Goal: Task Accomplishment & Management: Use online tool/utility

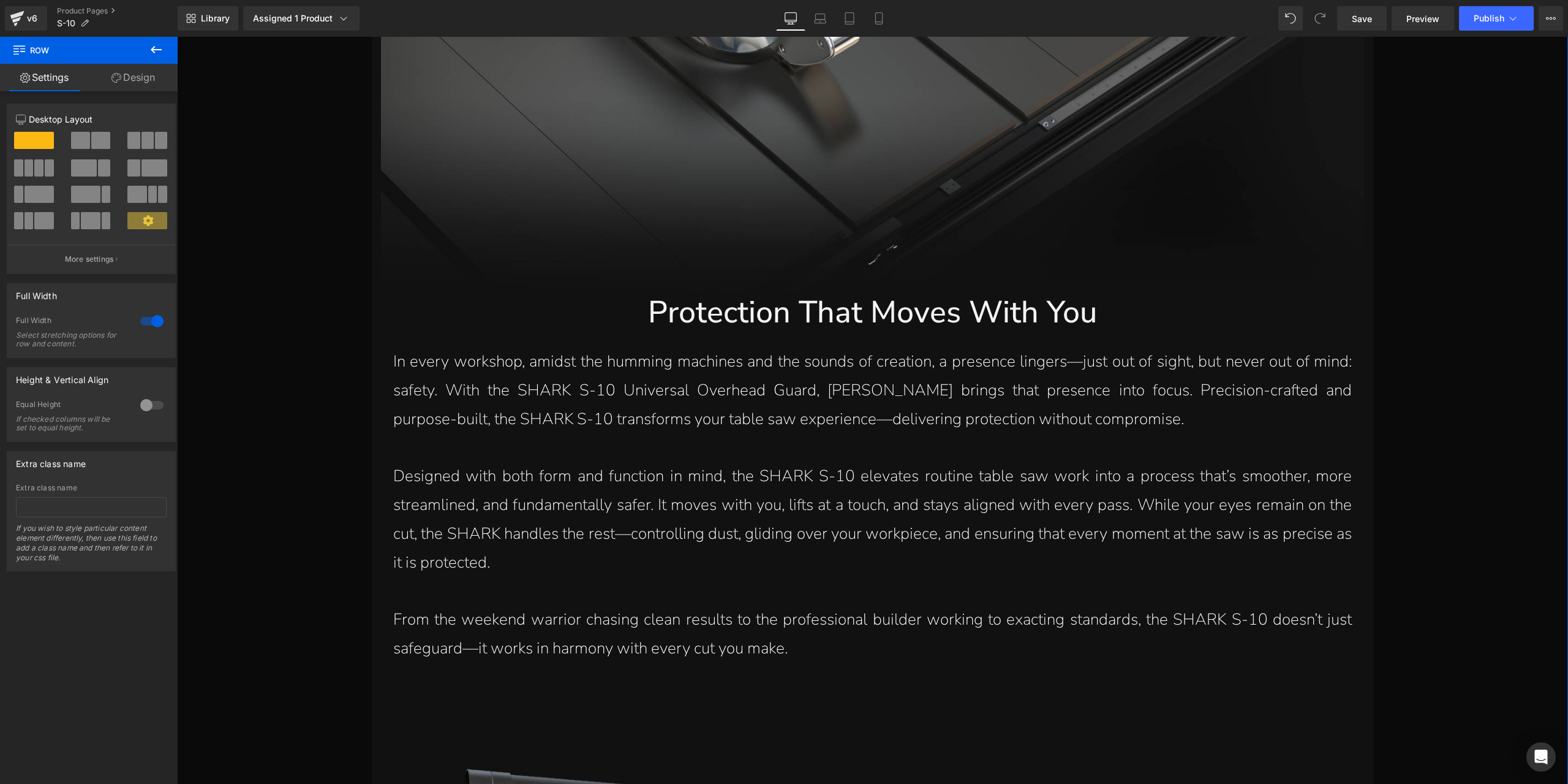
scroll to position [1864, 0]
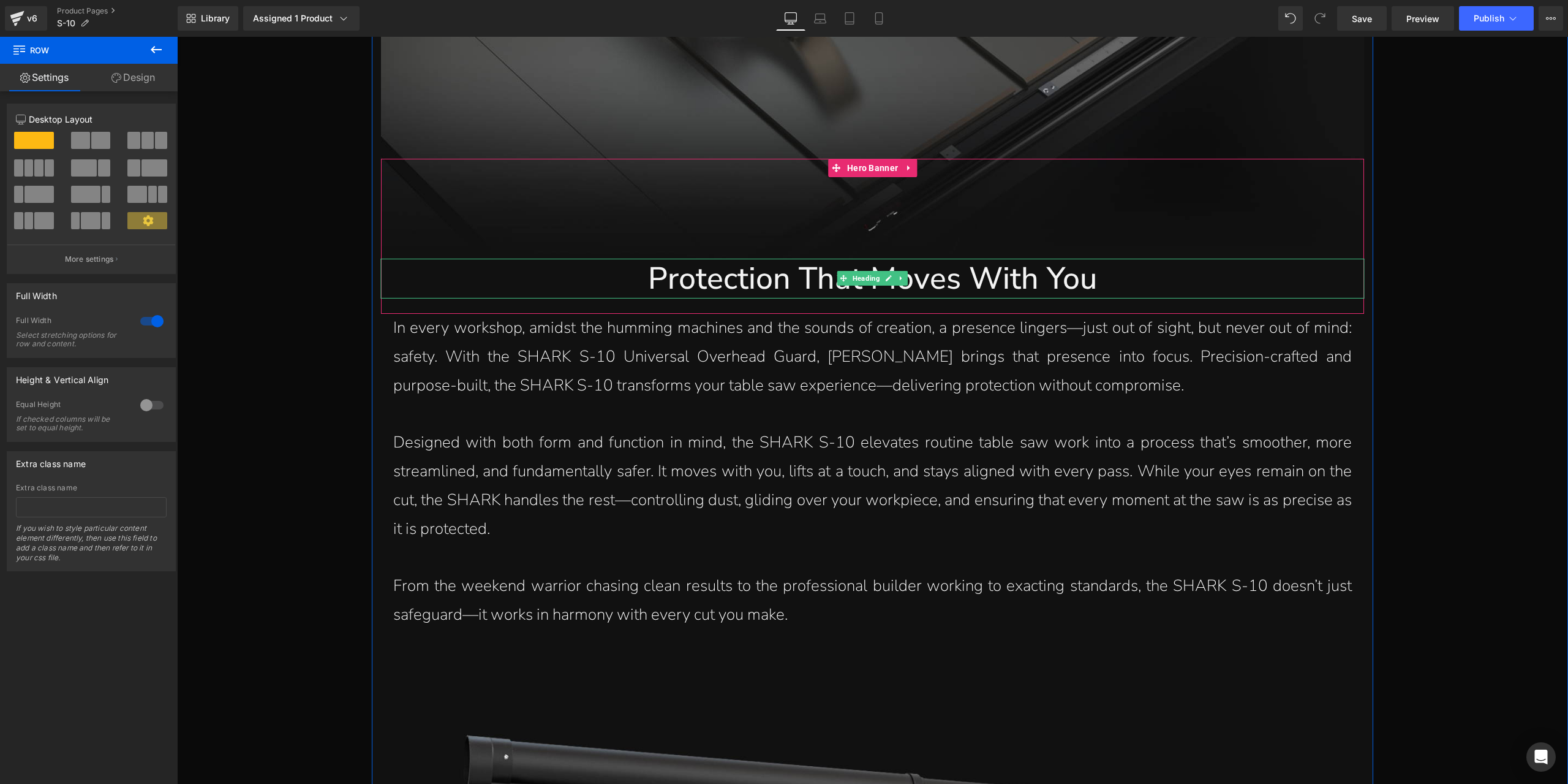
click at [763, 284] on h1 "Protection That Moves With You" at bounding box center [872, 278] width 983 height 40
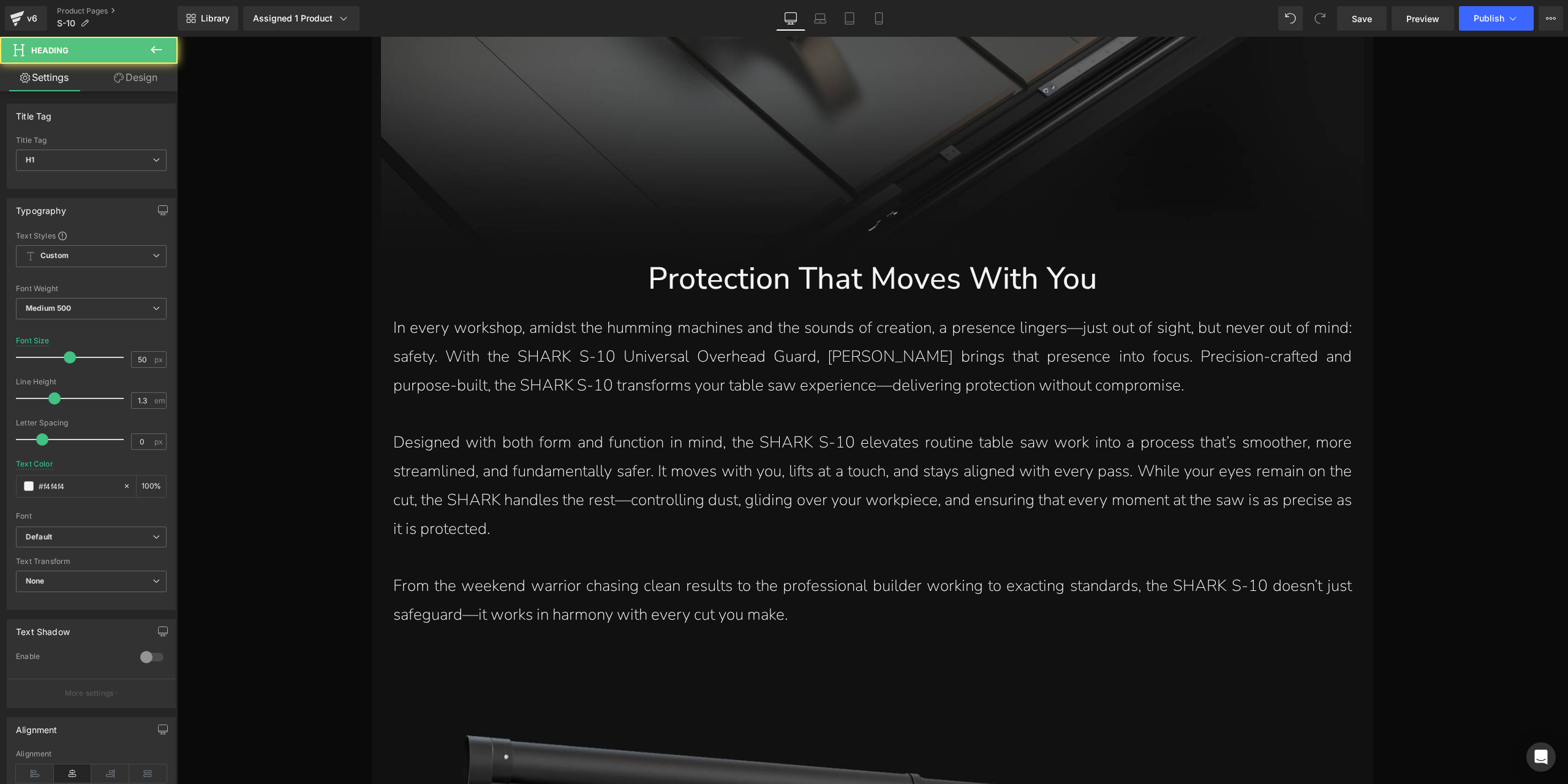
drag, startPoint x: 132, startPoint y: 77, endPoint x: 115, endPoint y: 171, distance: 95.5
click at [133, 76] on link "Design" at bounding box center [136, 77] width 89 height 27
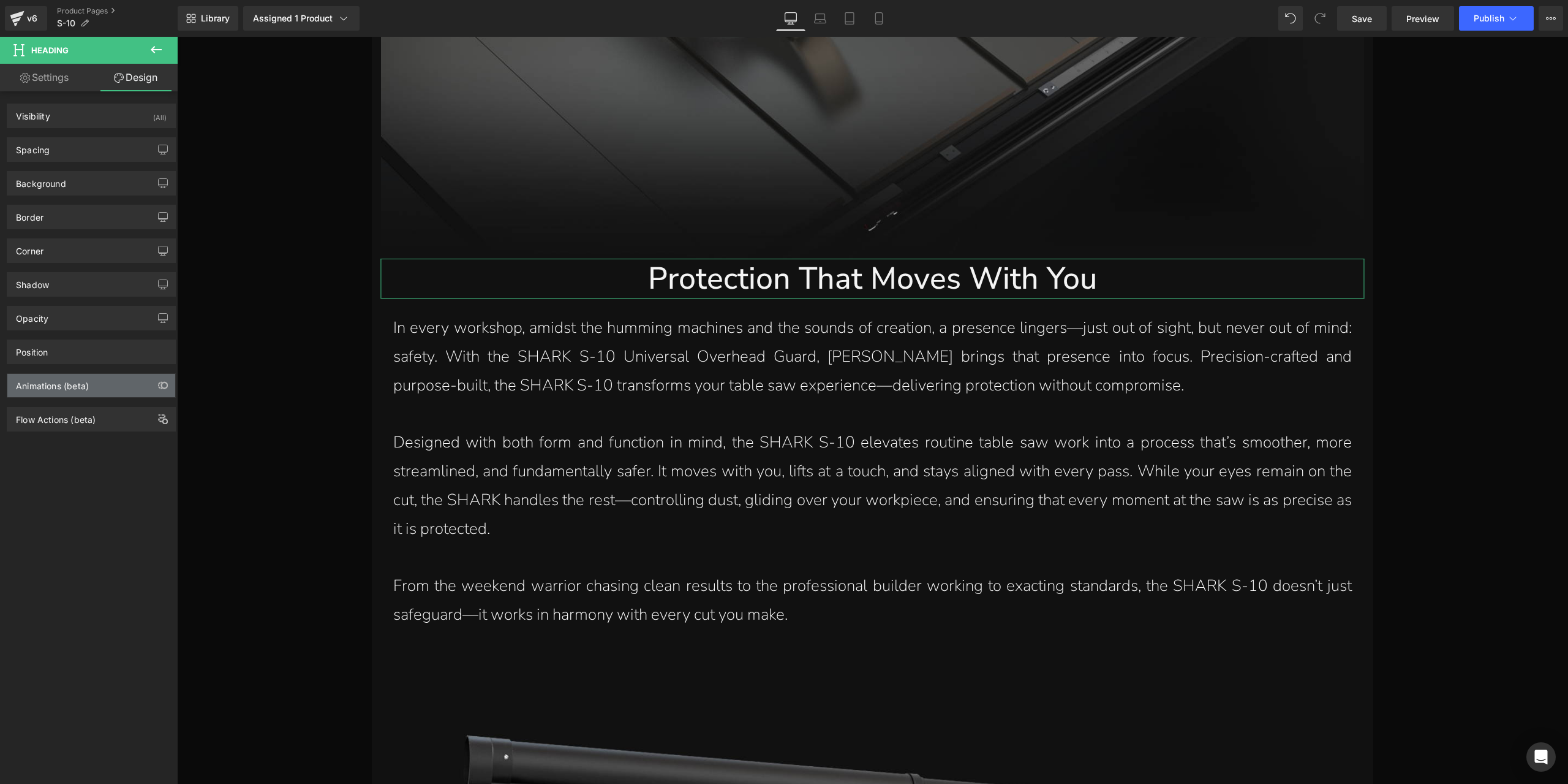
click at [88, 392] on div "Animations (beta)" at bounding box center [91, 385] width 168 height 23
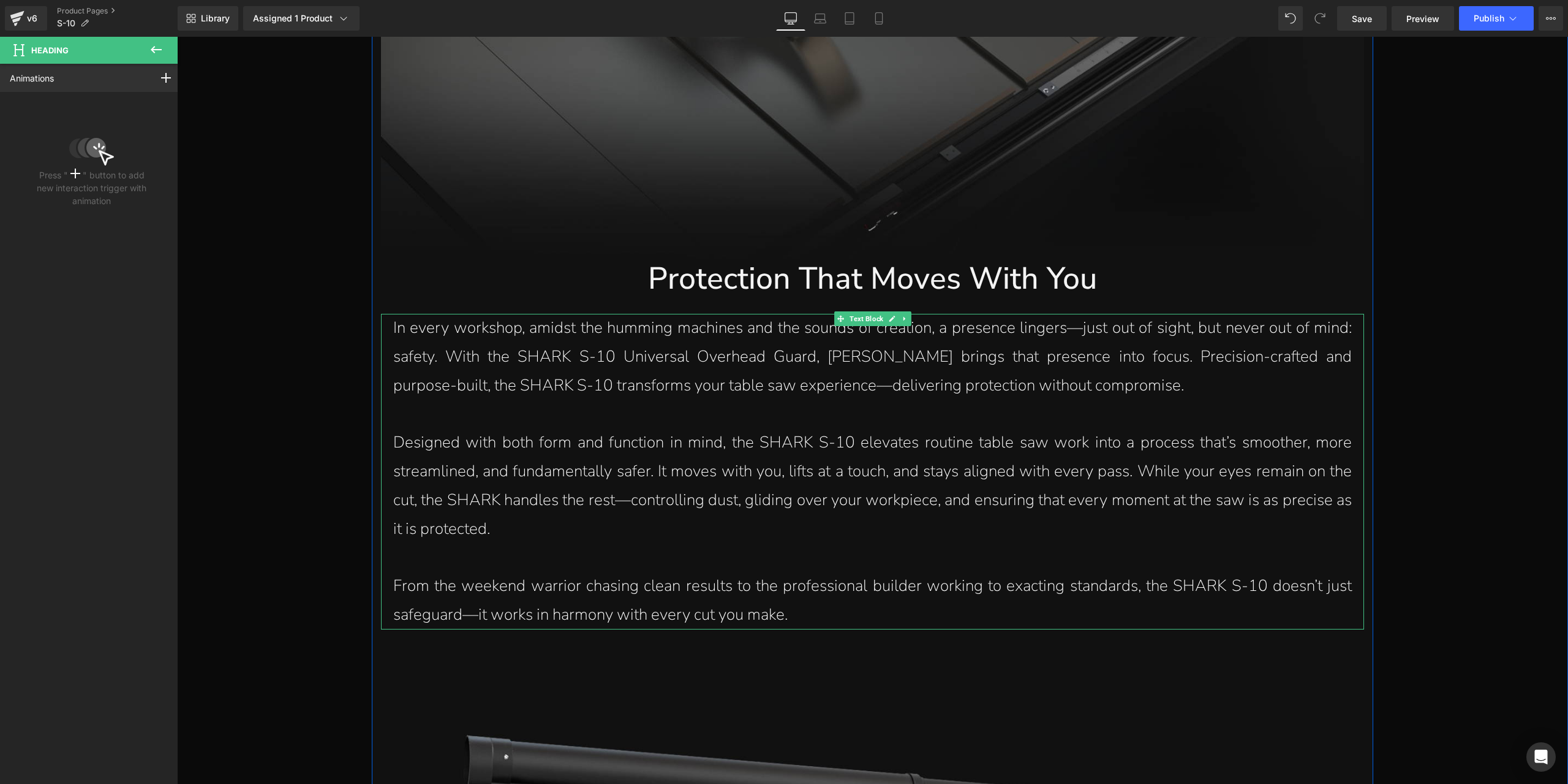
click at [512, 379] on p "In every workshop, amidst the humming machines and the sounds of creation, a pr…" at bounding box center [873, 356] width 959 height 86
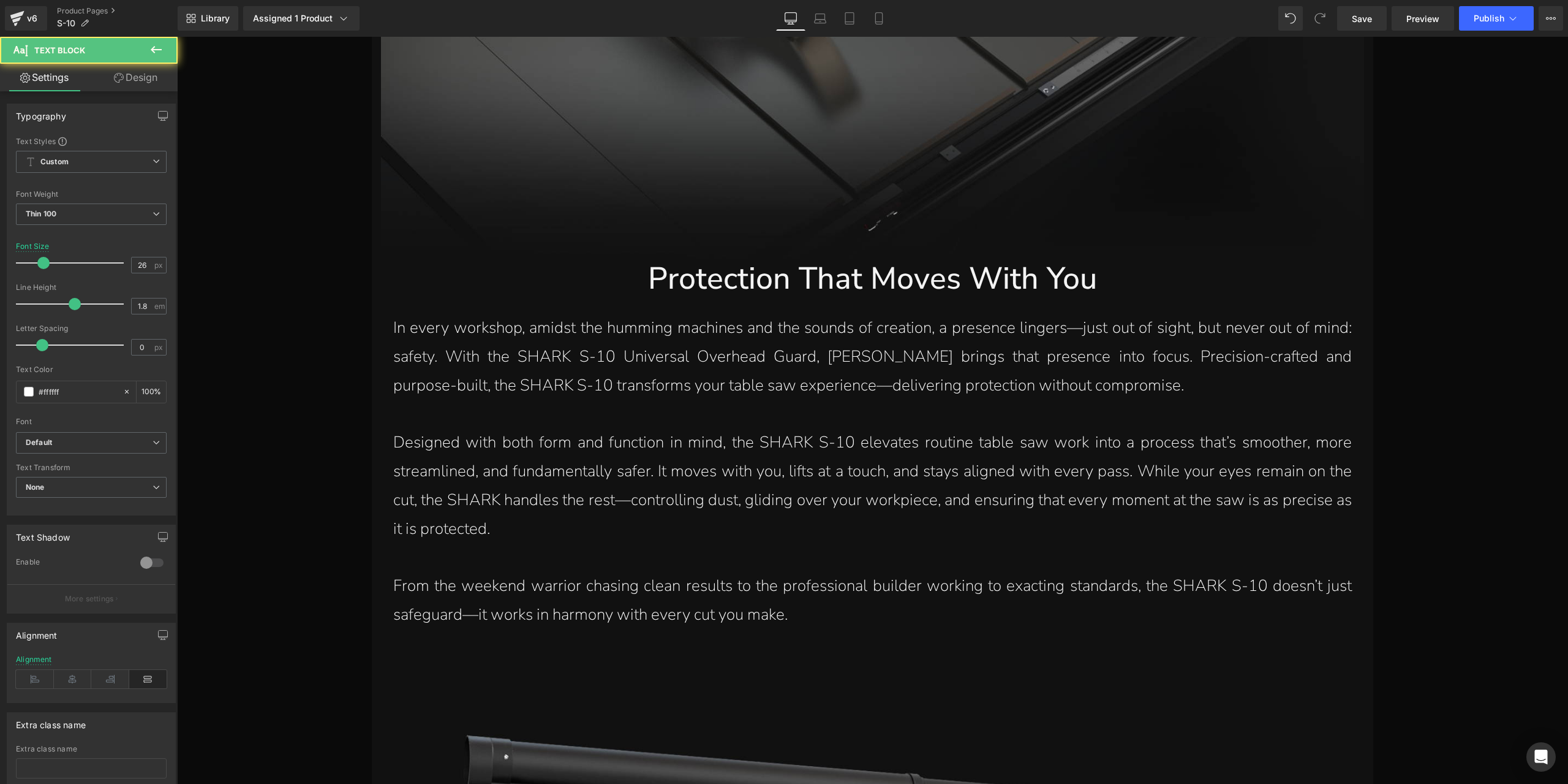
click at [141, 84] on link "Design" at bounding box center [136, 77] width 89 height 27
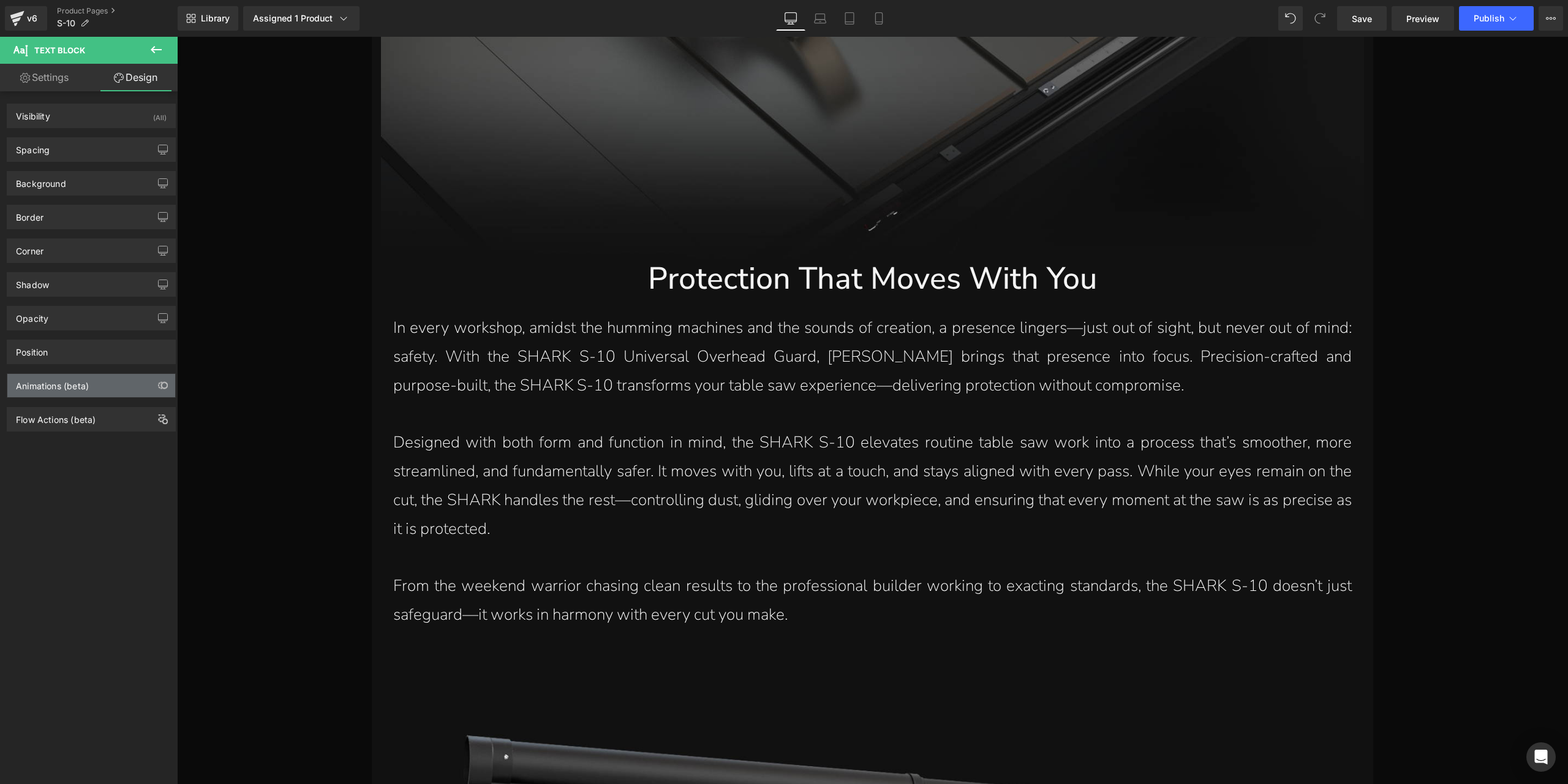
click at [87, 382] on div "Animations (beta)" at bounding box center [52, 382] width 73 height 17
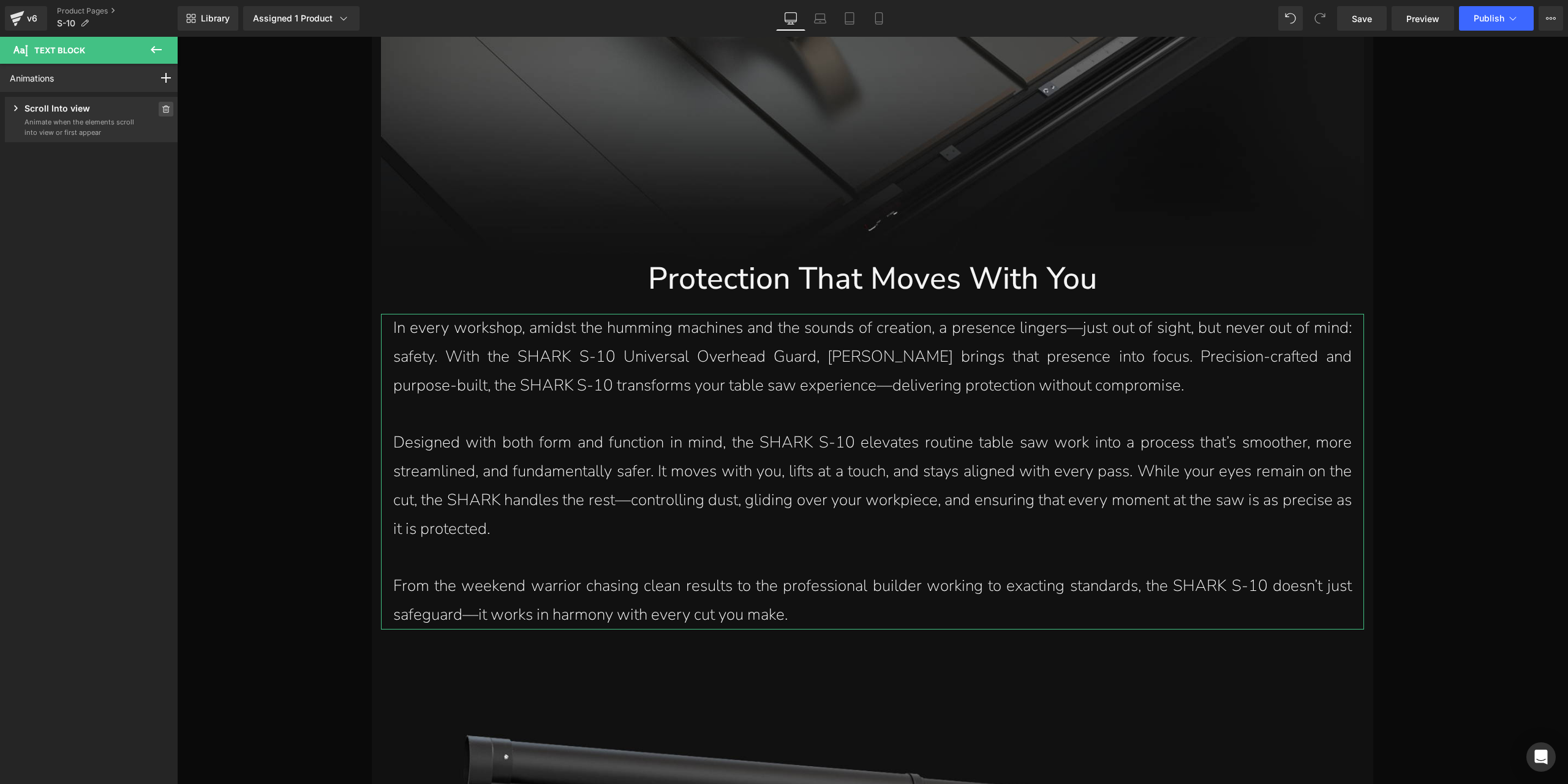
click at [162, 109] on icon at bounding box center [166, 109] width 9 height 8
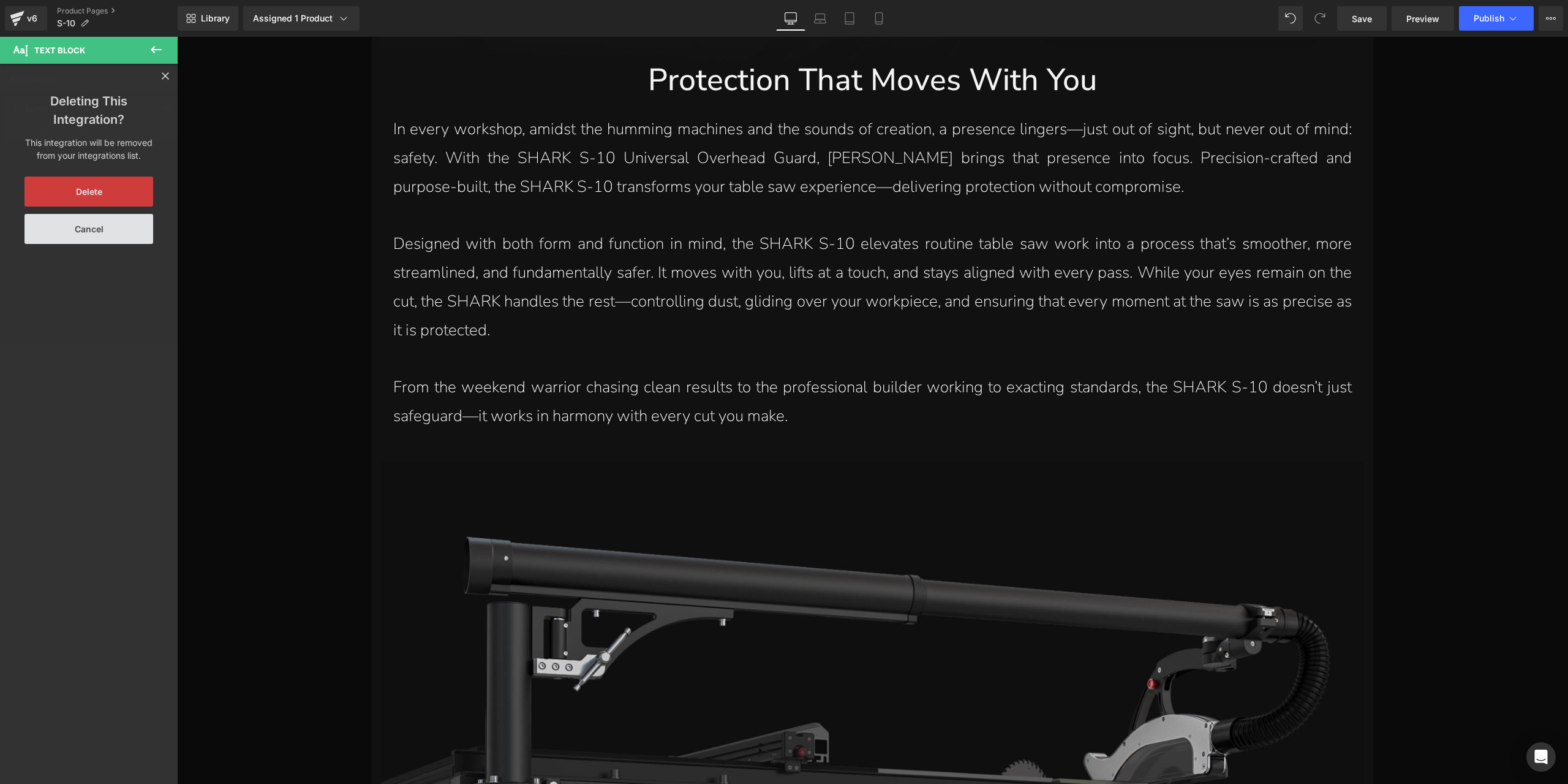
scroll to position [2231, 0]
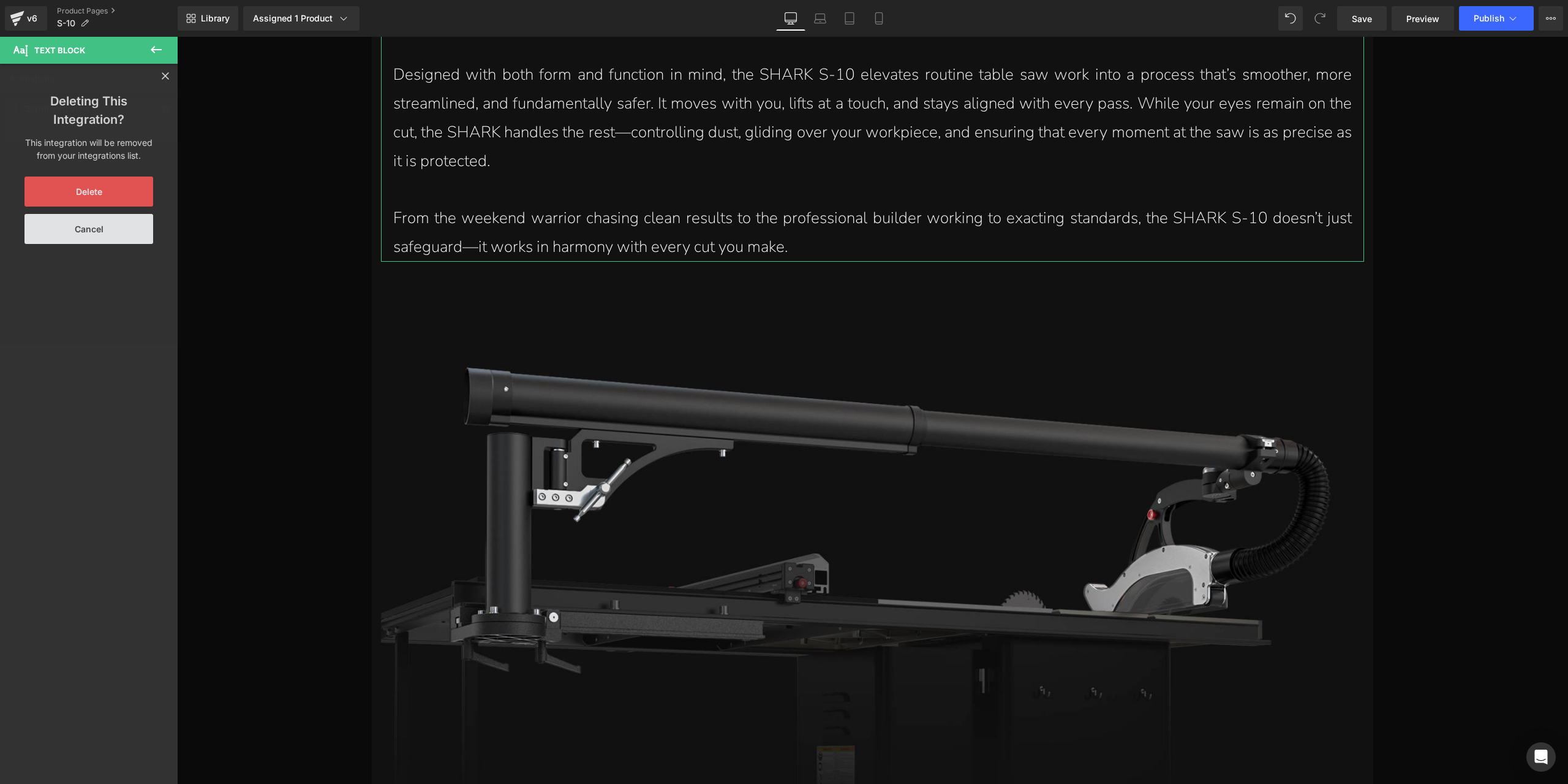
click at [119, 204] on button "Delete" at bounding box center [89, 191] width 129 height 30
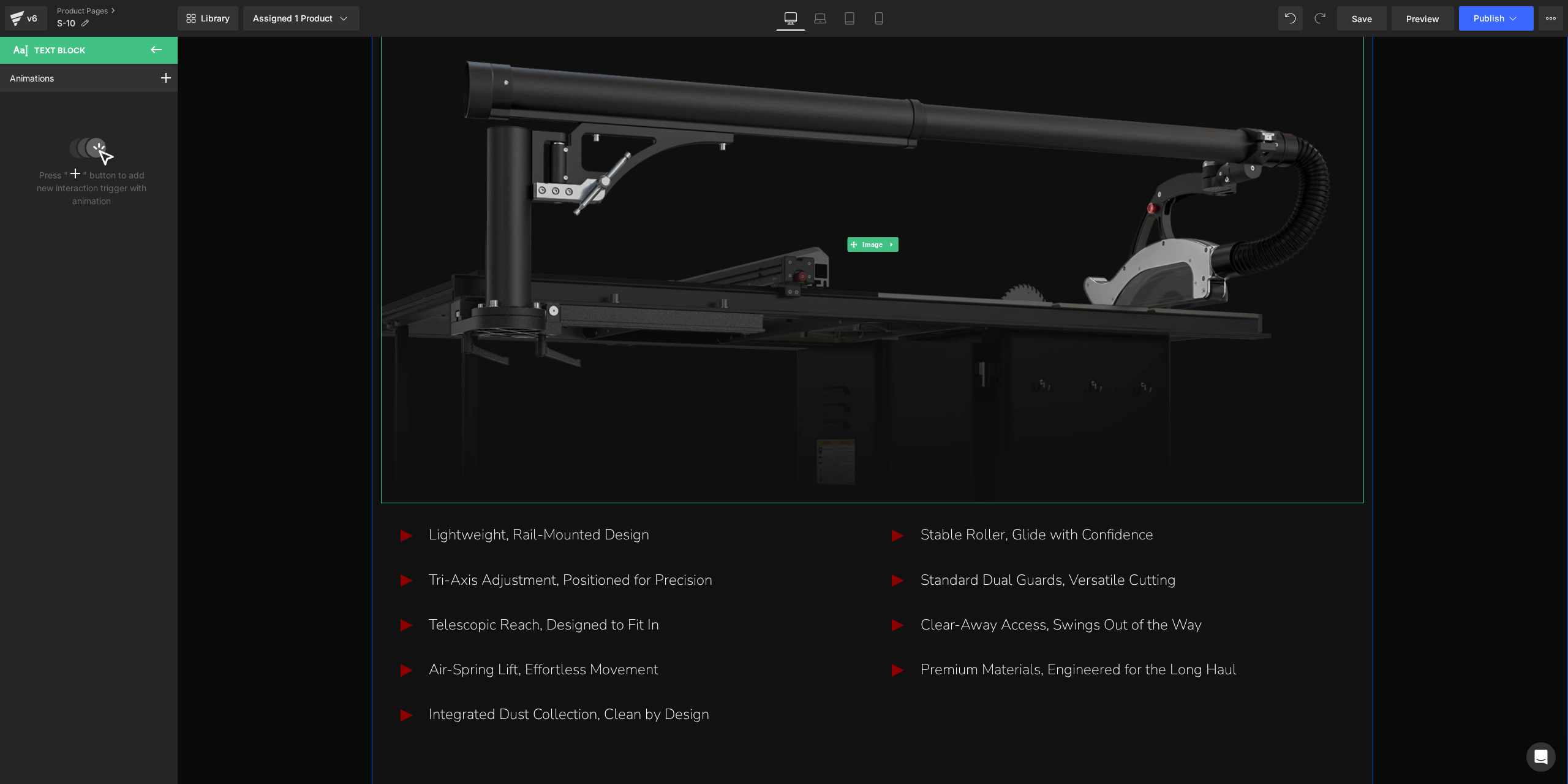
scroll to position [2783, 0]
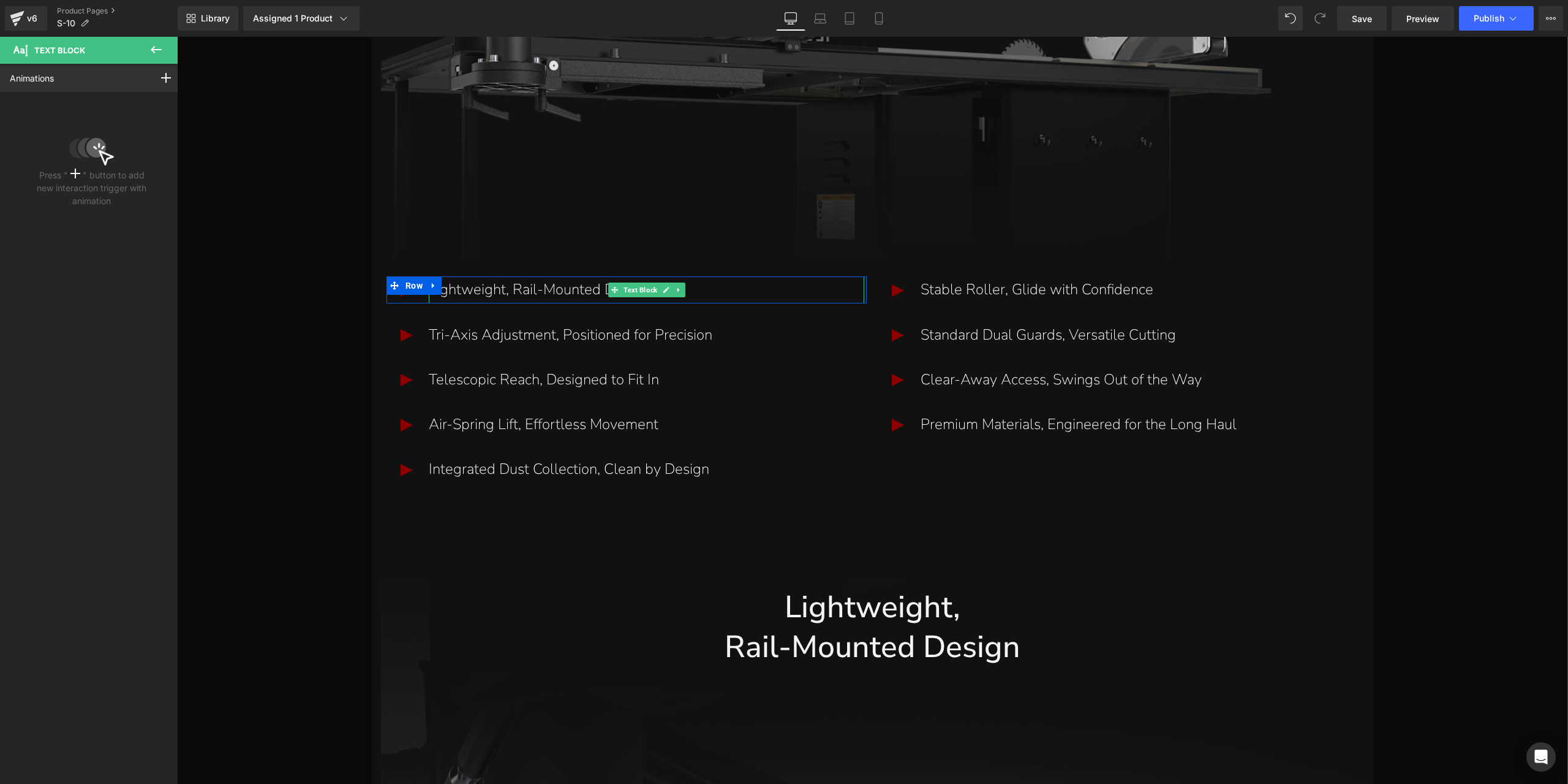
click at [579, 291] on p "Lightweight, Rail-Mounted Design" at bounding box center [647, 289] width 435 height 27
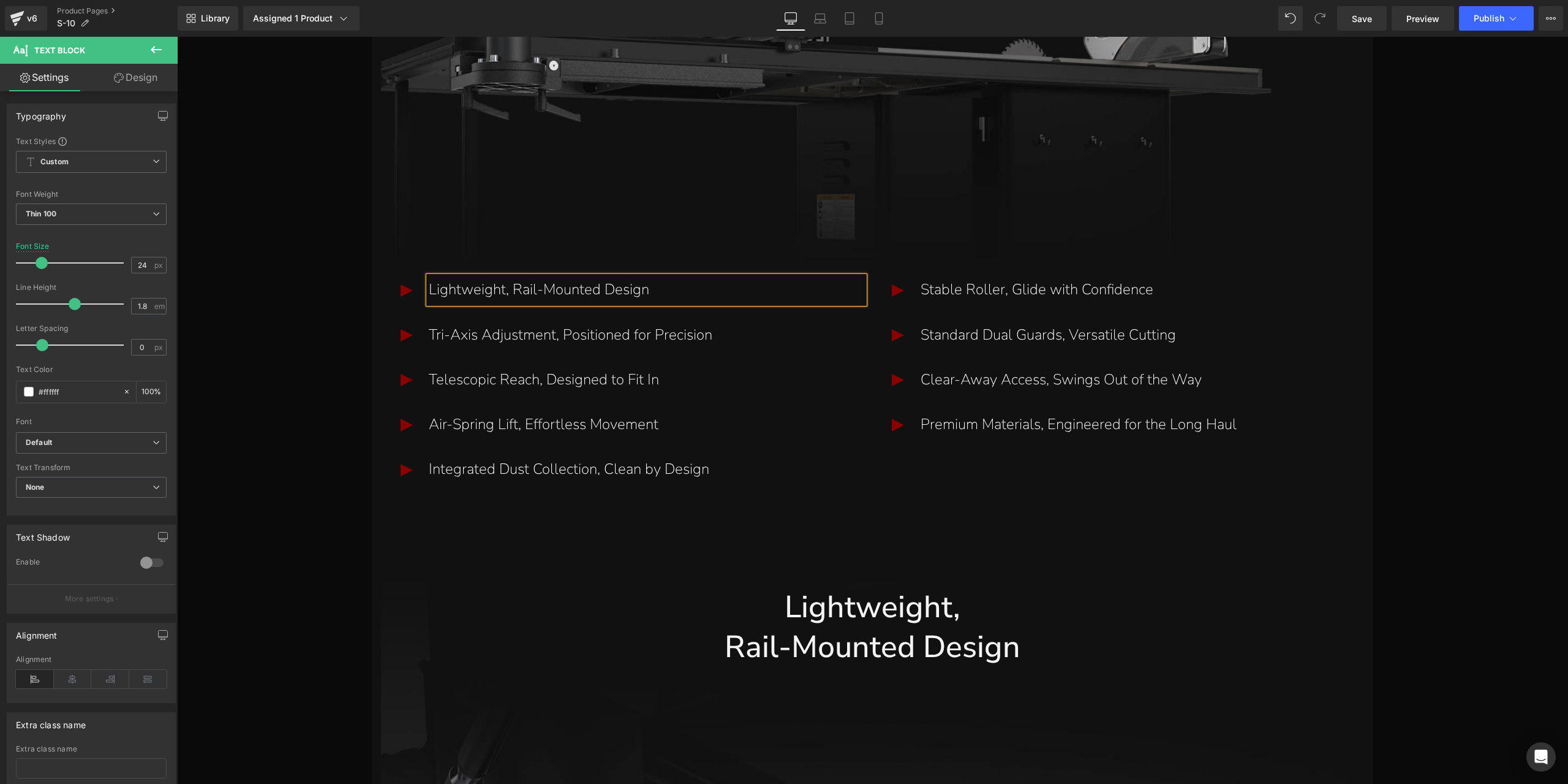
click at [150, 83] on link "Design" at bounding box center [136, 77] width 89 height 27
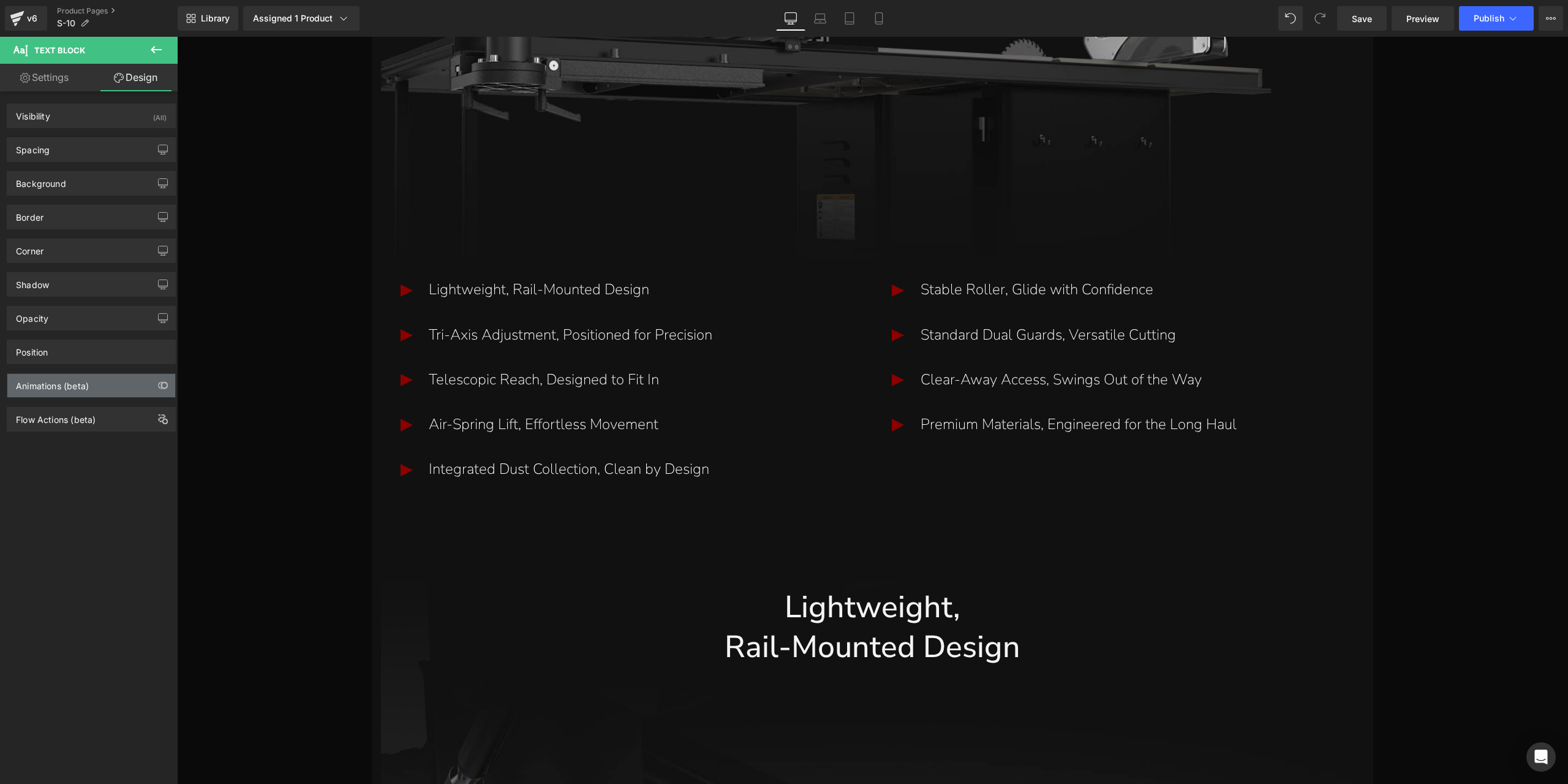
click at [74, 382] on div "Animations (beta)" at bounding box center [52, 382] width 73 height 17
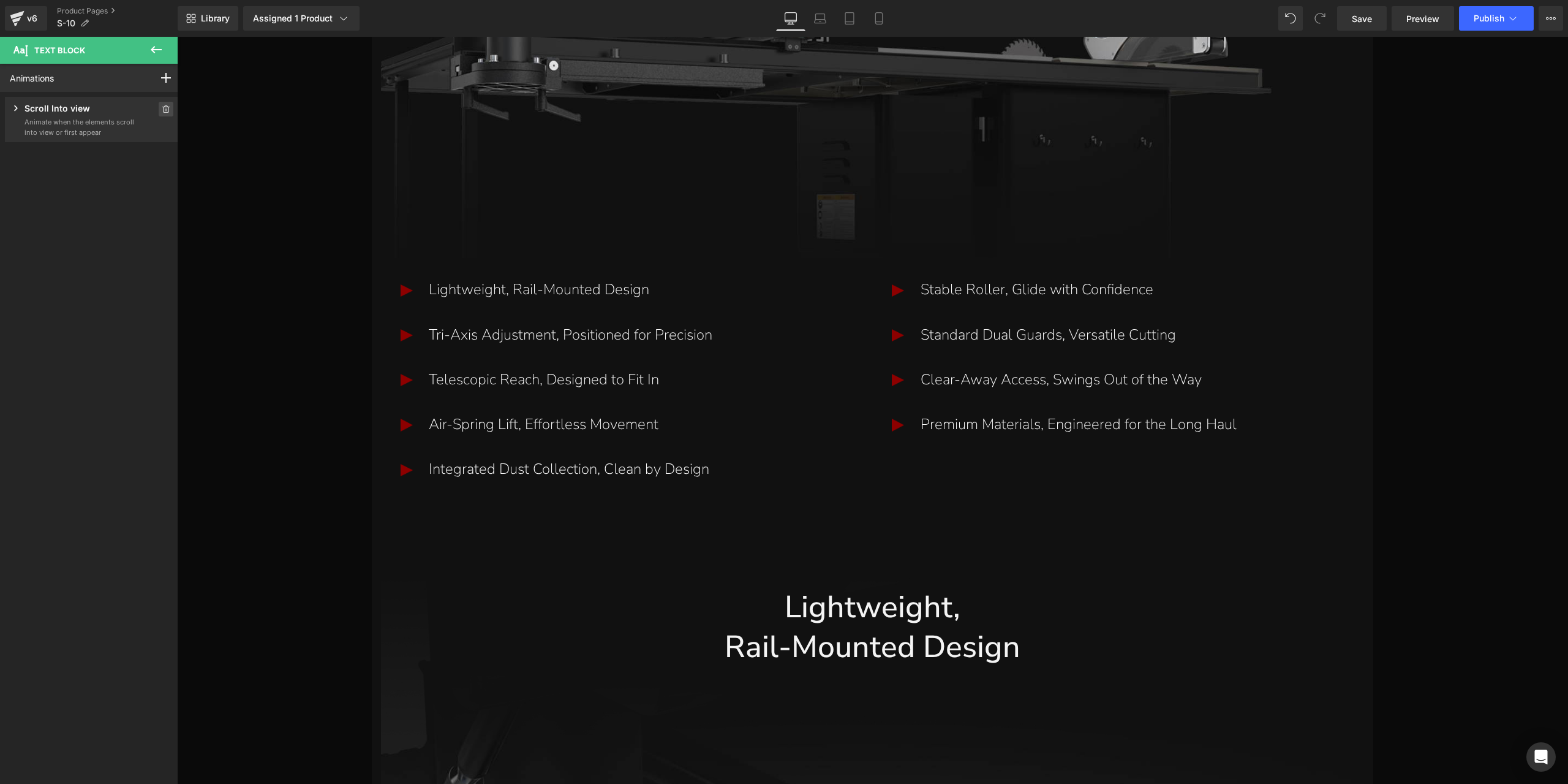
click at [159, 114] on span at bounding box center [166, 109] width 15 height 15
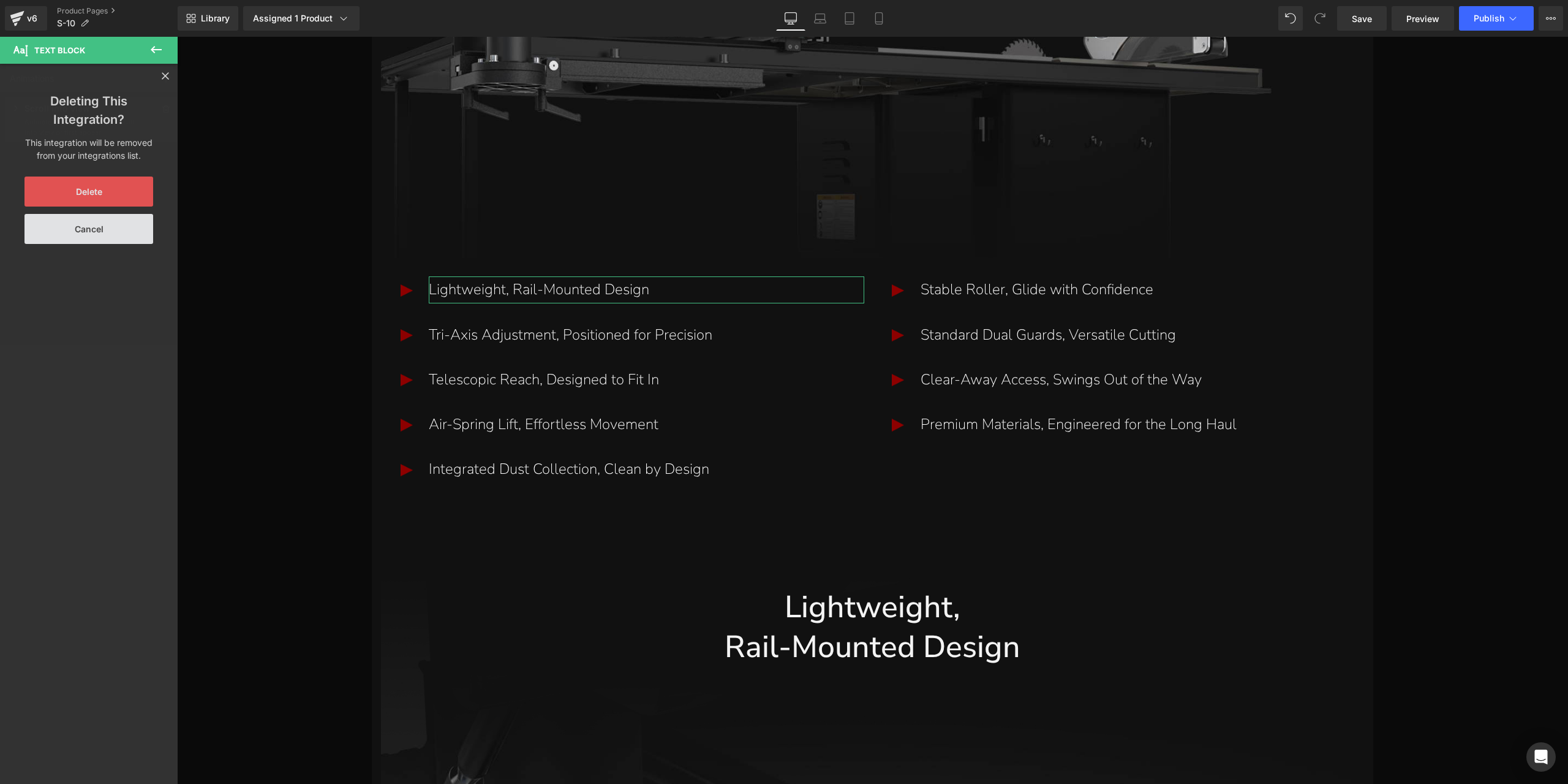
click at [88, 194] on button "Delete" at bounding box center [89, 191] width 129 height 30
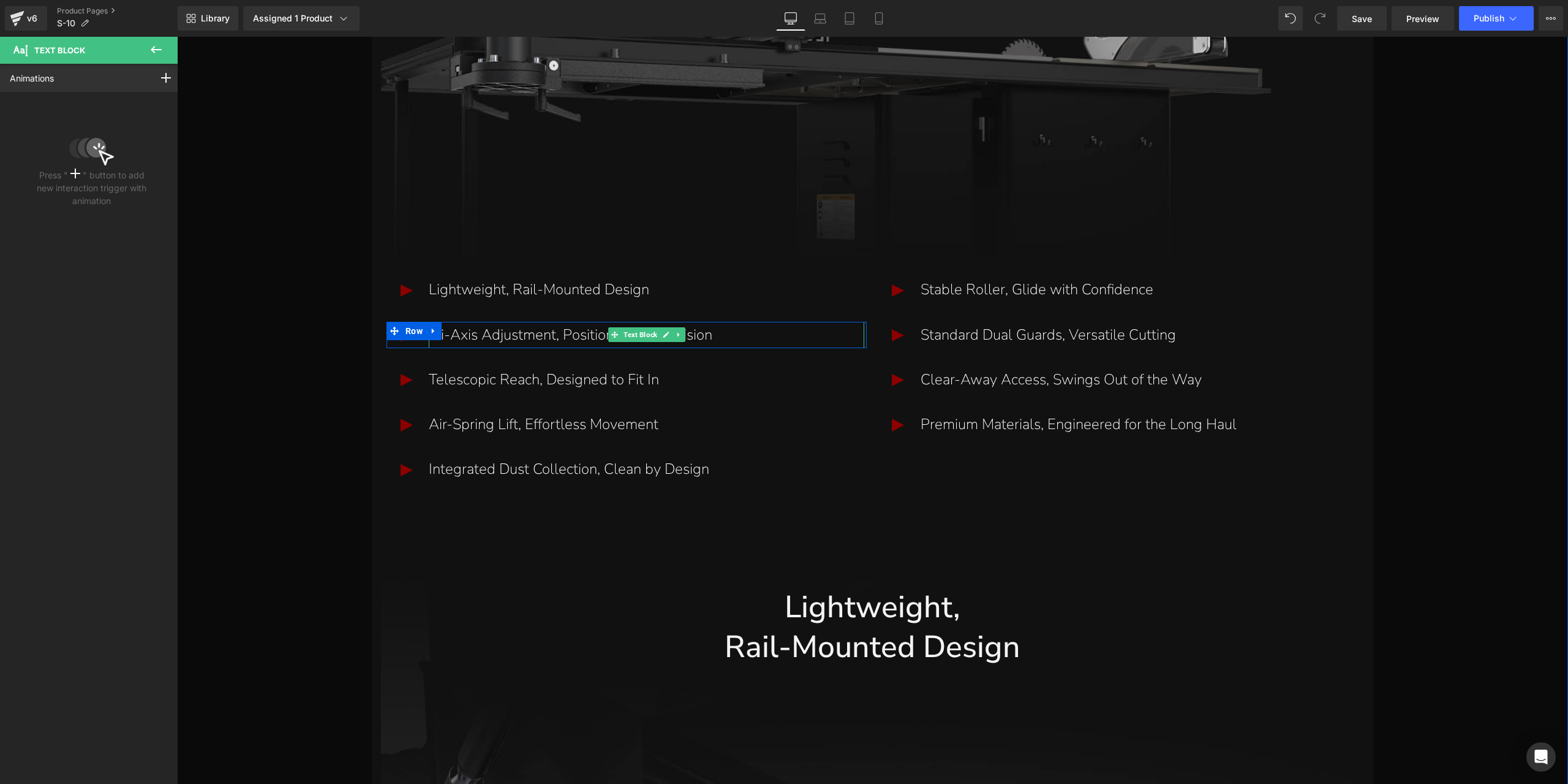
click at [573, 334] on p "Tri-Axis Adjustment, Positioned for Precision" at bounding box center [647, 335] width 435 height 27
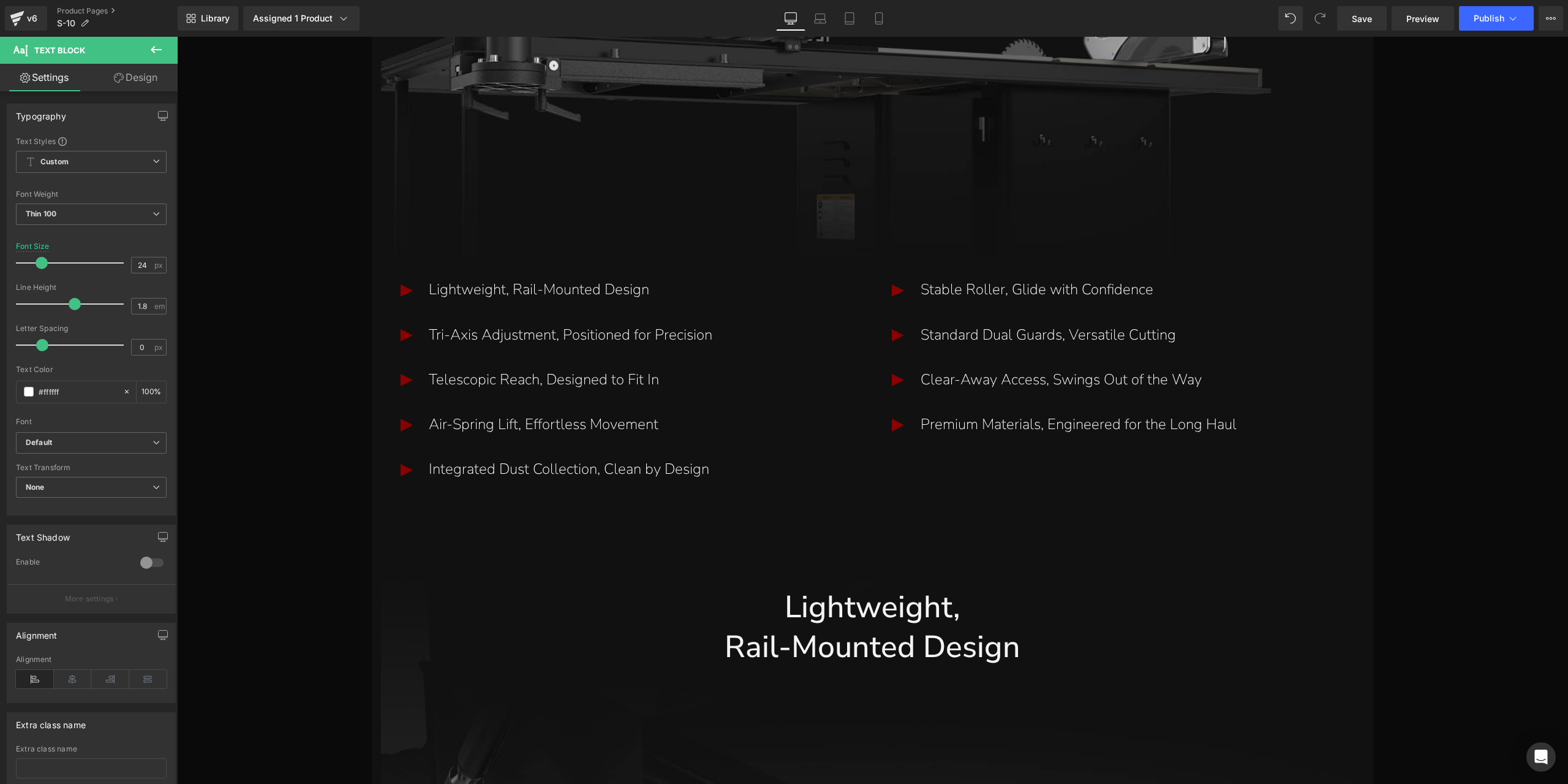
click at [157, 80] on link "Design" at bounding box center [136, 77] width 89 height 27
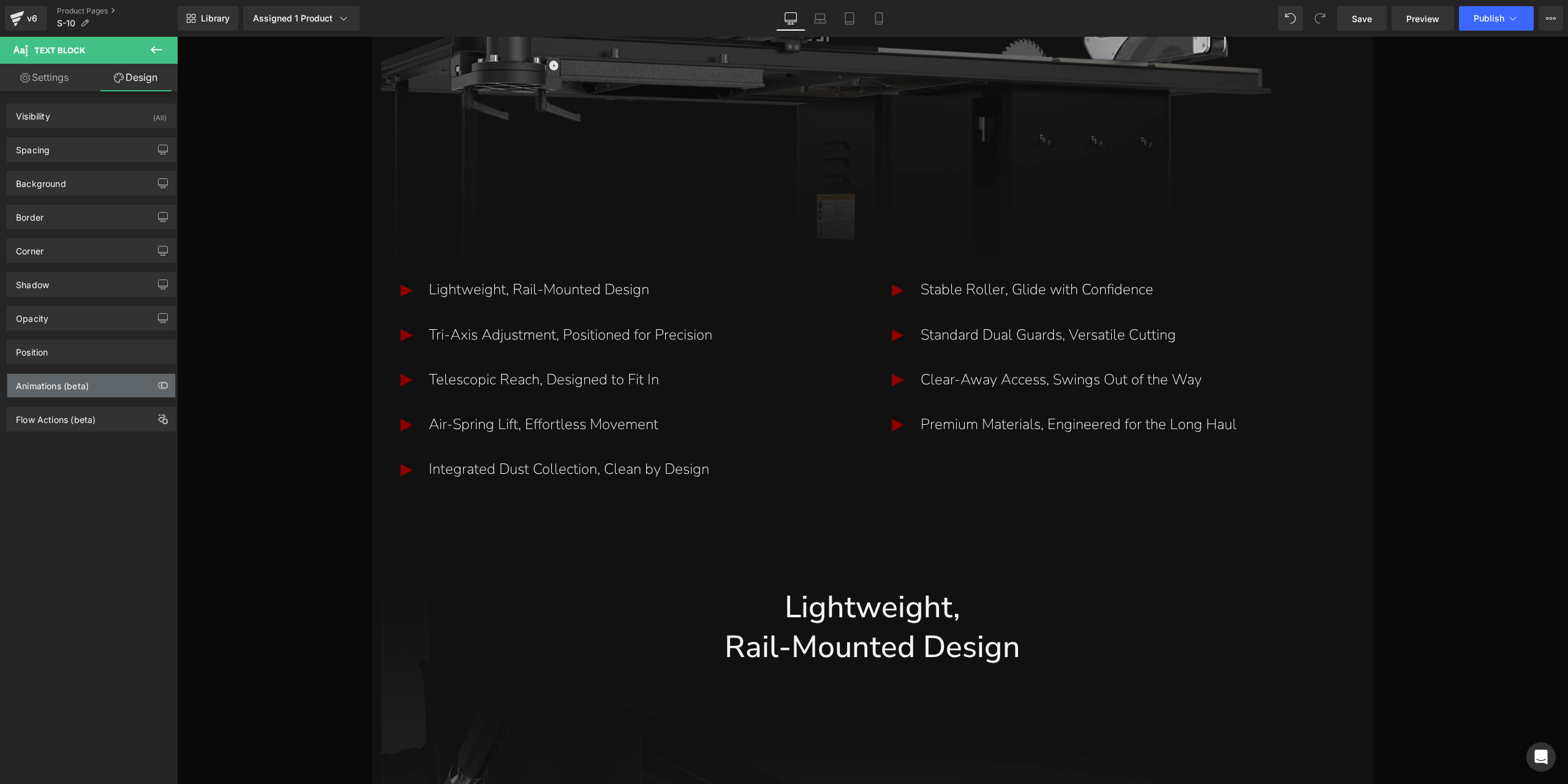
click at [118, 389] on div "Animations (beta)" at bounding box center [91, 385] width 168 height 23
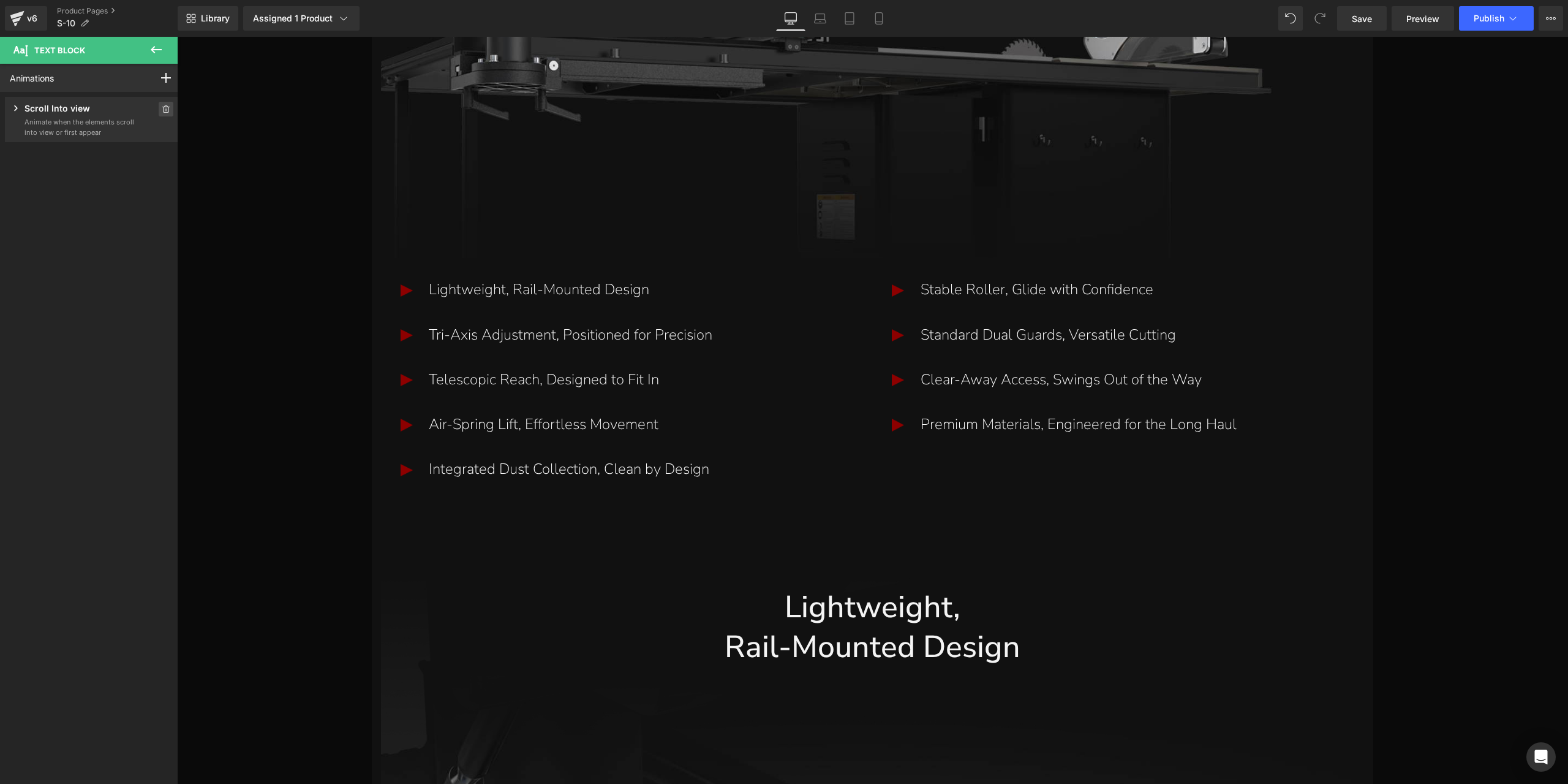
click at [162, 115] on span at bounding box center [166, 109] width 15 height 15
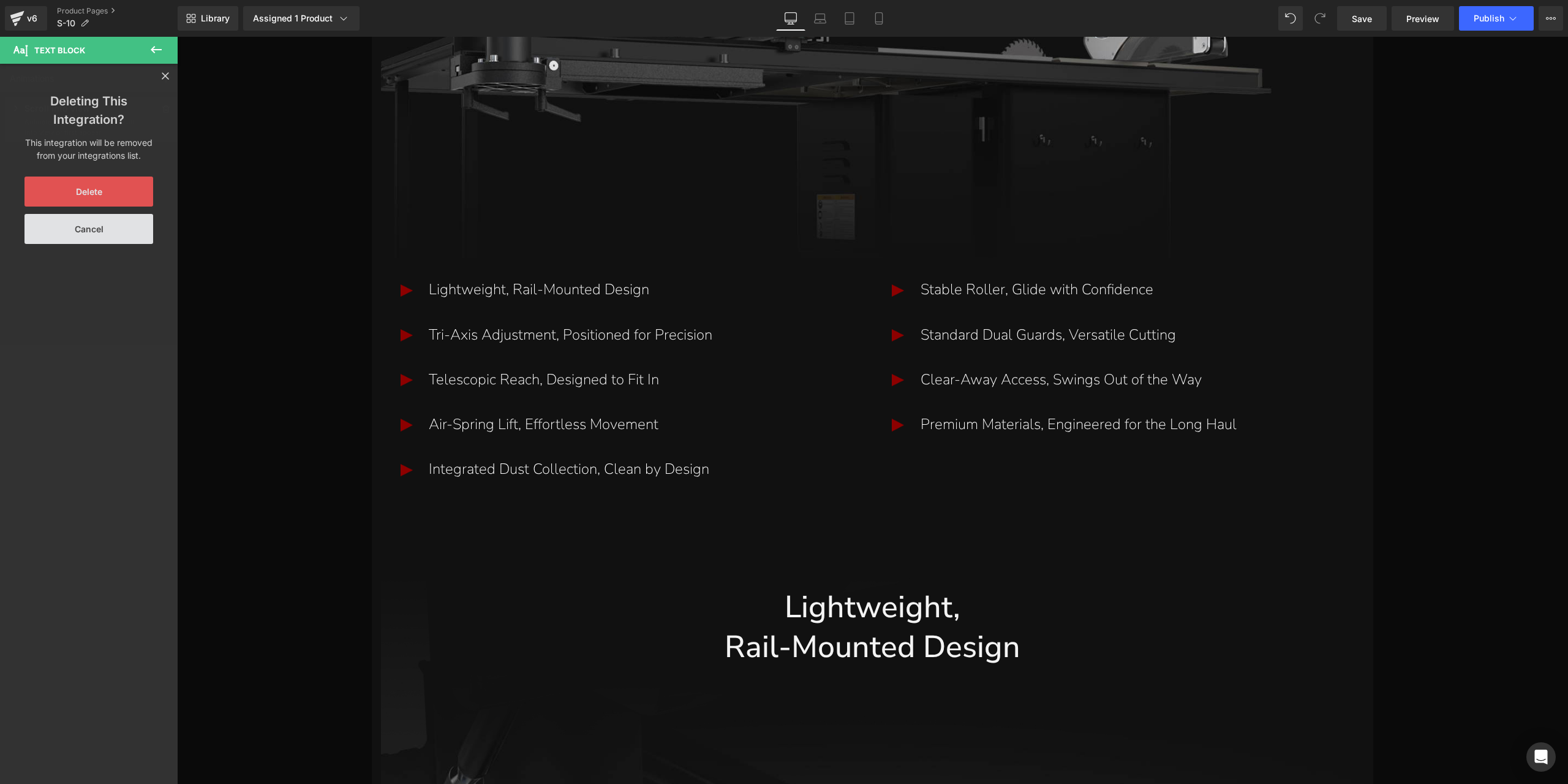
drag, startPoint x: 100, startPoint y: 196, endPoint x: 94, endPoint y: 229, distance: 33.5
click at [100, 196] on button "Delete" at bounding box center [89, 191] width 129 height 30
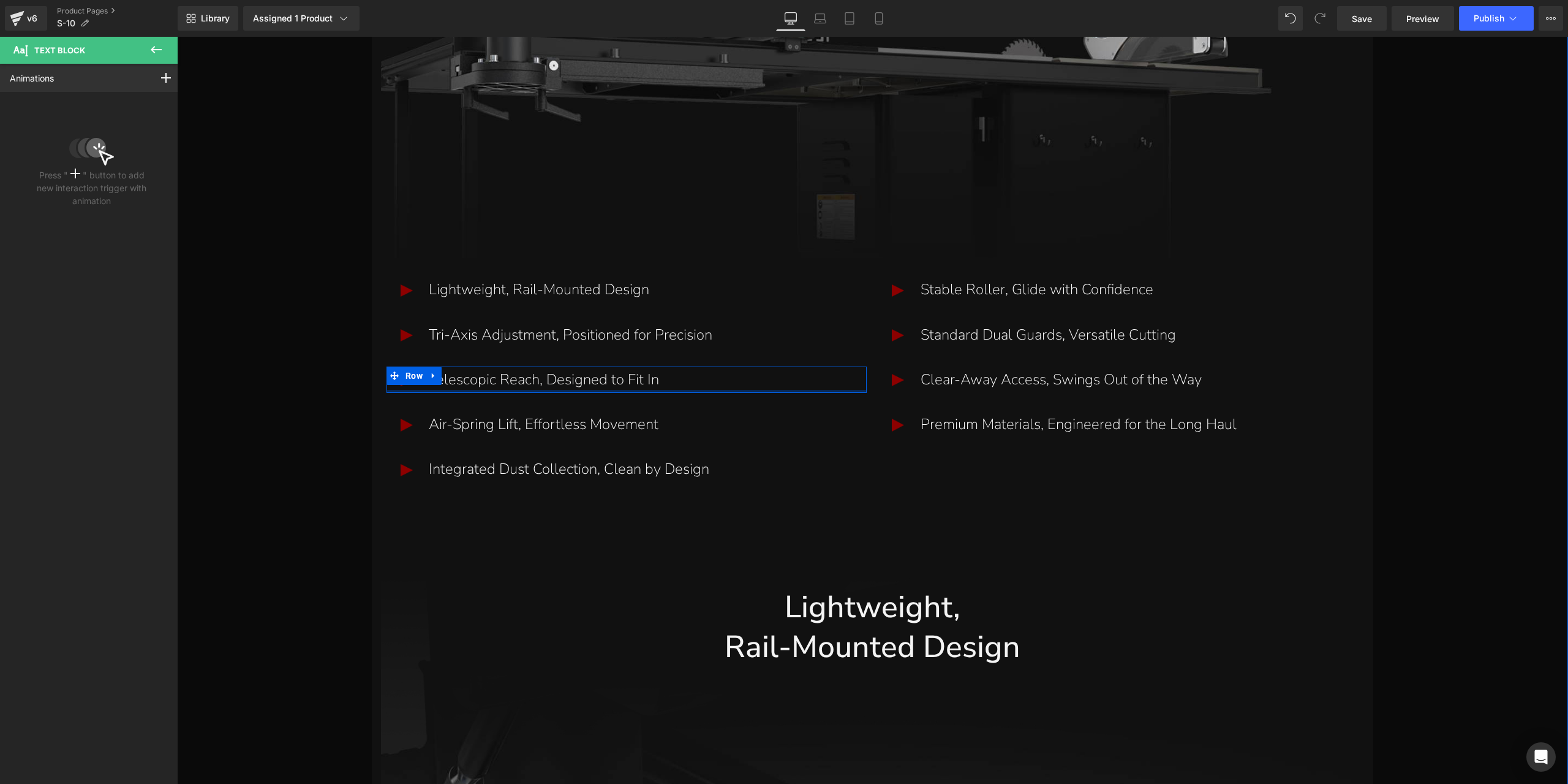
click at [506, 390] on div at bounding box center [627, 391] width 481 height 3
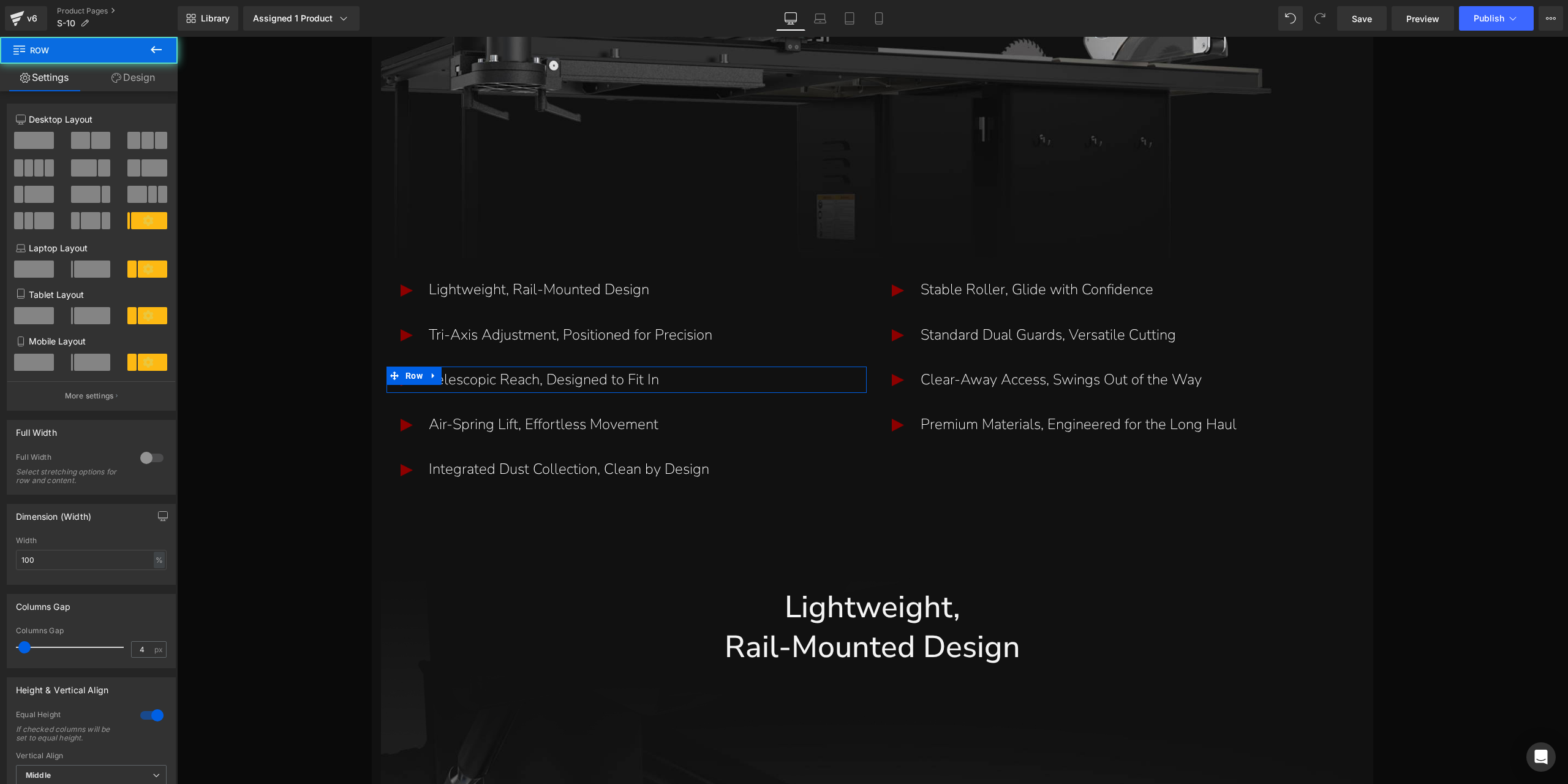
click at [157, 85] on link "Design" at bounding box center [133, 77] width 89 height 27
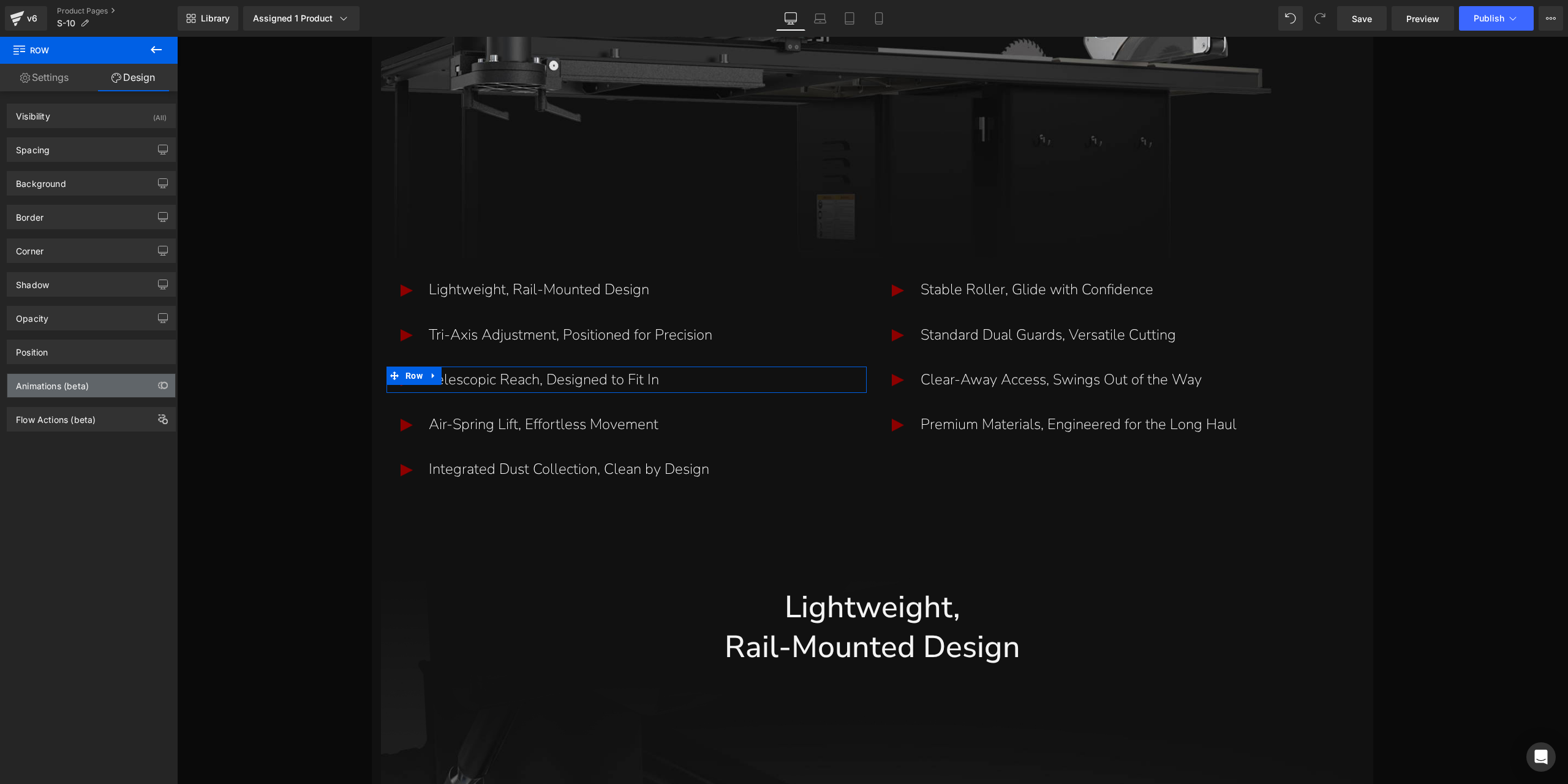
click at [108, 393] on div "Animations (beta)" at bounding box center [91, 385] width 168 height 23
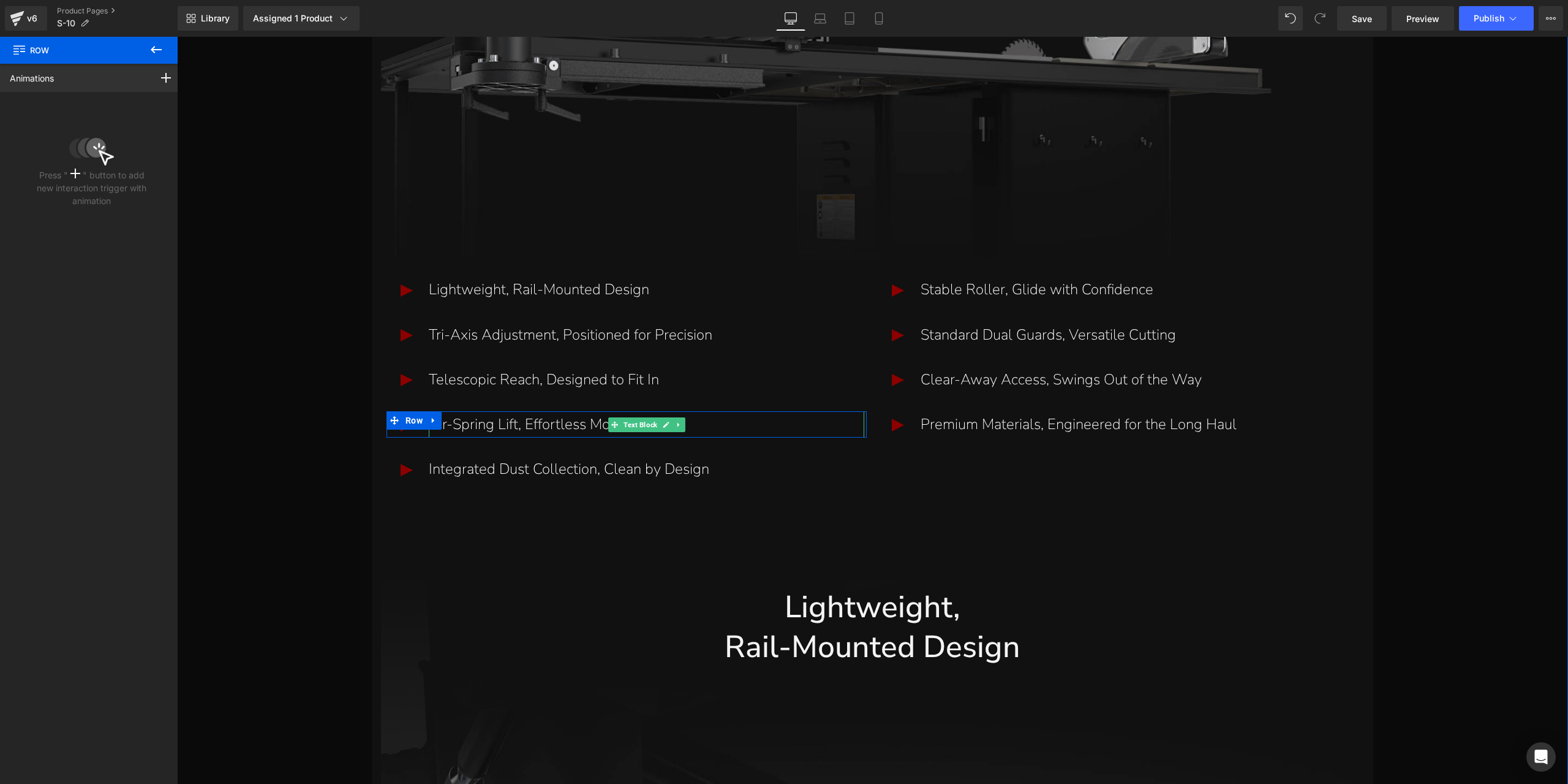
click at [474, 423] on p "Air-Spring Lift, Effortless Movement" at bounding box center [647, 425] width 435 height 27
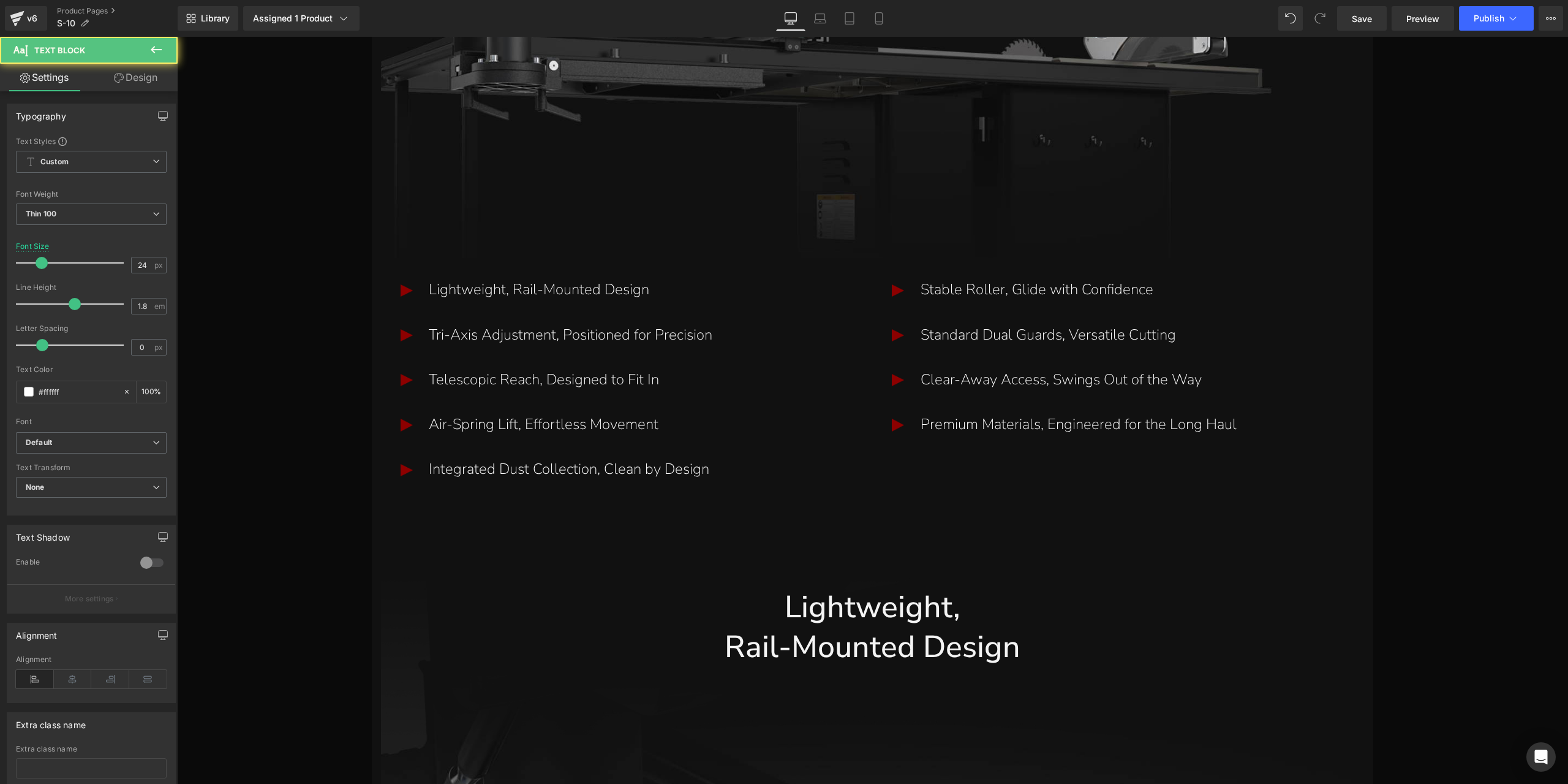
click at [153, 73] on link "Design" at bounding box center [136, 77] width 89 height 27
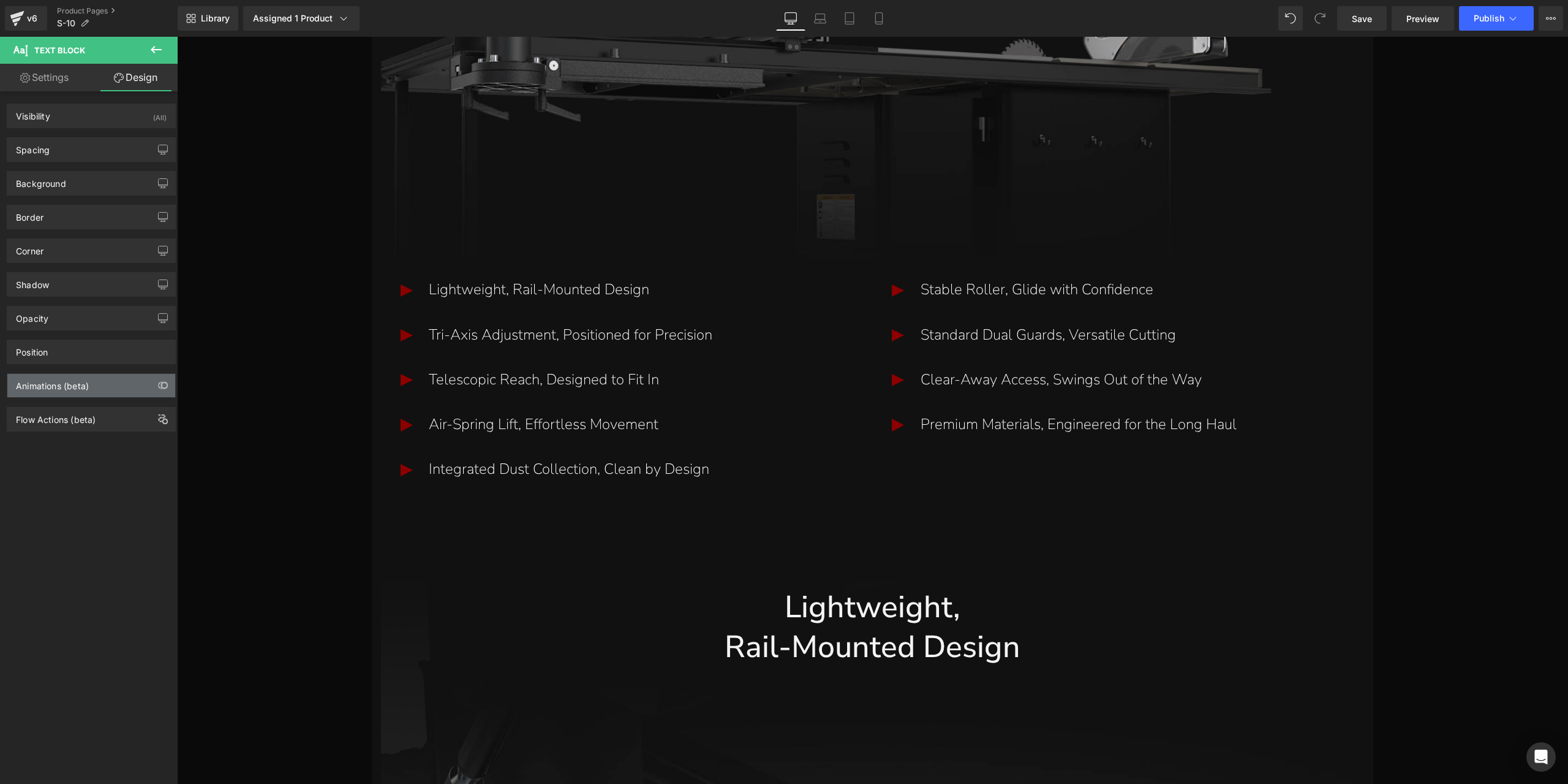
click at [120, 383] on div "Animations (beta)" at bounding box center [91, 385] width 168 height 23
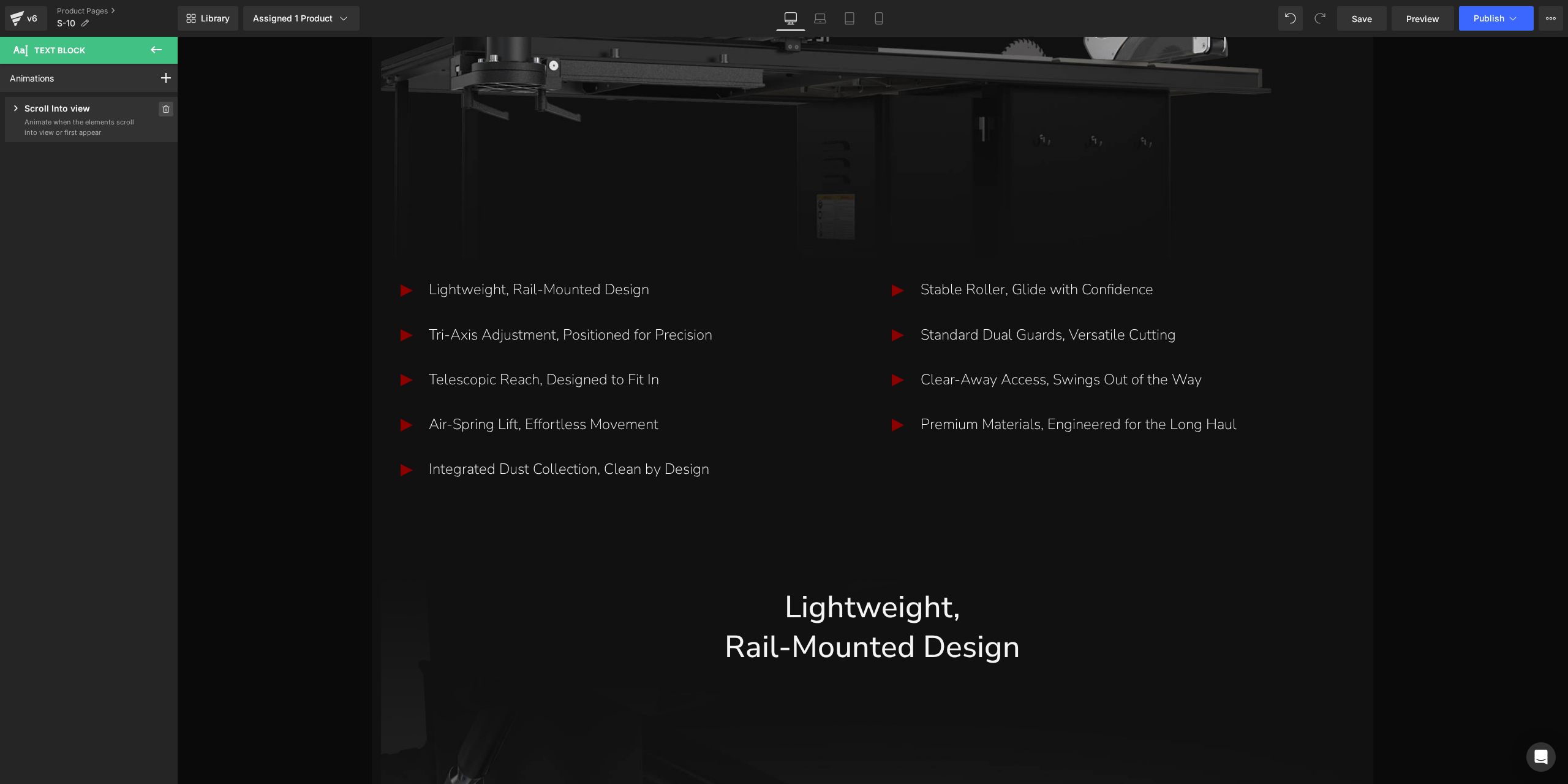
click at [162, 111] on icon at bounding box center [166, 109] width 9 height 8
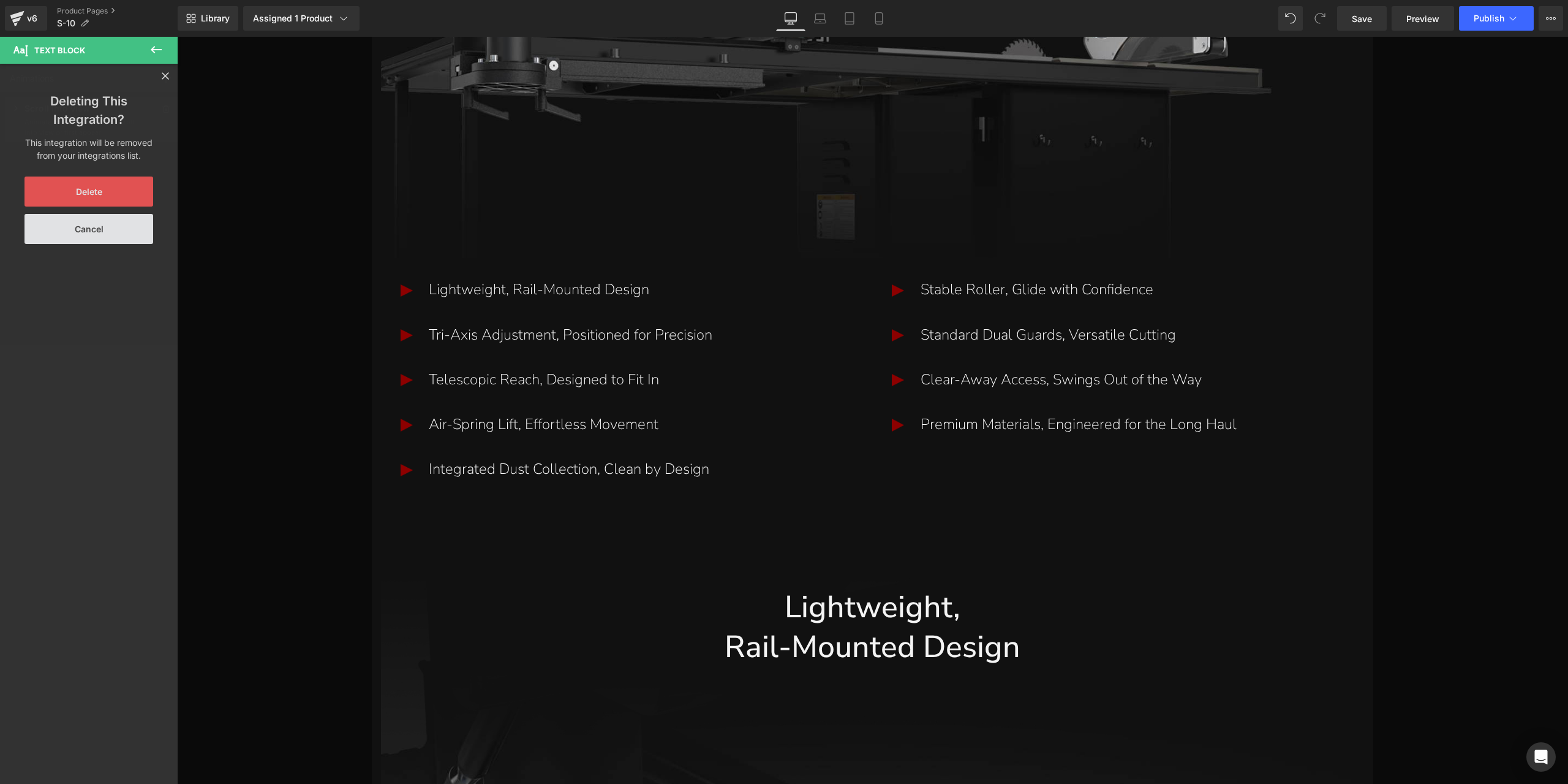
click at [131, 198] on button "Delete" at bounding box center [89, 191] width 129 height 30
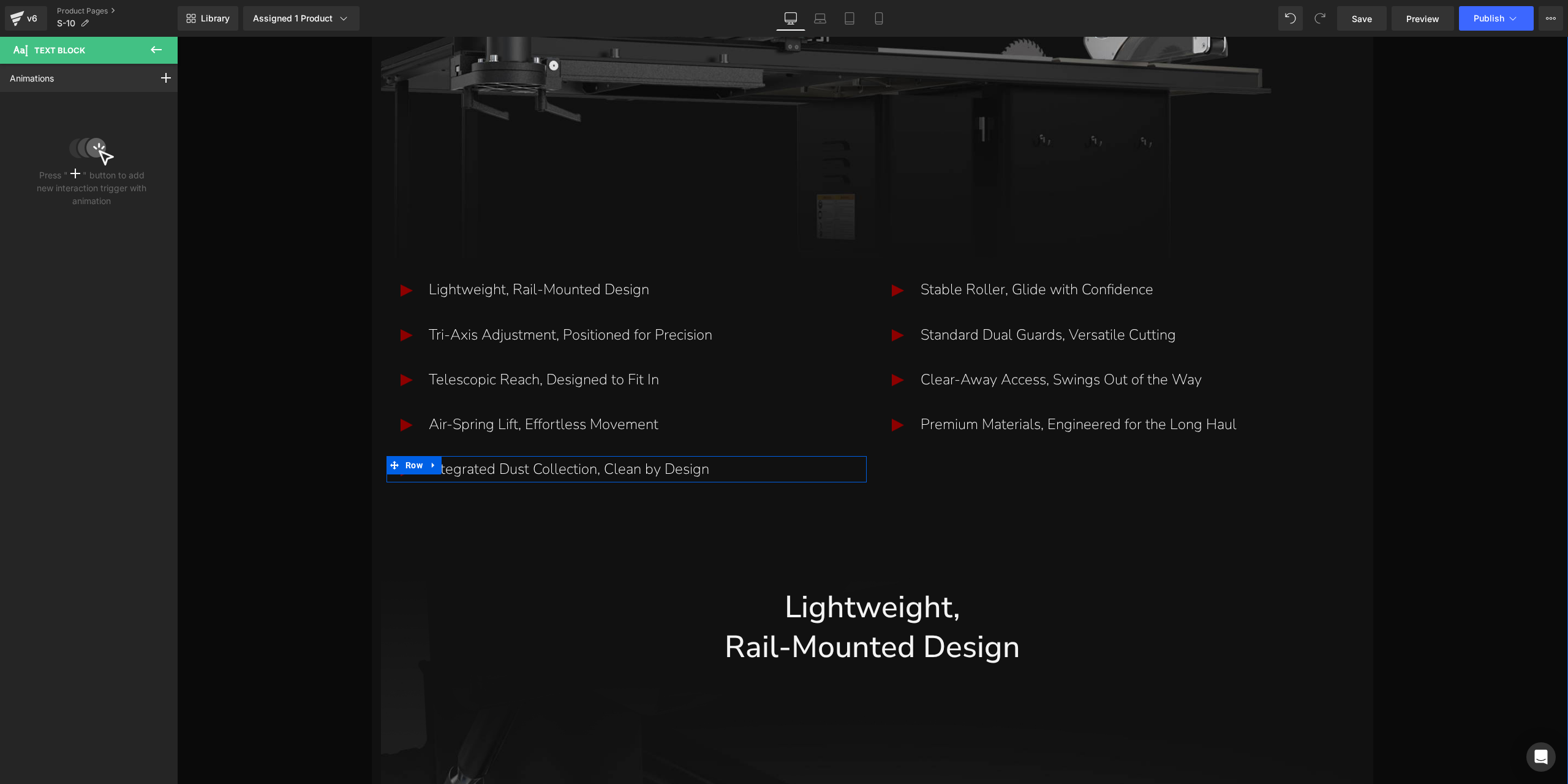
click at [486, 474] on p "Integrated Dust Collection, Clean by Design" at bounding box center [647, 469] width 435 height 27
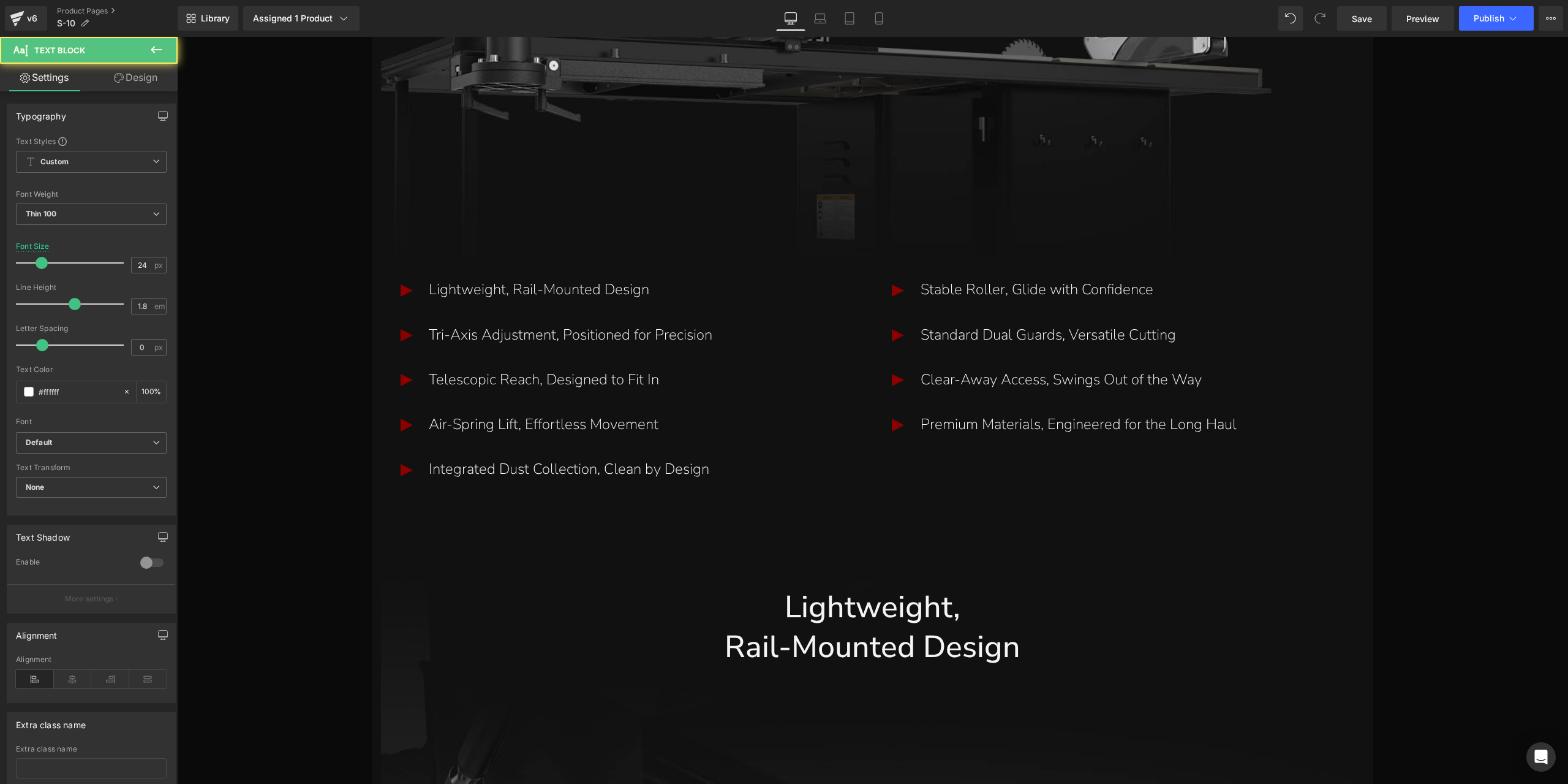
click at [154, 79] on link "Design" at bounding box center [136, 77] width 89 height 27
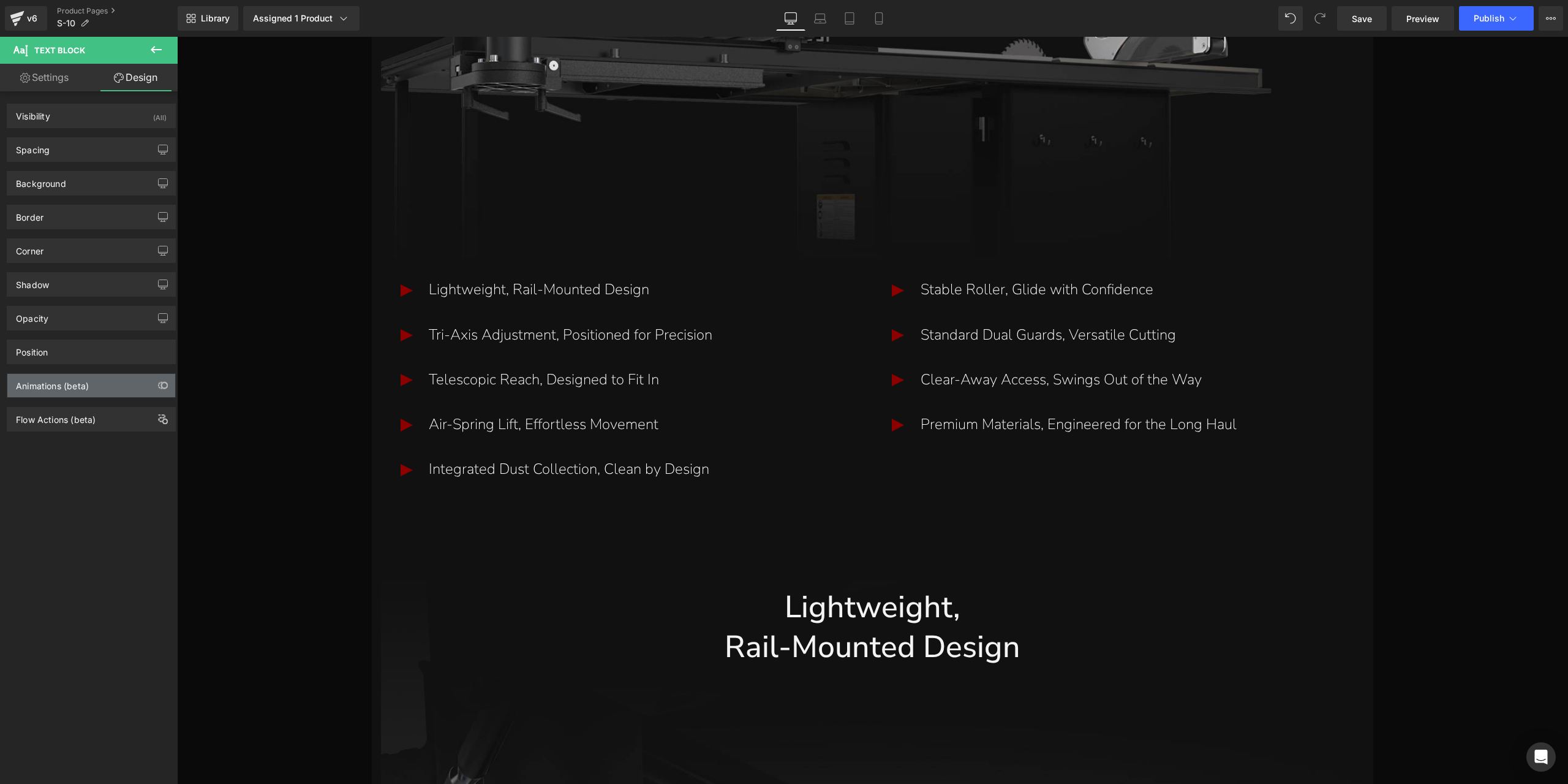
click at [112, 374] on div "Animations (beta)" at bounding box center [91, 385] width 168 height 23
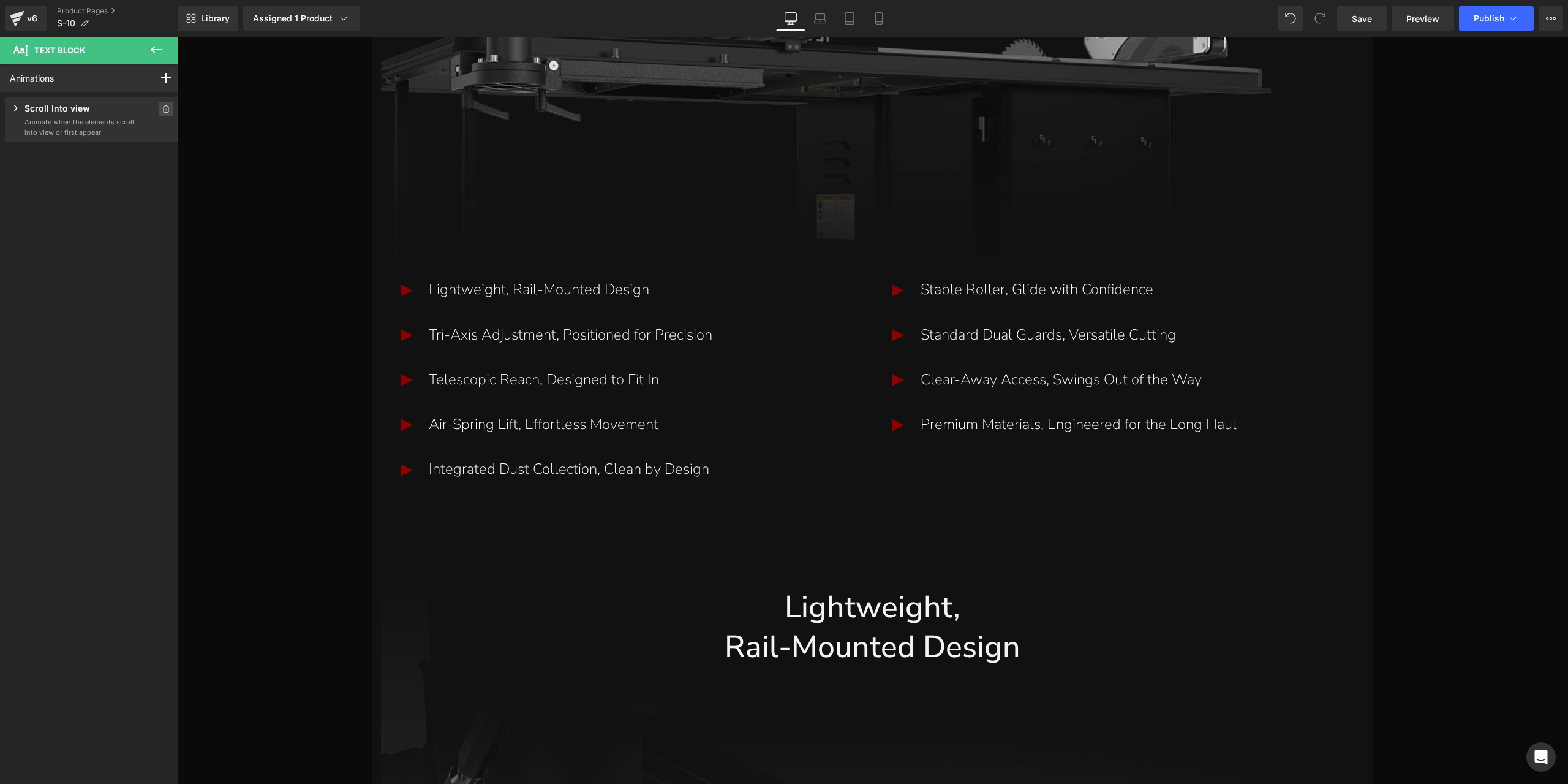
click at [166, 111] on span at bounding box center [166, 109] width 15 height 15
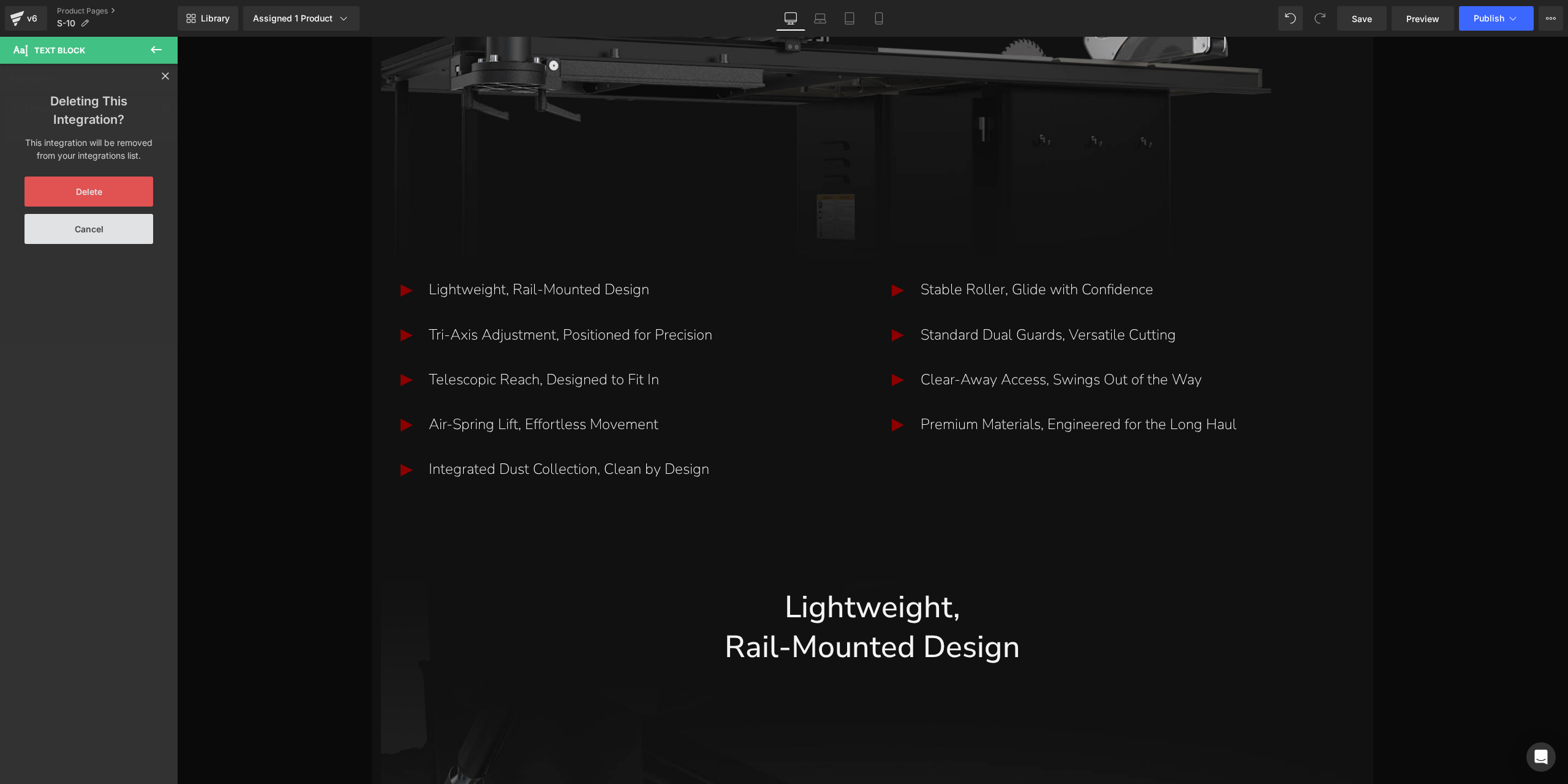
click at [105, 189] on button "Delete" at bounding box center [89, 191] width 129 height 30
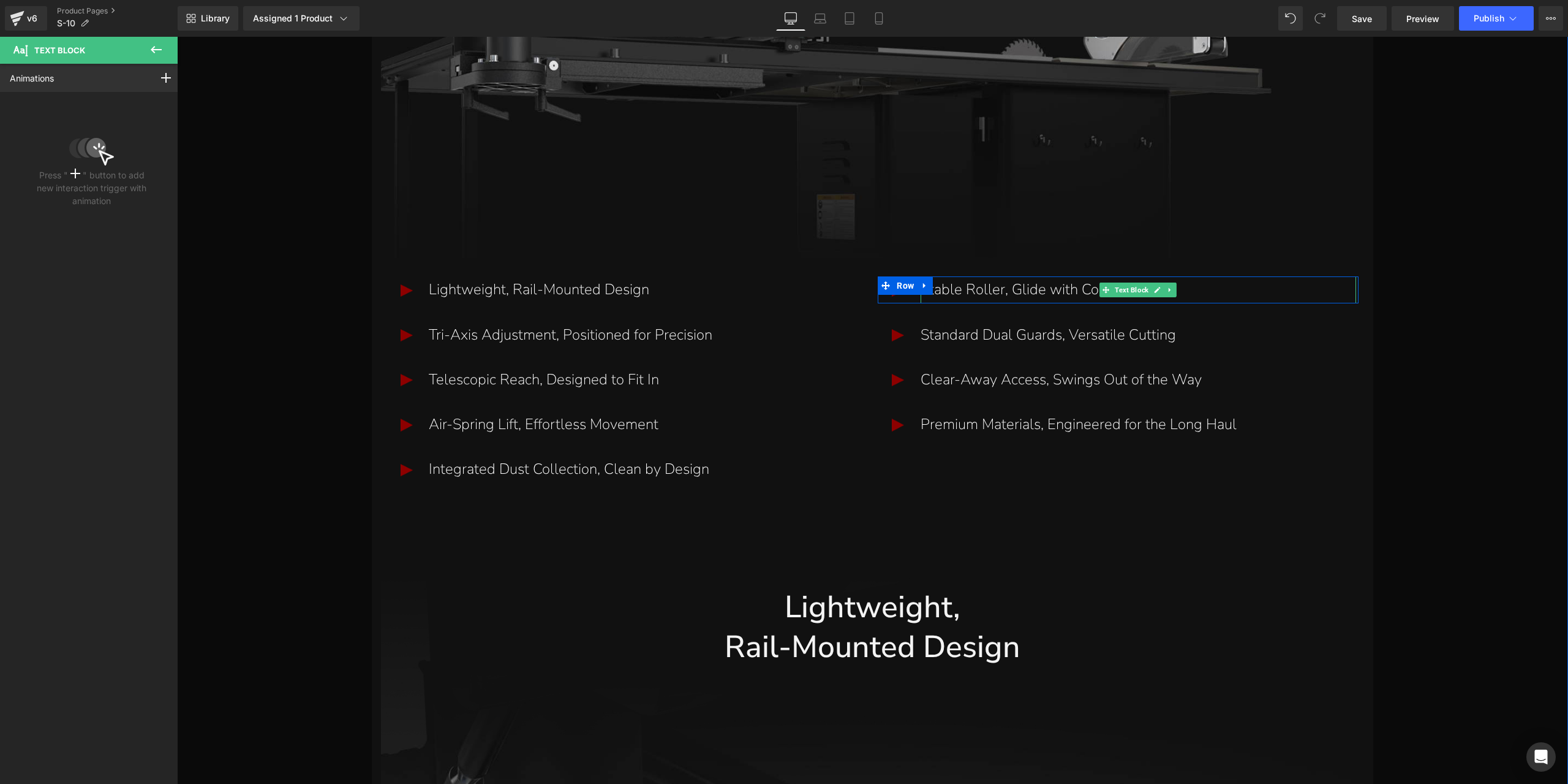
click at [938, 285] on p "Stable Roller, Glide with Confidence" at bounding box center [1138, 289] width 435 height 27
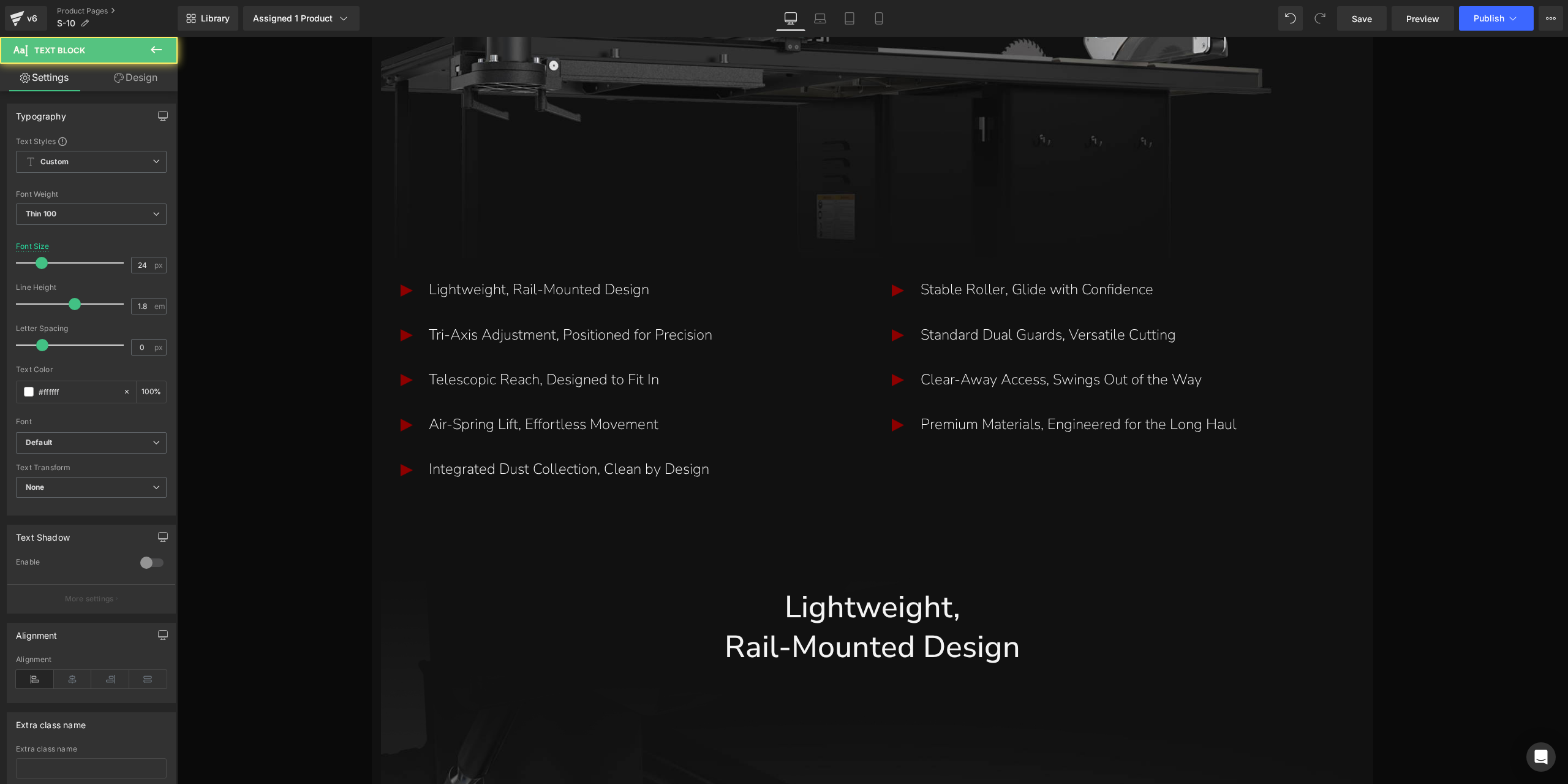
click at [154, 89] on link "Design" at bounding box center [136, 77] width 89 height 27
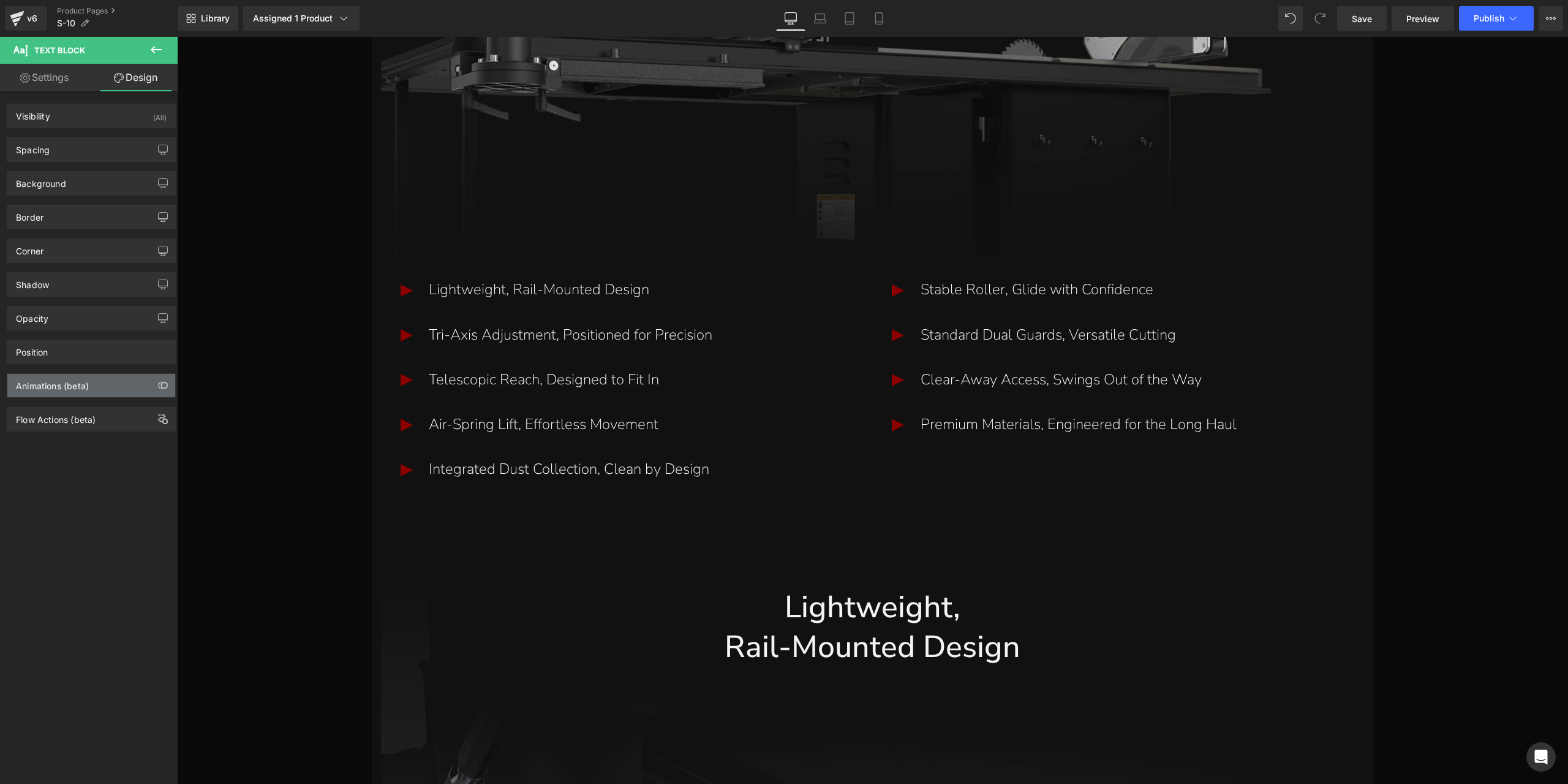
click at [130, 384] on div "Animations (beta)" at bounding box center [91, 385] width 168 height 23
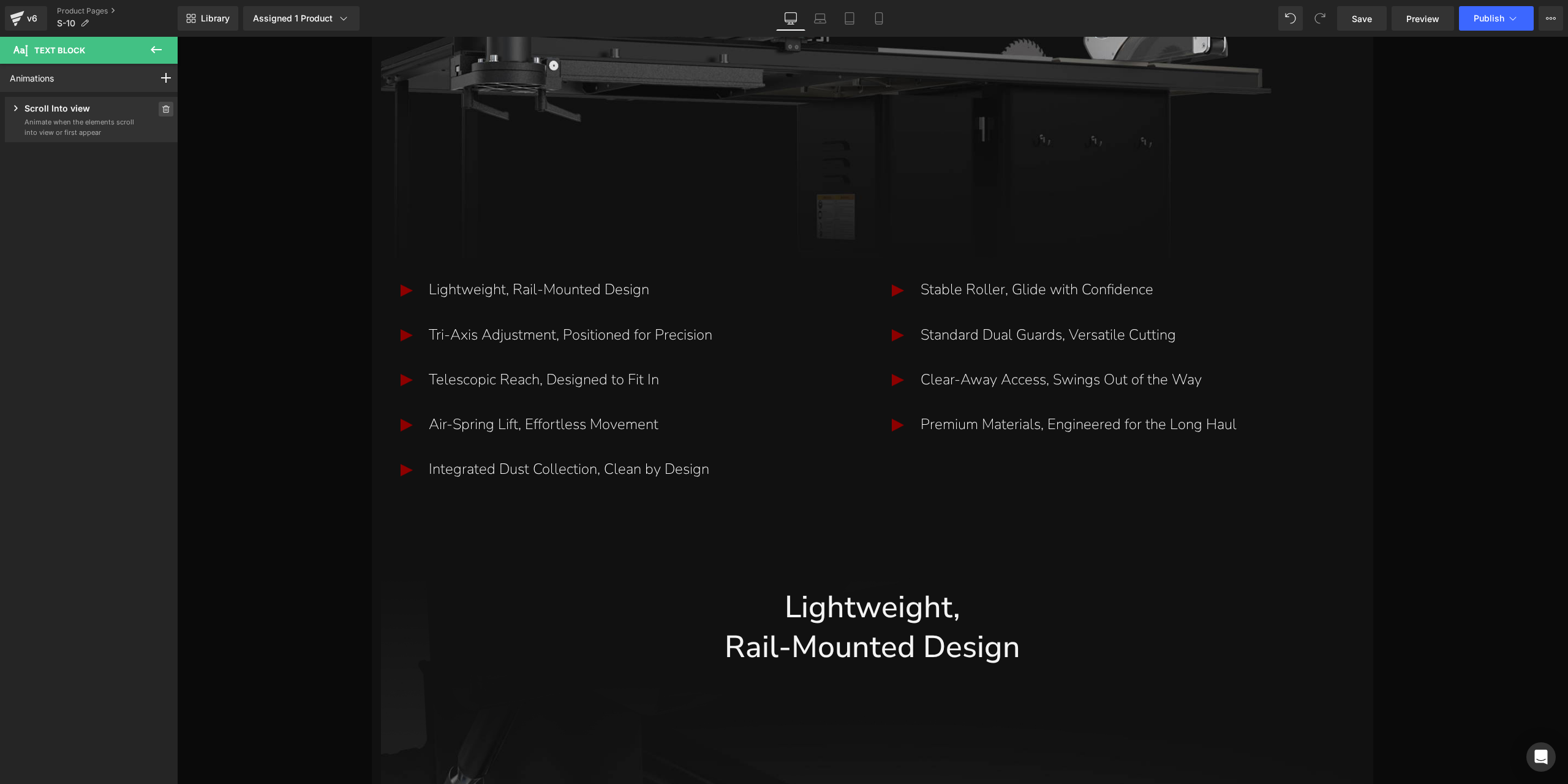
click at [162, 112] on icon at bounding box center [166, 109] width 9 height 8
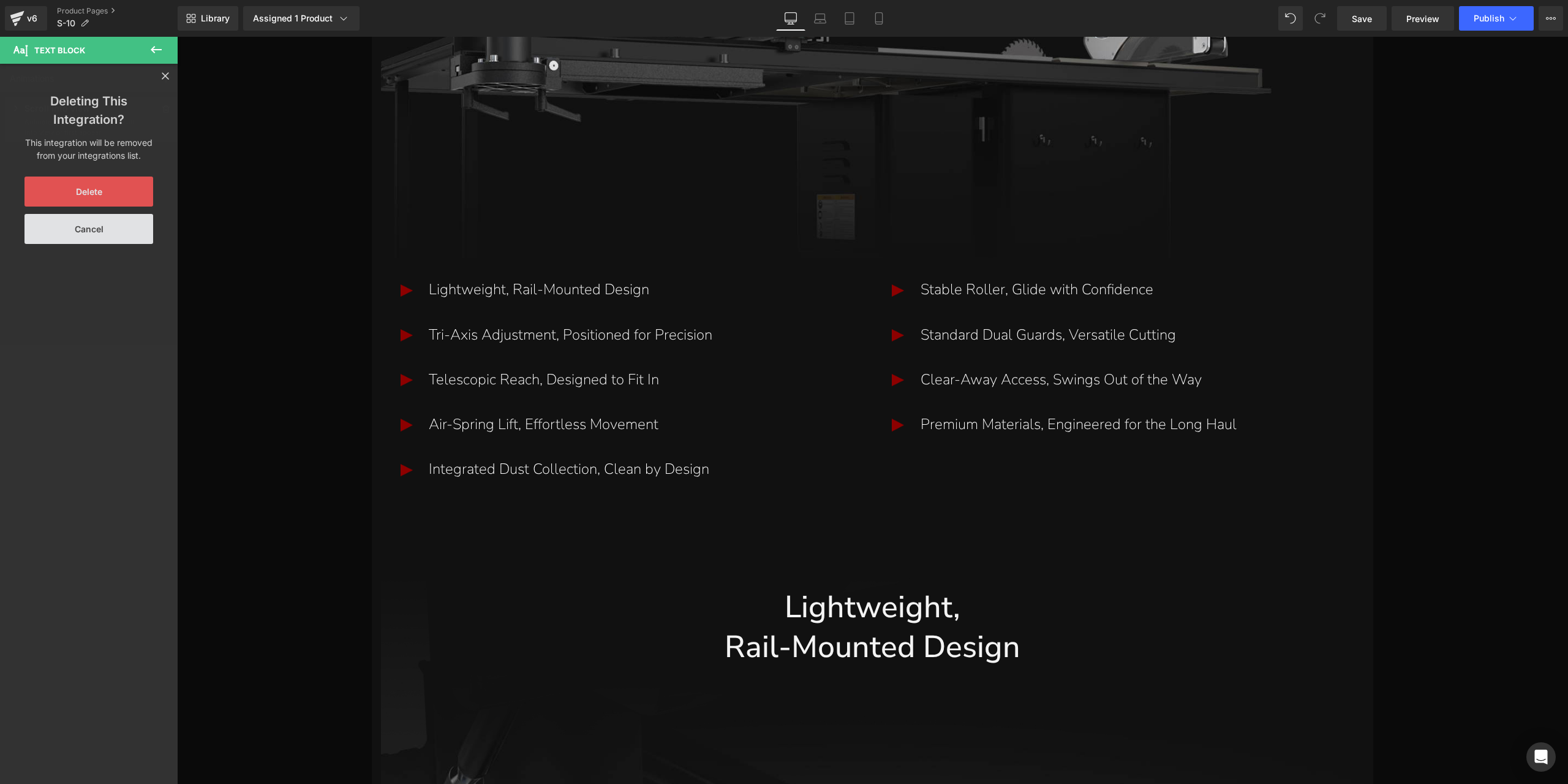
click at [109, 187] on button "Delete" at bounding box center [89, 191] width 129 height 30
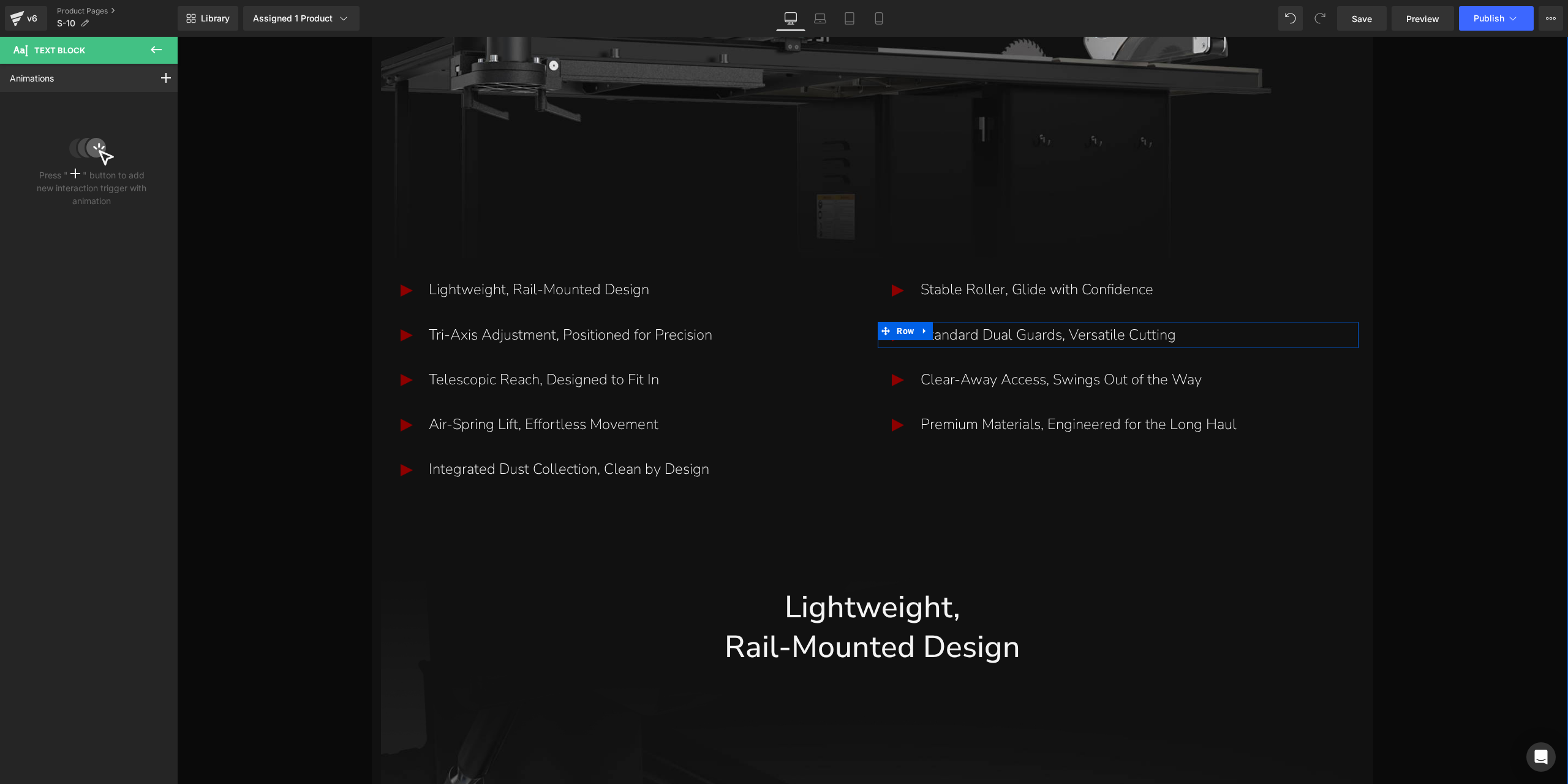
click at [989, 334] on p "Standard Dual Guards, Versatile Cutting" at bounding box center [1138, 335] width 435 height 27
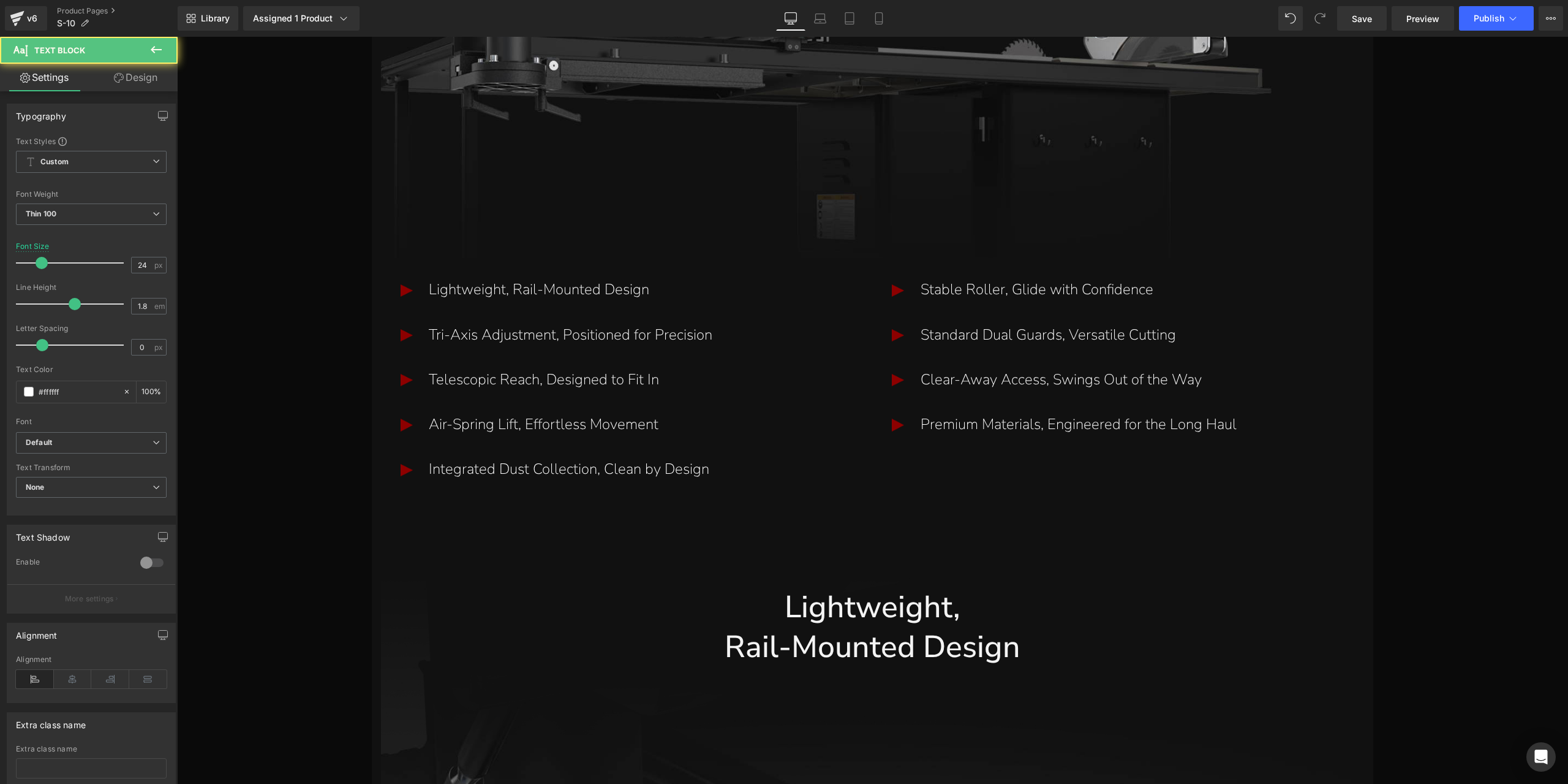
click at [159, 83] on link "Design" at bounding box center [136, 77] width 89 height 27
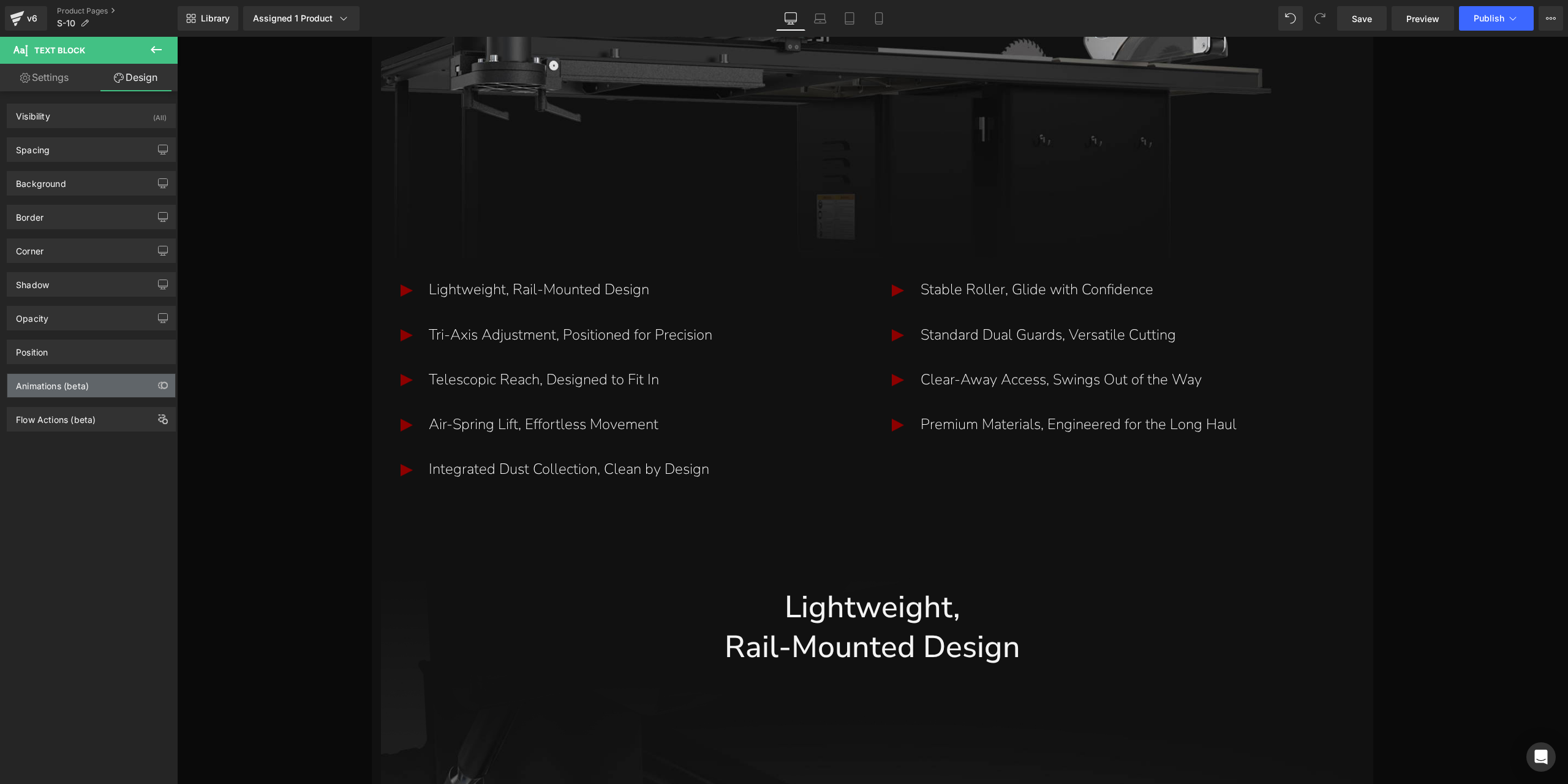
click at [124, 384] on div "Animations (beta)" at bounding box center [91, 385] width 168 height 23
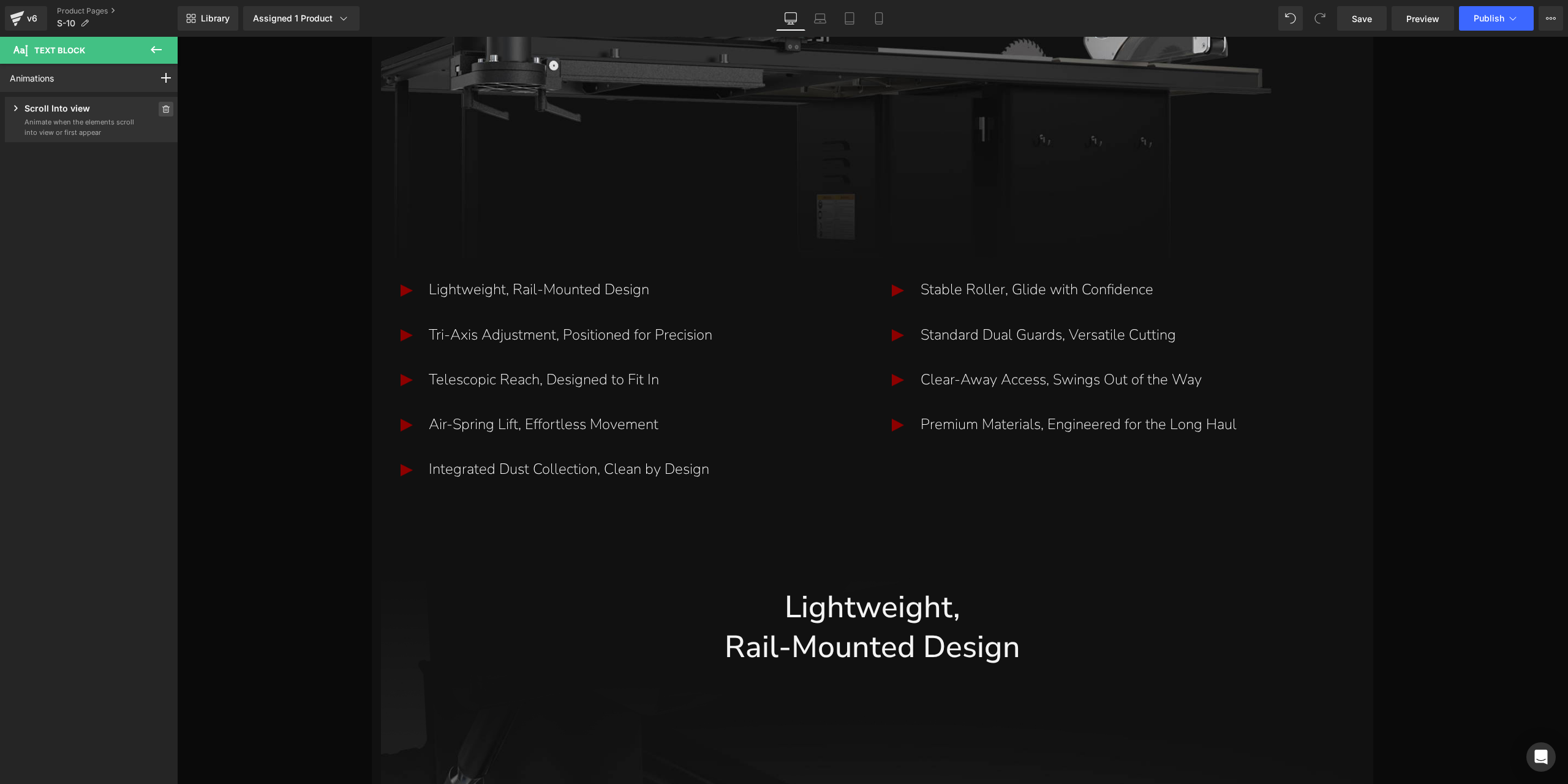
click at [162, 112] on icon at bounding box center [166, 109] width 8 height 8
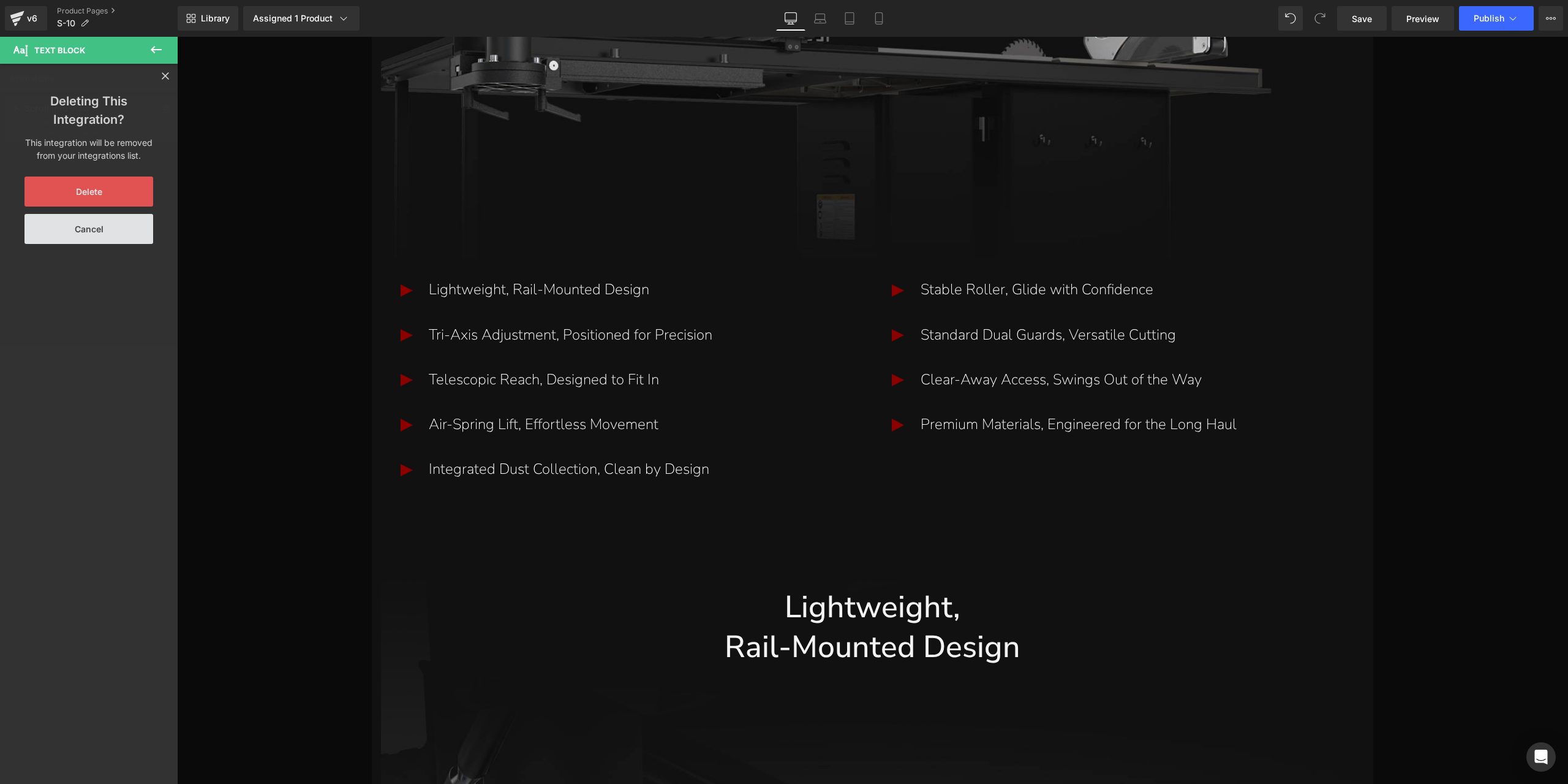
click at [126, 194] on button "Delete" at bounding box center [89, 191] width 129 height 30
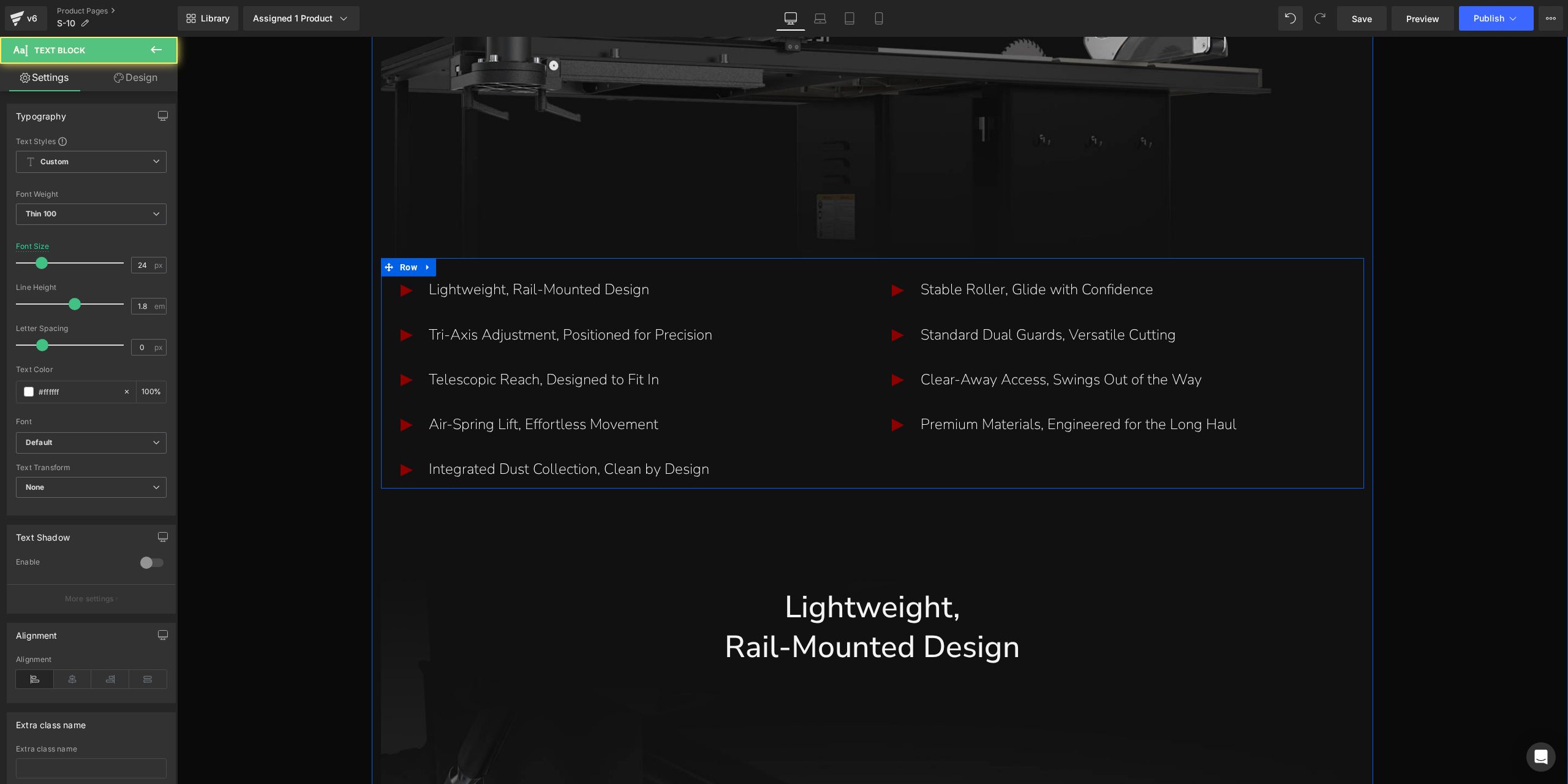
click at [942, 374] on p "Clear-Away Access, Swings Out of the Way" at bounding box center [1138, 380] width 435 height 27
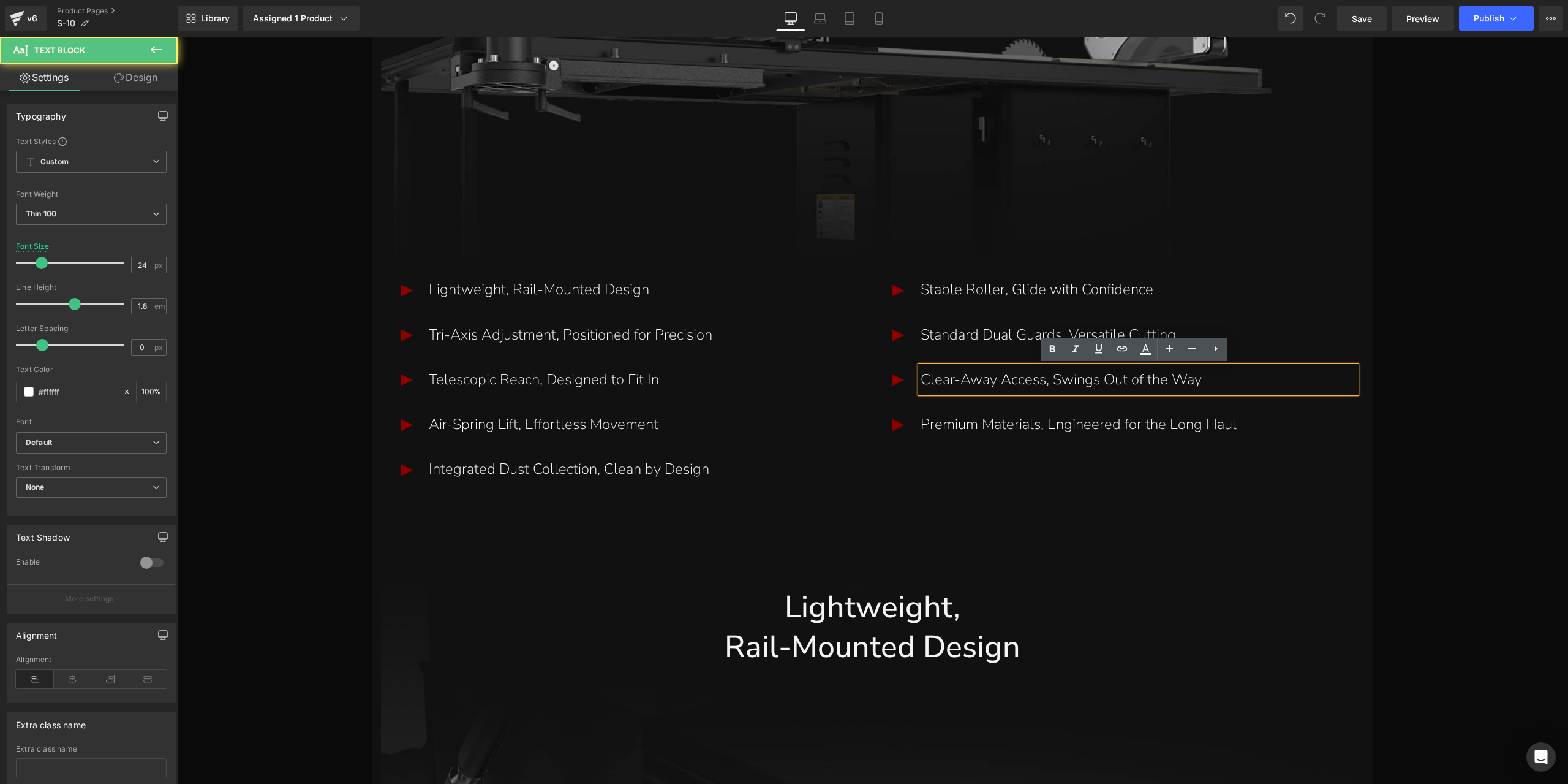
click at [169, 77] on link "Design" at bounding box center [136, 77] width 89 height 27
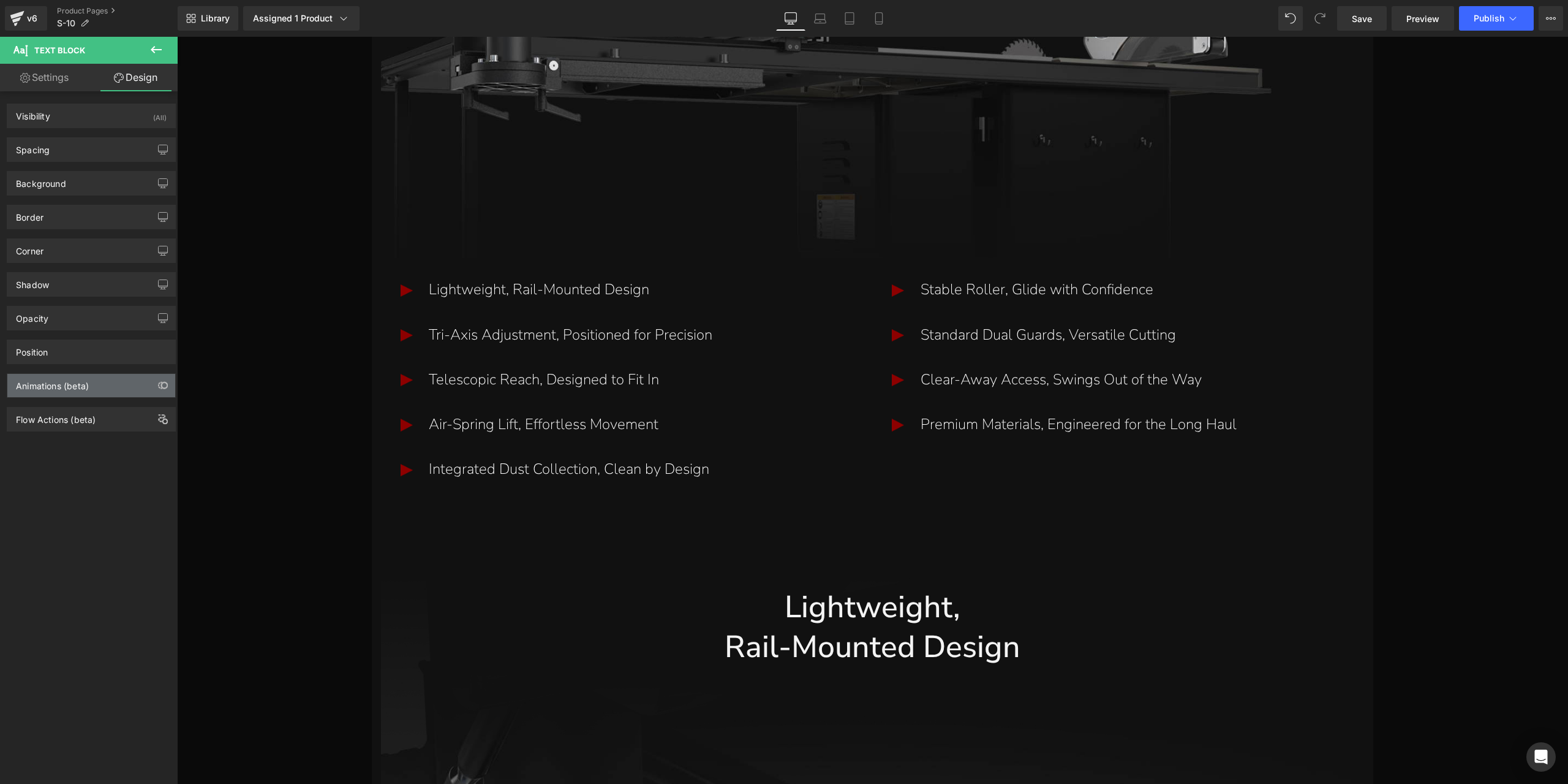
click at [125, 383] on div "Animations (beta)" at bounding box center [91, 385] width 168 height 23
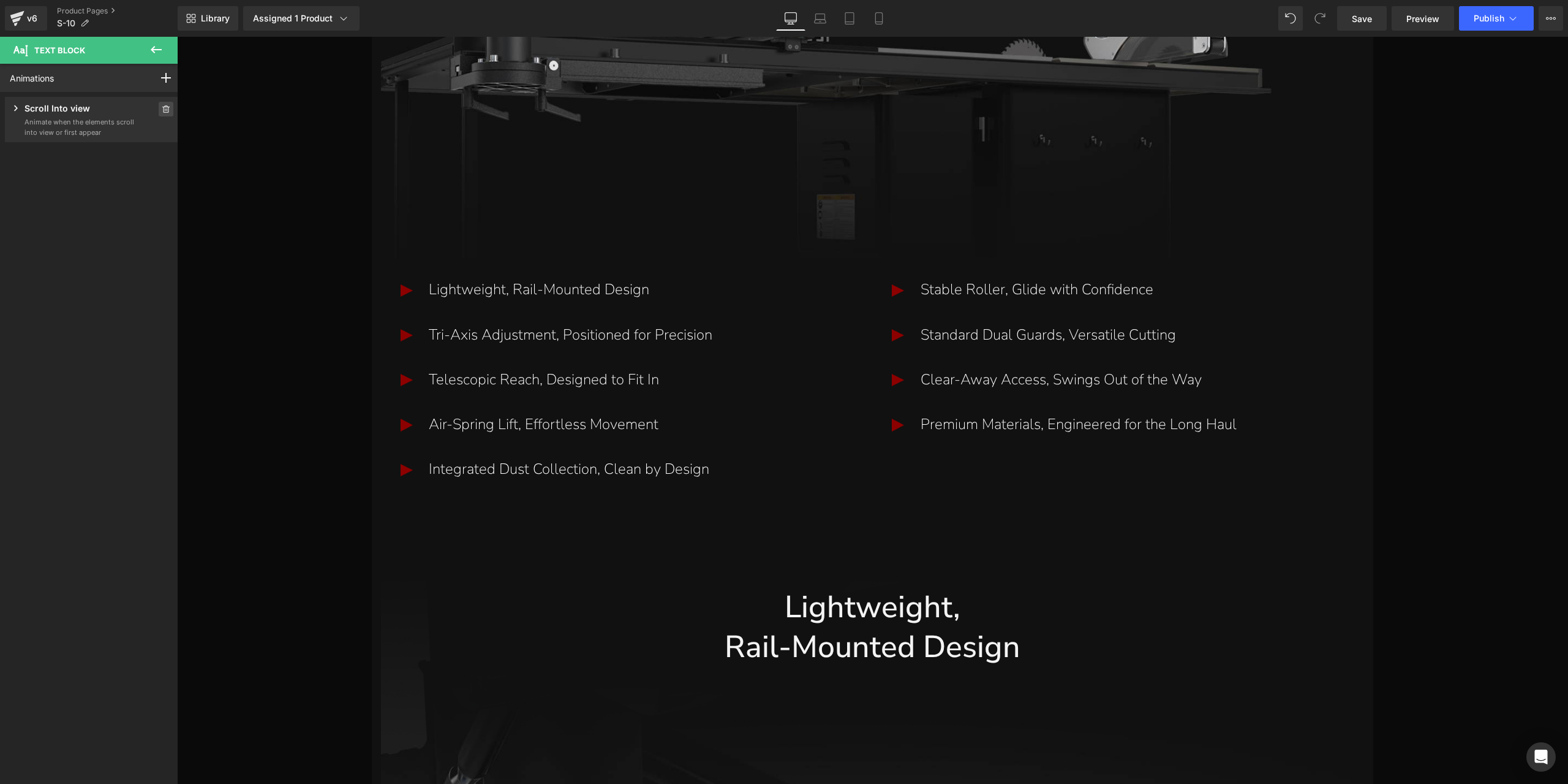
click at [162, 108] on icon at bounding box center [166, 109] width 9 height 8
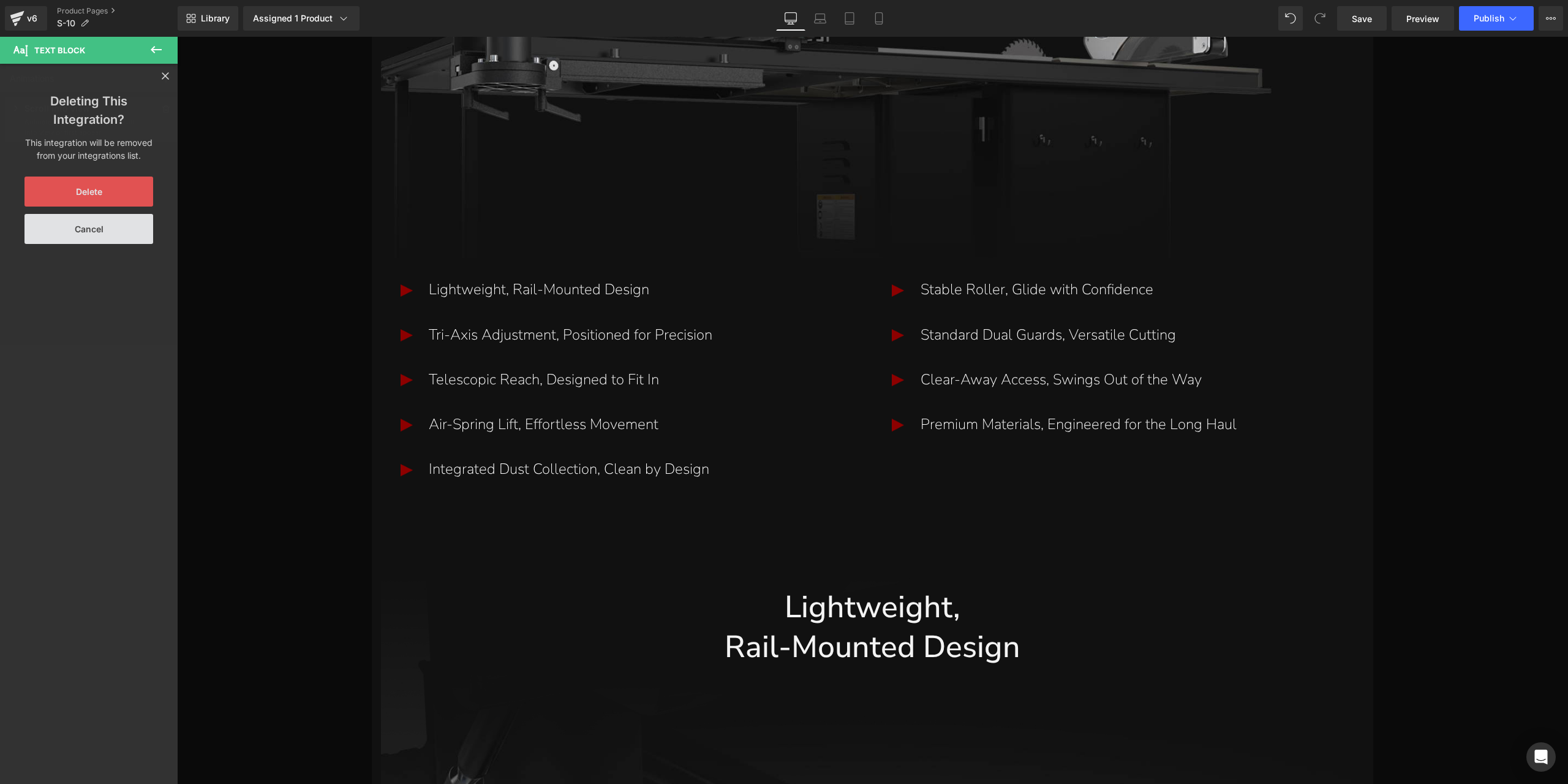
click at [99, 196] on button "Delete" at bounding box center [89, 191] width 129 height 30
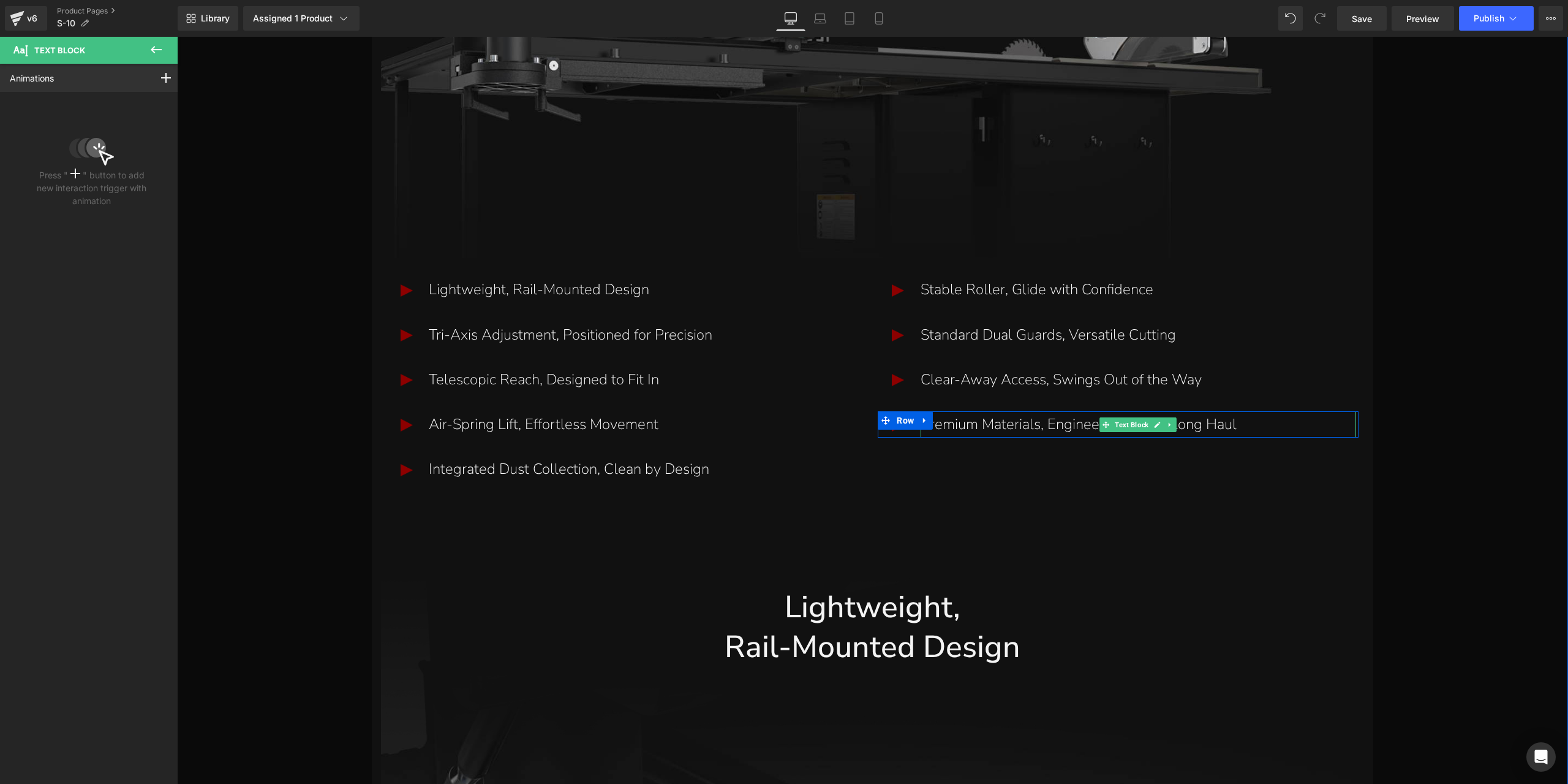
click at [958, 423] on p "Premium Materials, Engineered for the Long Haul" at bounding box center [1138, 425] width 435 height 27
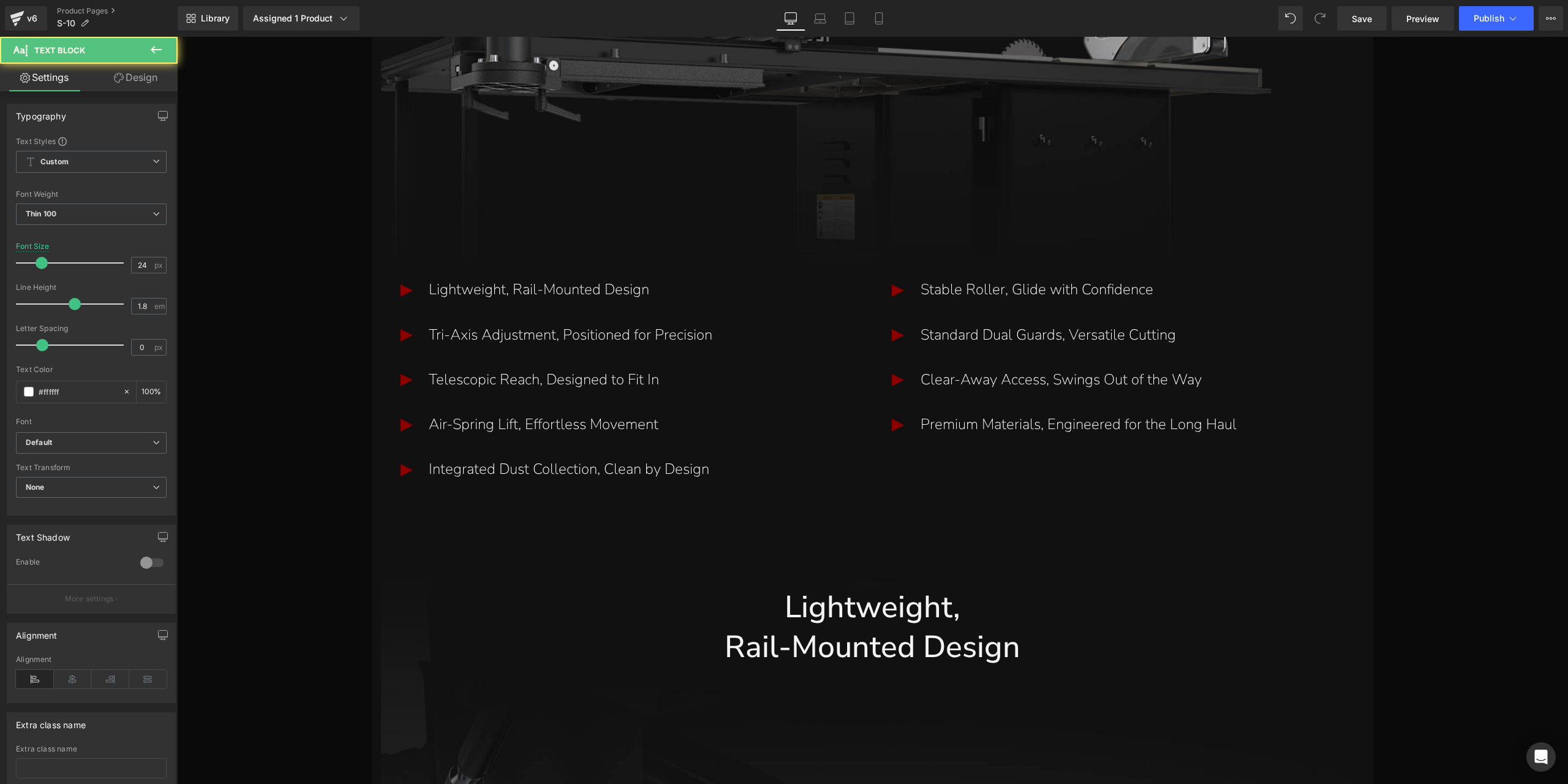
click at [137, 84] on link "Design" at bounding box center [136, 77] width 89 height 27
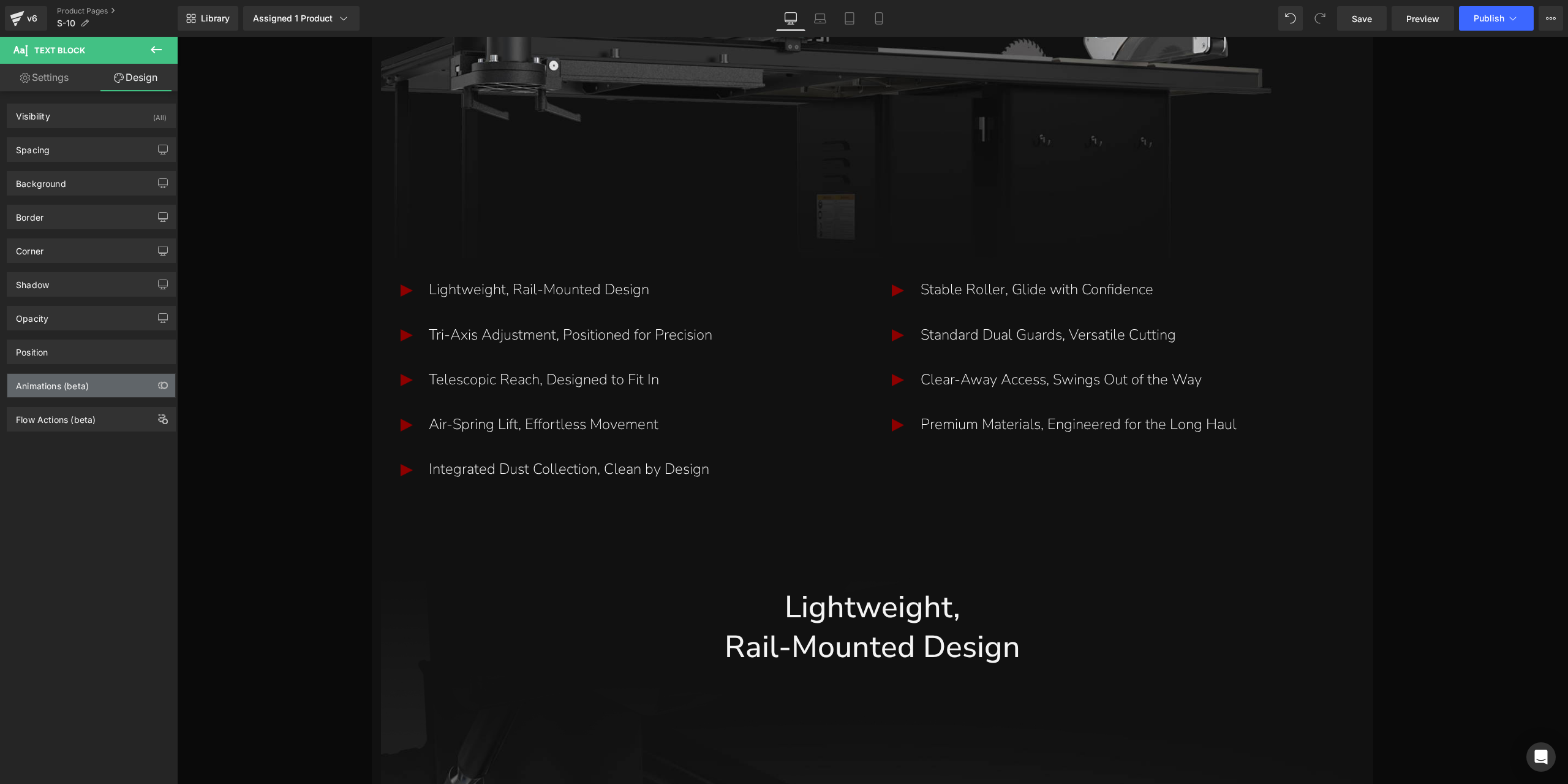
click at [127, 374] on div "Animations (beta)" at bounding box center [91, 385] width 168 height 23
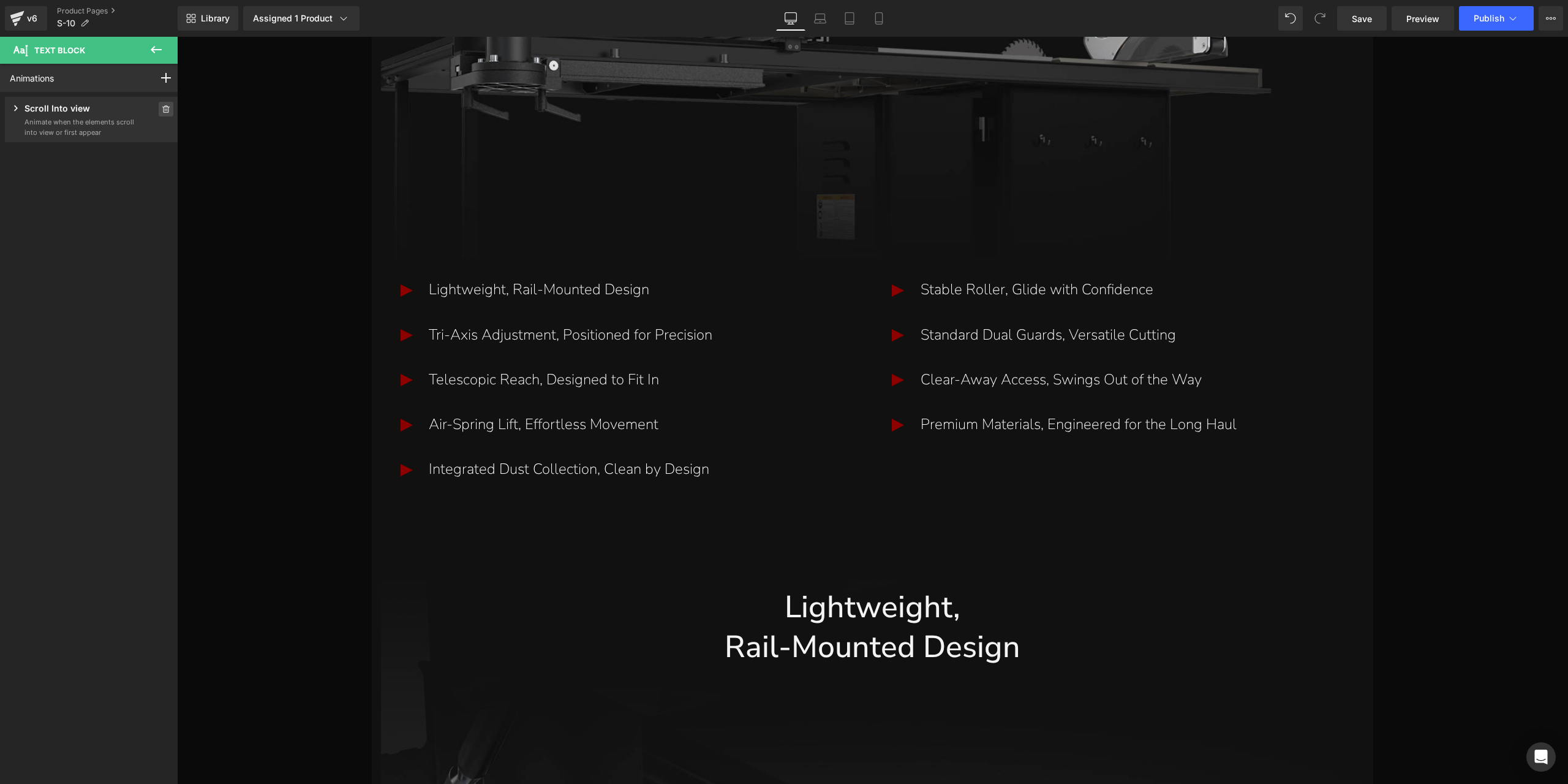
click at [162, 108] on icon at bounding box center [166, 109] width 9 height 8
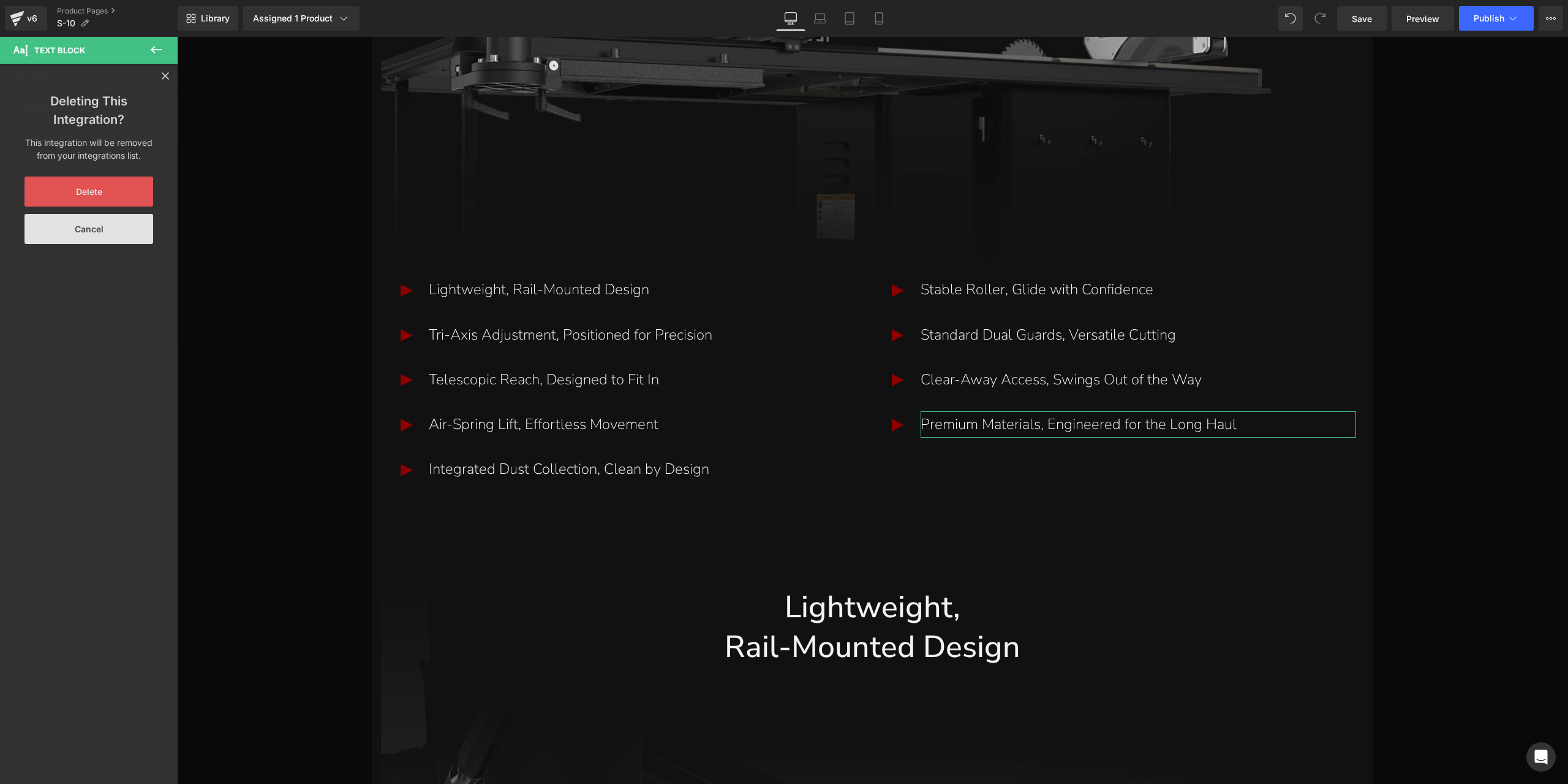
click at [106, 190] on button "Delete" at bounding box center [89, 191] width 129 height 30
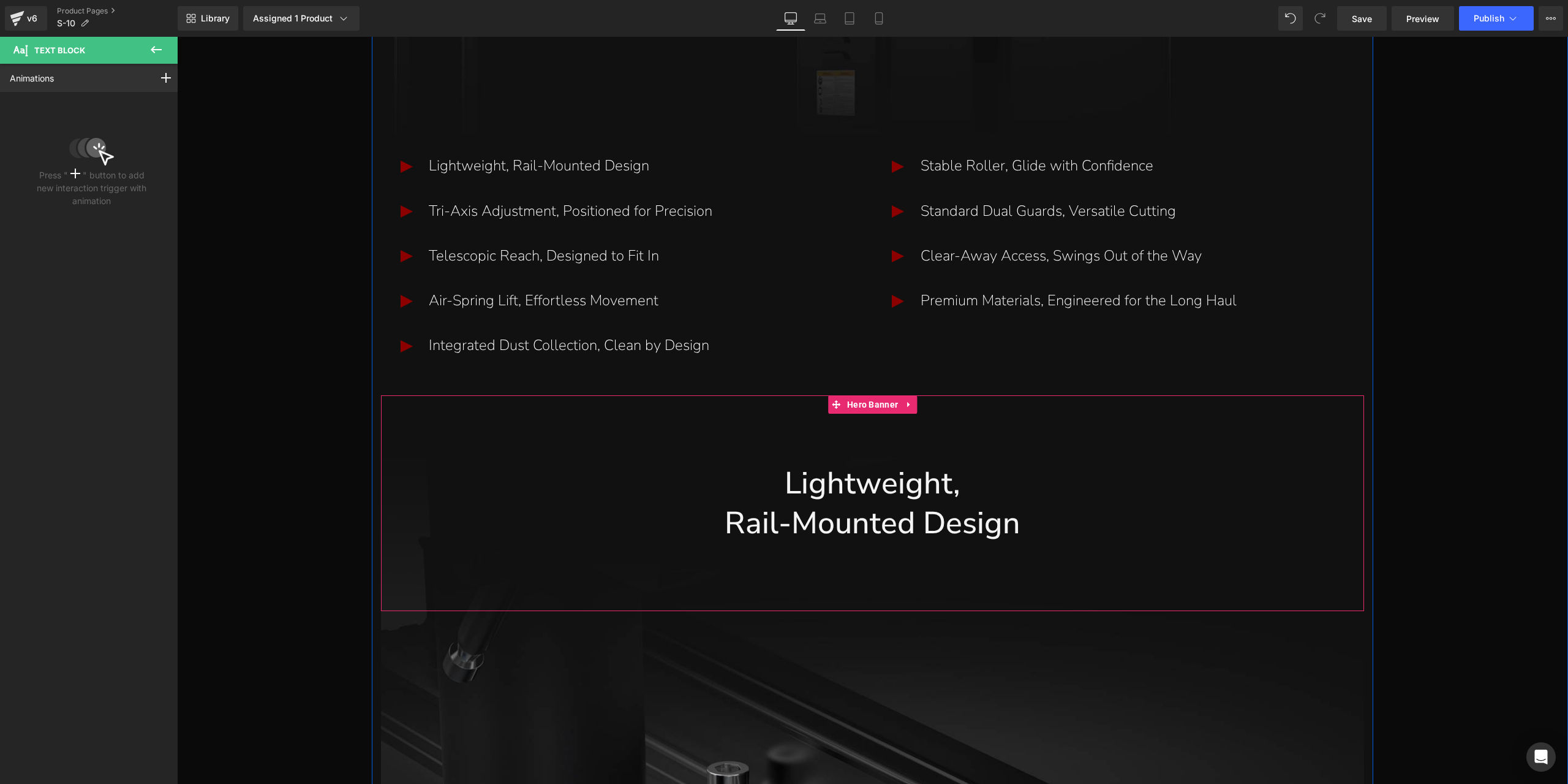
scroll to position [3028, 0]
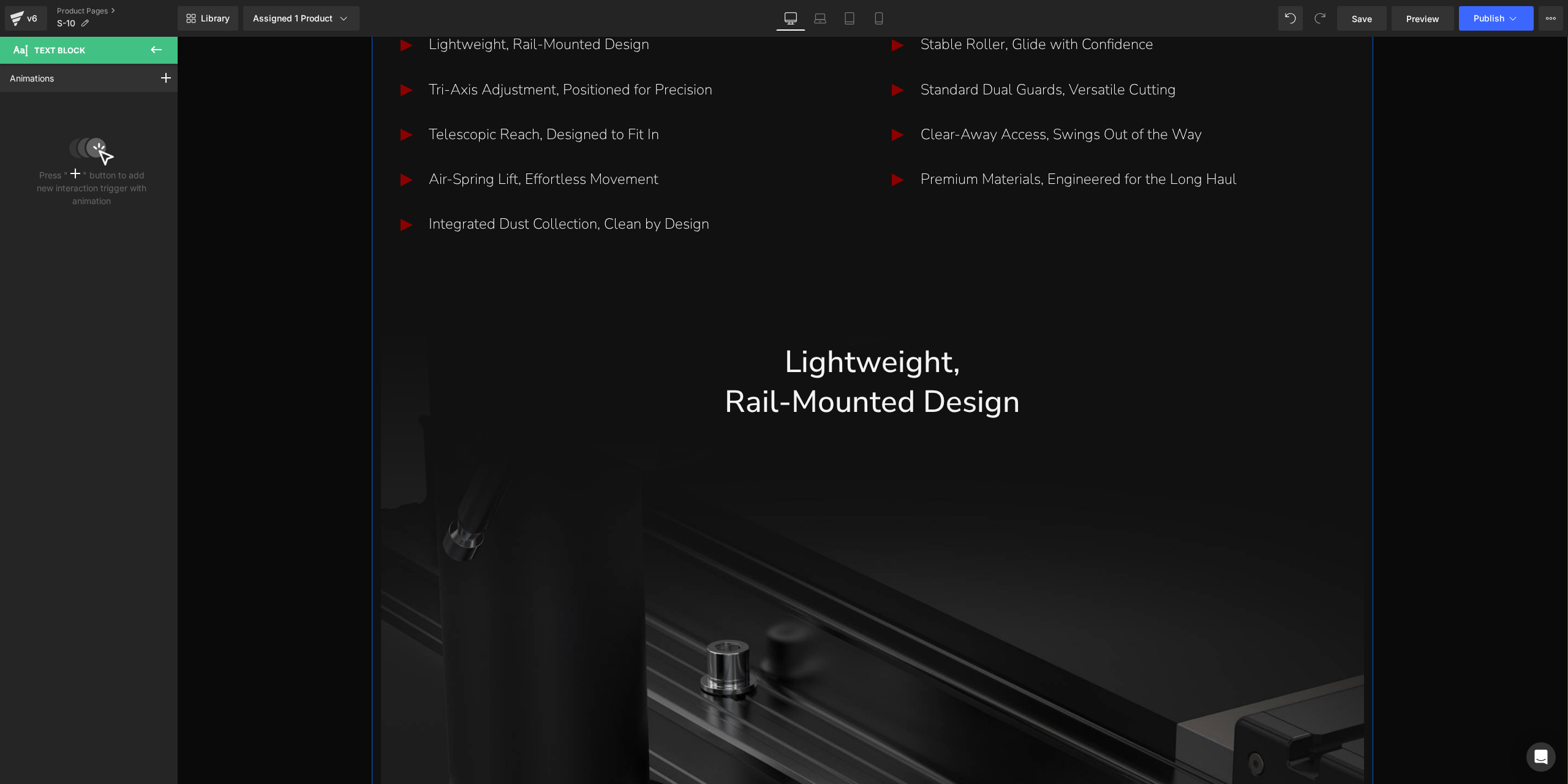
click at [876, 397] on h1 "Rail-Mounted Design" at bounding box center [872, 401] width 983 height 40
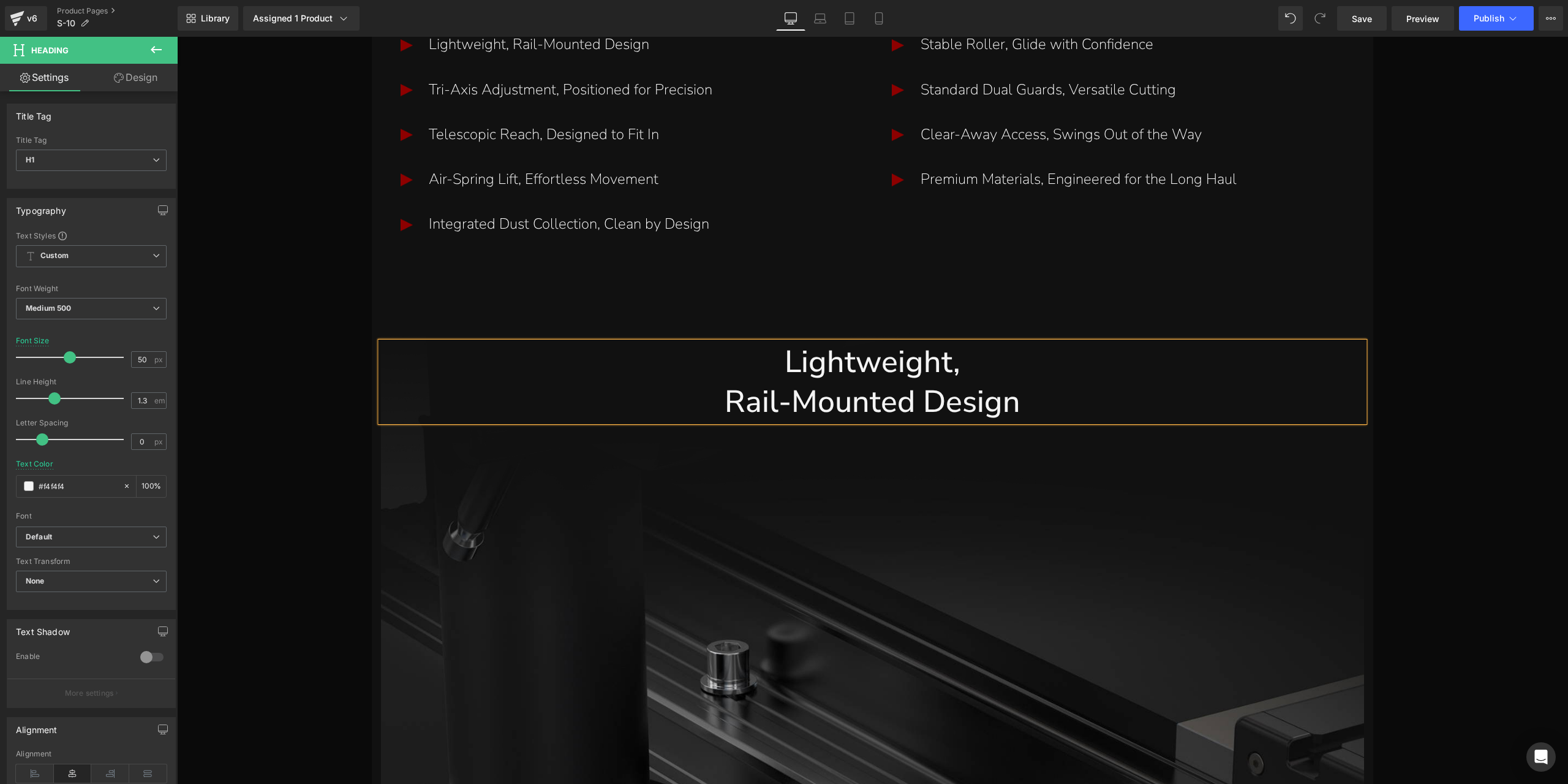
click at [143, 76] on link "Design" at bounding box center [136, 77] width 89 height 27
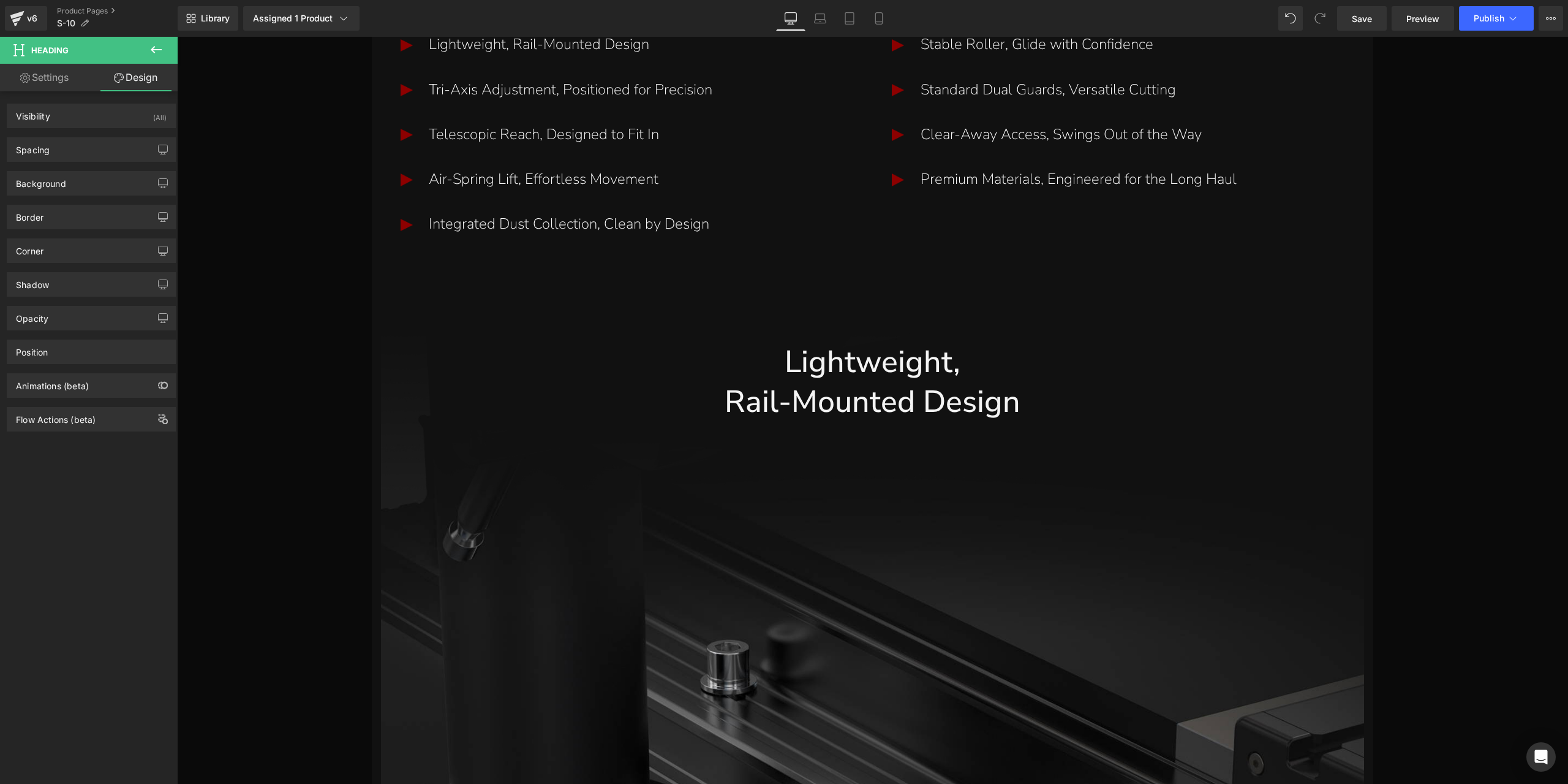
click at [100, 397] on div "Flow Actions (beta)" at bounding box center [91, 414] width 183 height 34
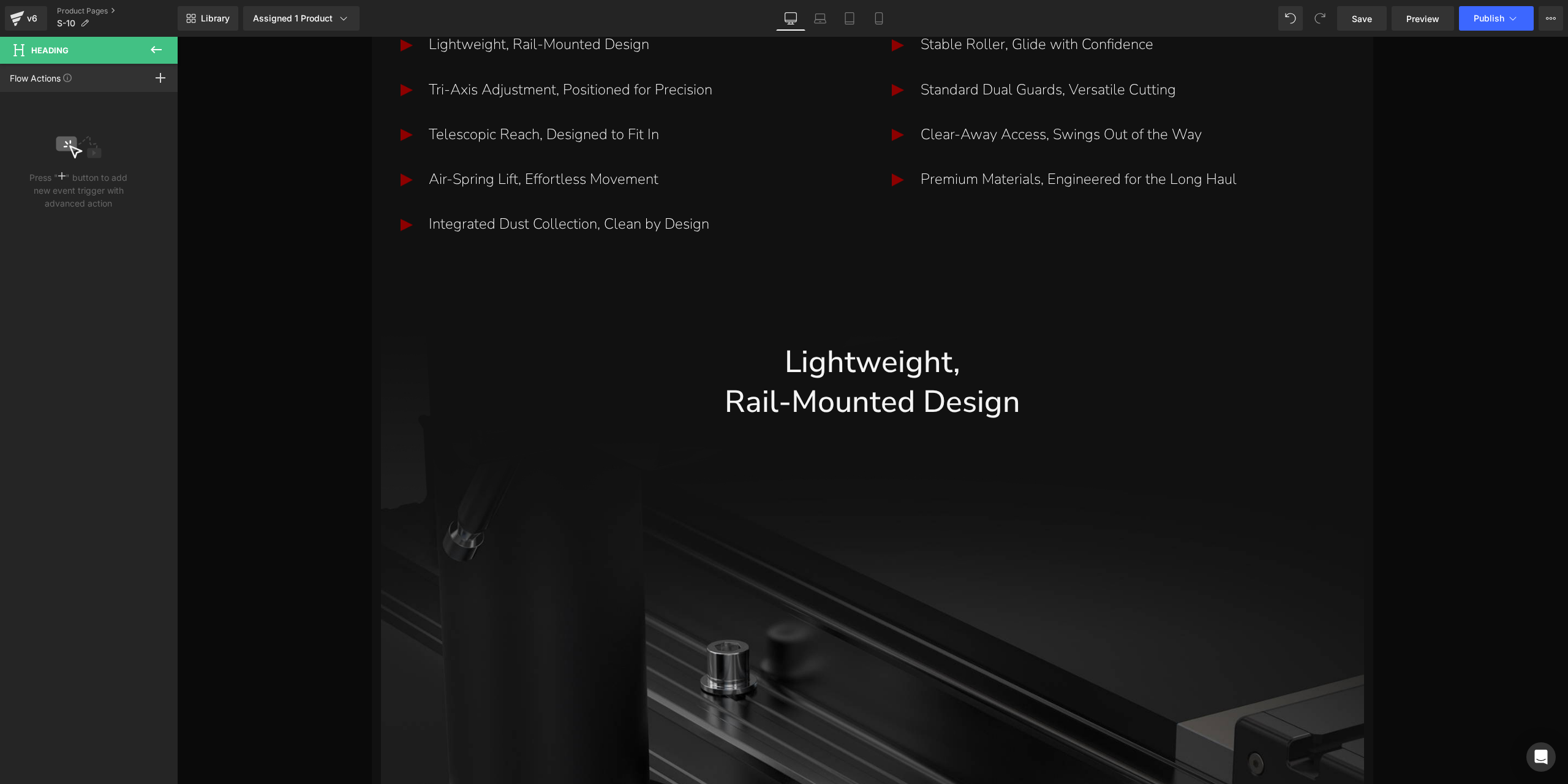
click at [103, 386] on div "Press " " button to add new event trigger with advanced action" at bounding box center [91, 441] width 183 height 698
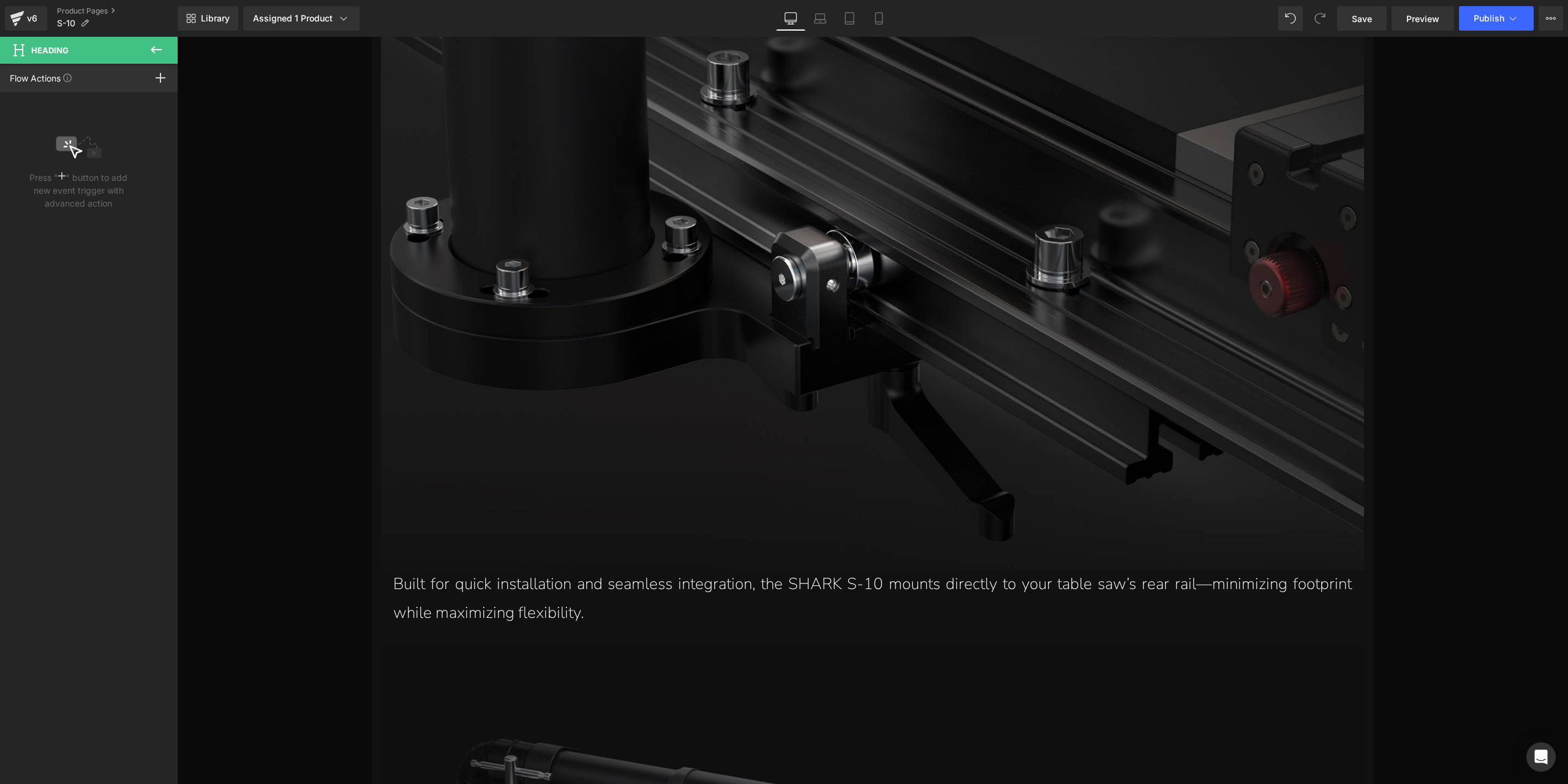
scroll to position [3825, 0]
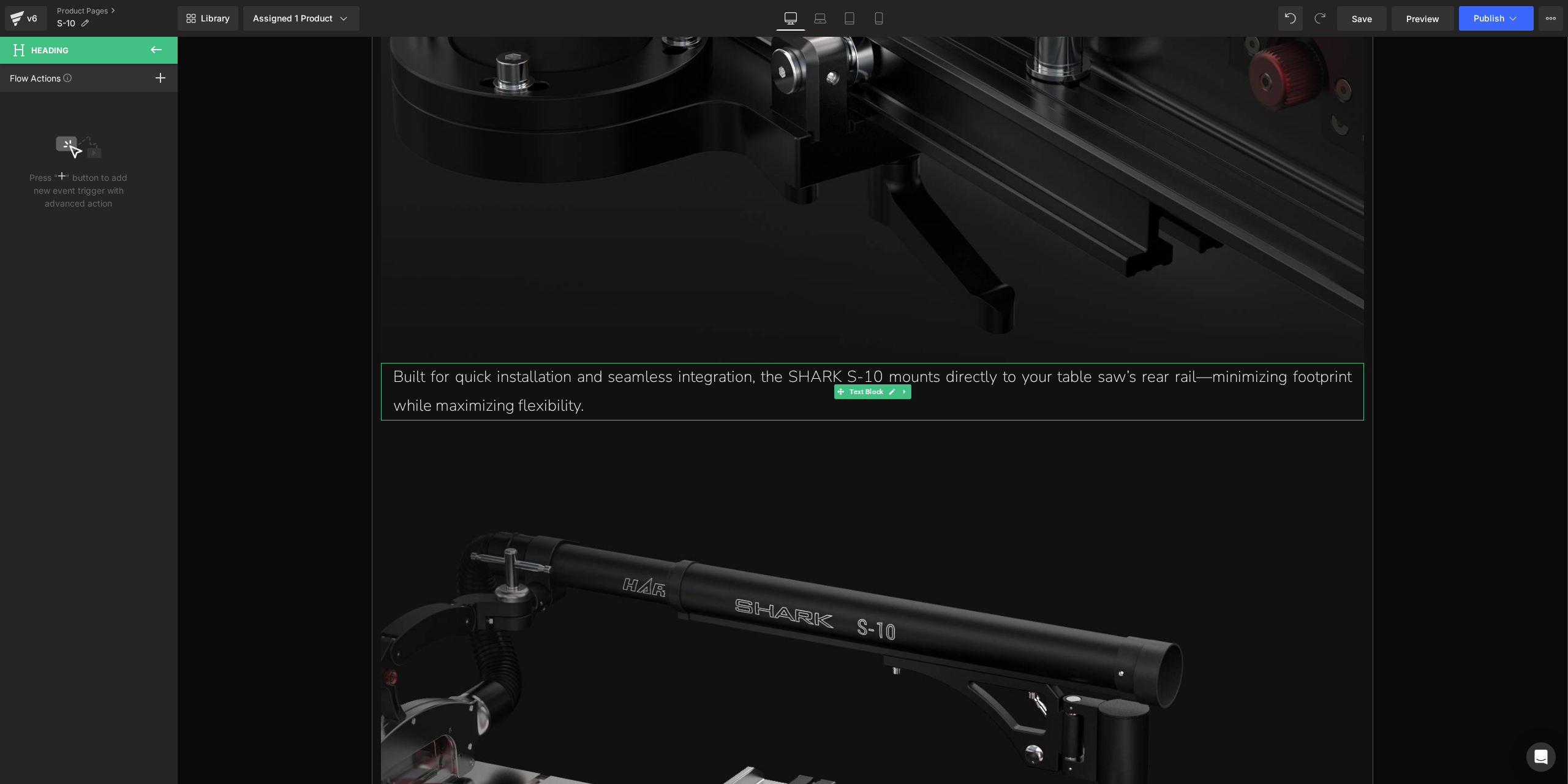
click at [612, 385] on p "Built for quick installation and seamless integration, the SHARK S-10 mounts di…" at bounding box center [873, 391] width 959 height 58
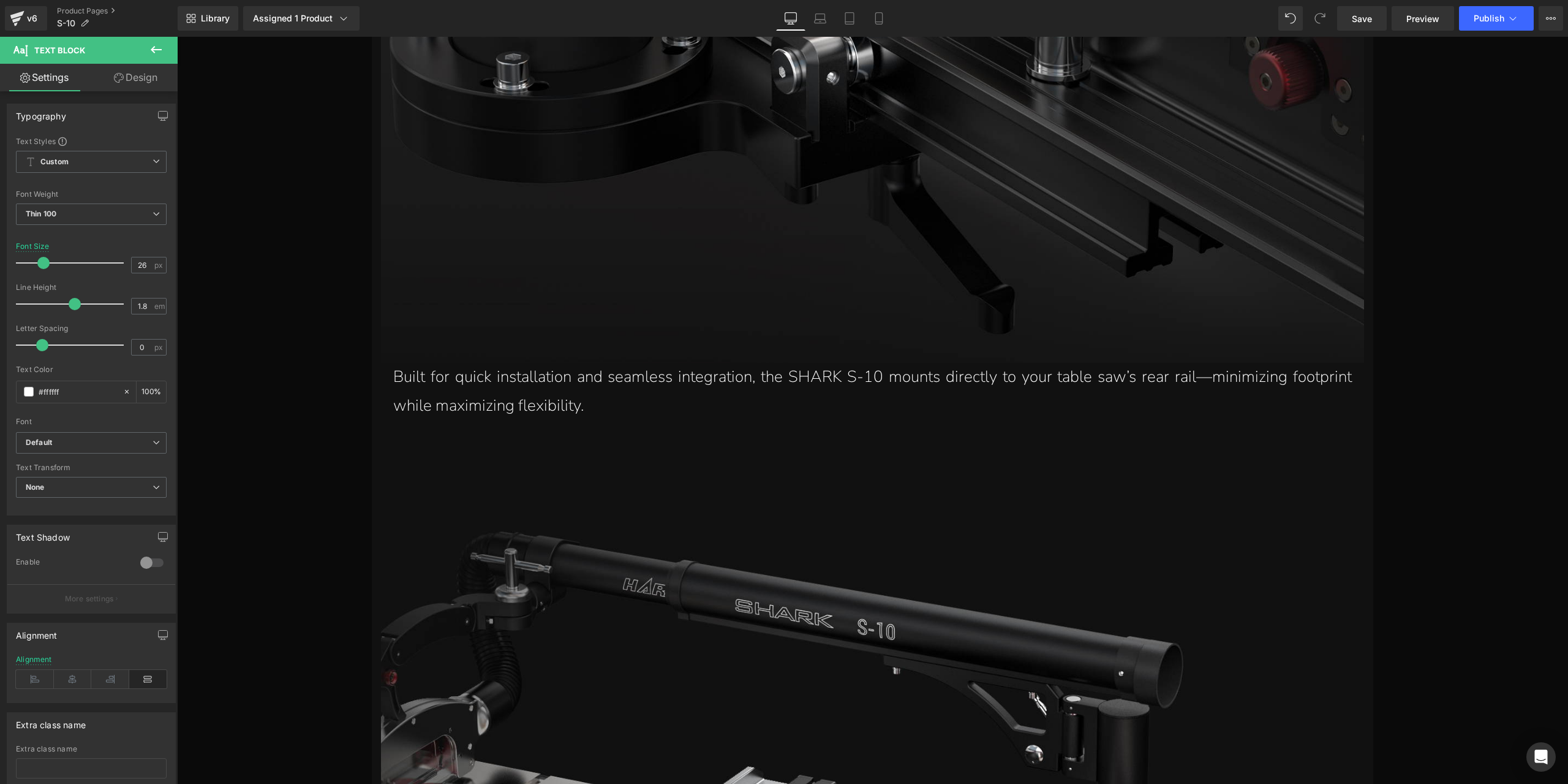
click at [158, 78] on link "Design" at bounding box center [136, 77] width 89 height 27
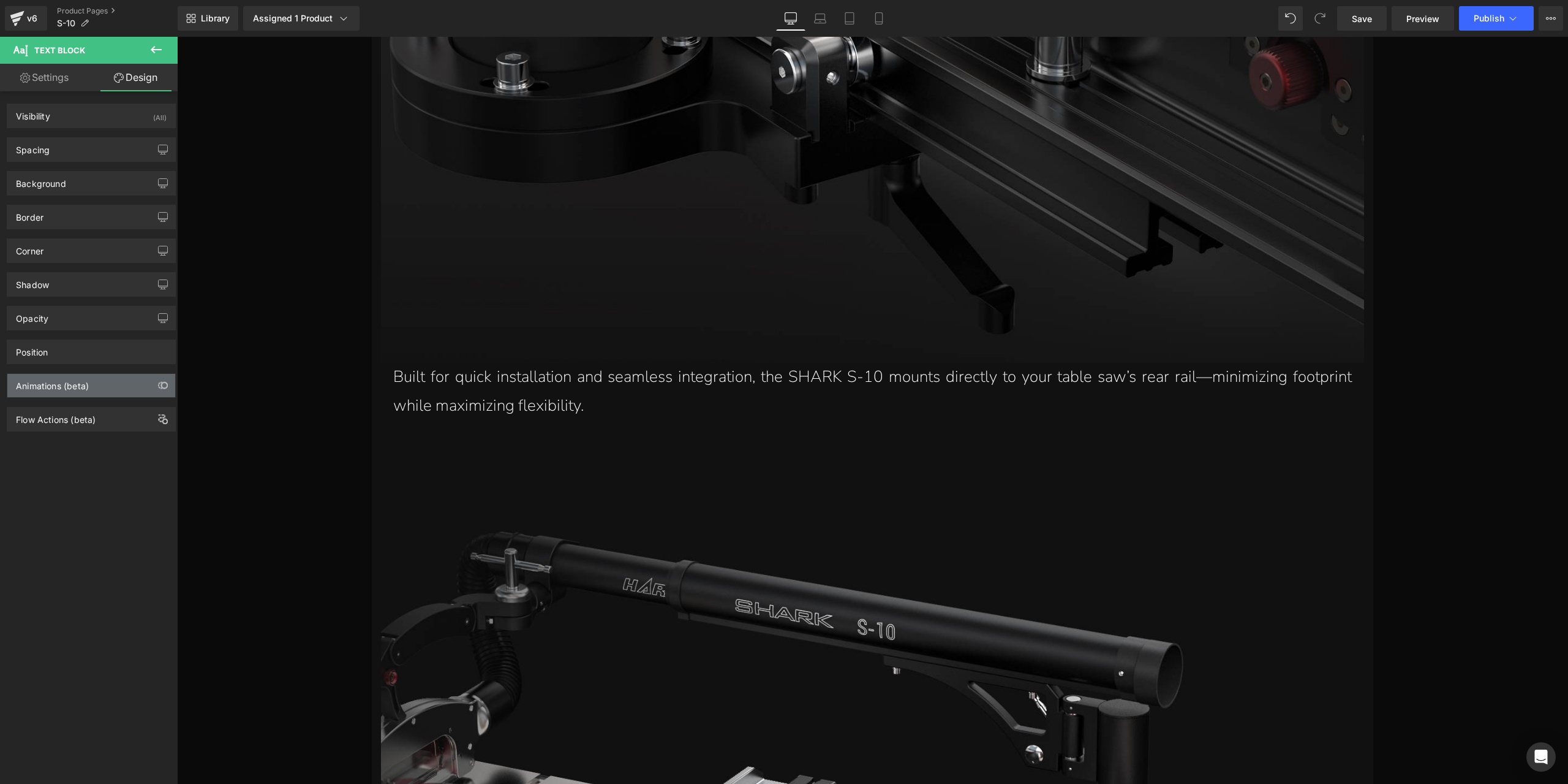
click at [87, 382] on div "Animations (beta)" at bounding box center [52, 382] width 73 height 17
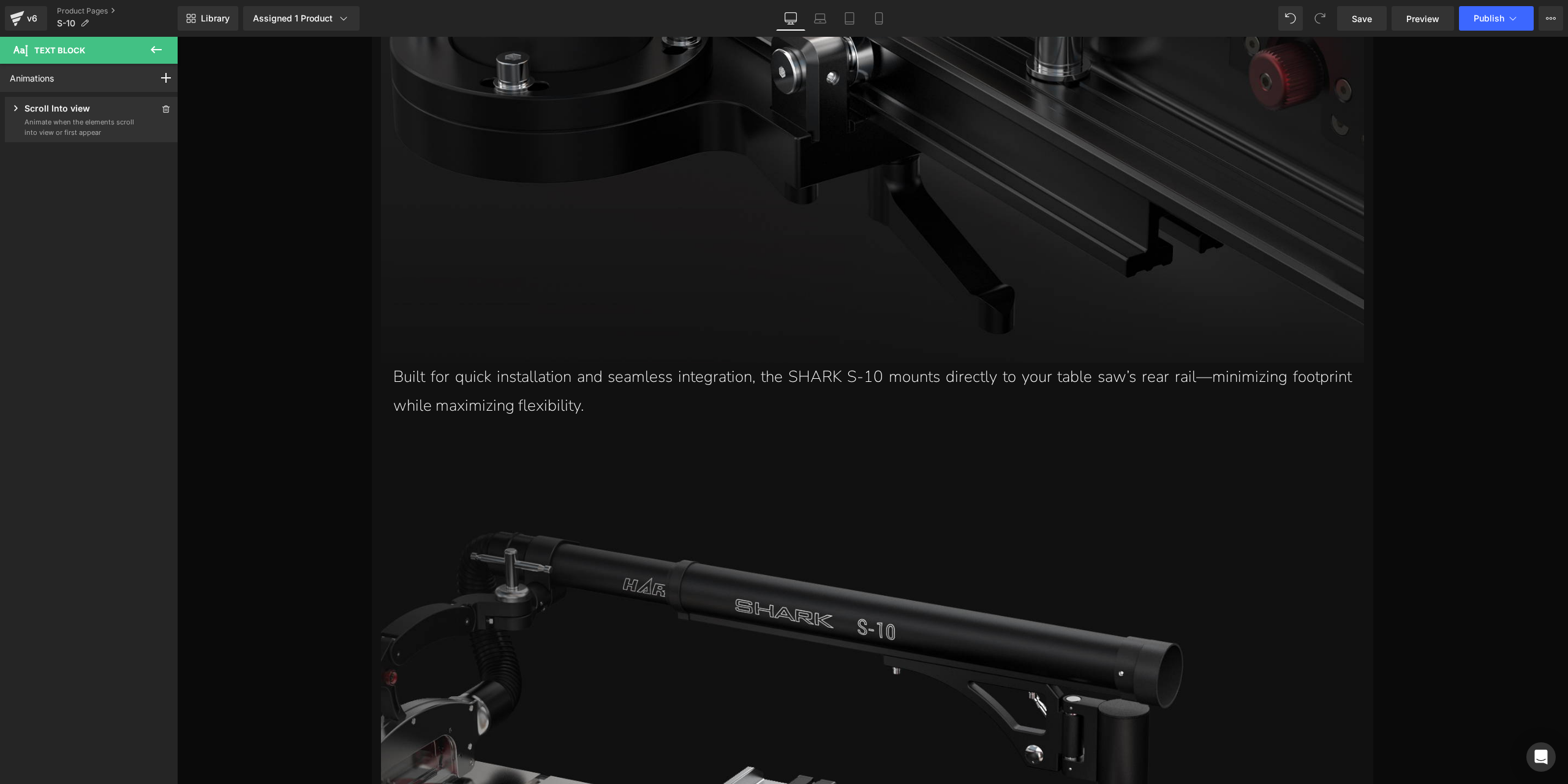
click at [153, 112] on div "Scroll Into view Animate when the elements scroll into view or first appear" at bounding box center [91, 119] width 164 height 36
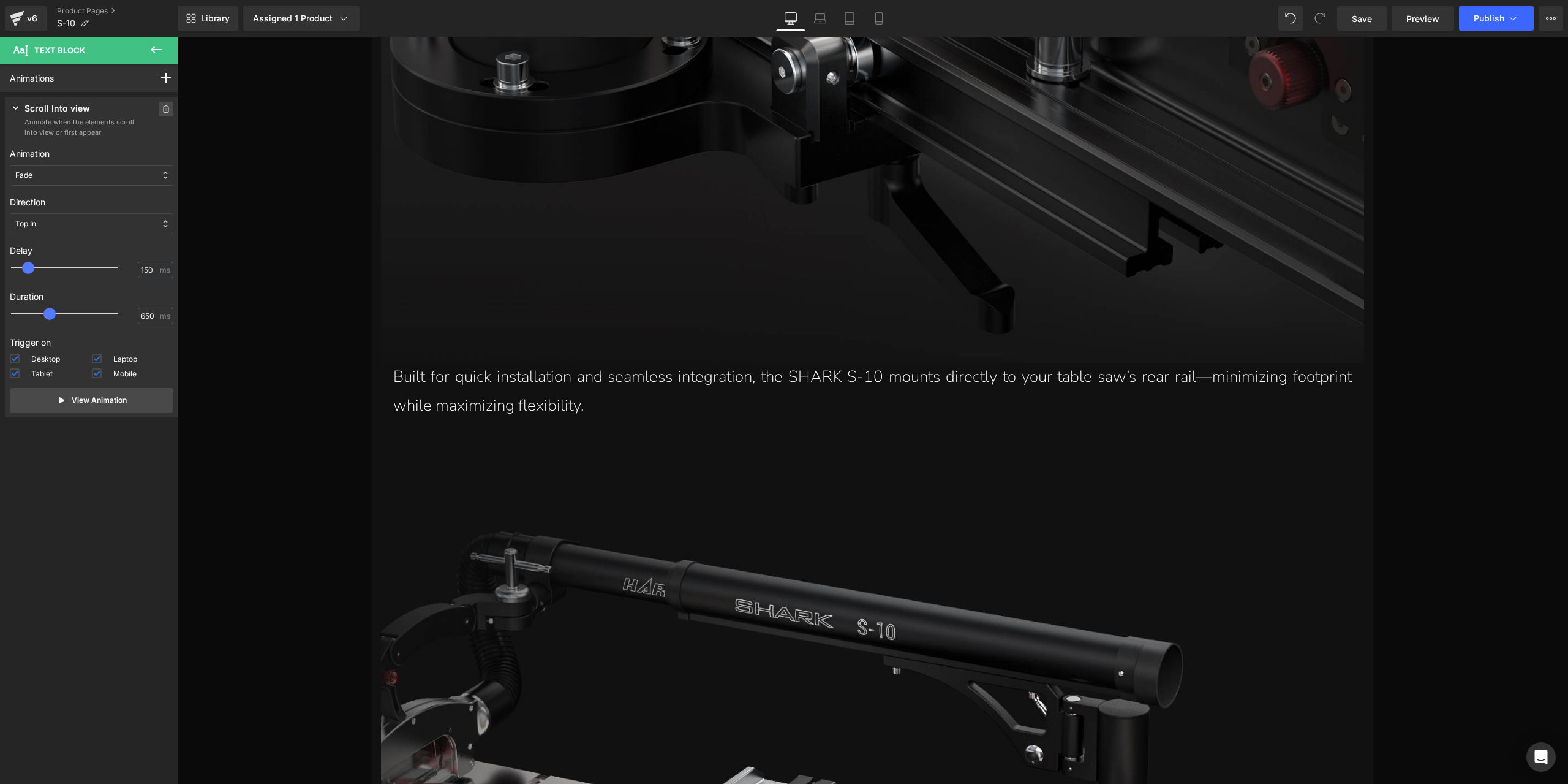
click at [162, 112] on icon at bounding box center [166, 109] width 9 height 8
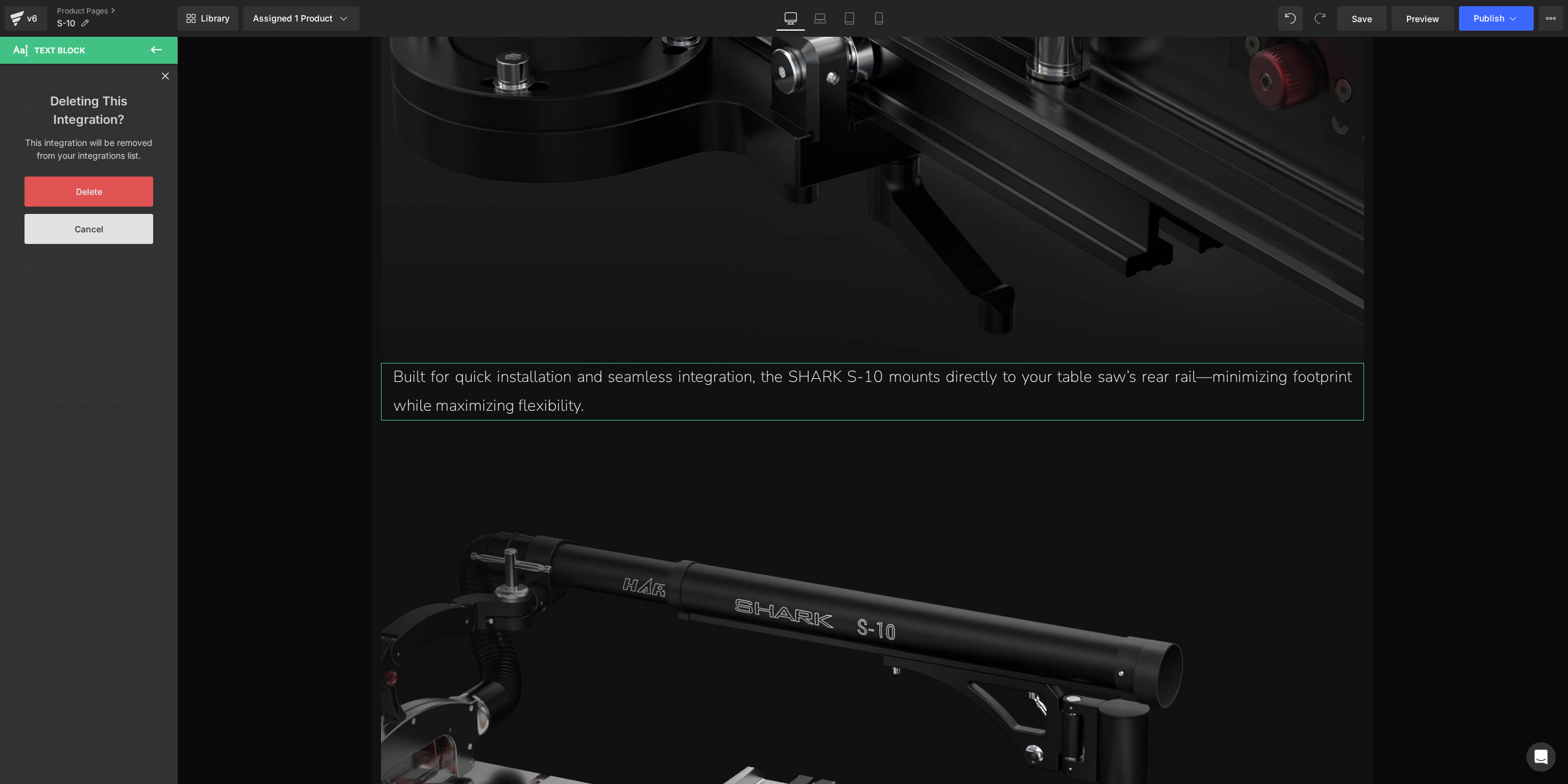
click at [68, 195] on button "Delete" at bounding box center [89, 191] width 129 height 30
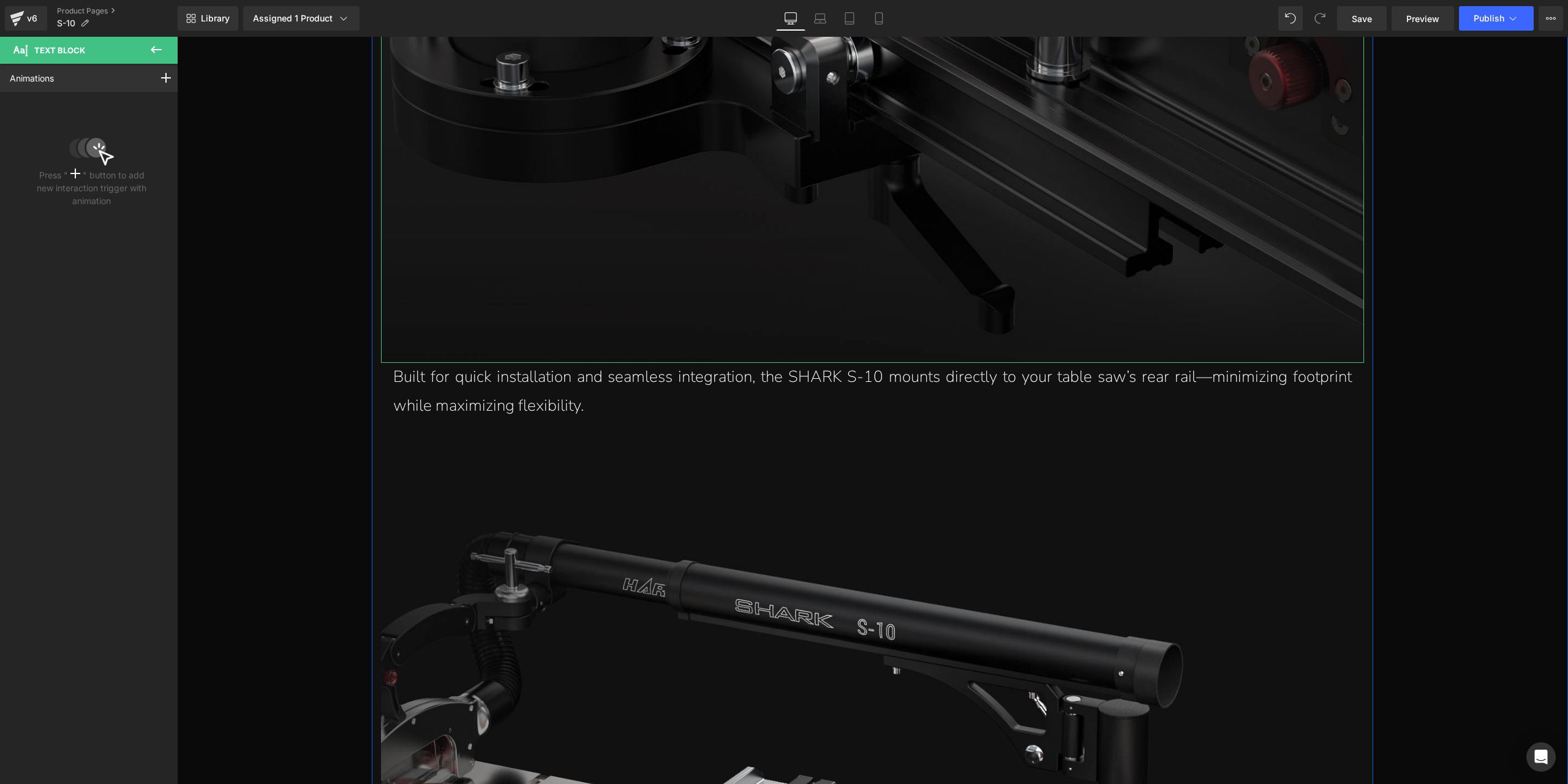
click at [1182, 135] on img at bounding box center [872, 27] width 983 height 670
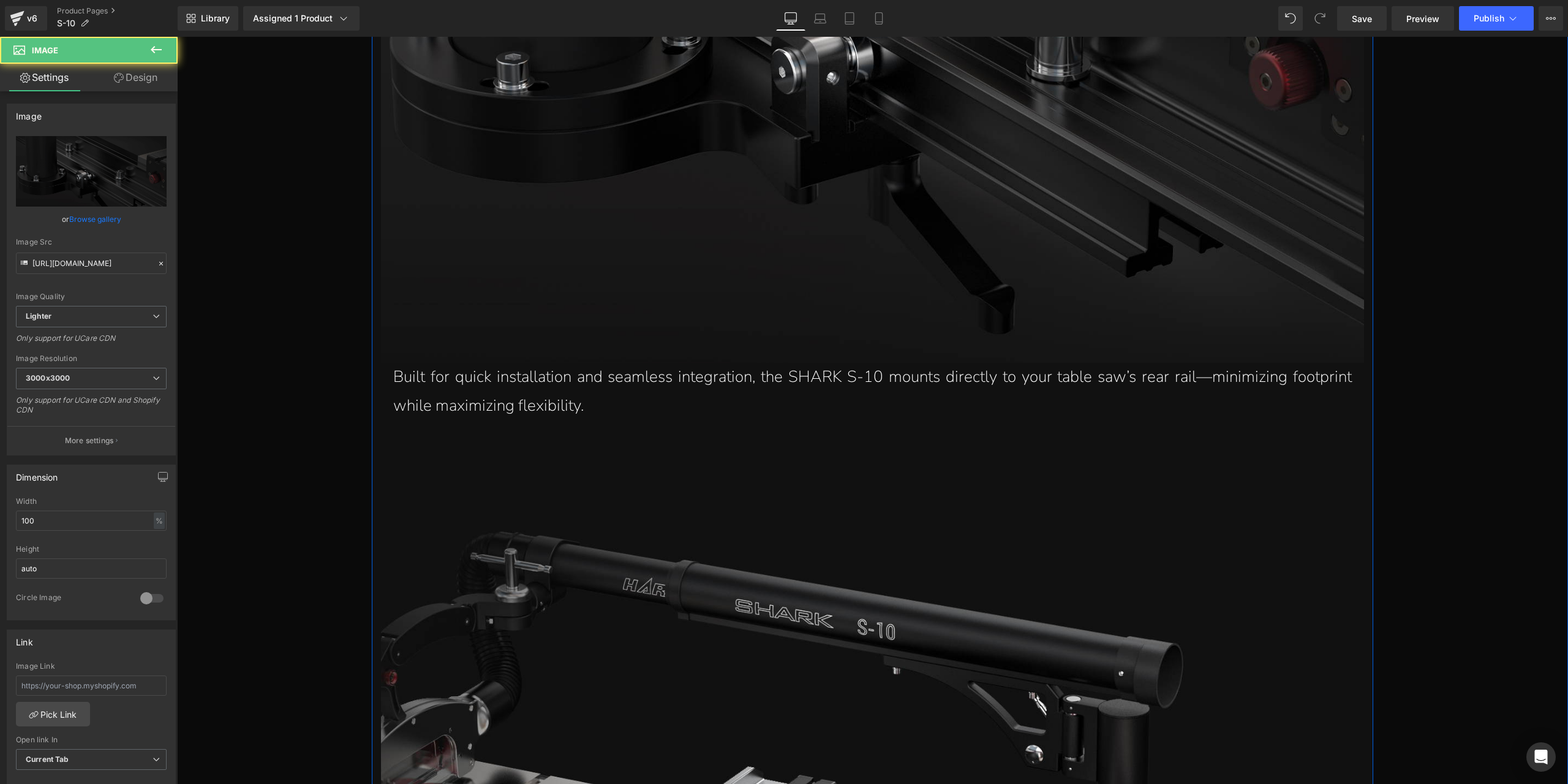
click at [947, 379] on p "Built for quick installation and seamless integration, the SHARK S-10 mounts di…" at bounding box center [873, 391] width 959 height 58
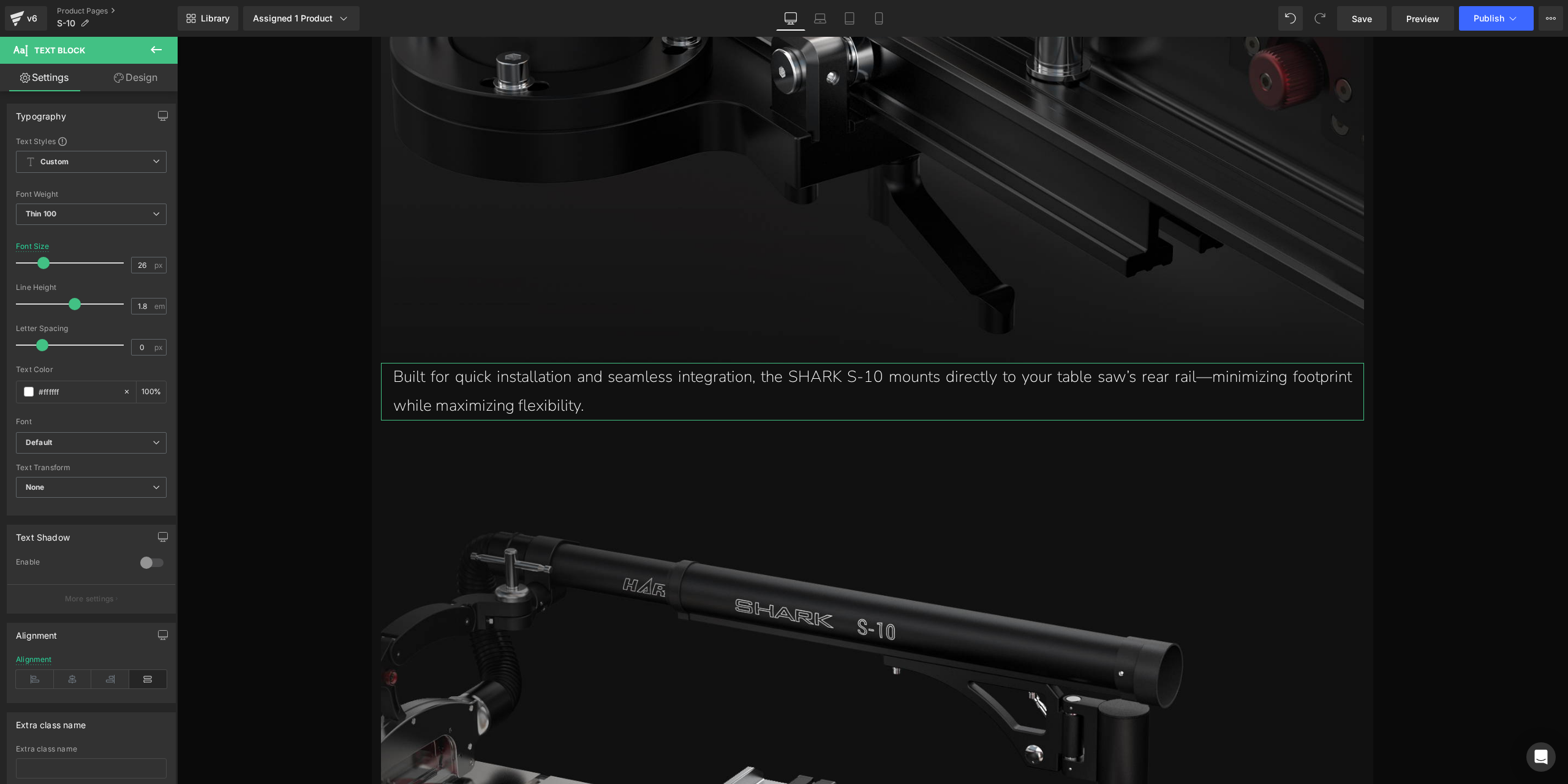
click at [134, 73] on link "Design" at bounding box center [136, 77] width 89 height 27
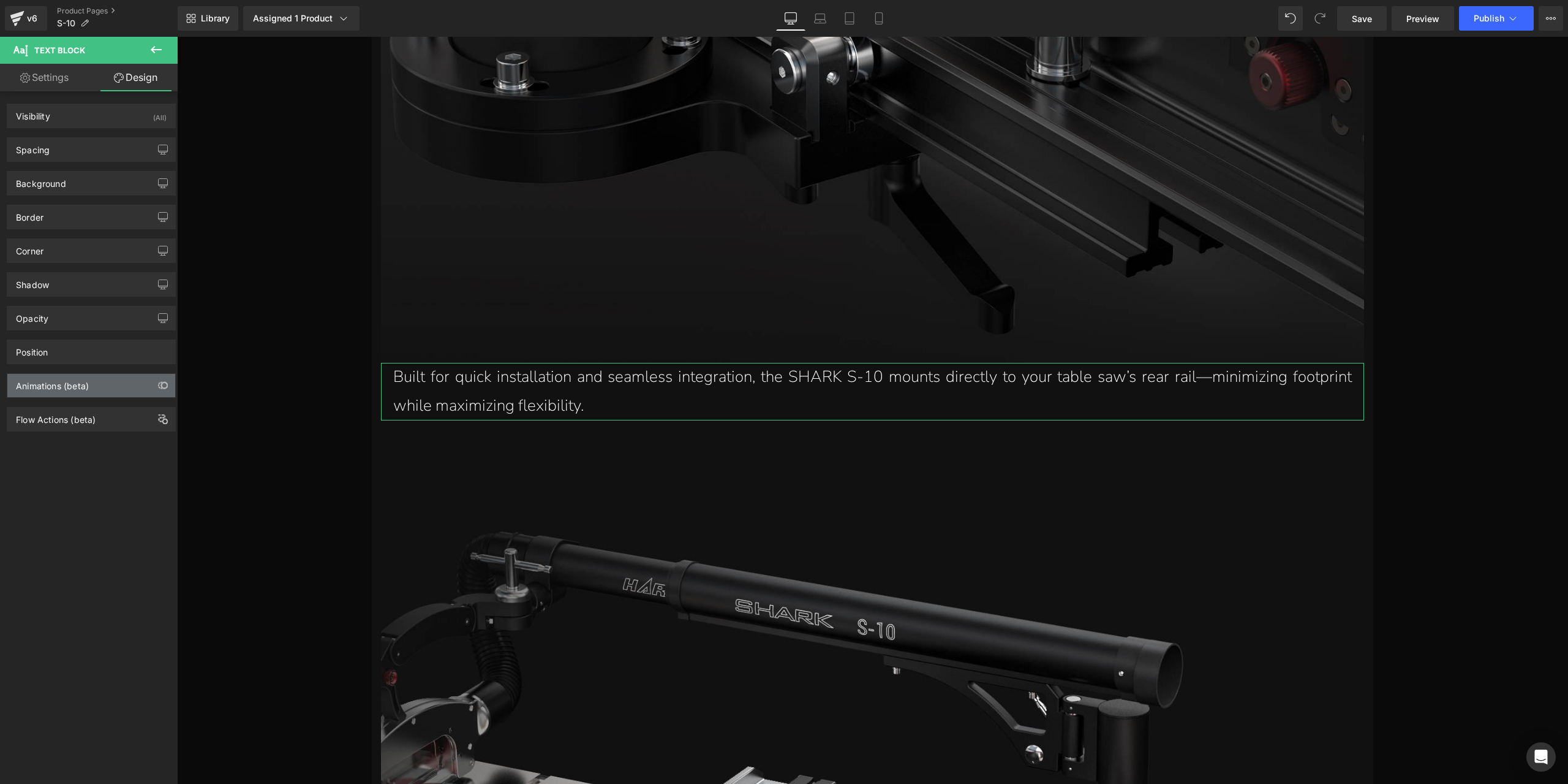
click at [98, 377] on div "Animations (beta)" at bounding box center [91, 385] width 168 height 23
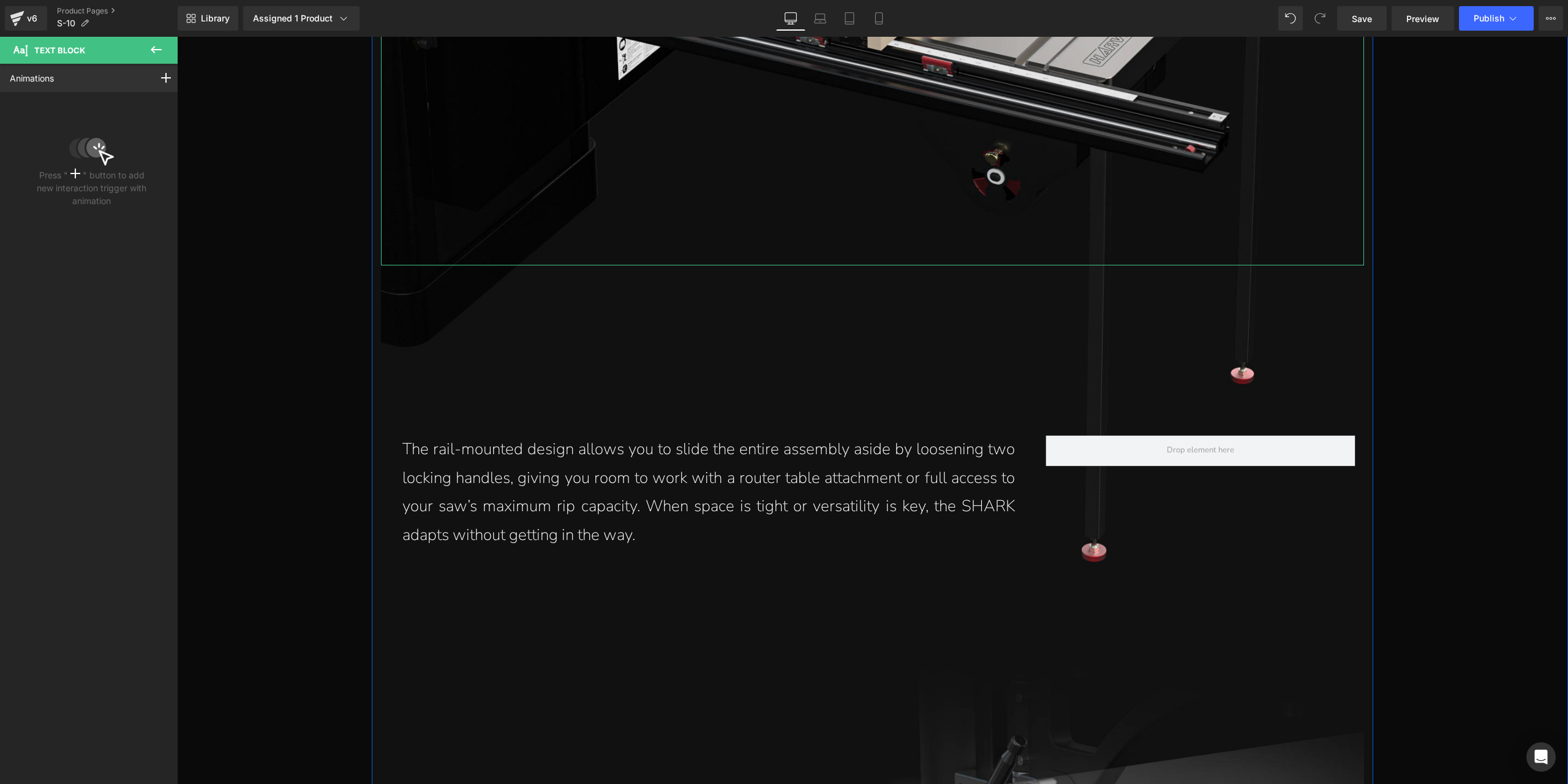
scroll to position [4989, 0]
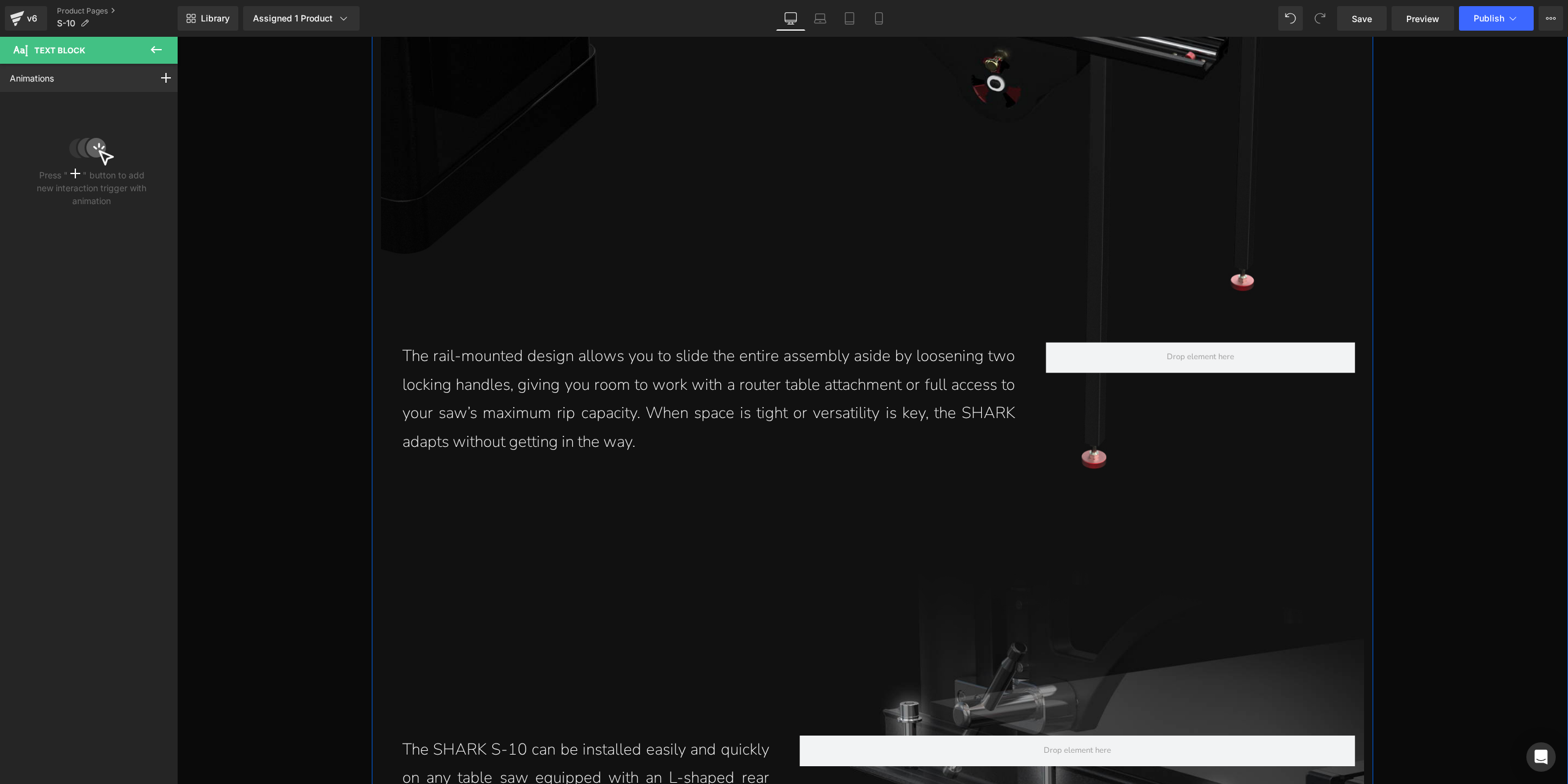
click at [710, 397] on div "The rail-mounted design allows you to slide the entire assembly aside by loosen…" at bounding box center [709, 399] width 637 height 115
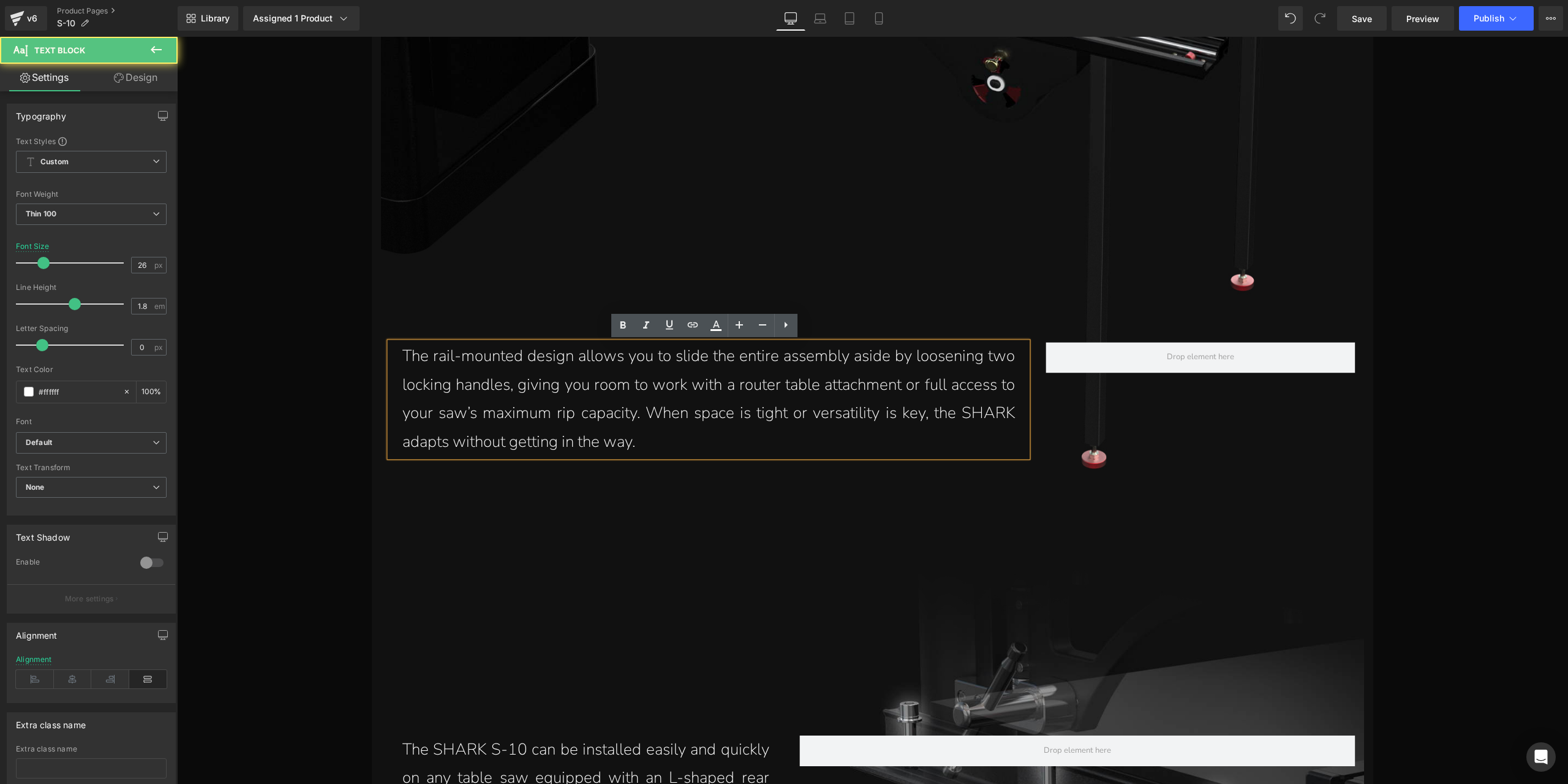
click at [726, 445] on p "The rail-mounted design allows you to slide the entire assembly aside by loosen…" at bounding box center [708, 399] width 612 height 115
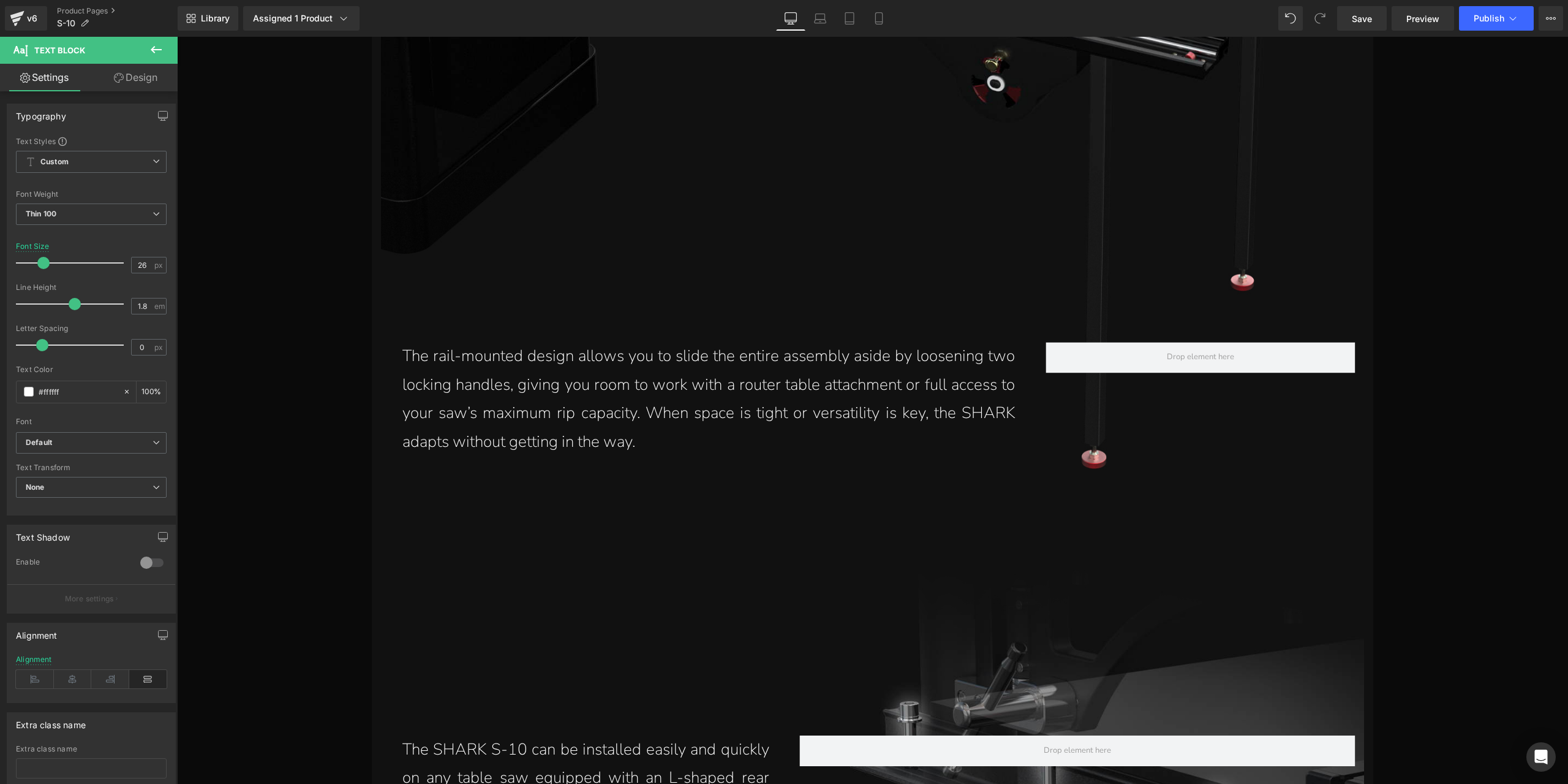
click at [162, 84] on link "Design" at bounding box center [136, 77] width 89 height 27
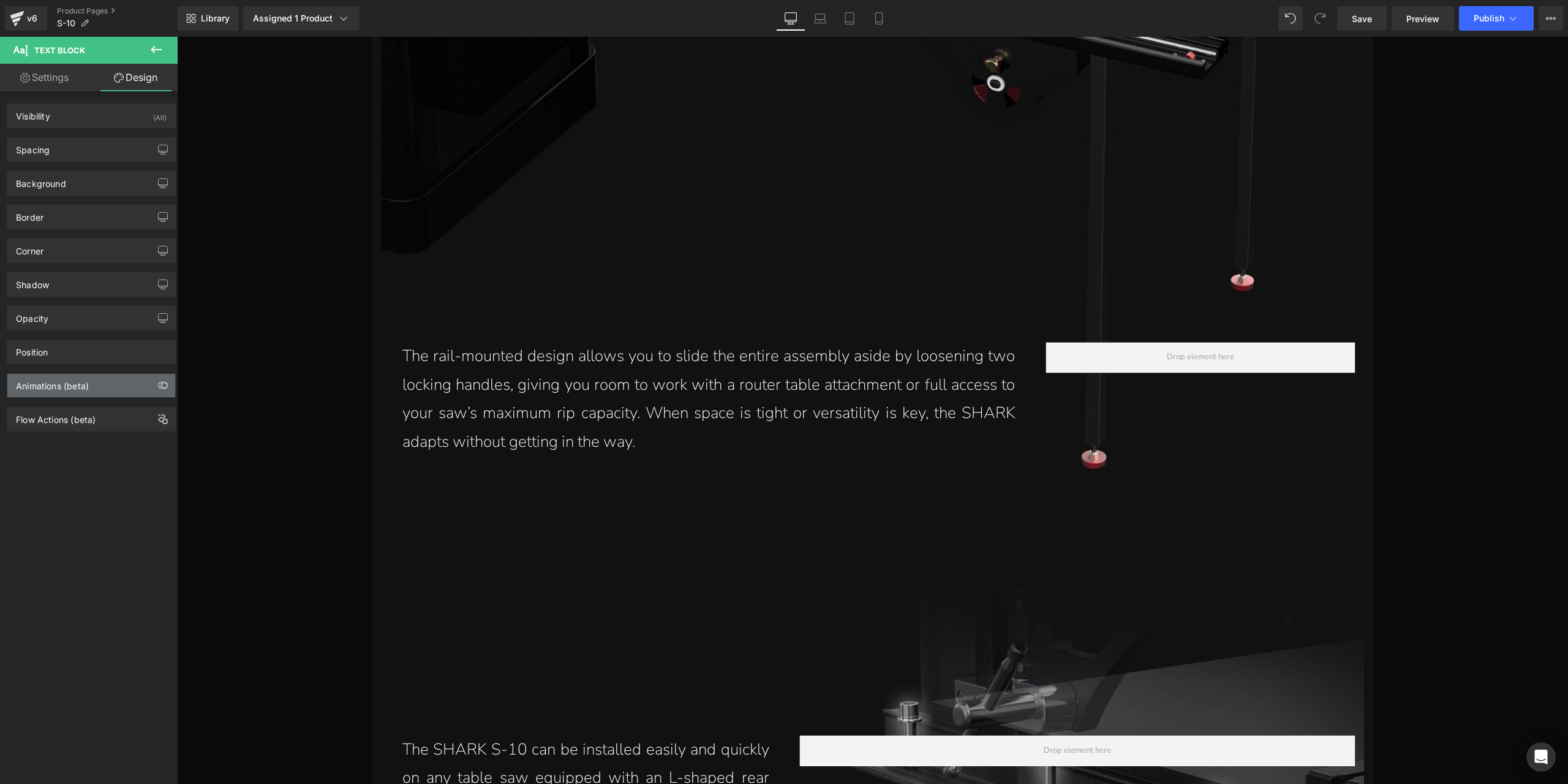
click at [121, 375] on div "Animations (beta)" at bounding box center [91, 385] width 168 height 23
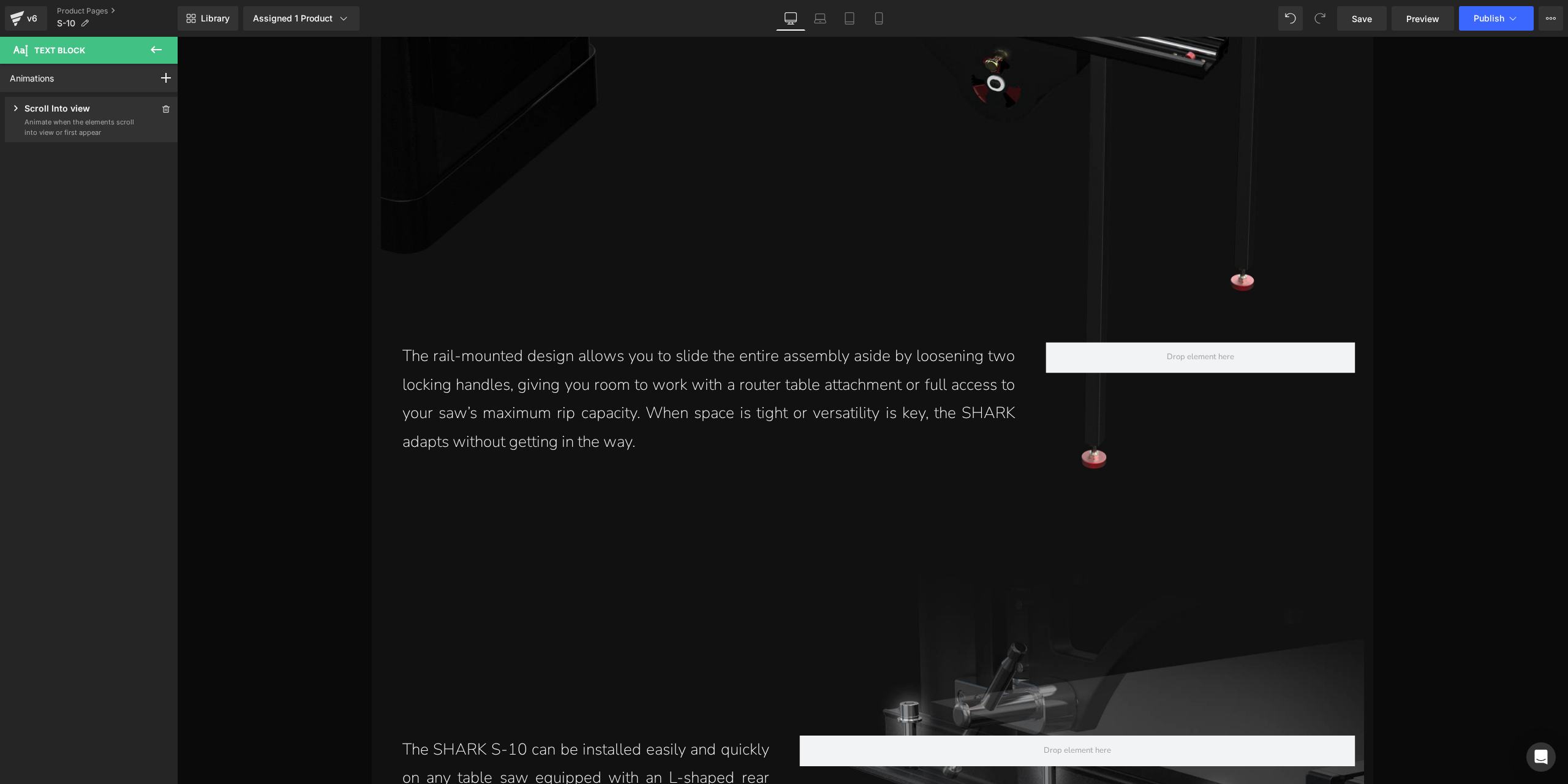
click at [152, 110] on div "Scroll Into view Animate when the elements scroll into view or first appear" at bounding box center [91, 119] width 164 height 36
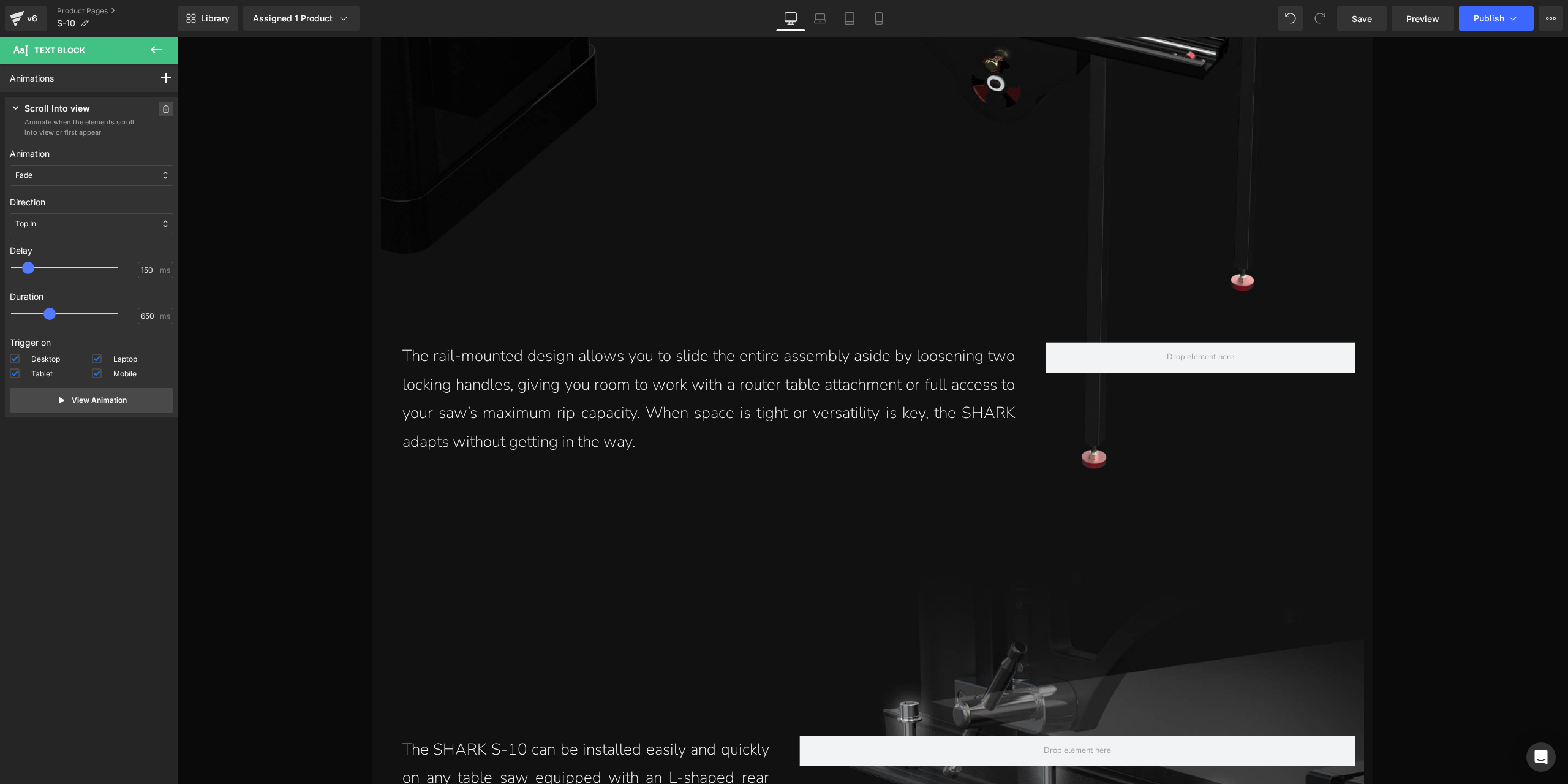
click at [162, 105] on icon at bounding box center [166, 109] width 9 height 8
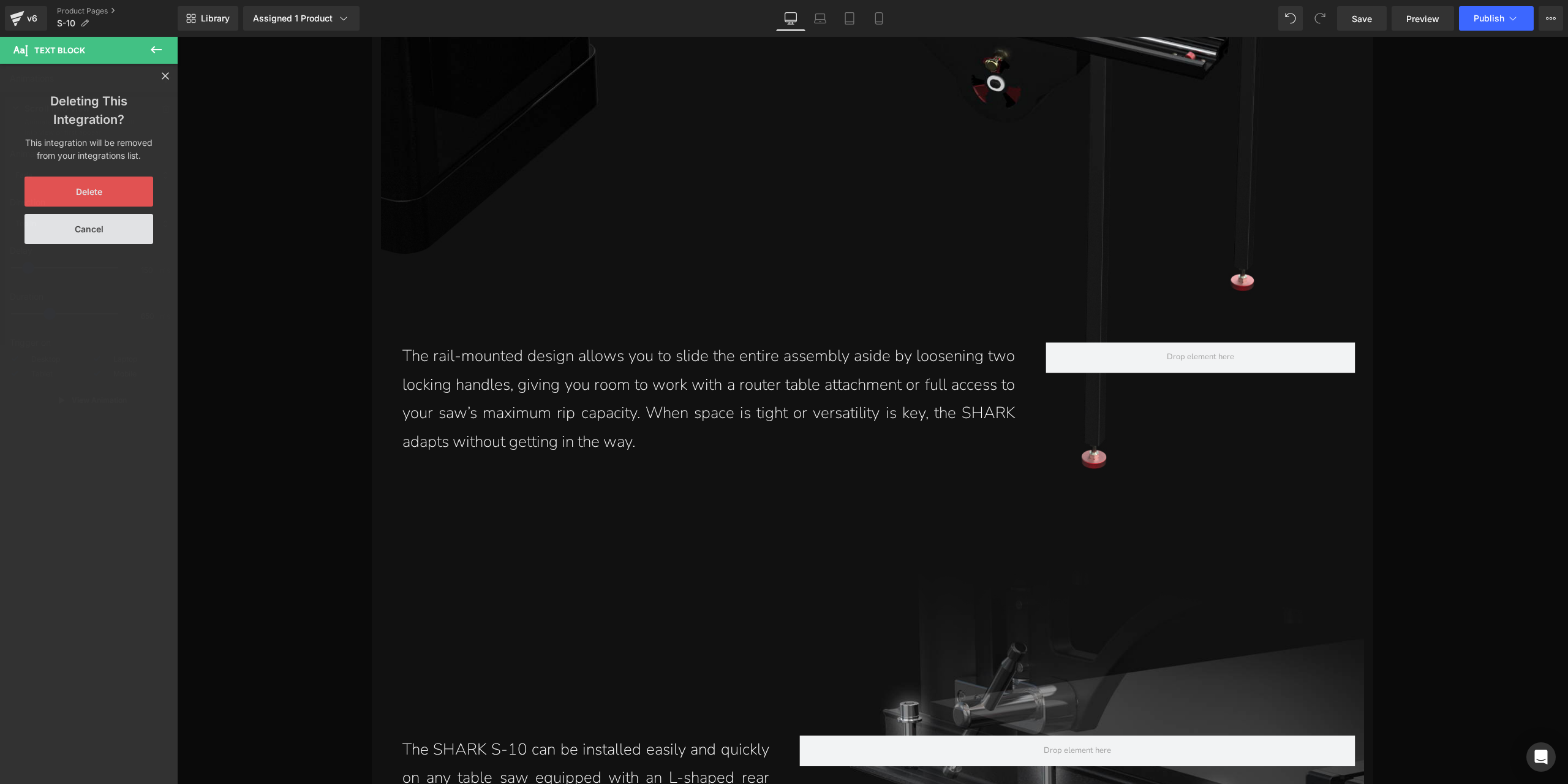
click at [102, 190] on button "Delete" at bounding box center [89, 191] width 129 height 30
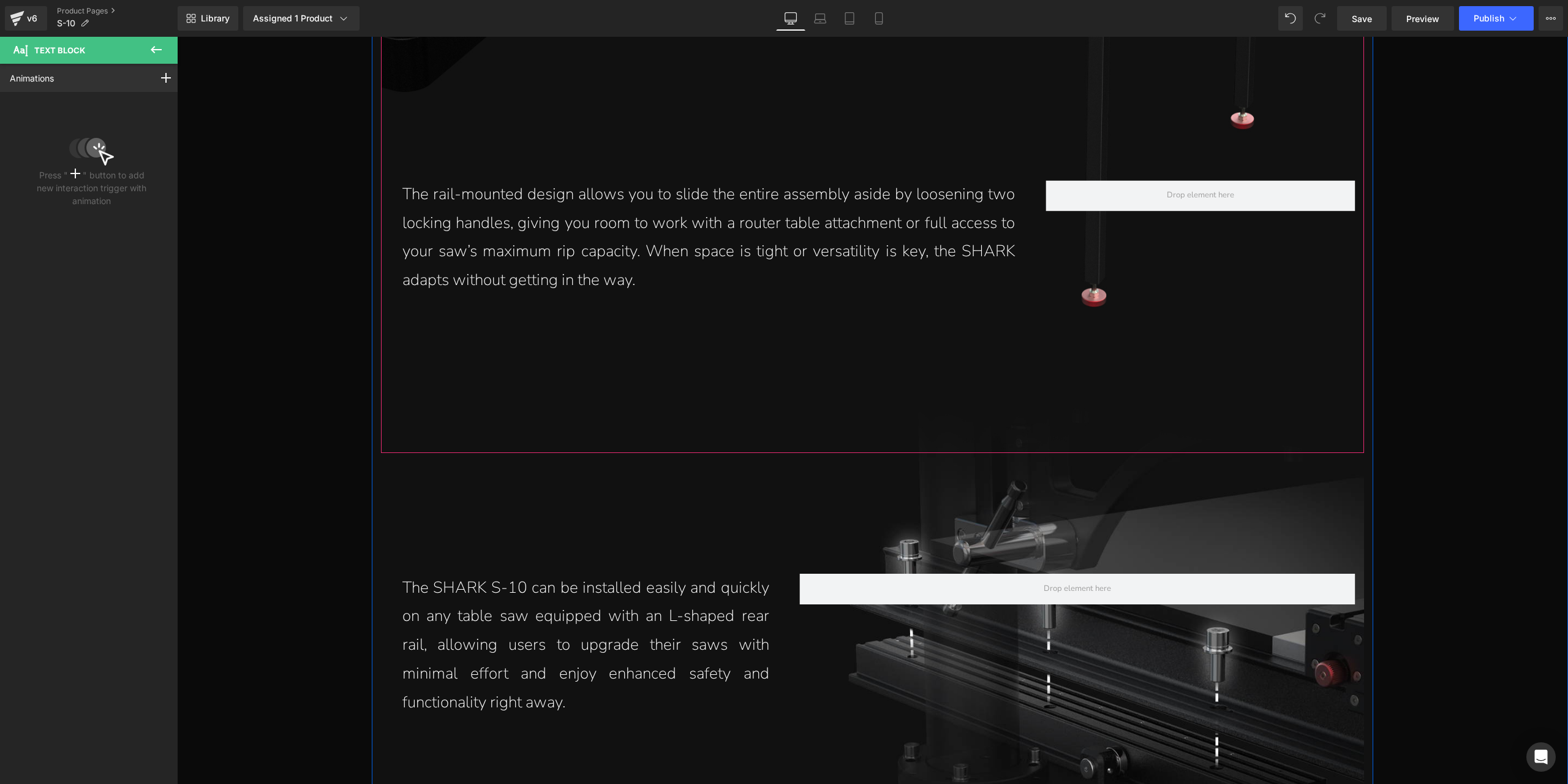
scroll to position [5234, 0]
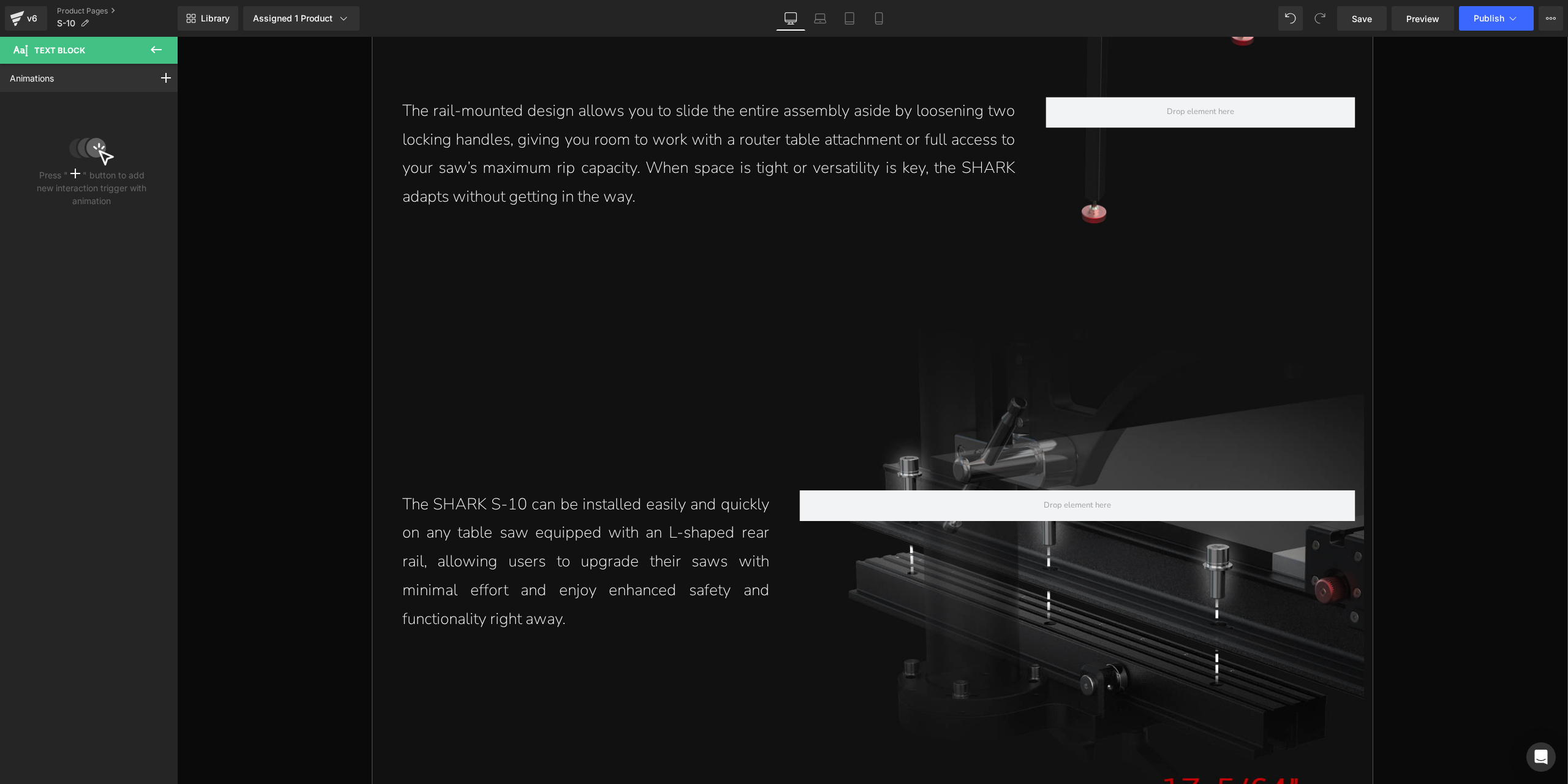
click at [612, 548] on p "The SHARK S-10 can be installed easily and quickly on any table saw equipped wi…" at bounding box center [586, 562] width 367 height 143
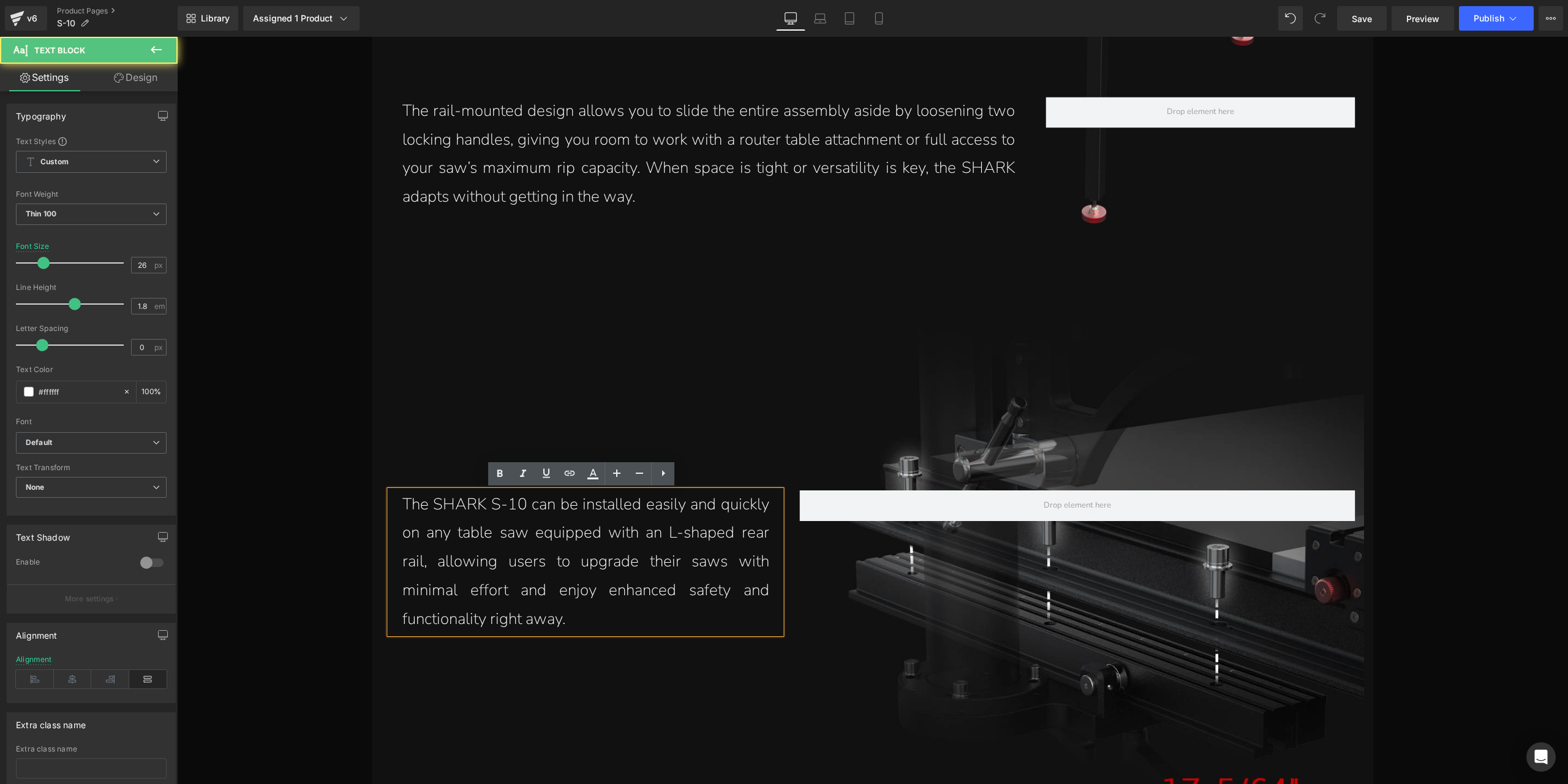
click at [527, 575] on p "The SHARK S-10 can be installed easily and quickly on any table saw equipped wi…" at bounding box center [586, 562] width 367 height 143
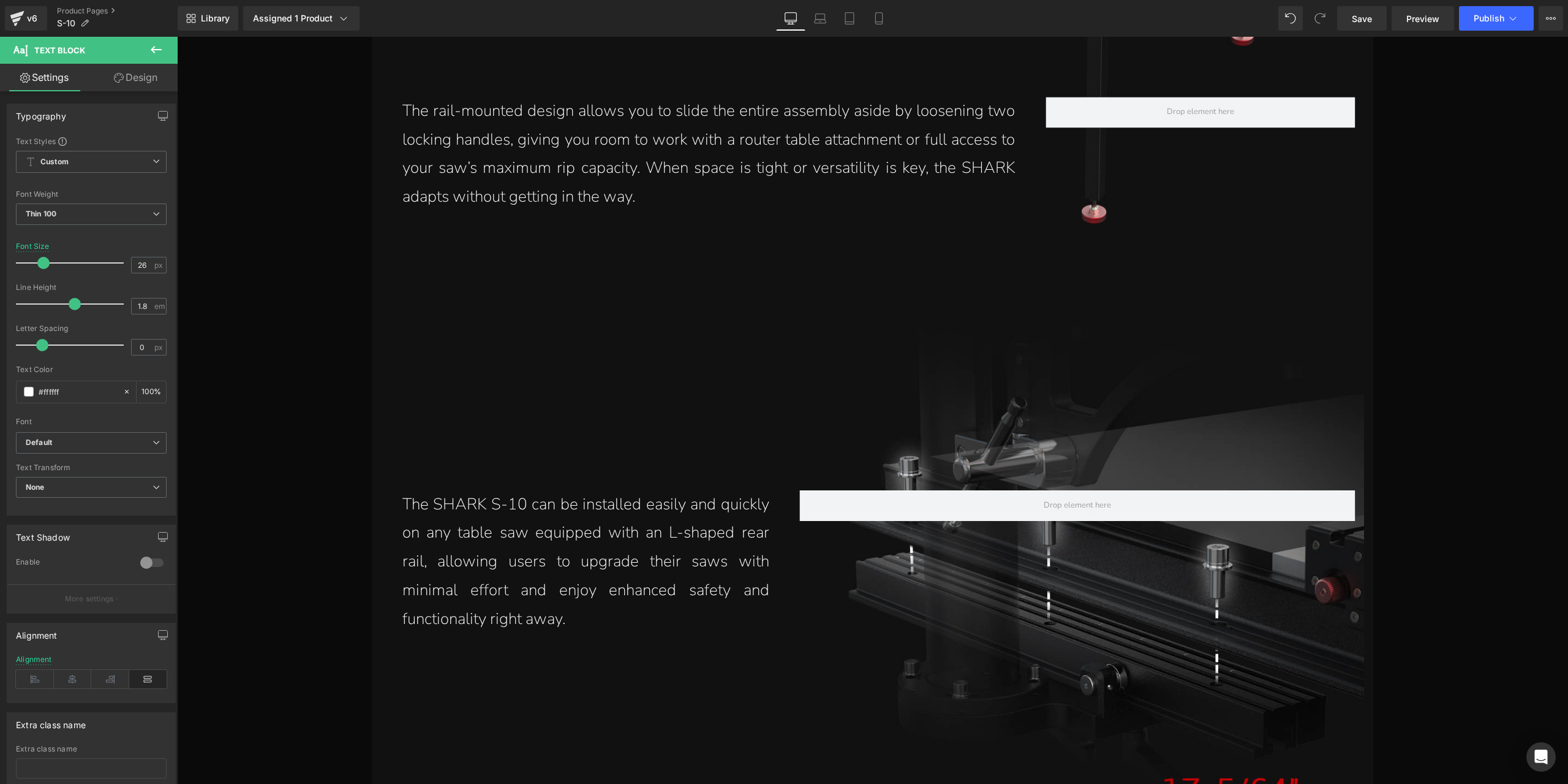
click at [128, 83] on link "Design" at bounding box center [136, 77] width 89 height 27
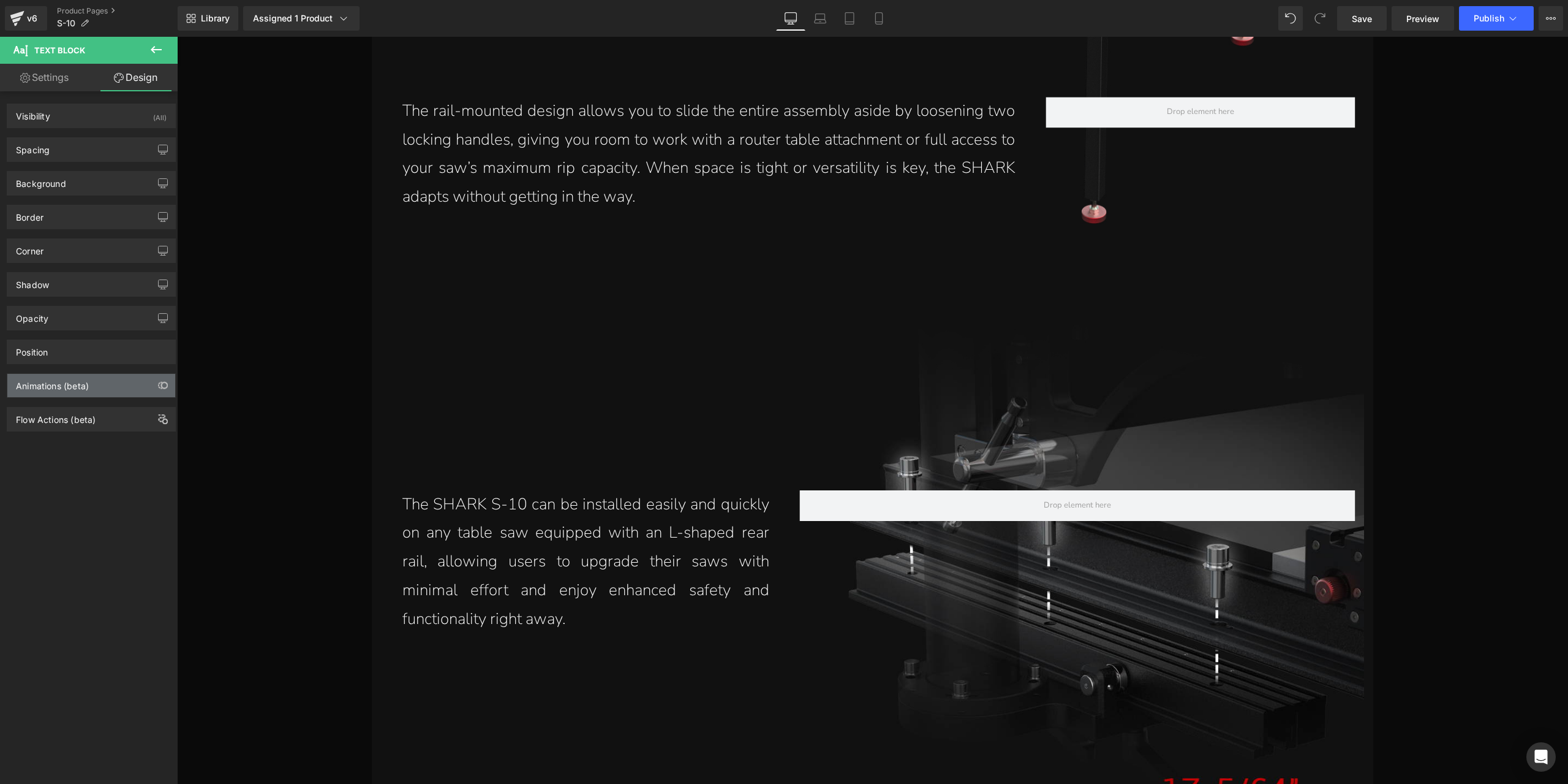
click at [87, 383] on div "Animations (beta)" at bounding box center [52, 382] width 73 height 17
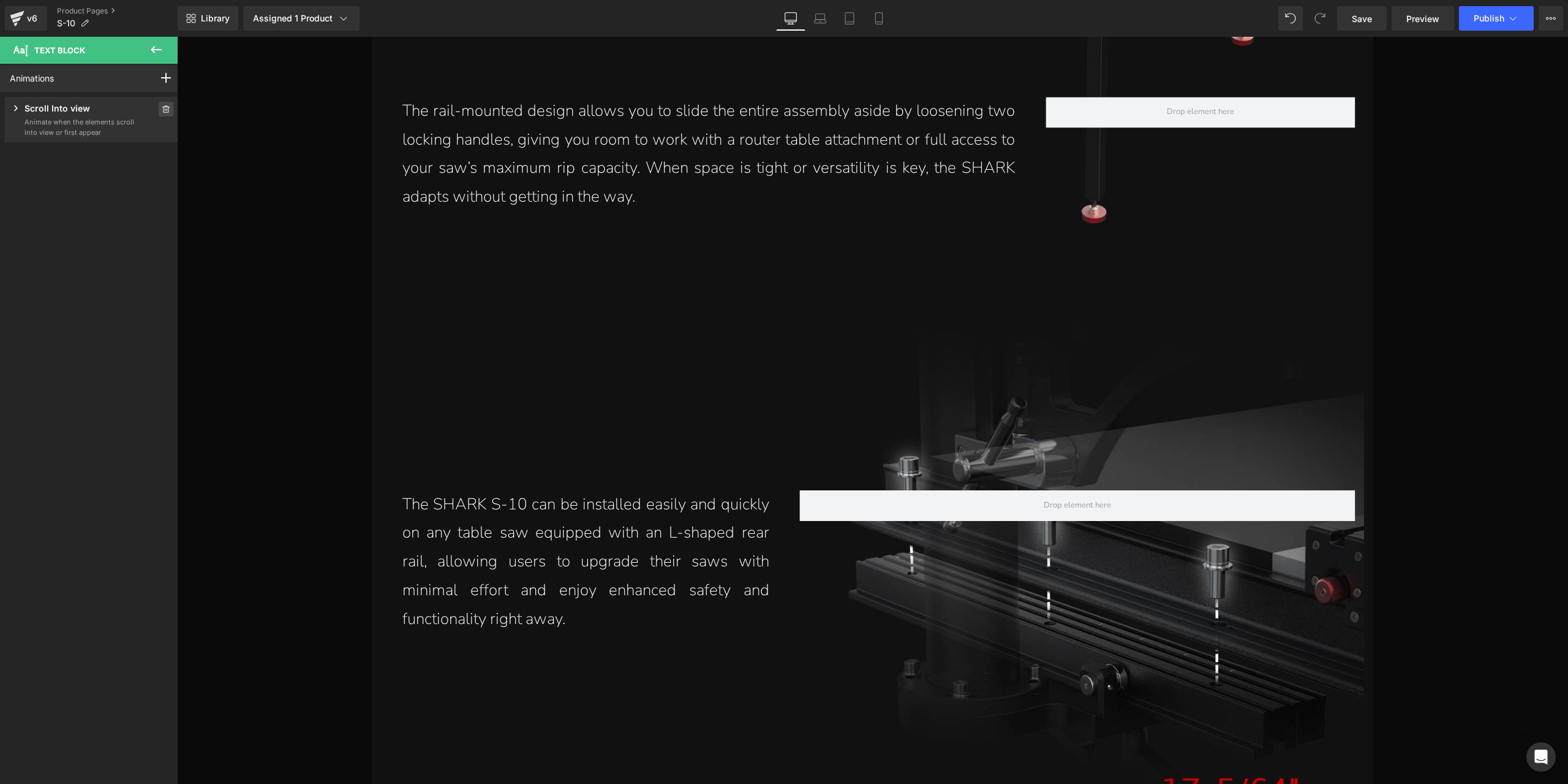
click at [162, 109] on icon at bounding box center [166, 109] width 8 height 8
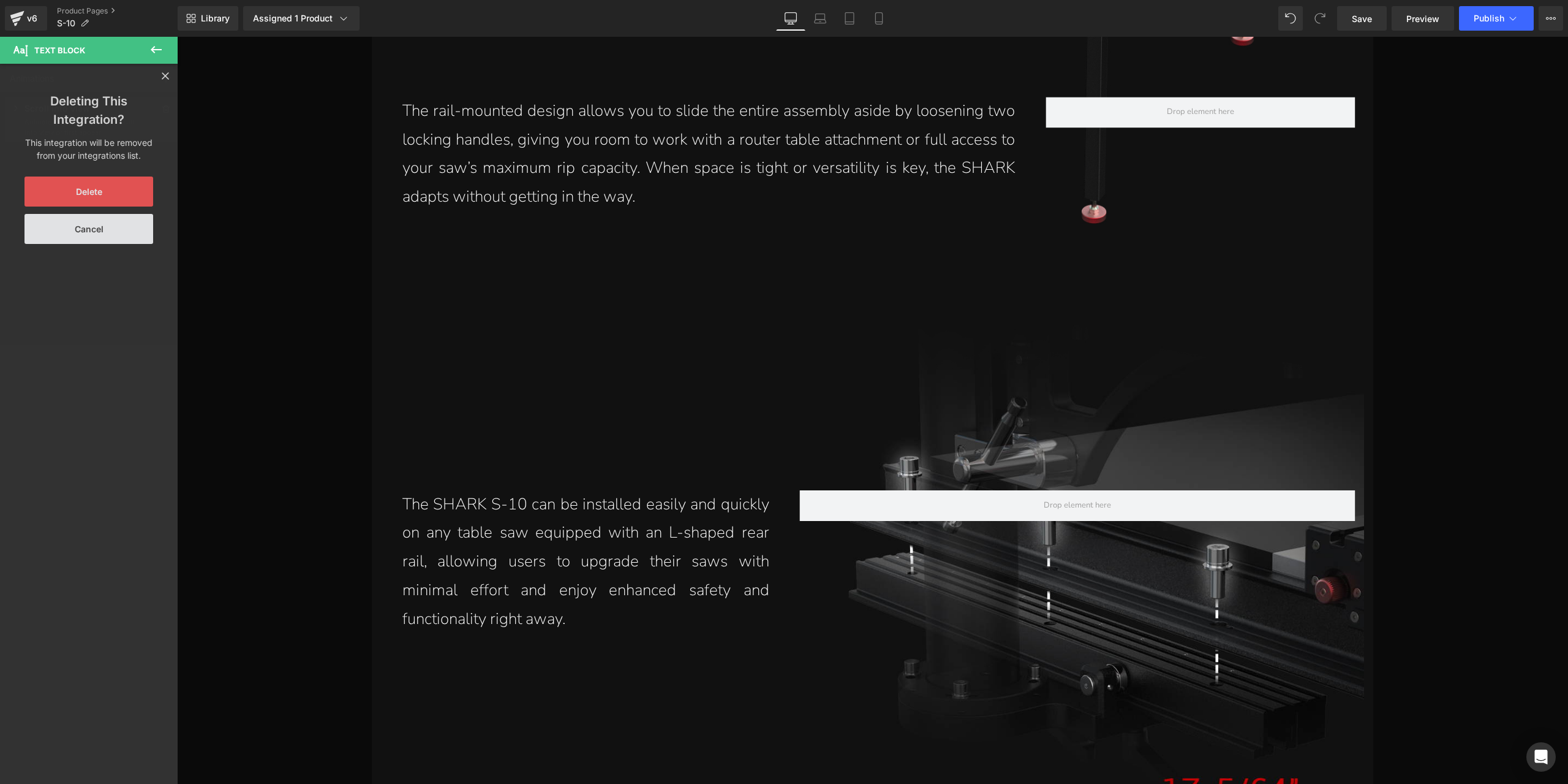
click at [101, 196] on button "Delete" at bounding box center [89, 191] width 129 height 30
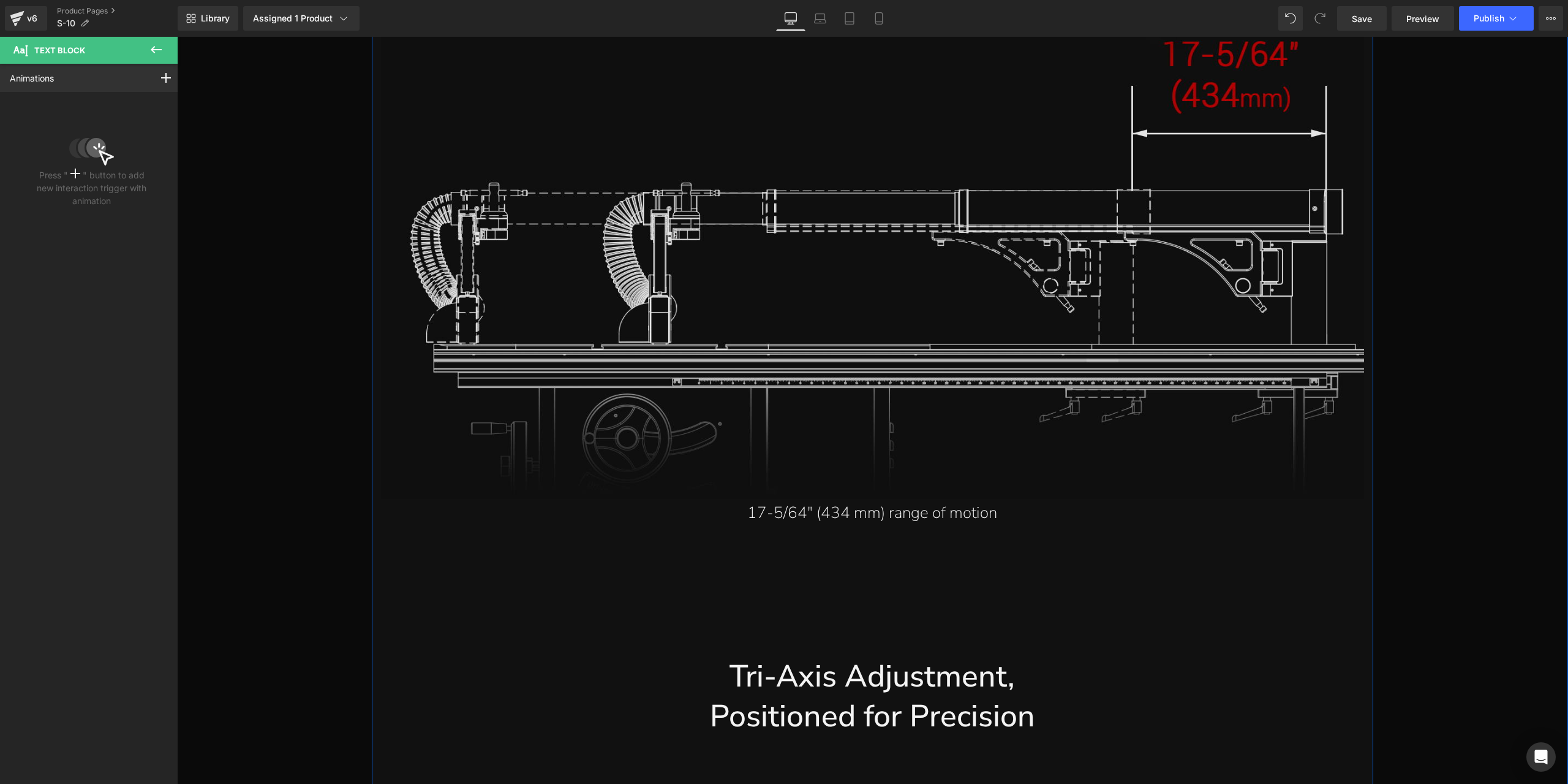
scroll to position [6092, 0]
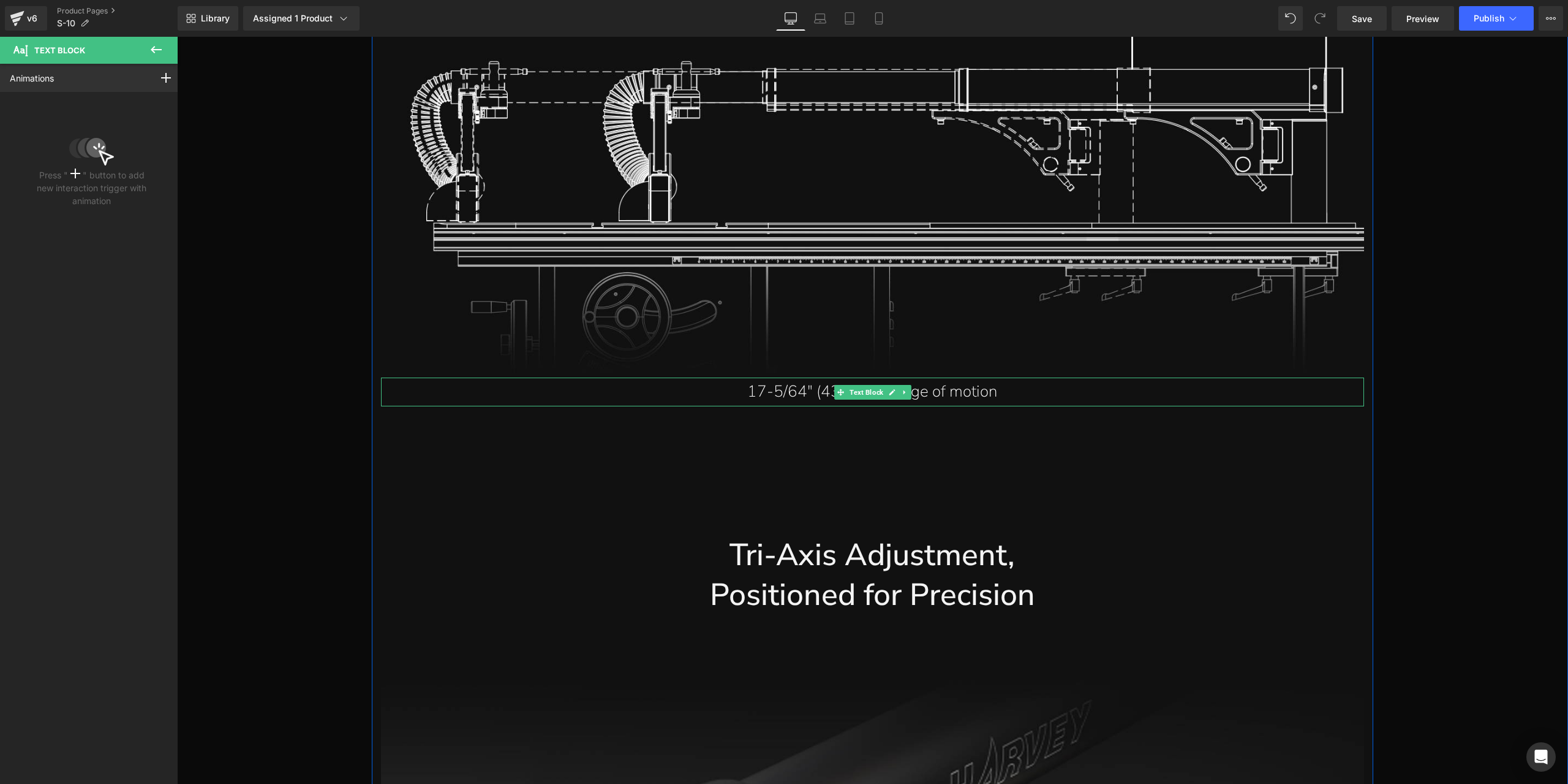
click at [958, 389] on p "17-5/64" (434 mm) range of motion" at bounding box center [873, 392] width 959 height 29
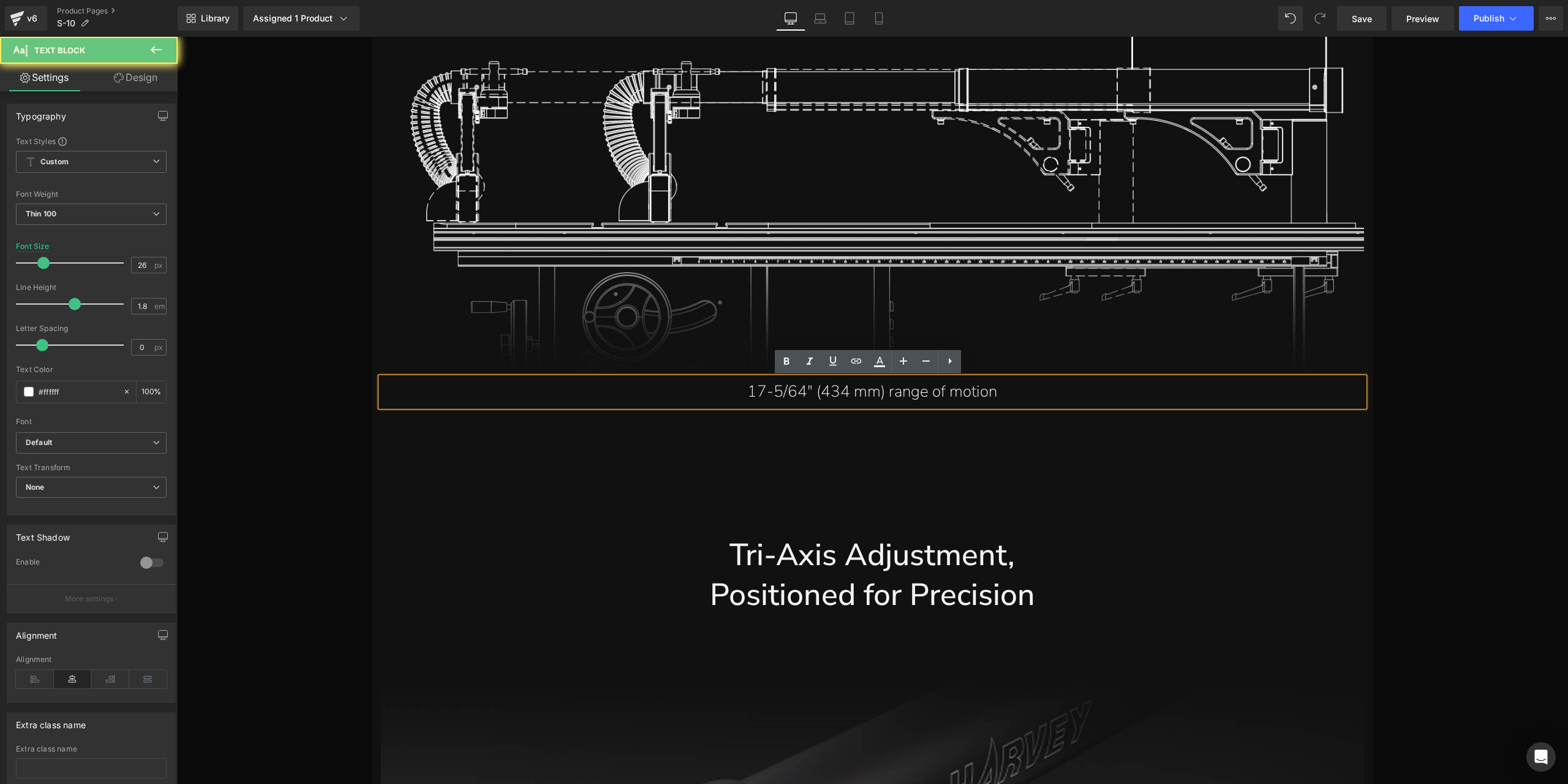
click at [961, 401] on p "17-5/64" (434 mm) range of motion" at bounding box center [873, 392] width 959 height 29
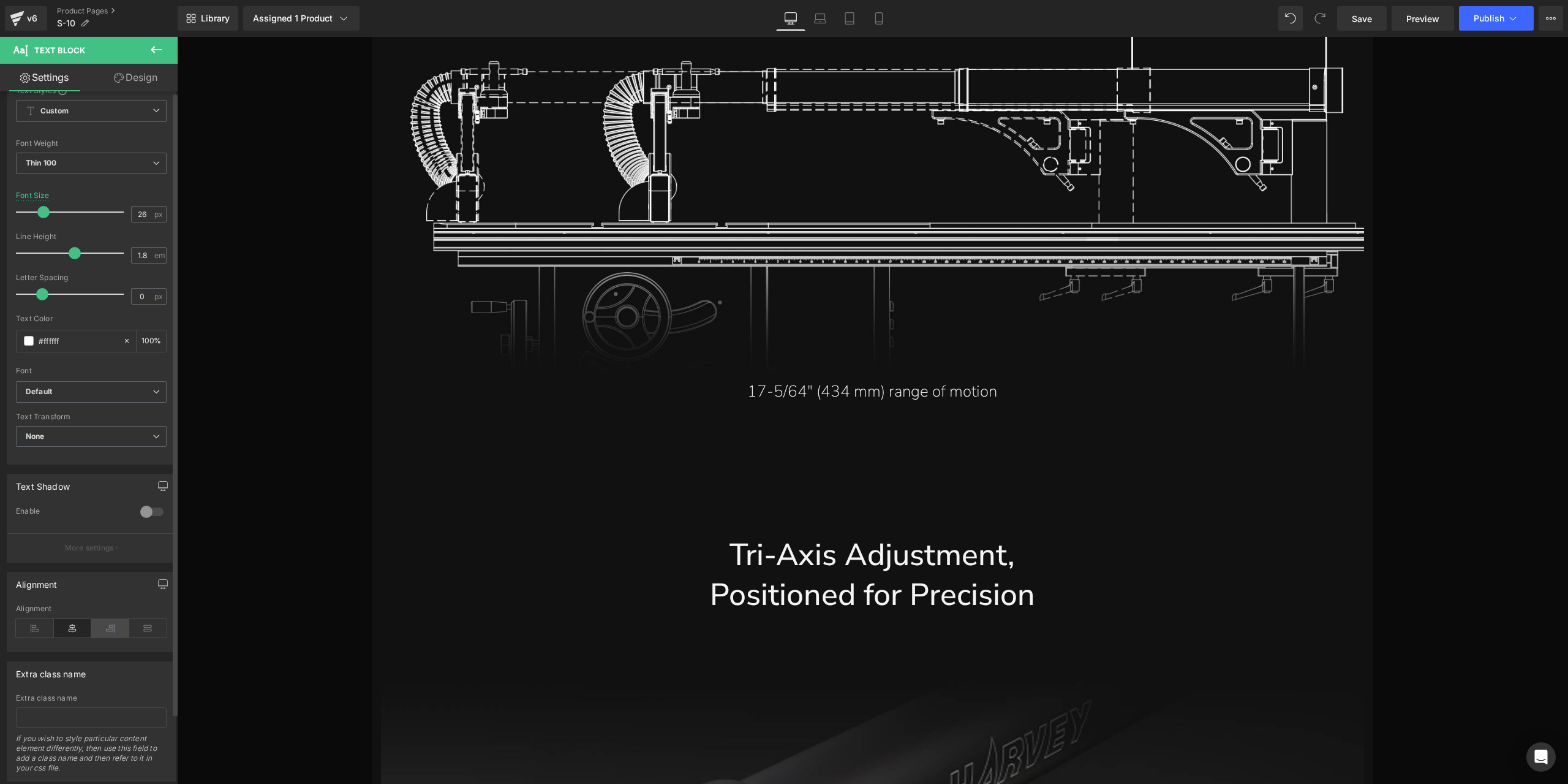
scroll to position [79, 0]
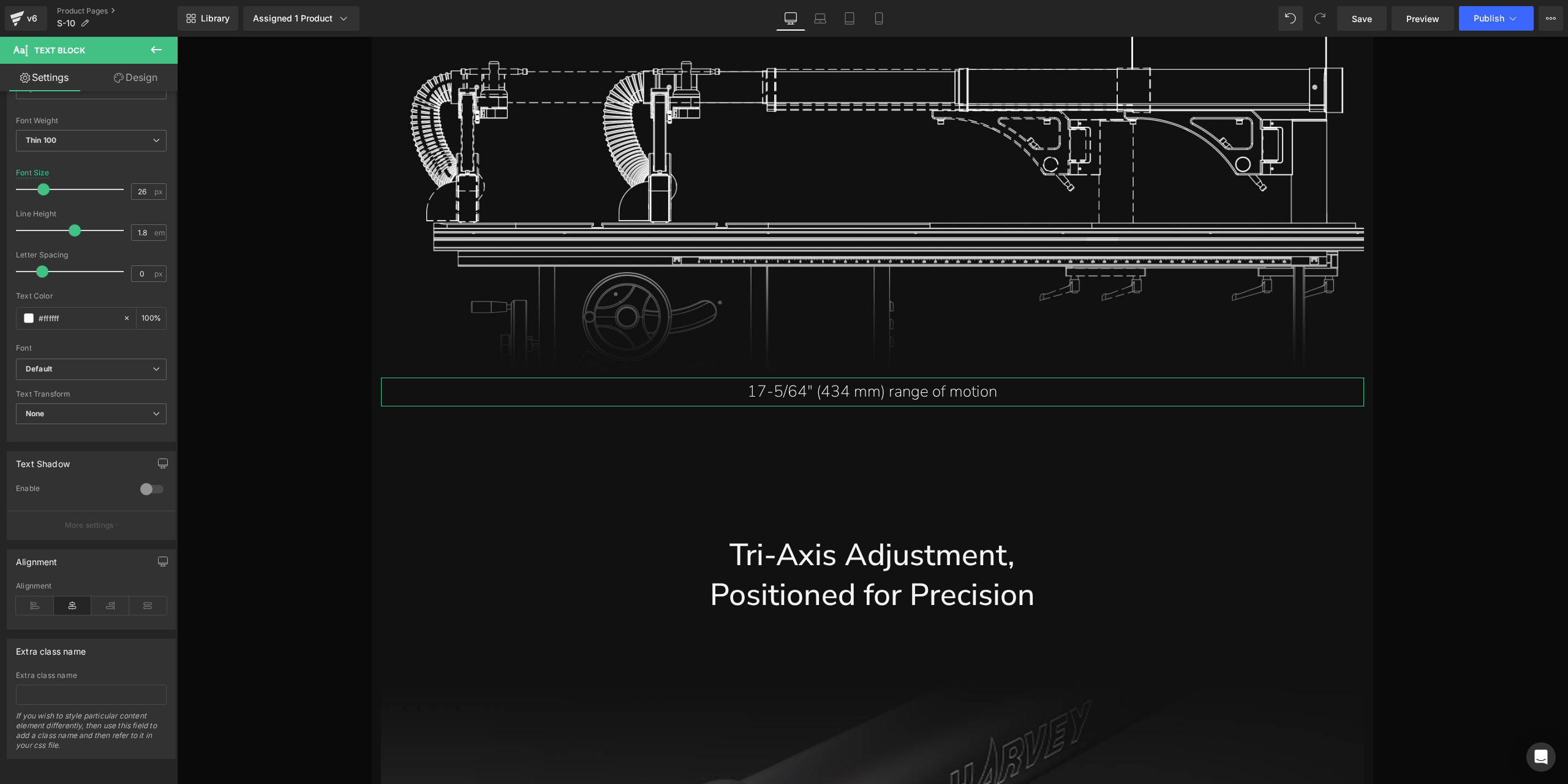
click at [144, 74] on link "Design" at bounding box center [136, 77] width 89 height 27
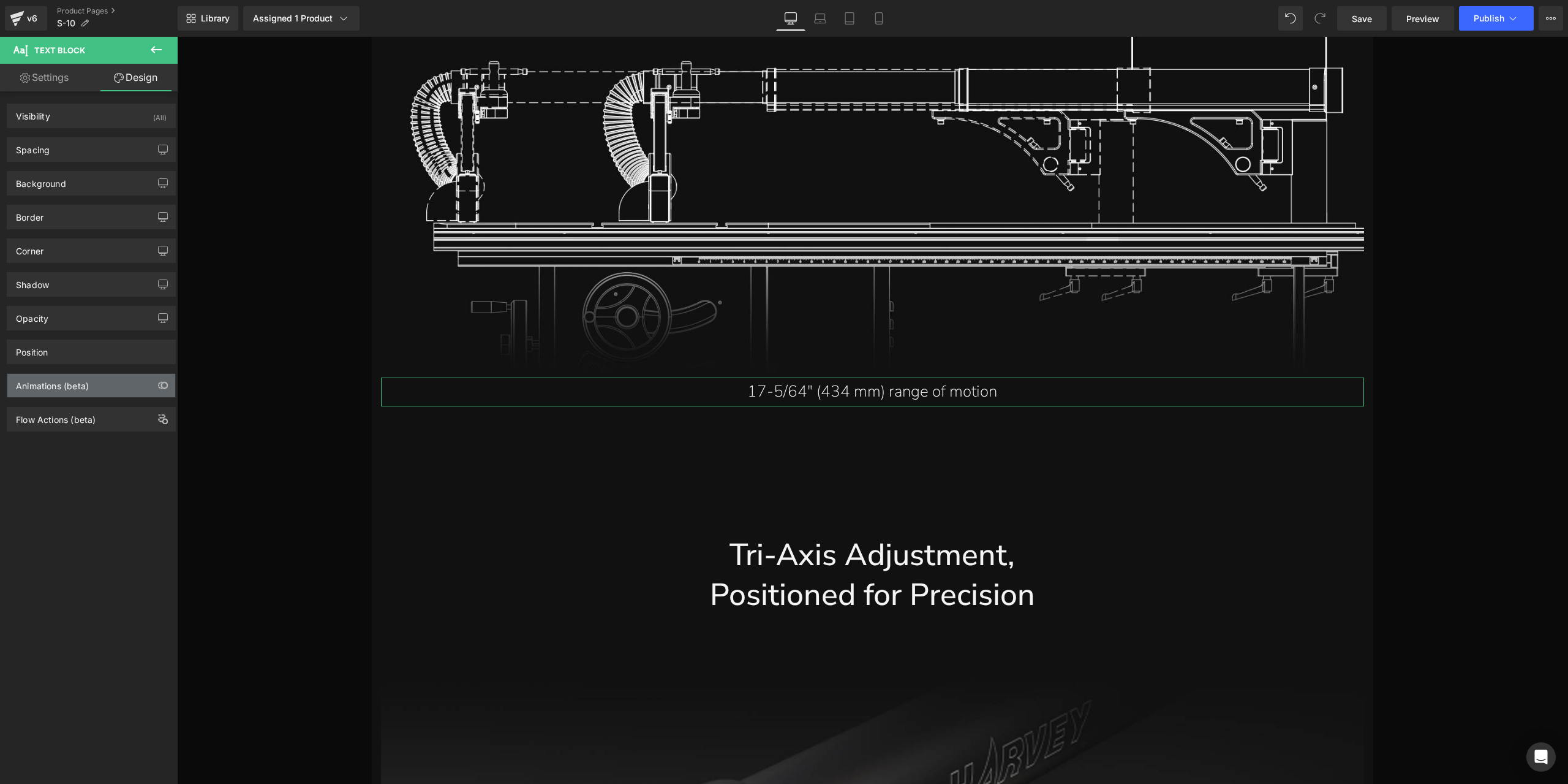
click at [92, 377] on div "Animations (beta)" at bounding box center [91, 385] width 168 height 23
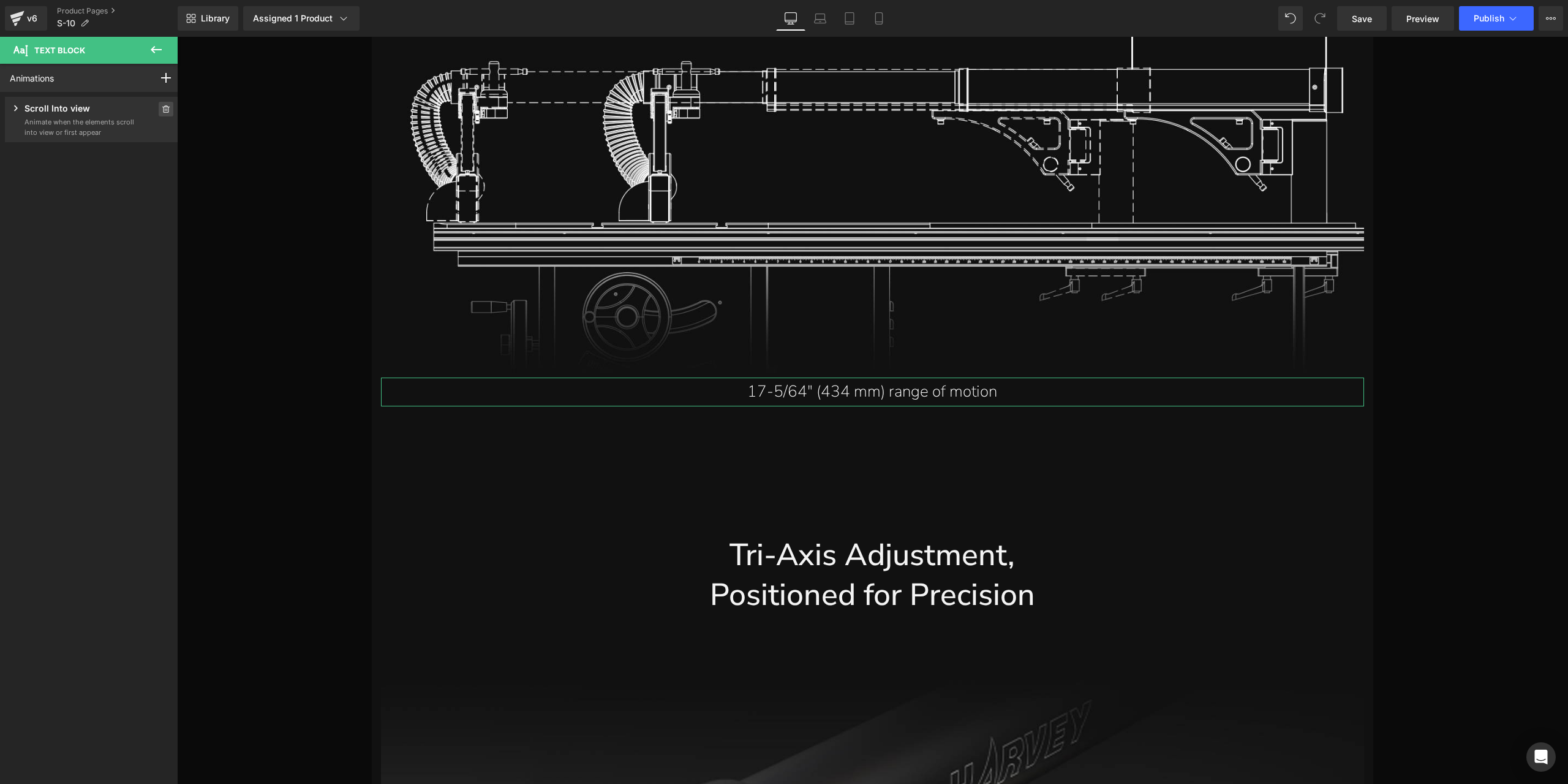
click at [162, 107] on icon at bounding box center [166, 109] width 8 height 8
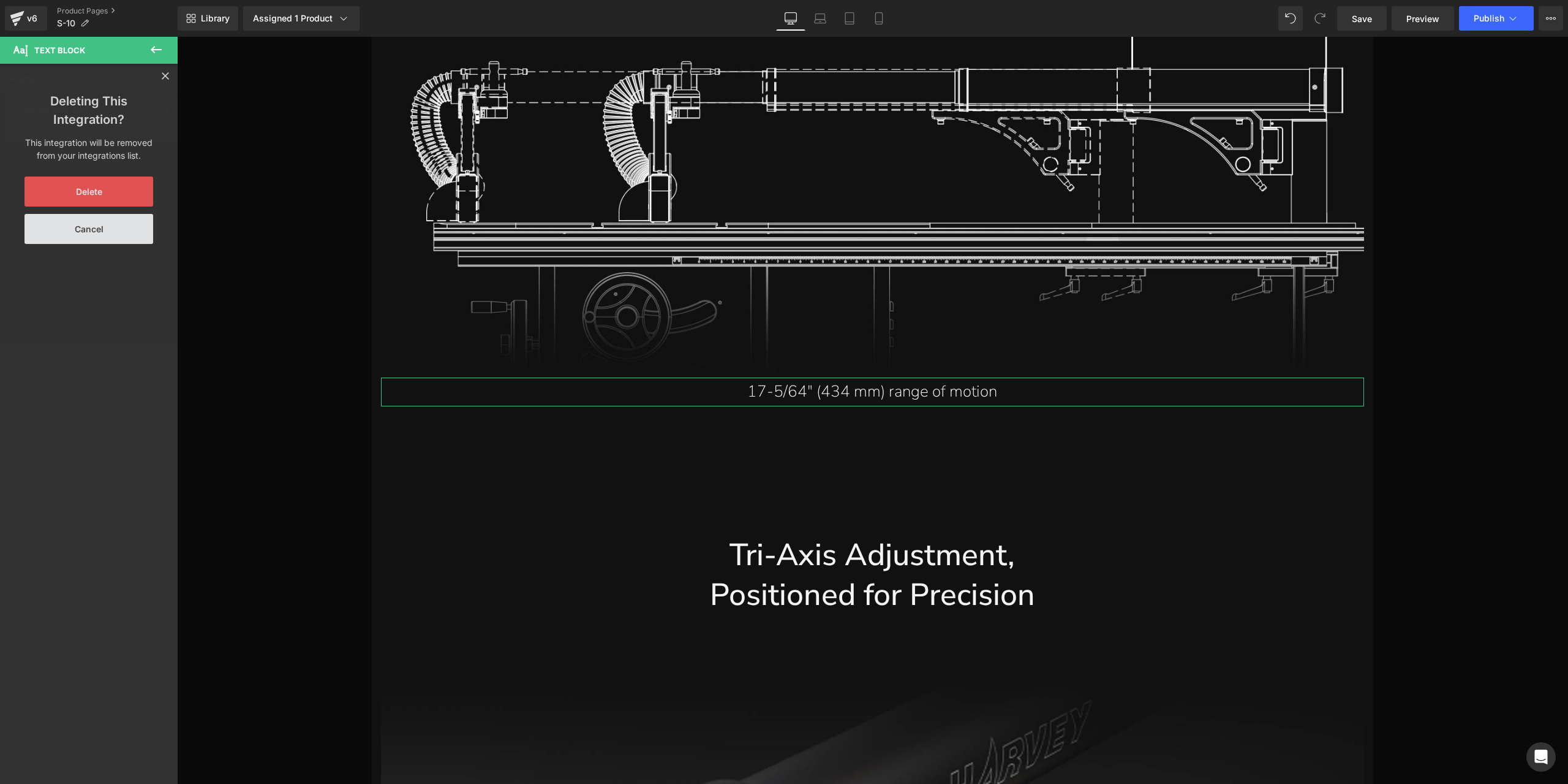
click at [124, 182] on button "Delete" at bounding box center [89, 191] width 129 height 30
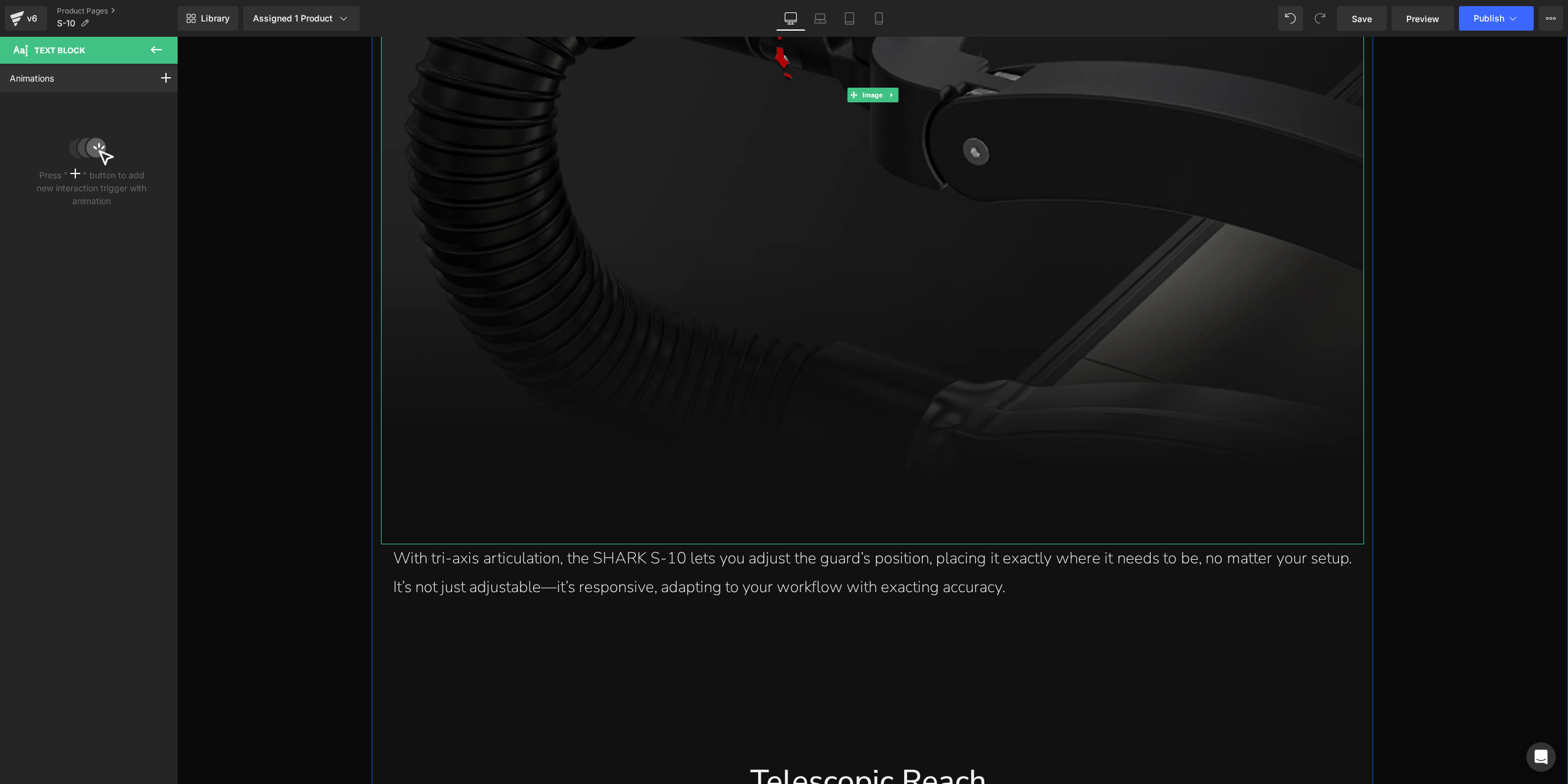
scroll to position [7134, 0]
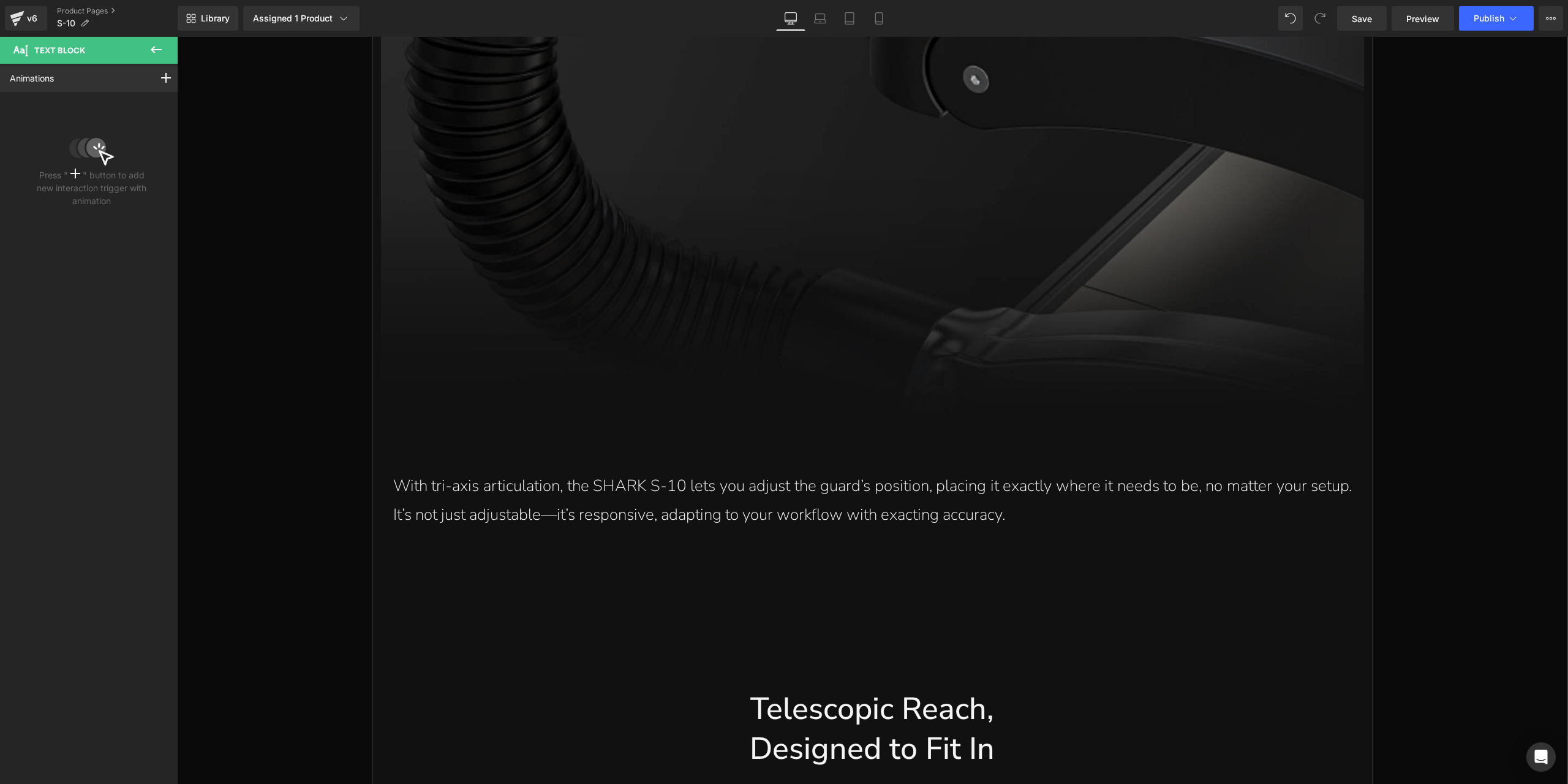
click at [767, 512] on p "With tri-axis articulation, the SHARK S-10 lets you adjust the guard’s position…" at bounding box center [873, 500] width 959 height 58
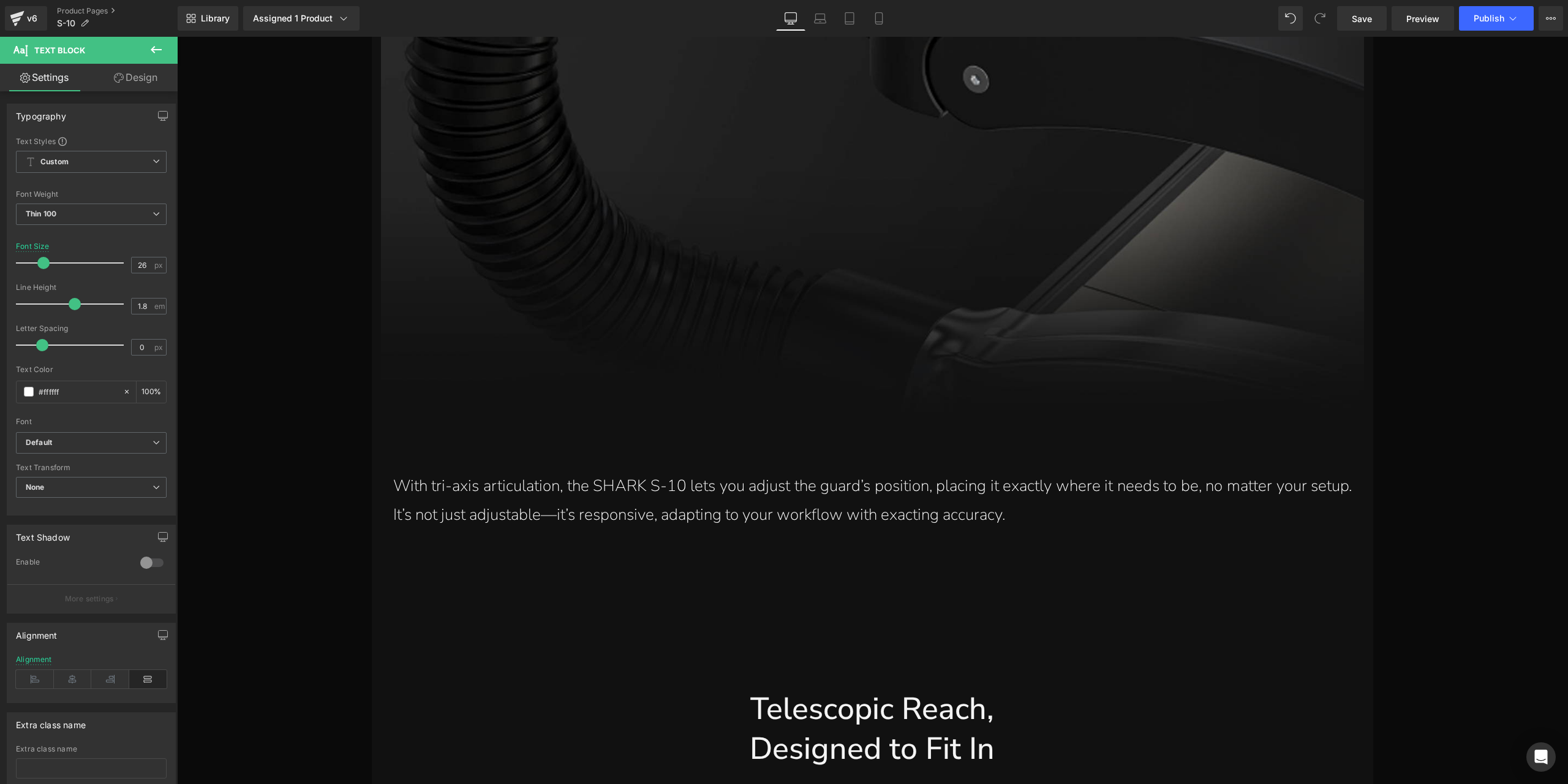
click at [142, 79] on link "Design" at bounding box center [136, 77] width 89 height 27
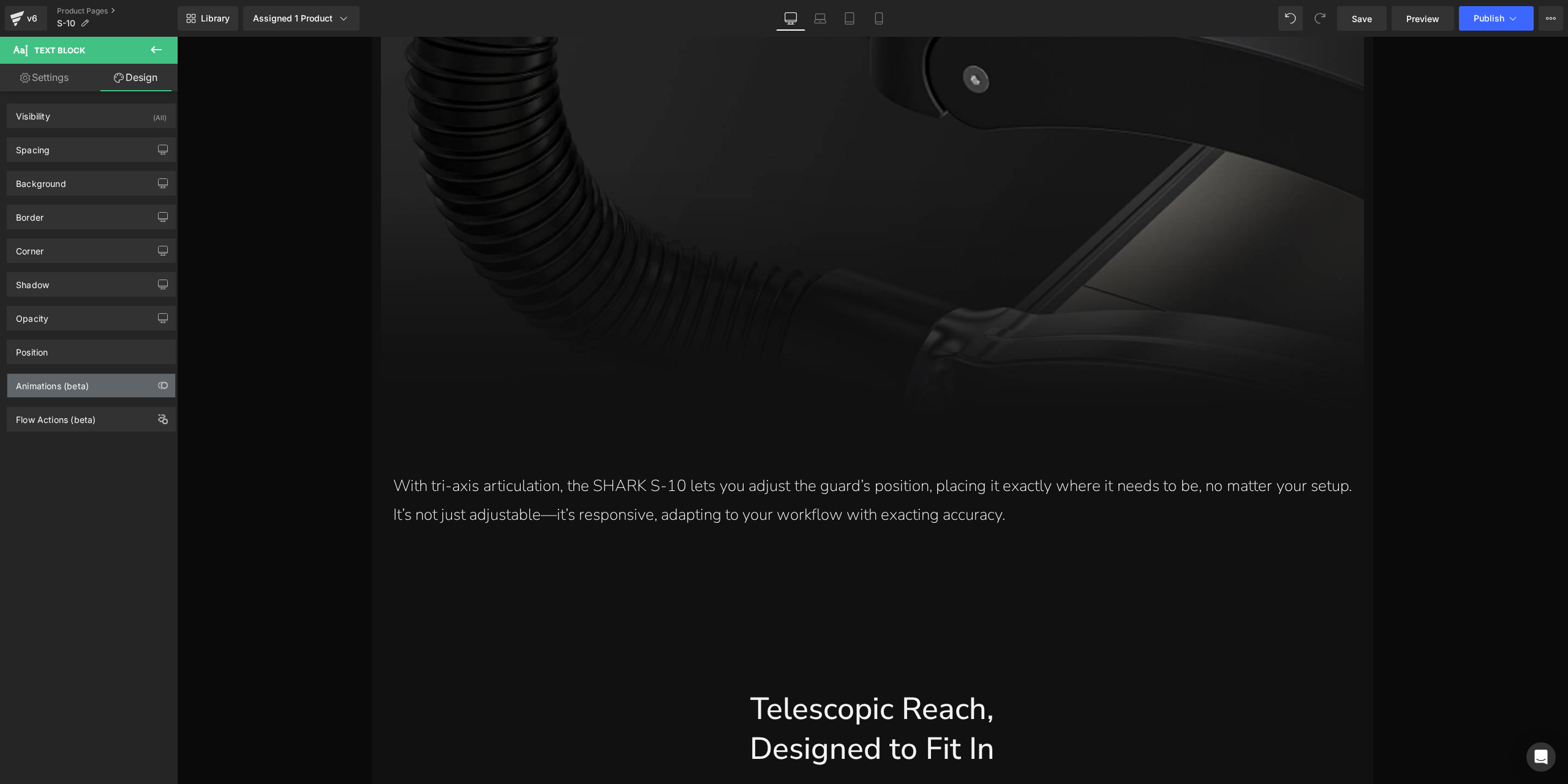
click at [75, 388] on div "Animations (beta)" at bounding box center [91, 385] width 168 height 23
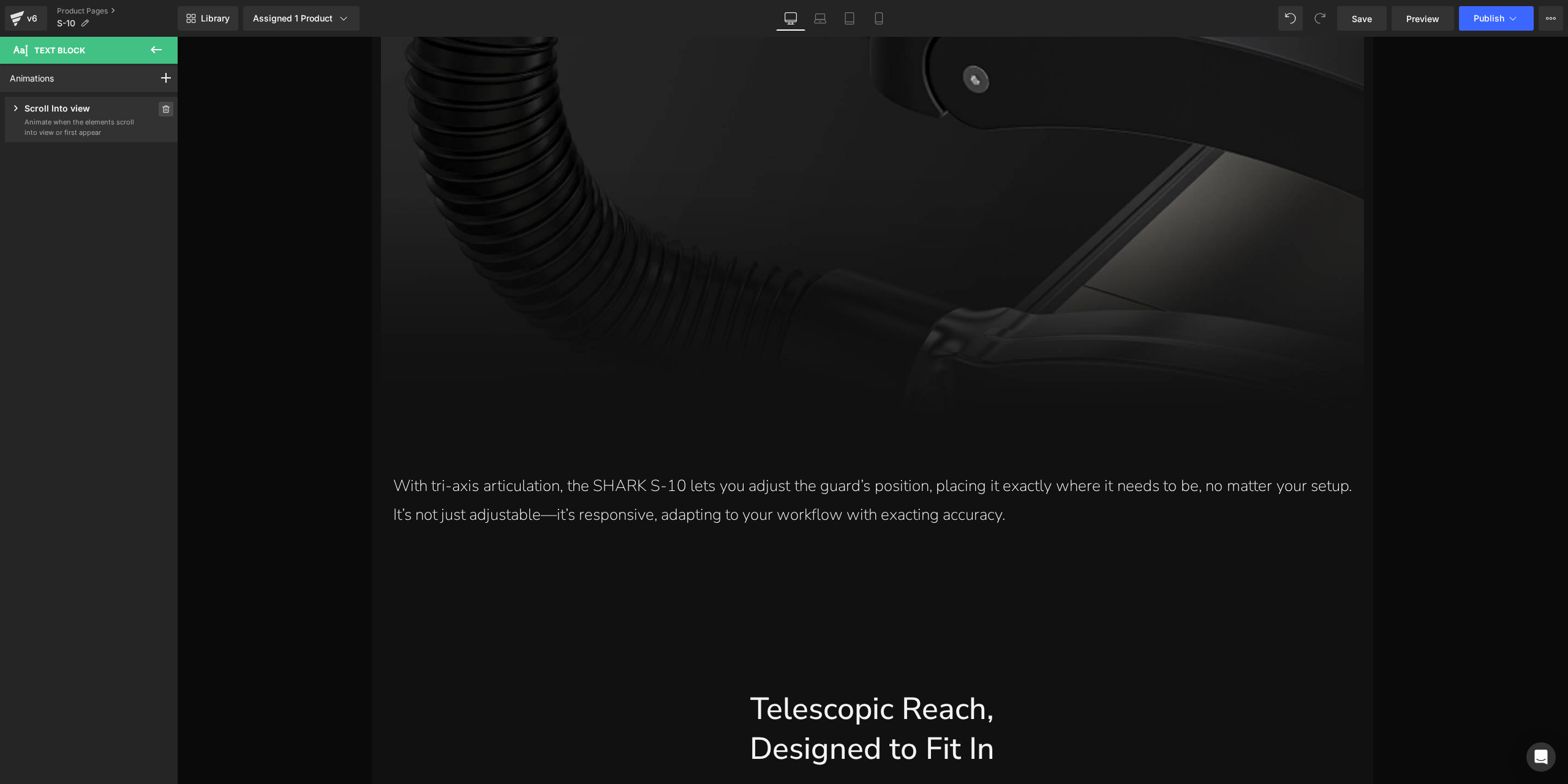
click at [159, 109] on span at bounding box center [166, 109] width 15 height 15
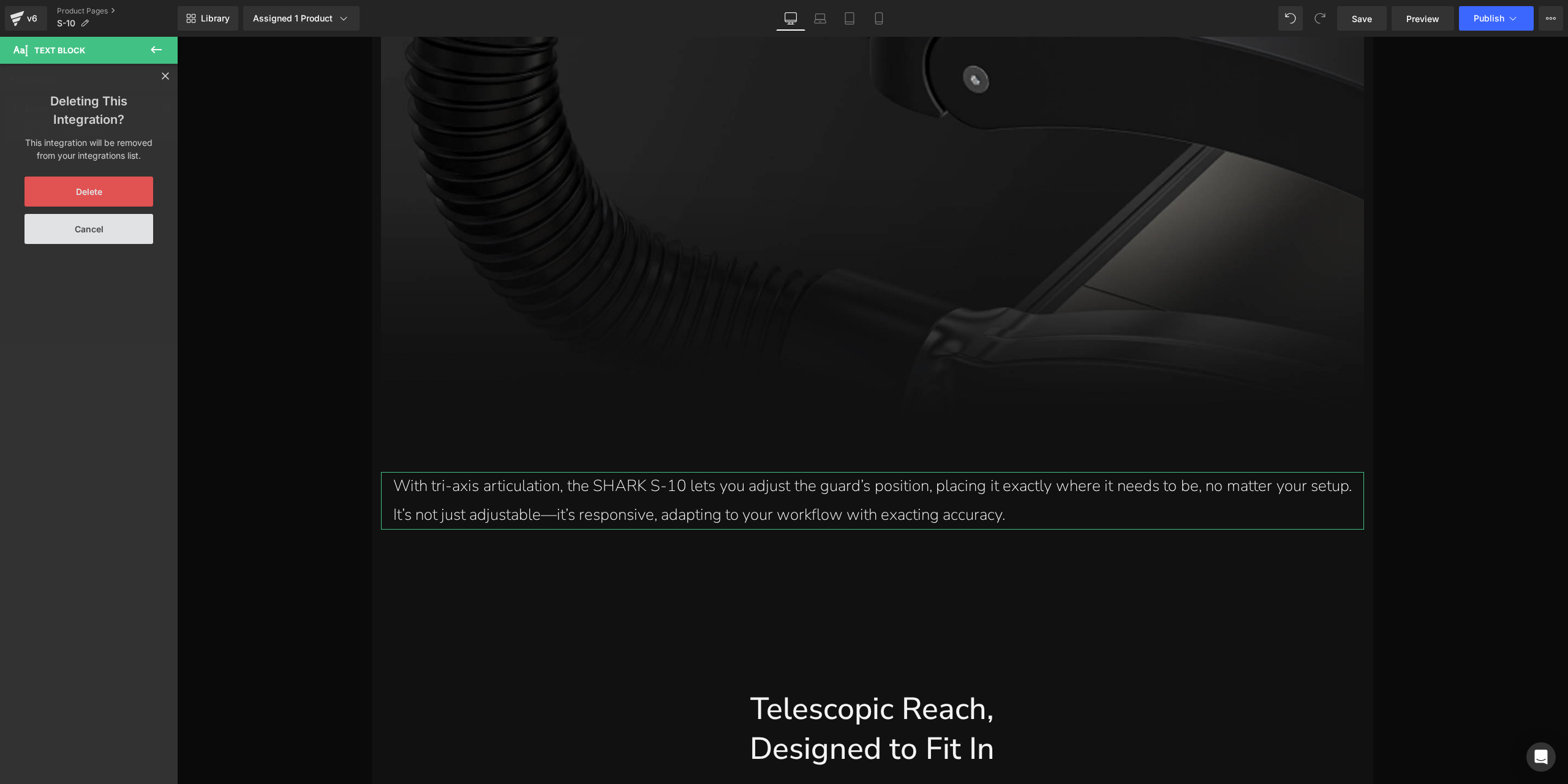
click at [104, 192] on button "Delete" at bounding box center [89, 191] width 129 height 30
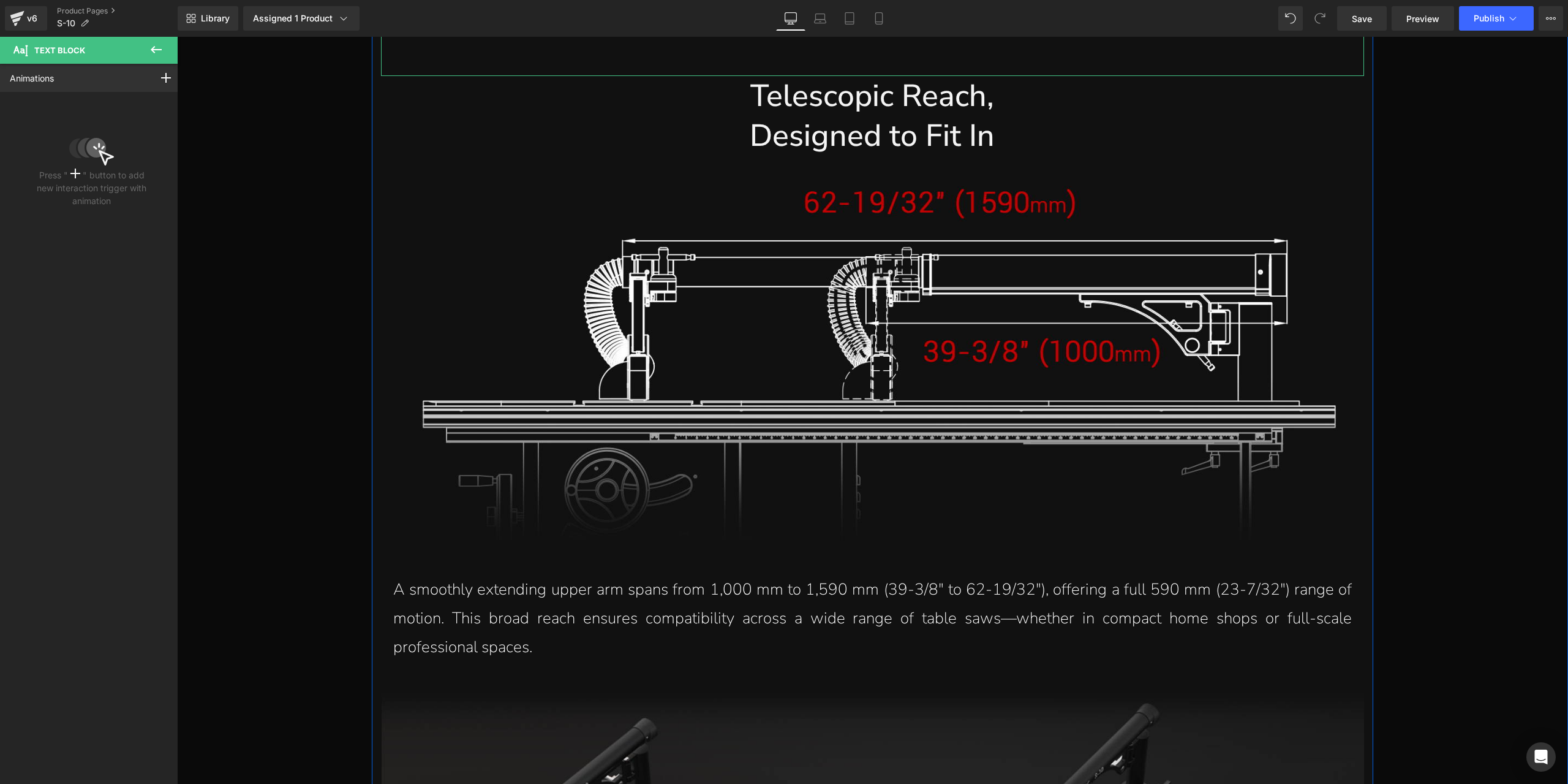
scroll to position [7992, 0]
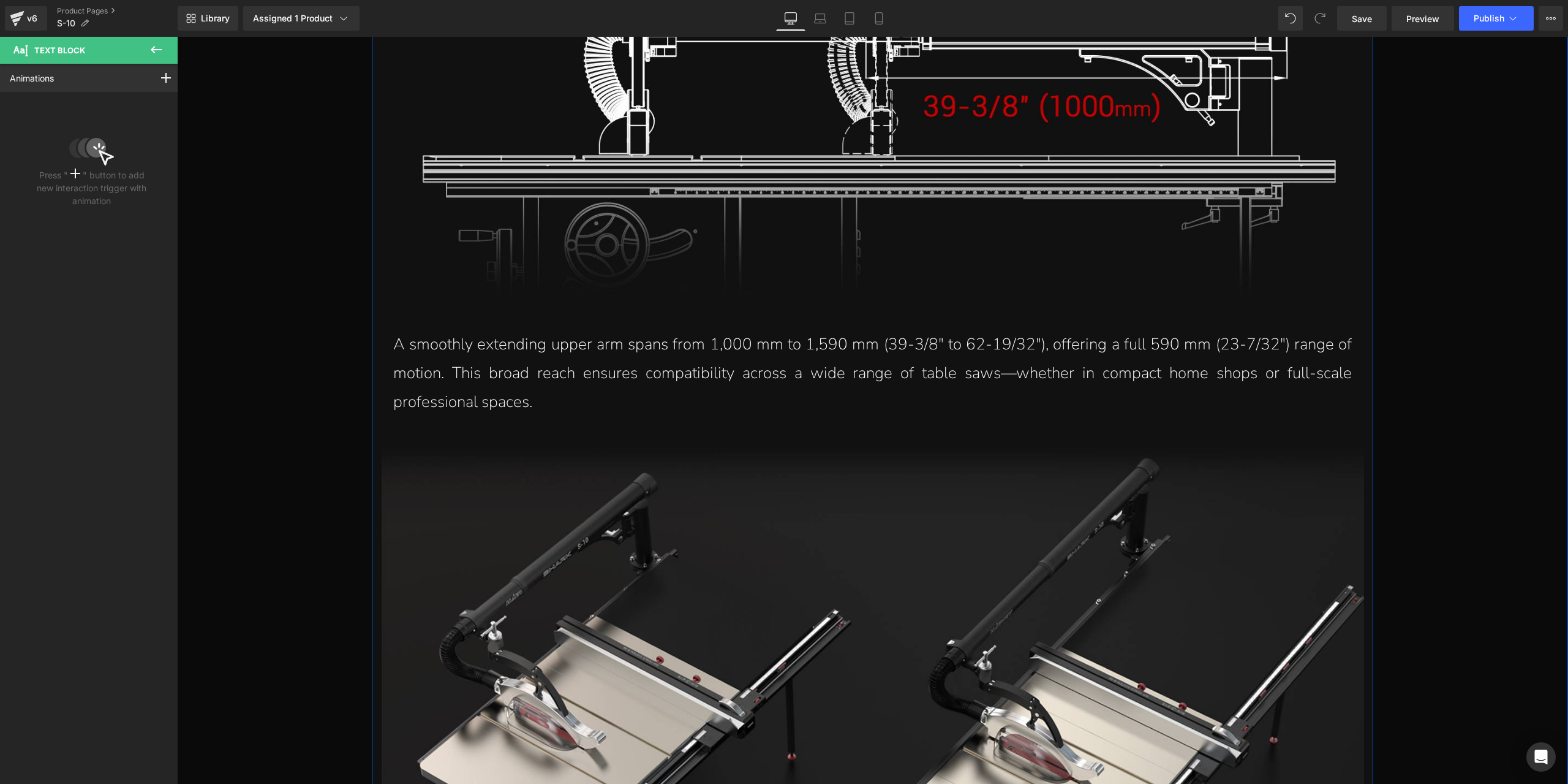
click at [711, 365] on p "A smoothly extending upper arm spans from 1,000 mm to 1,590 mm (39-3/8" to 62-1…" at bounding box center [873, 373] width 959 height 86
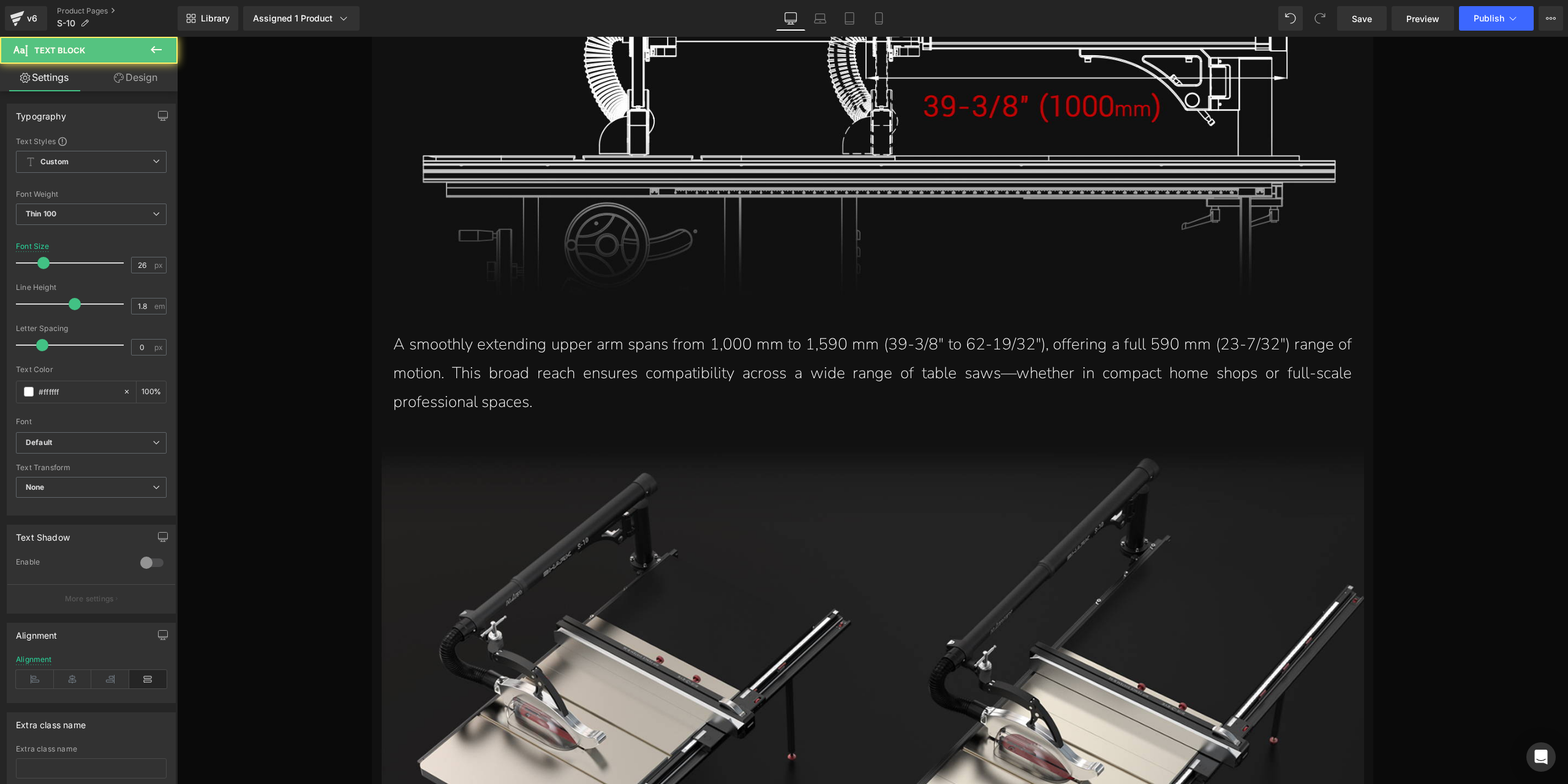
click at [148, 86] on link "Design" at bounding box center [136, 77] width 89 height 27
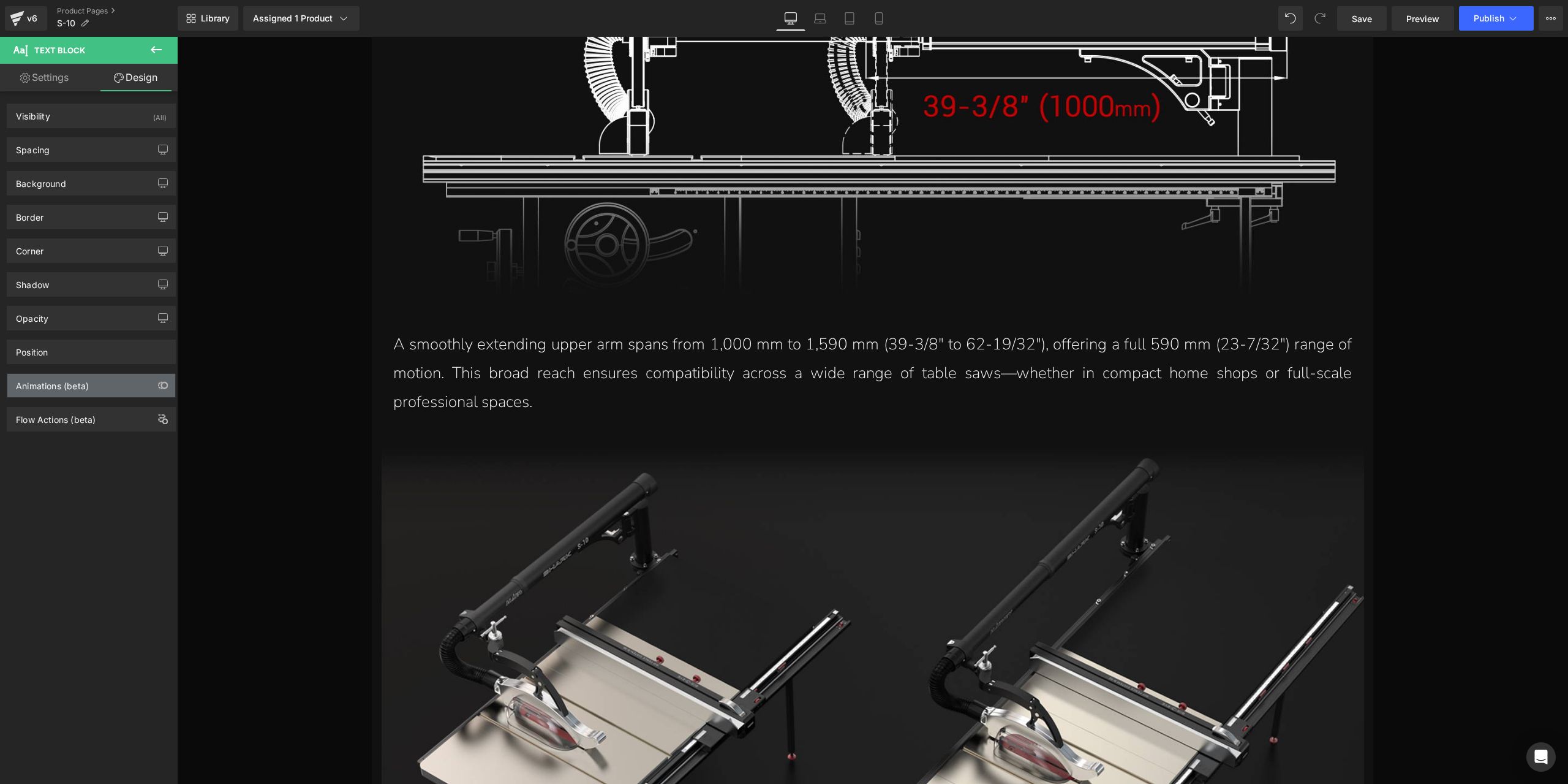
click at [101, 377] on div "Animations (beta)" at bounding box center [91, 385] width 168 height 23
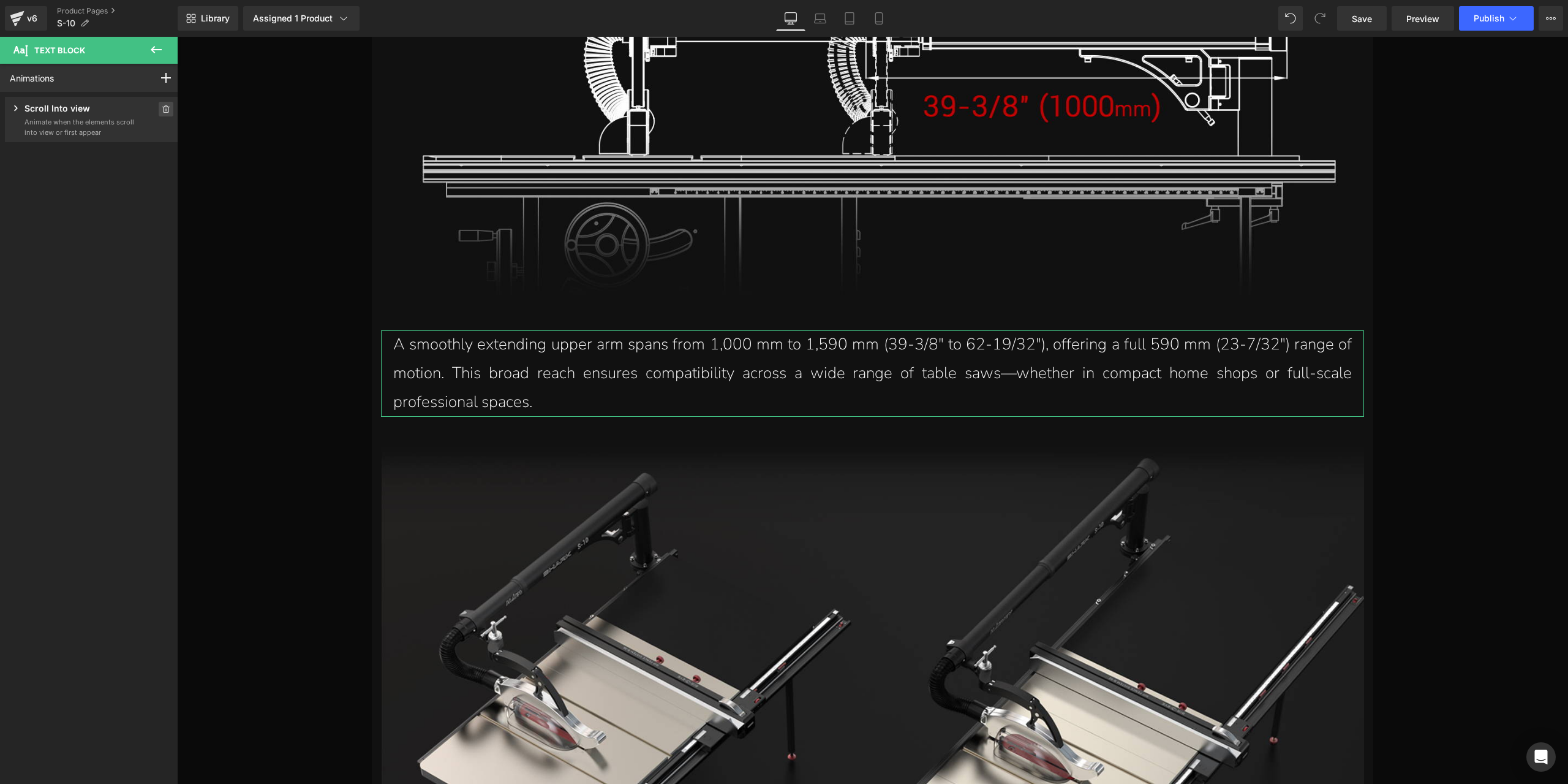
click at [168, 110] on span at bounding box center [166, 109] width 15 height 15
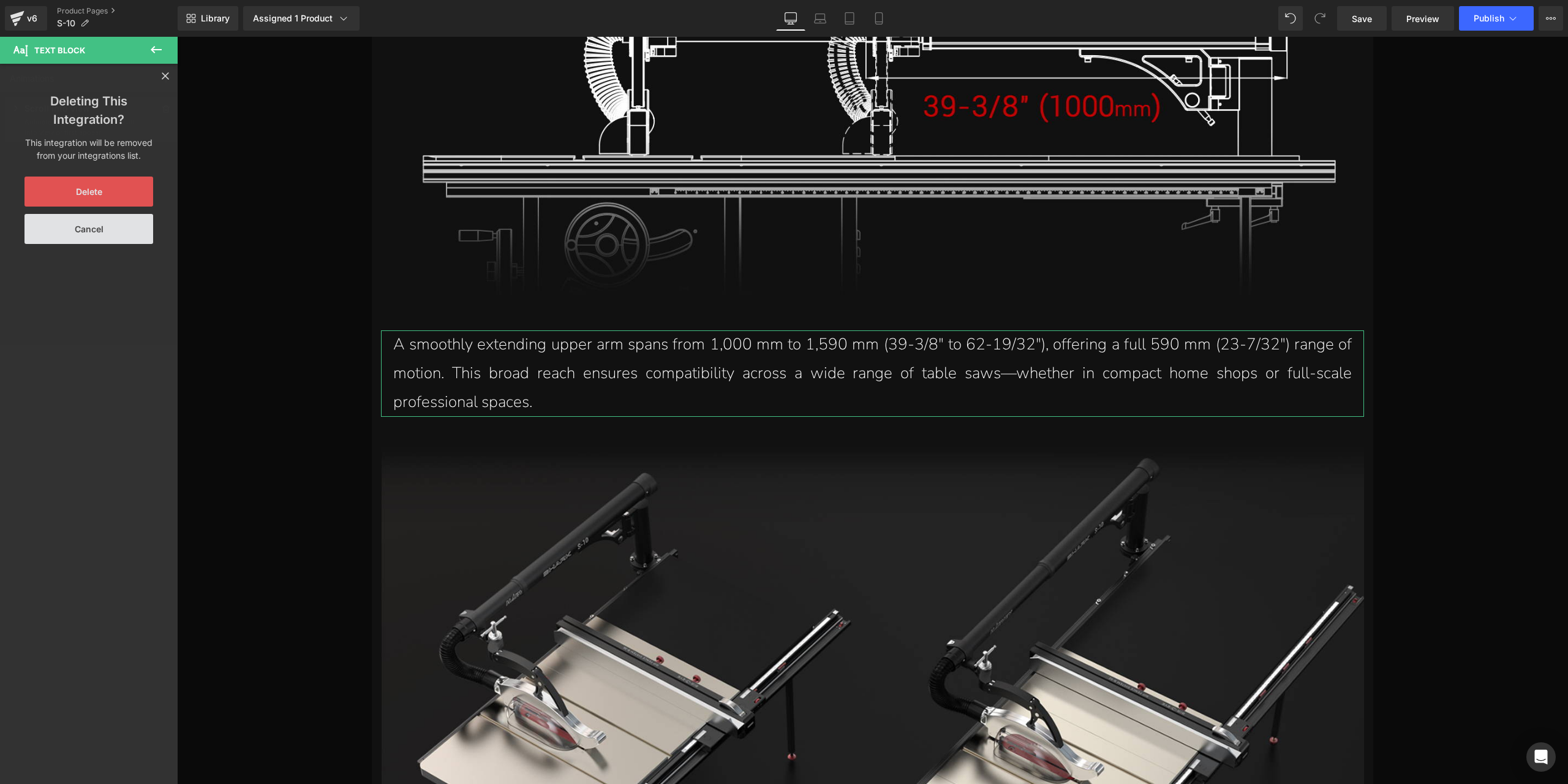
click at [95, 192] on button "Delete" at bounding box center [89, 191] width 129 height 30
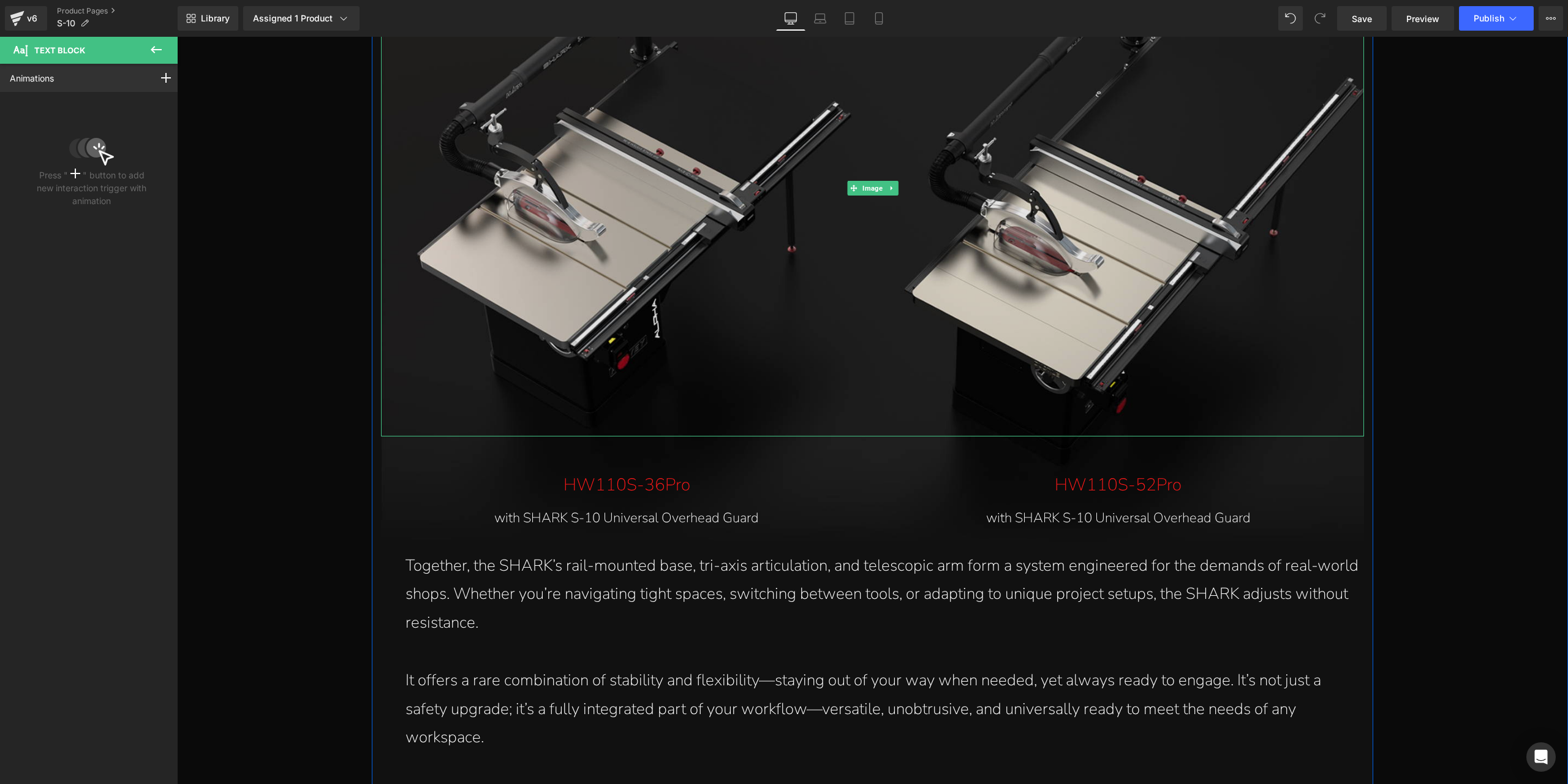
scroll to position [8543, 0]
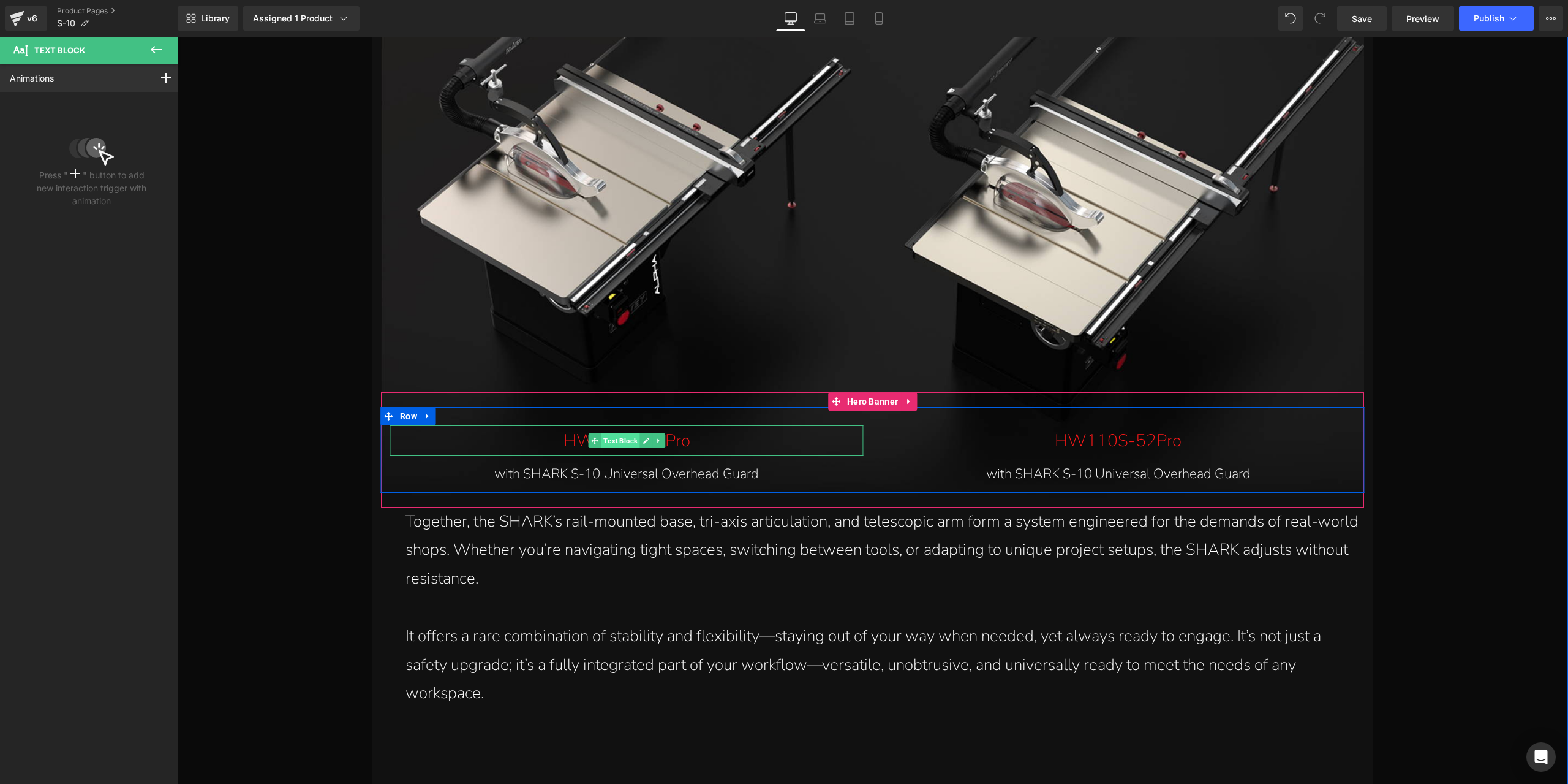
click at [627, 441] on span "Text Block" at bounding box center [620, 440] width 39 height 15
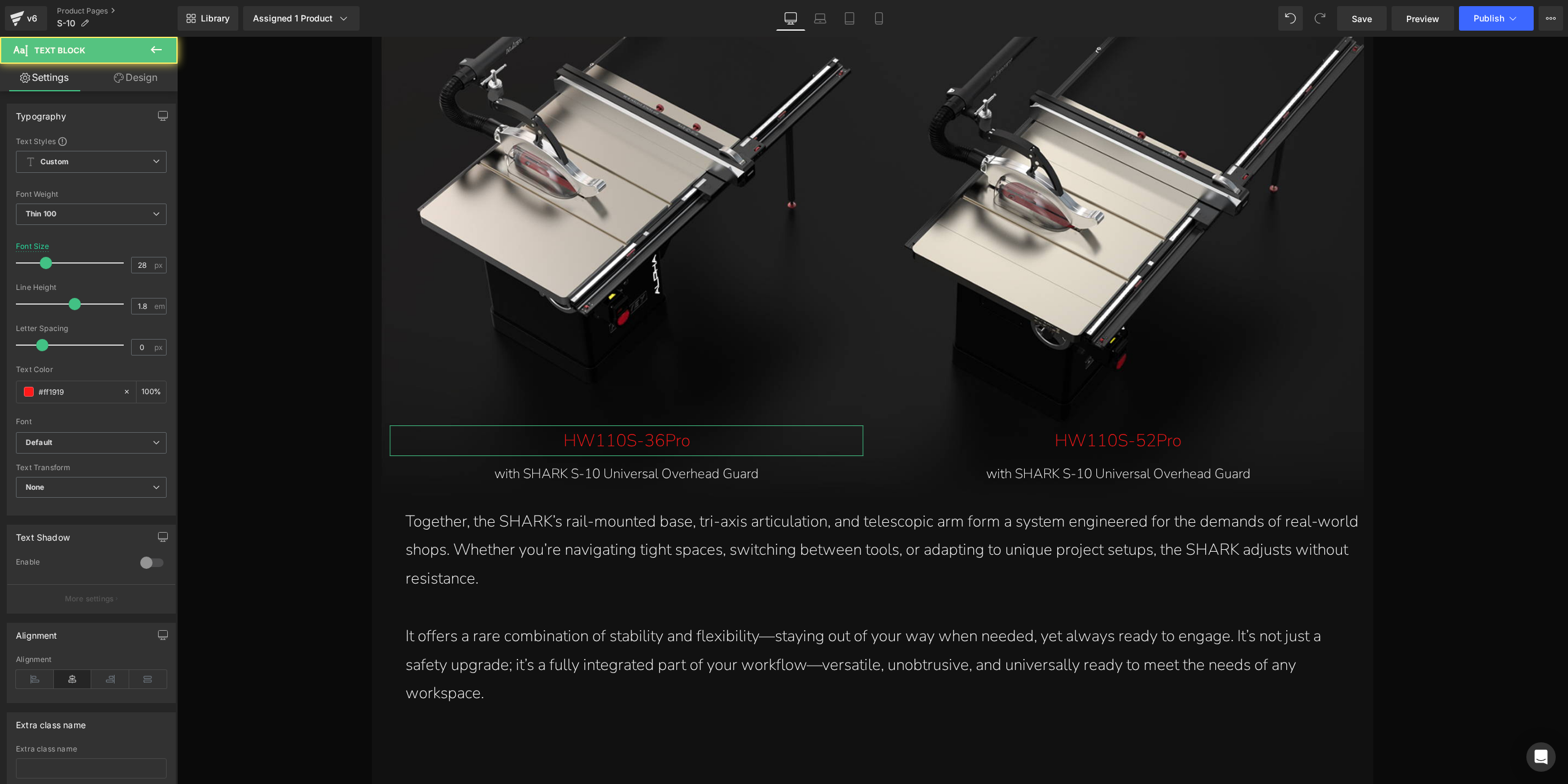
click at [149, 84] on link "Design" at bounding box center [136, 77] width 89 height 27
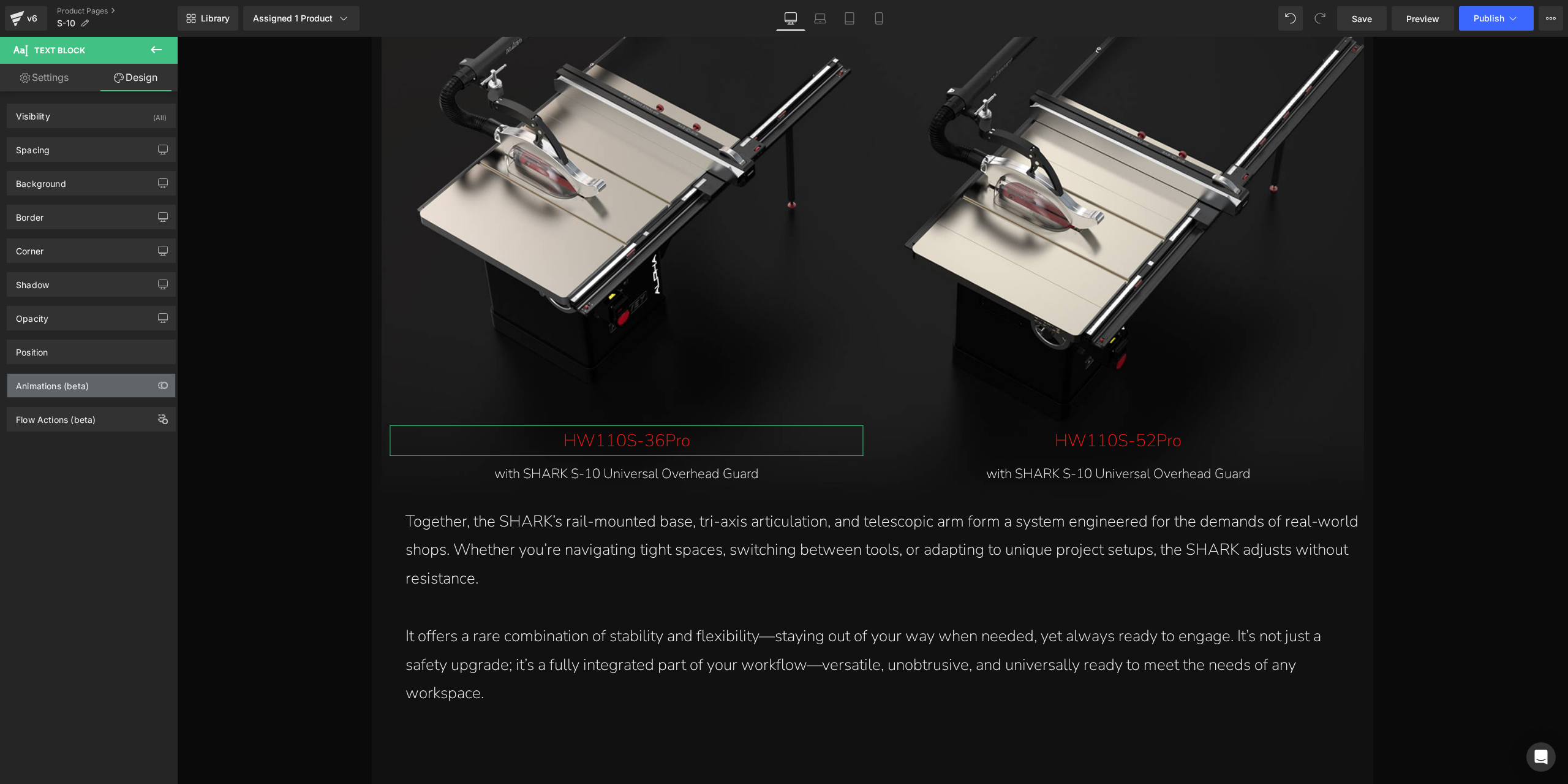
click at [105, 383] on div "Animations (beta)" at bounding box center [91, 385] width 168 height 23
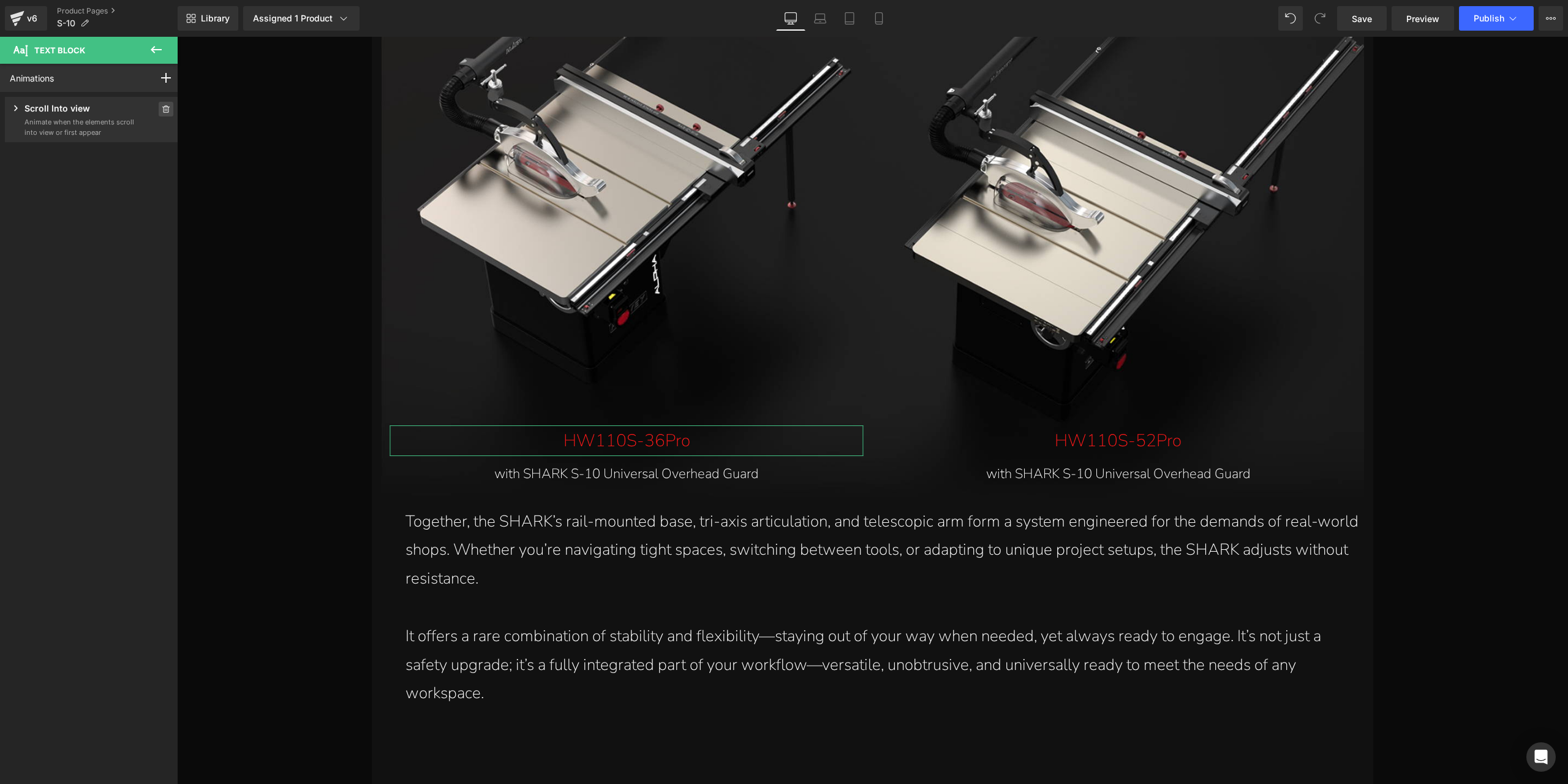
click at [159, 107] on span at bounding box center [166, 109] width 15 height 15
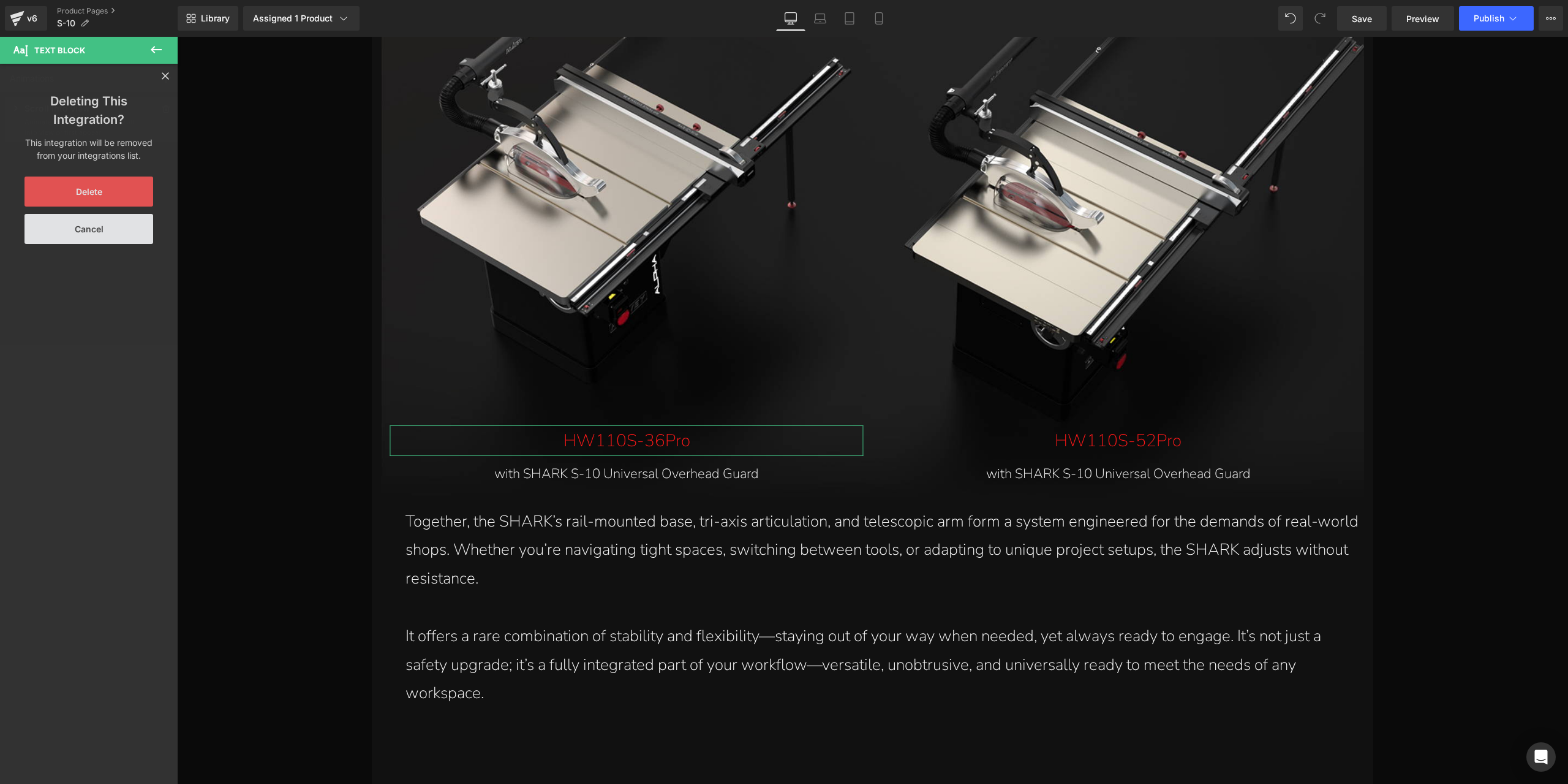
click at [108, 187] on button "Delete" at bounding box center [89, 191] width 129 height 30
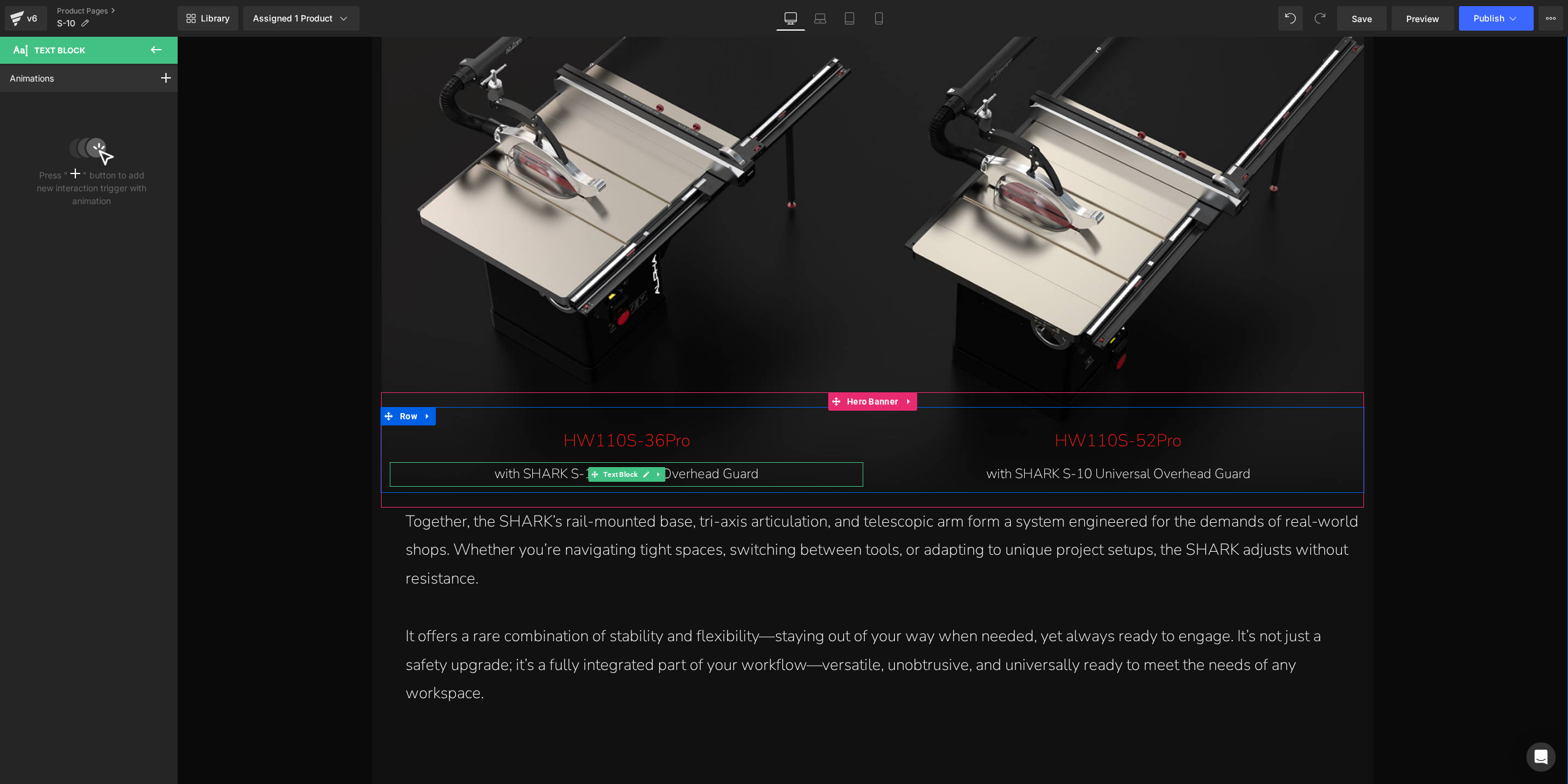
click at [557, 477] on p "with SHARK S-10 Universal Overhead Guard" at bounding box center [627, 474] width 449 height 25
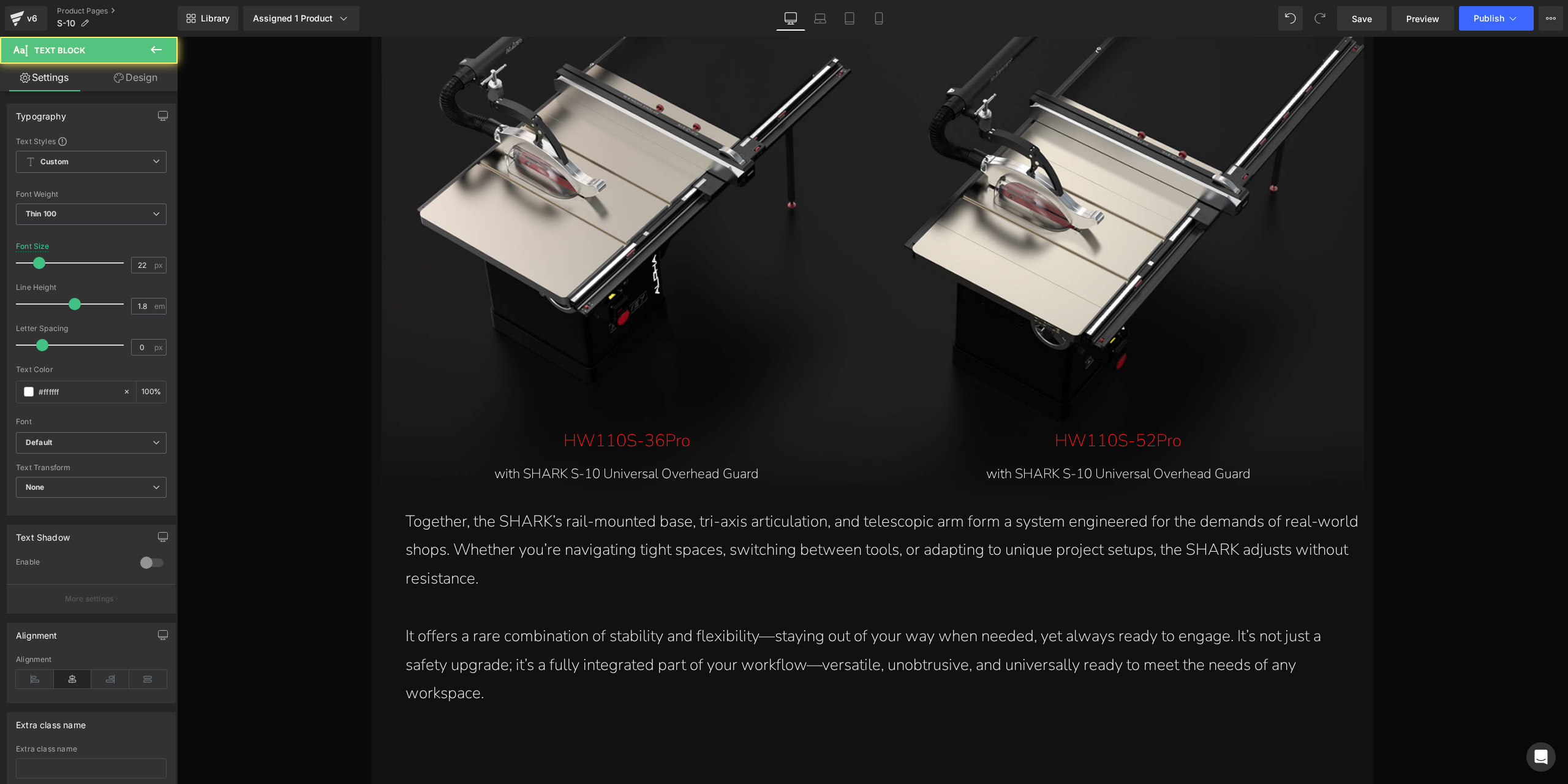
click at [138, 77] on link "Design" at bounding box center [136, 77] width 89 height 27
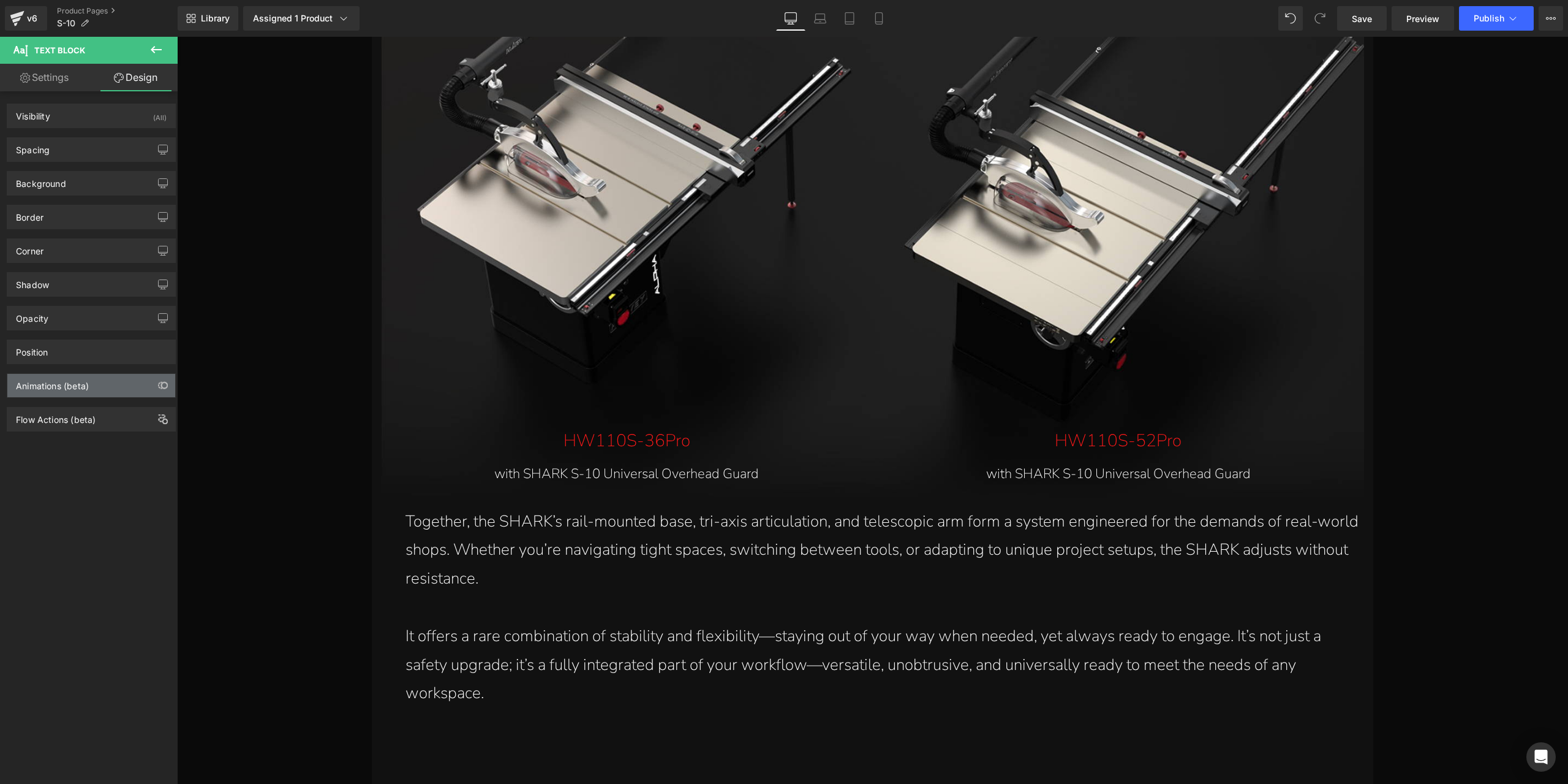
click at [84, 380] on div "Animations (beta)" at bounding box center [52, 382] width 73 height 17
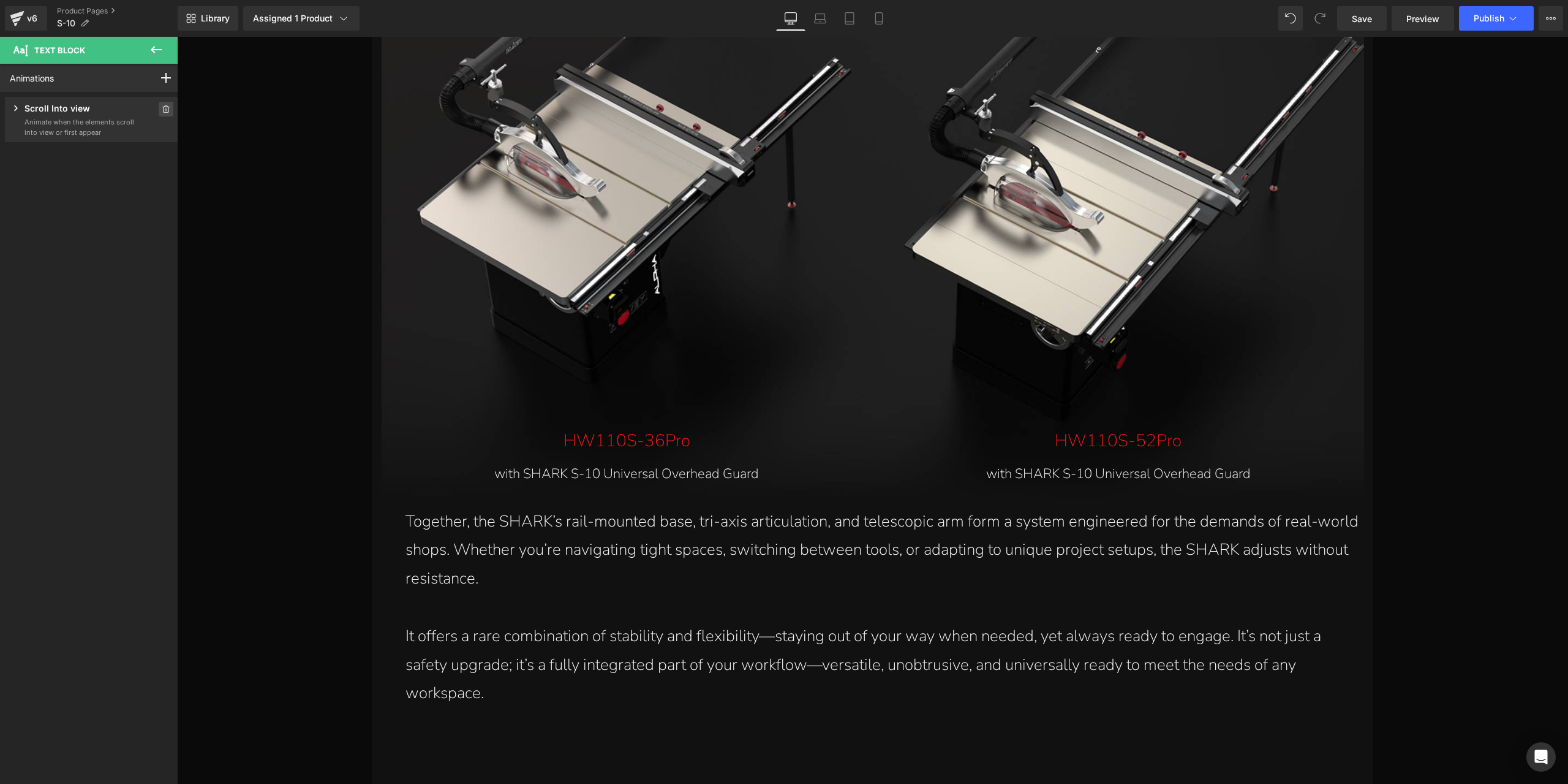
click at [160, 105] on span at bounding box center [166, 109] width 15 height 15
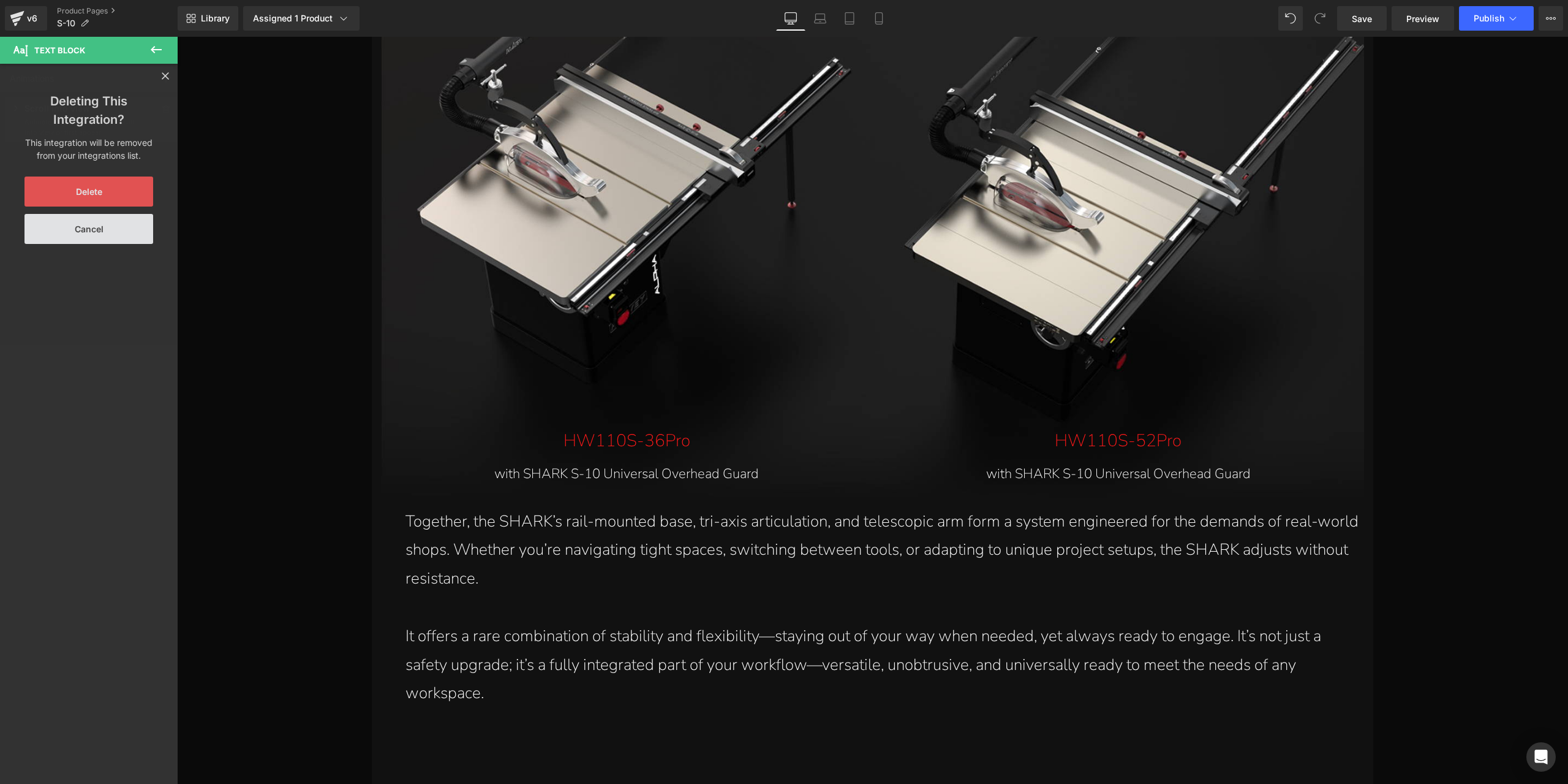
click at [115, 185] on button "Delete" at bounding box center [89, 191] width 129 height 30
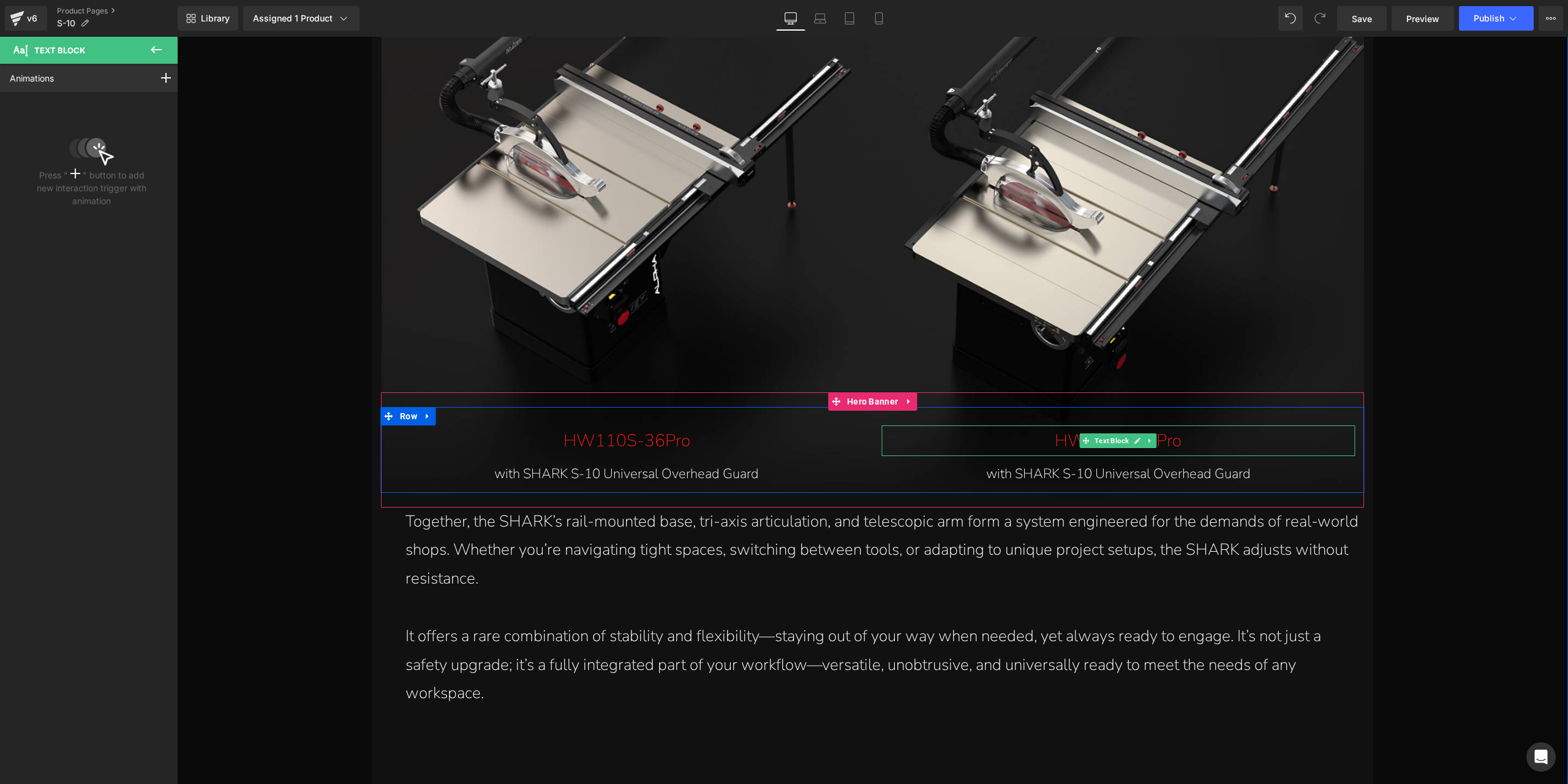
click at [1080, 442] on span at bounding box center [1086, 440] width 13 height 15
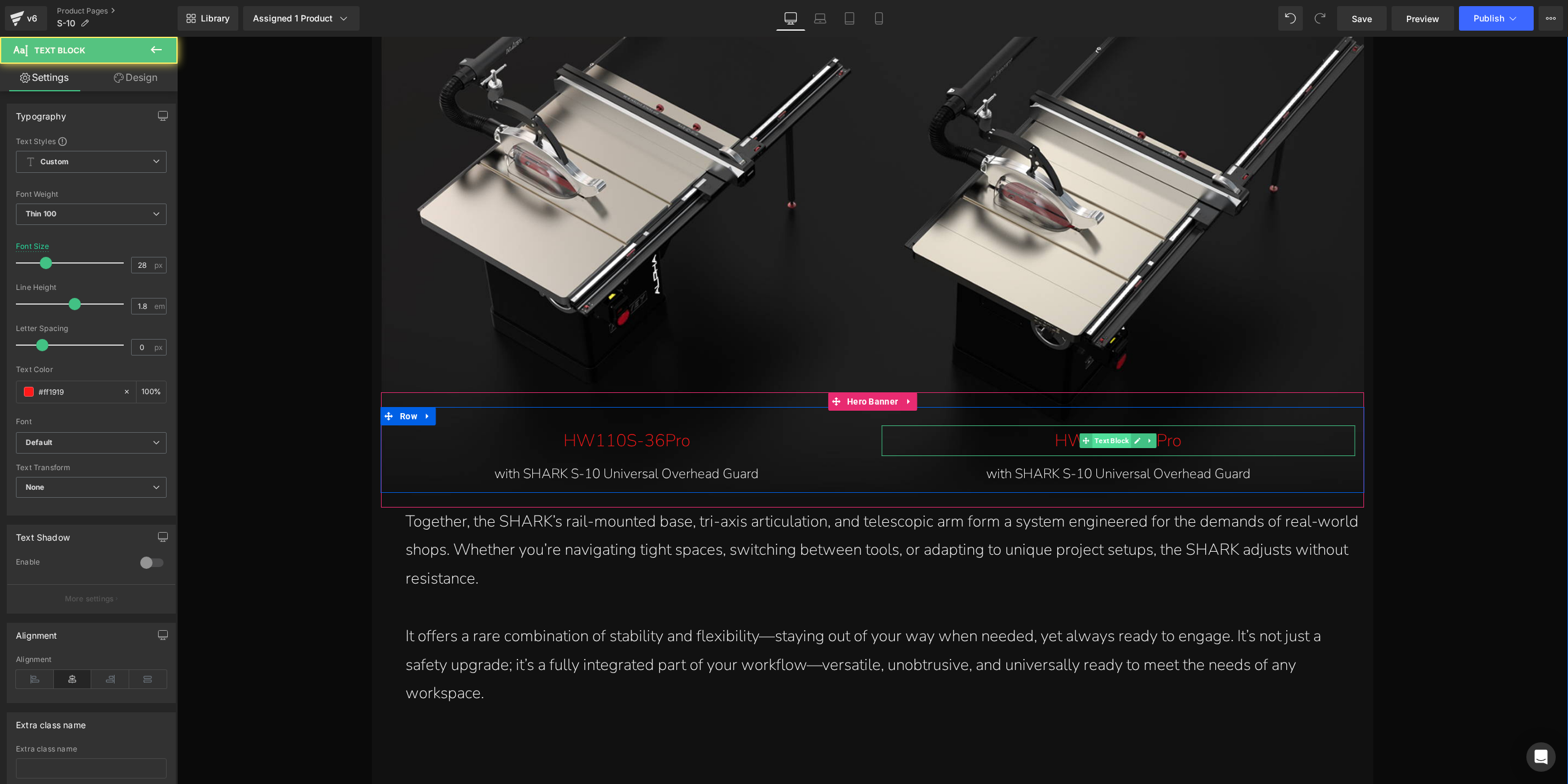
click at [1116, 446] on span "Text Block" at bounding box center [1112, 440] width 39 height 15
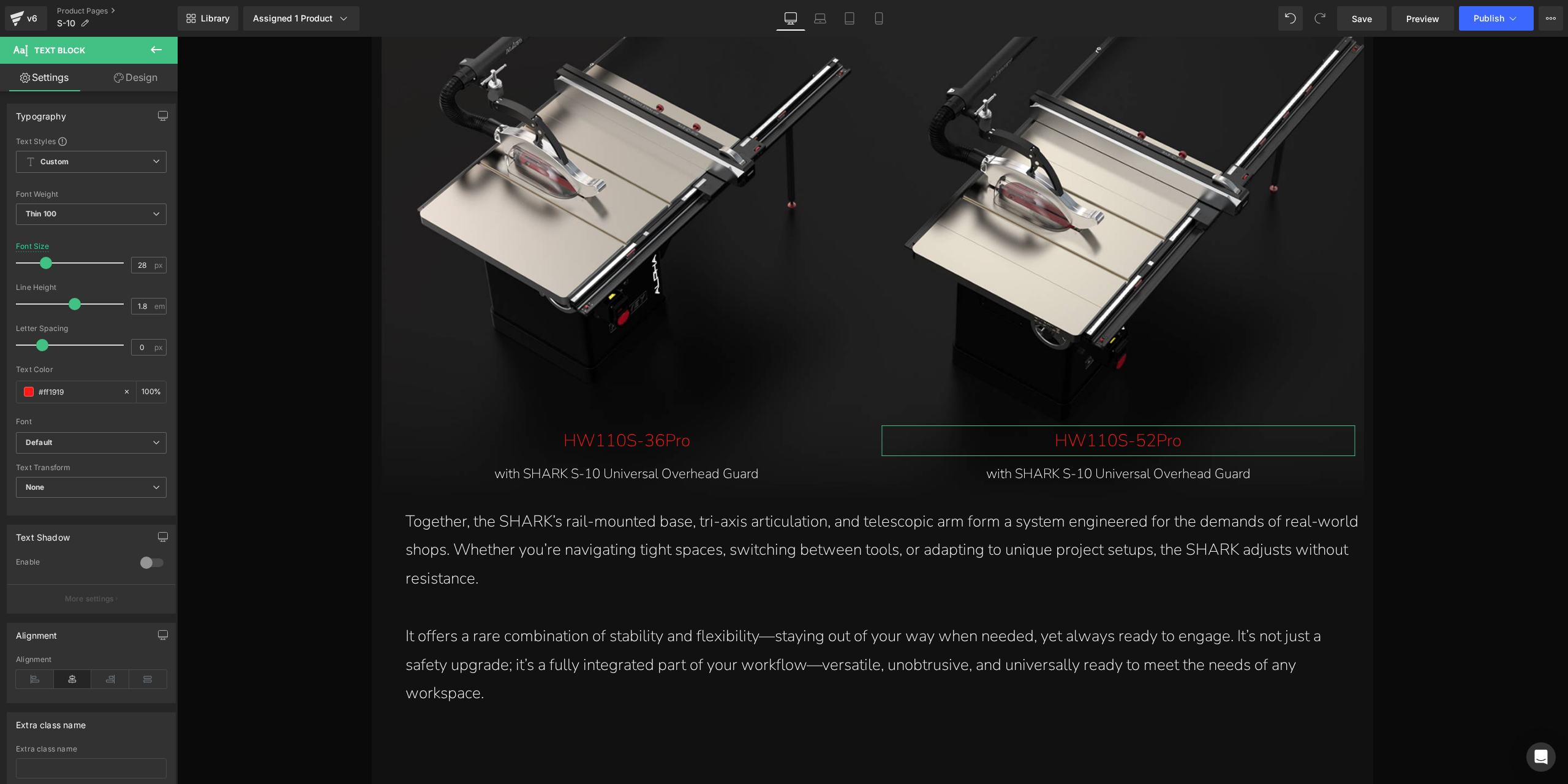
click at [146, 79] on link "Design" at bounding box center [136, 77] width 89 height 27
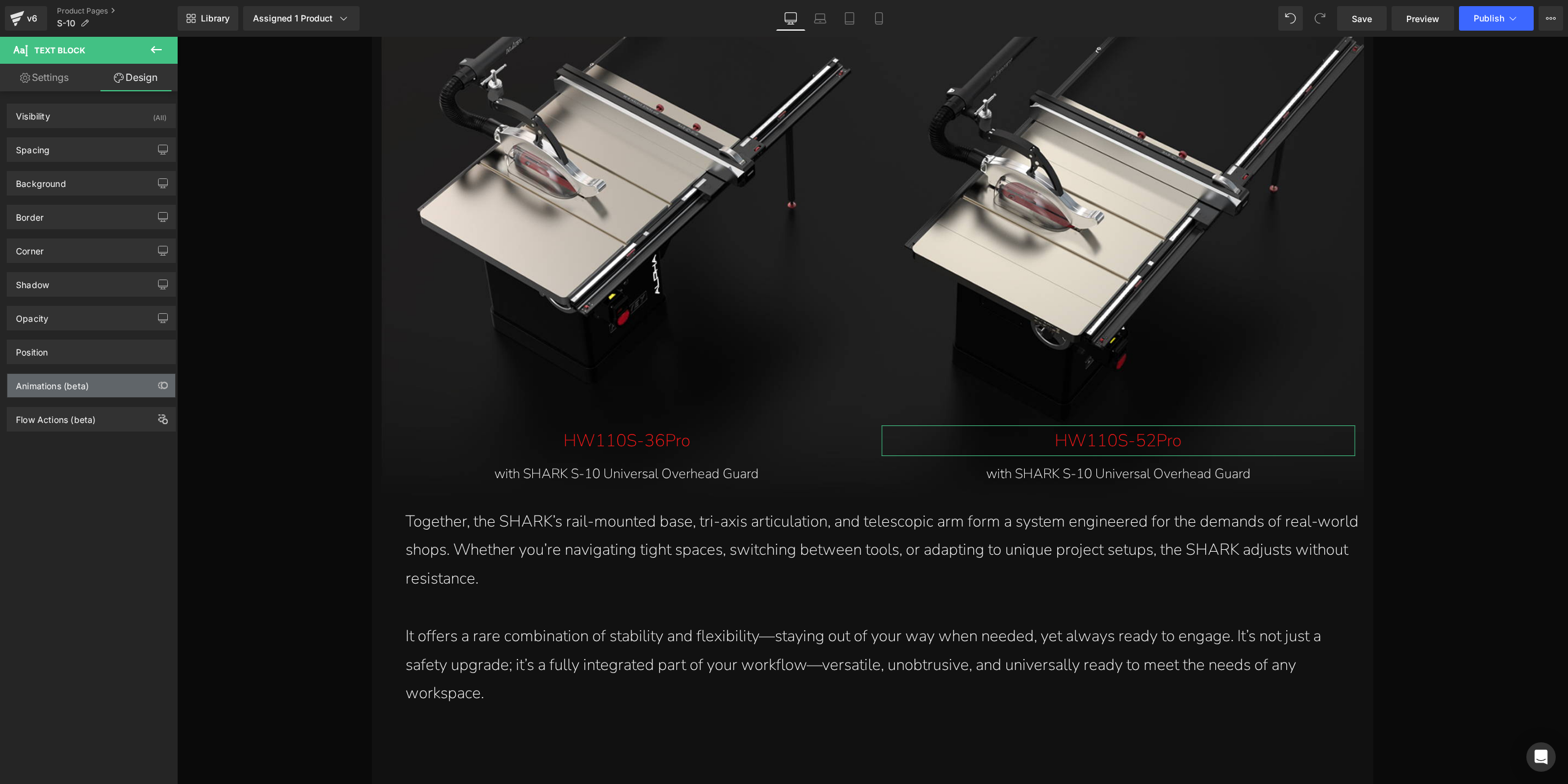
click at [105, 379] on div "Animations (beta)" at bounding box center [91, 385] width 168 height 23
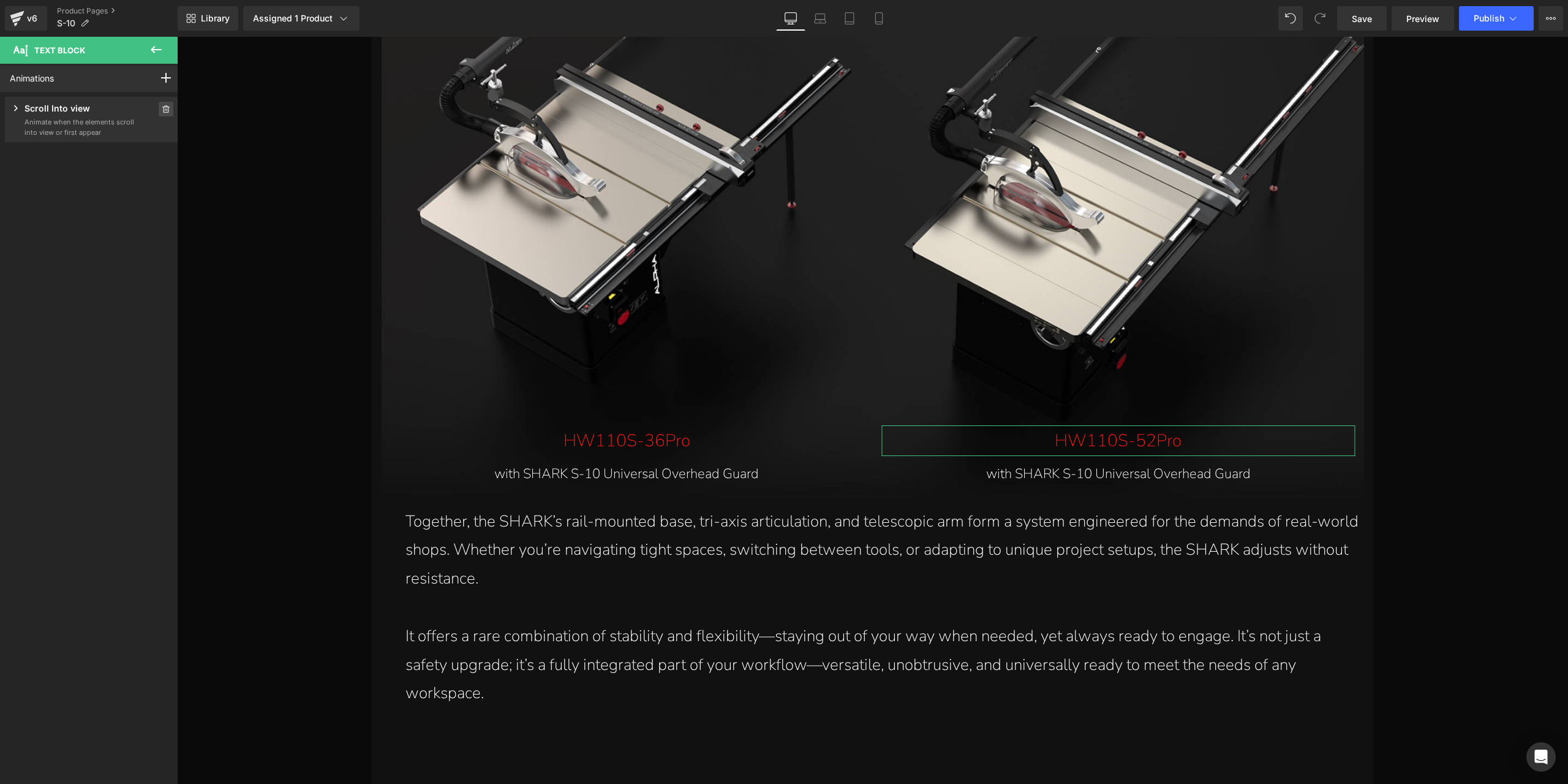
click at [162, 106] on icon at bounding box center [166, 109] width 9 height 8
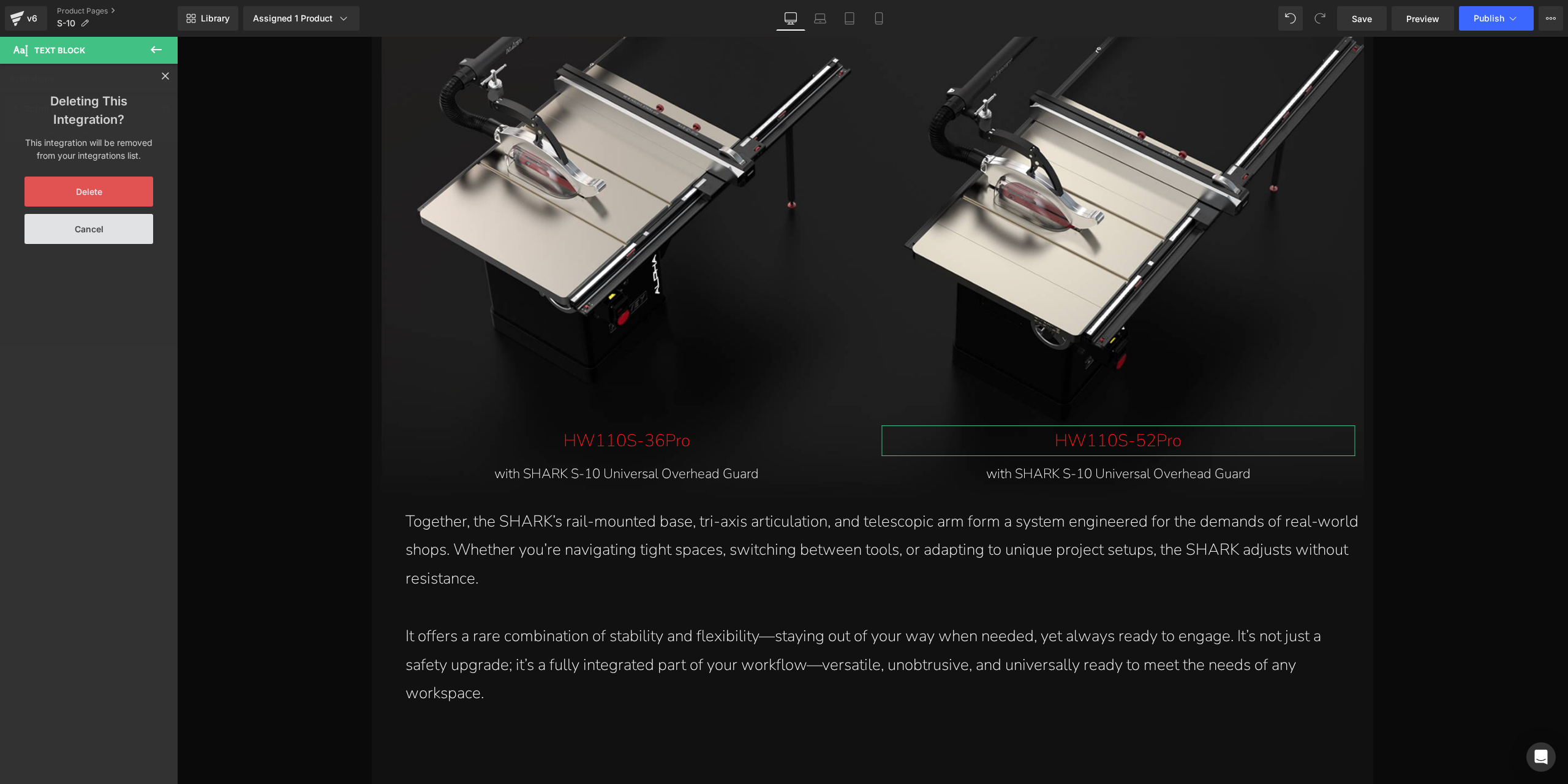
click at [105, 192] on button "Delete" at bounding box center [89, 191] width 129 height 30
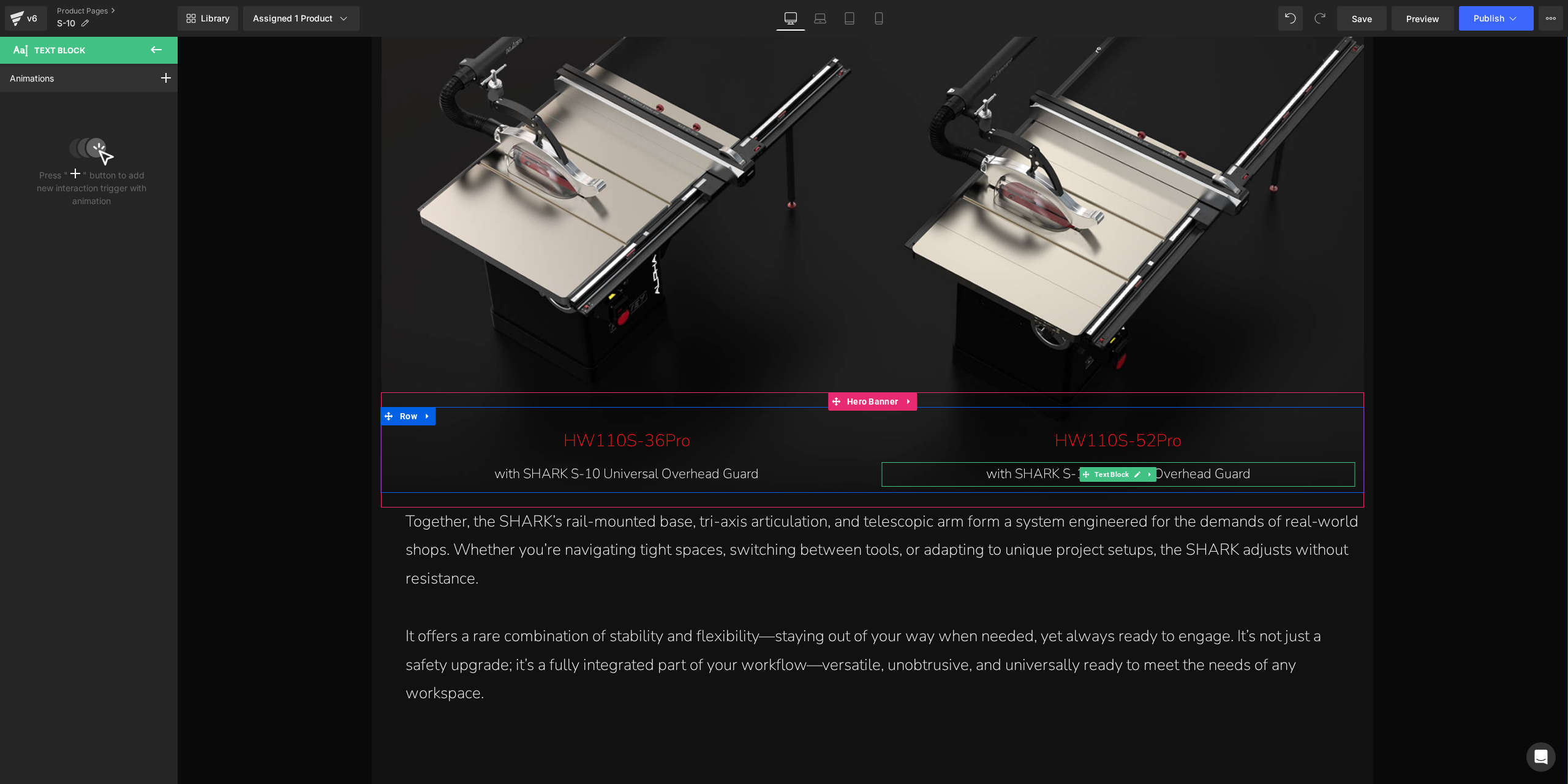
click at [1073, 480] on p "with SHARK S-10 Universal Overhead Guard" at bounding box center [1118, 474] width 449 height 25
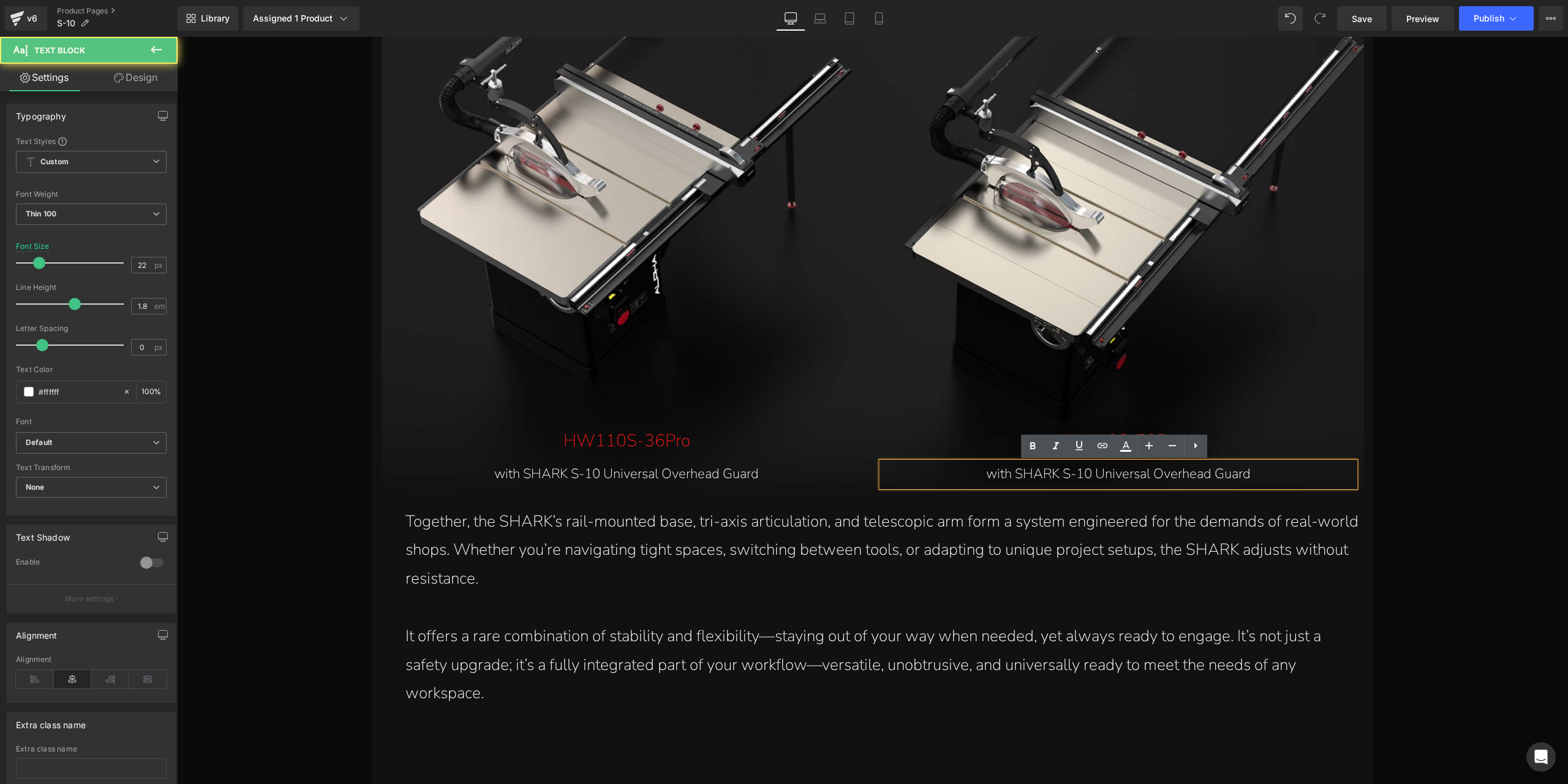
click at [1060, 475] on p "with SHARK S-10 Universal Overhead Guard" at bounding box center [1118, 474] width 449 height 25
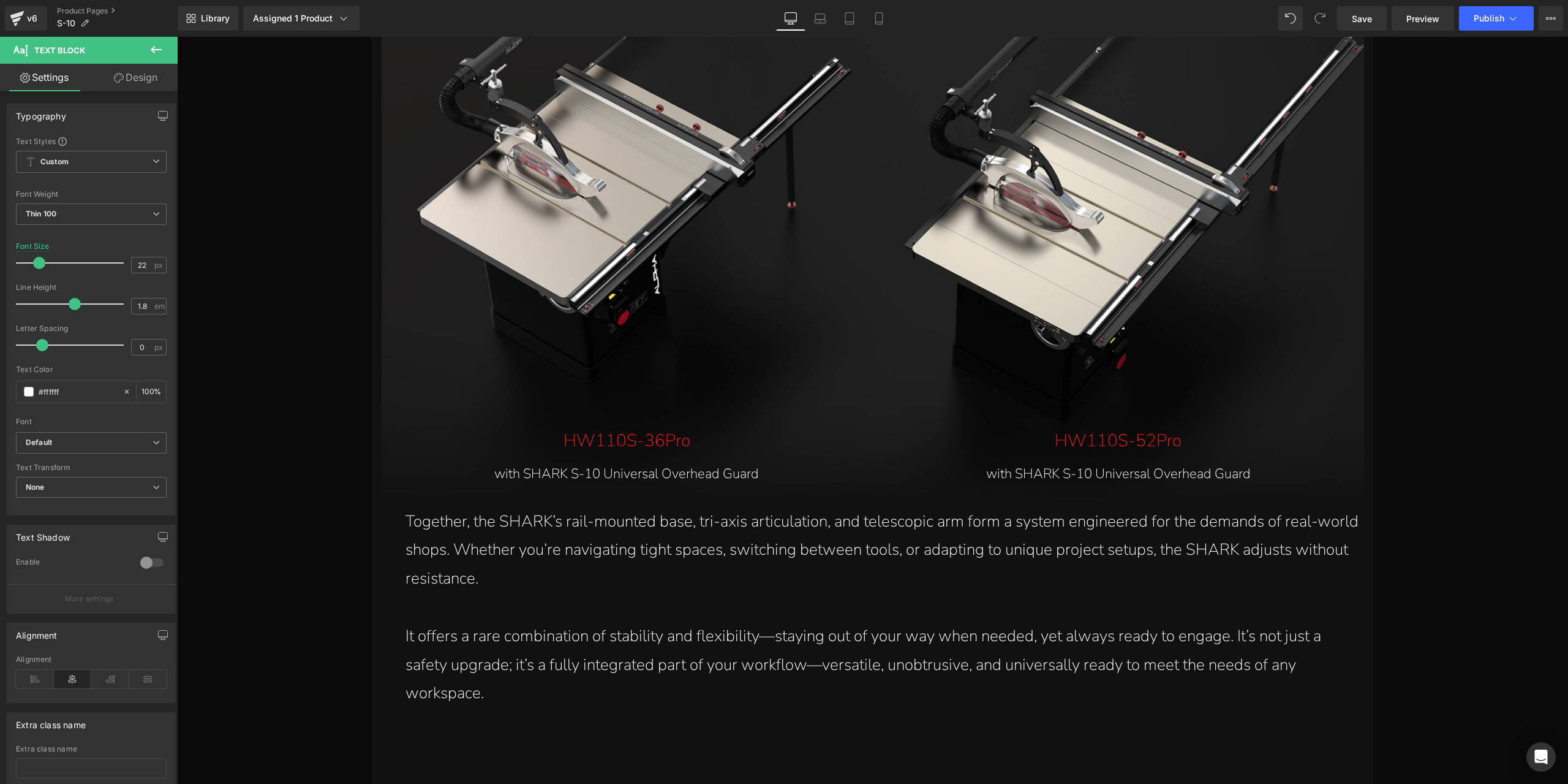
click at [116, 78] on icon at bounding box center [119, 77] width 10 height 10
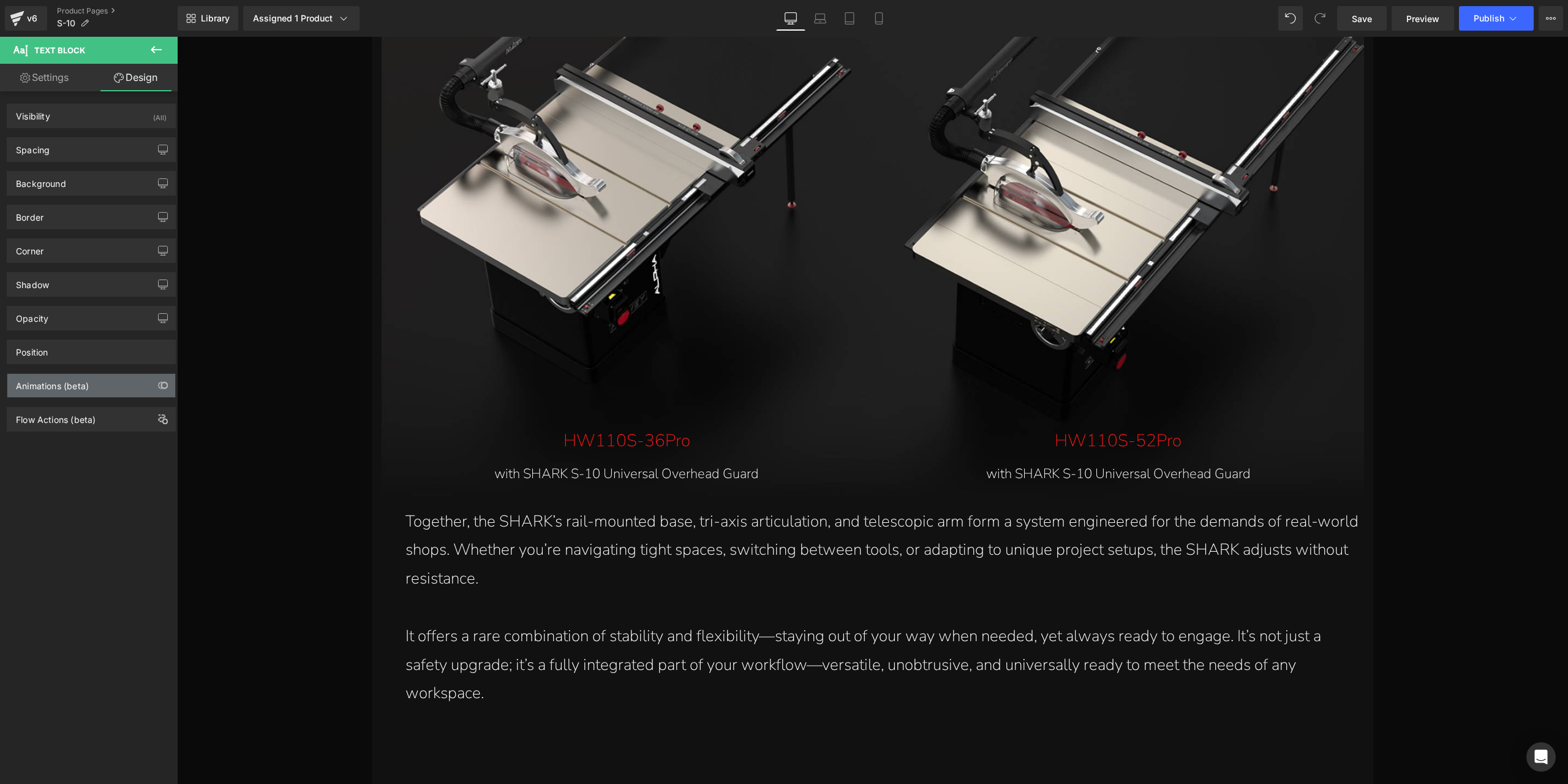
click at [79, 382] on div "Animations (beta)" at bounding box center [52, 382] width 73 height 17
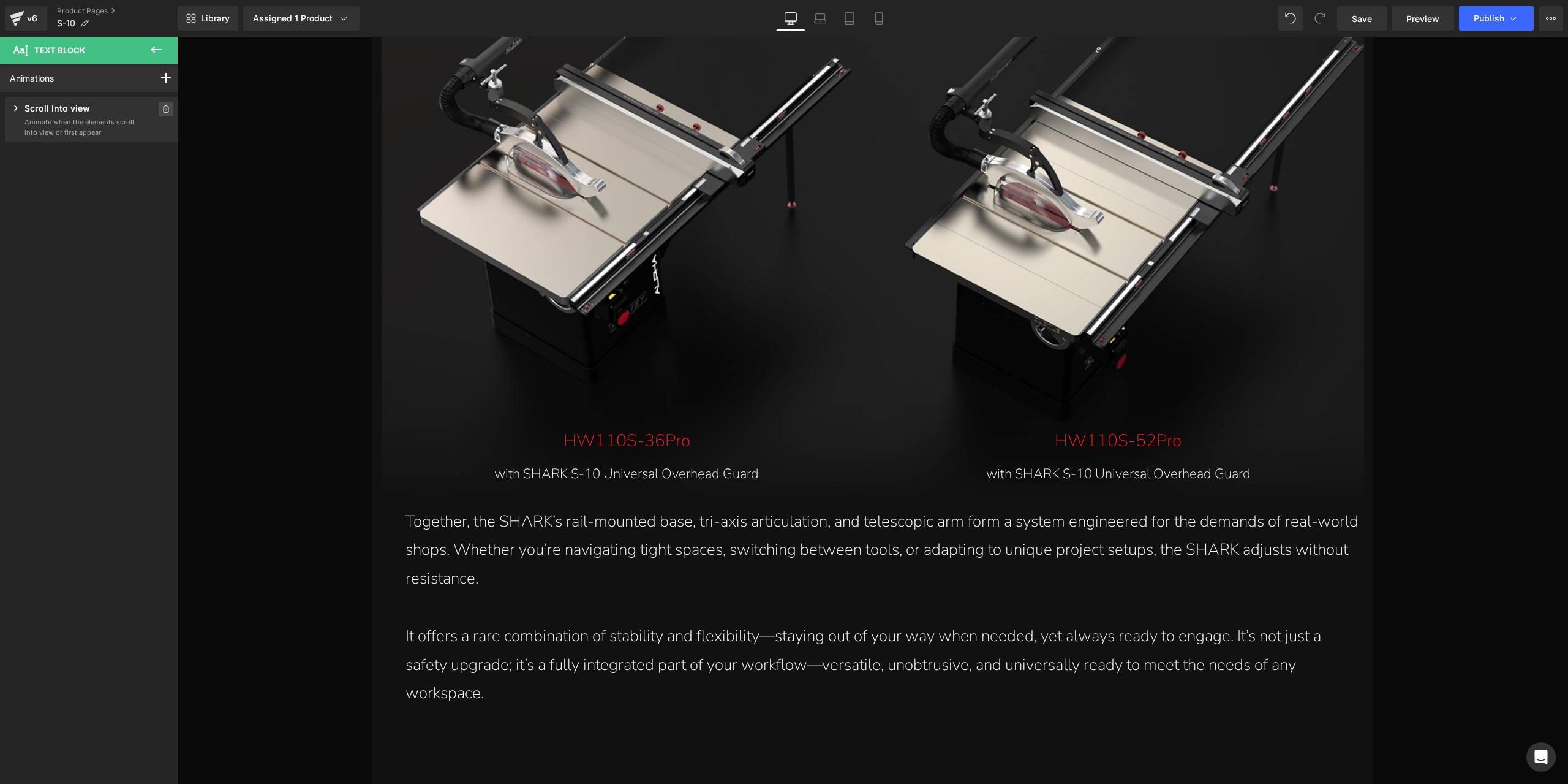
click at [162, 112] on icon at bounding box center [166, 109] width 8 height 8
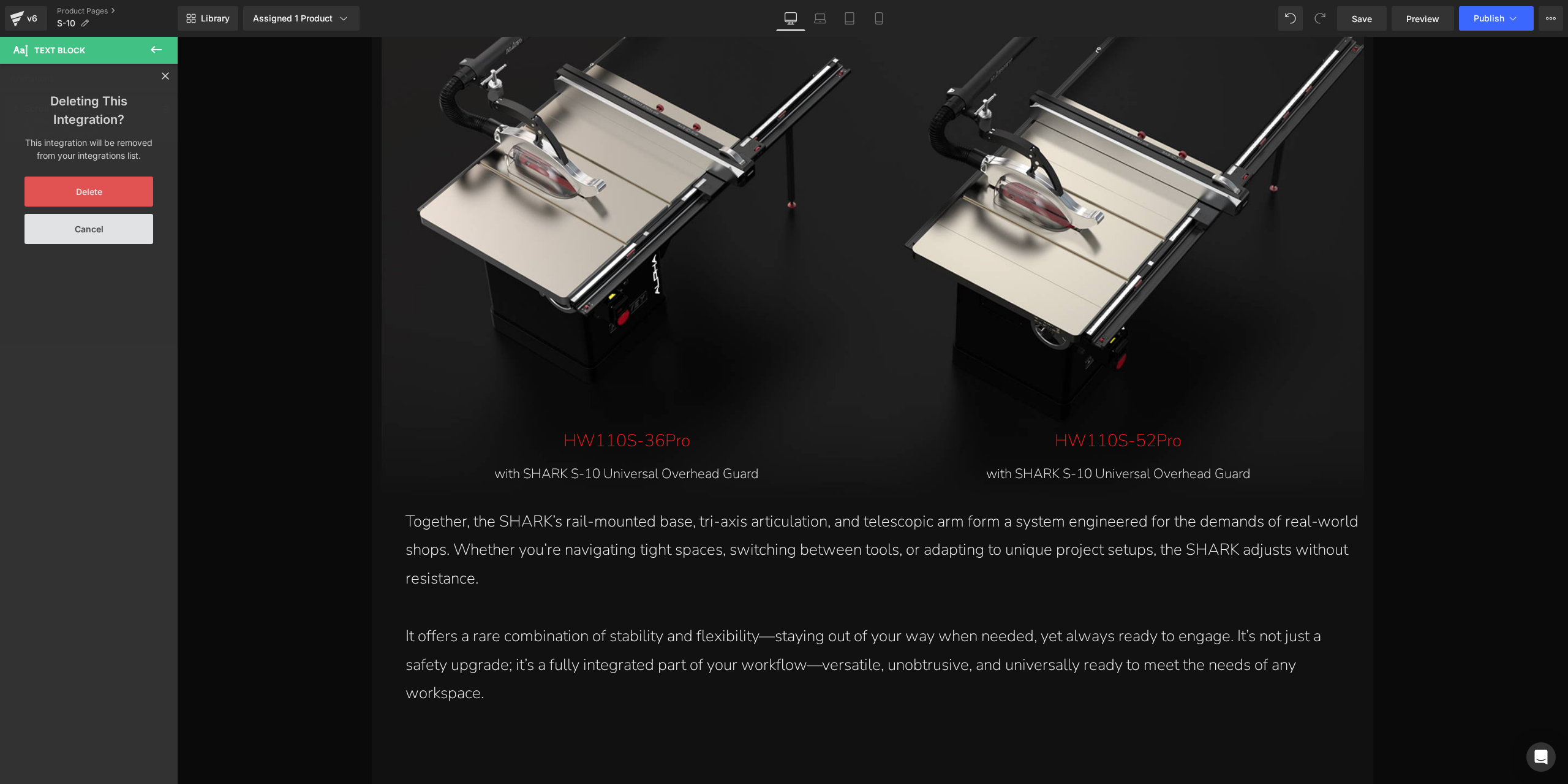
click at [96, 201] on button "Delete" at bounding box center [89, 191] width 129 height 30
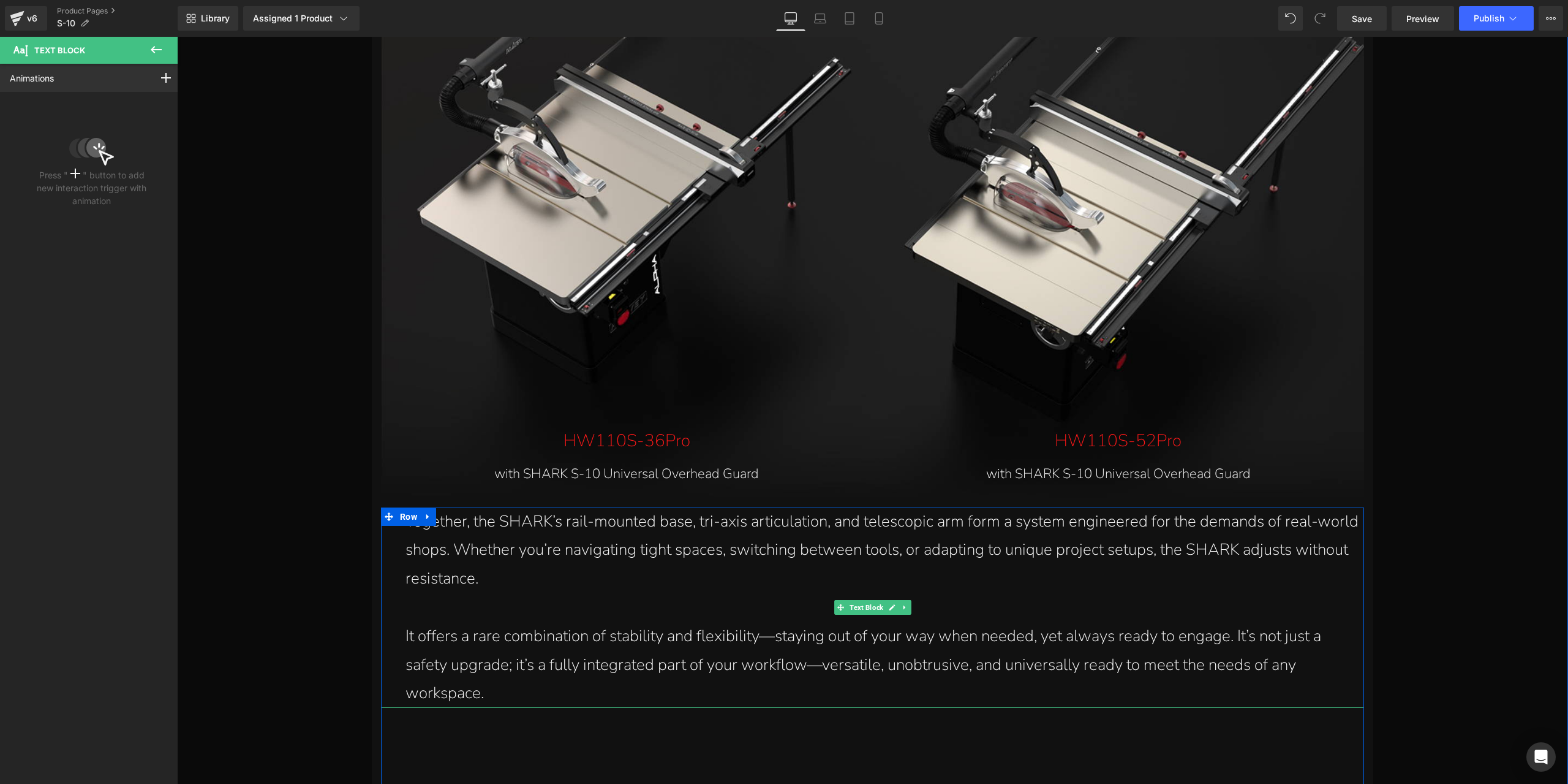
click at [660, 545] on p "Together, the SHARK’s rail-mounted base, tri-axis articulation, and telescopic …" at bounding box center [885, 550] width 959 height 86
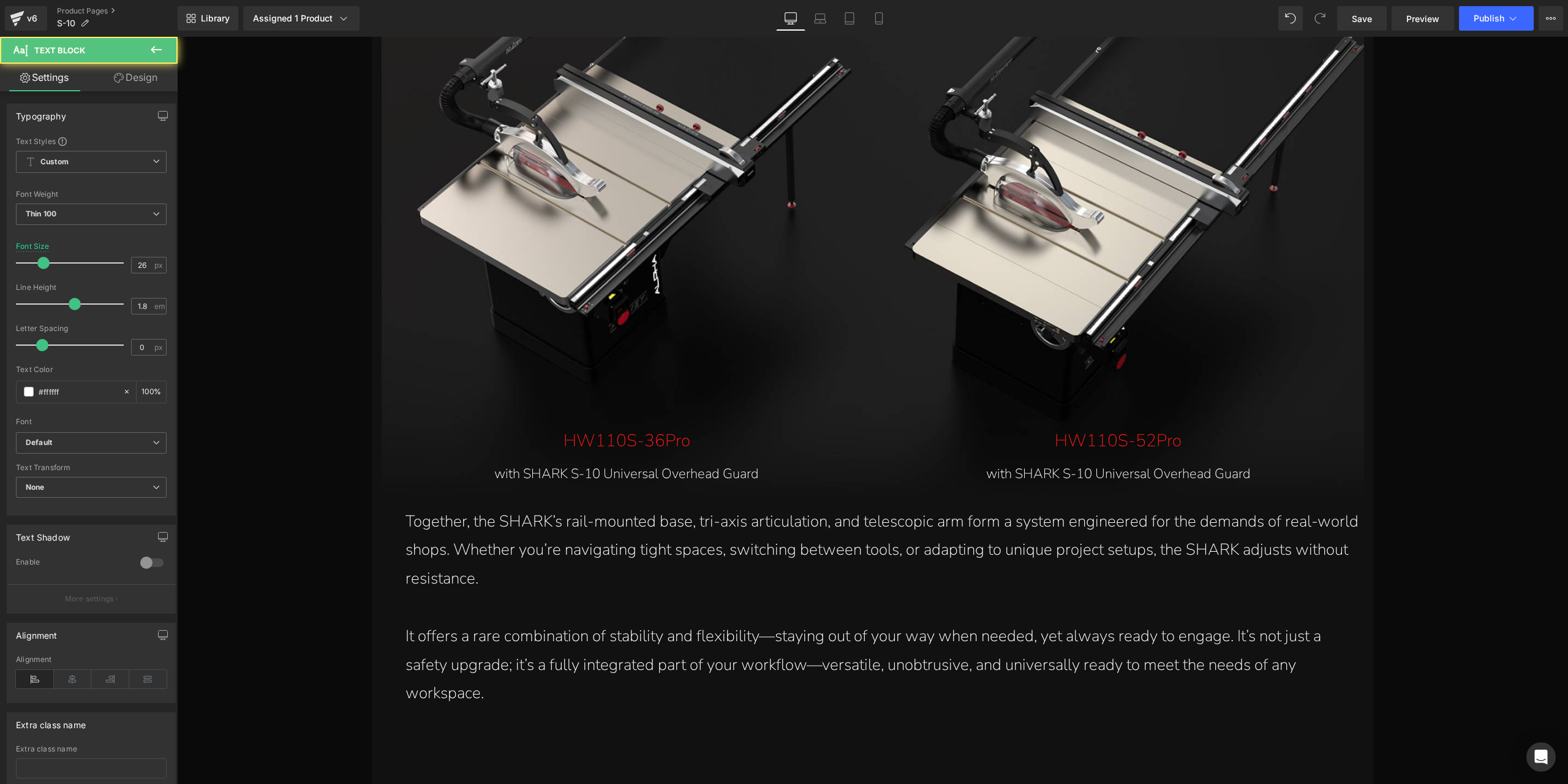
click at [121, 84] on link "Design" at bounding box center [136, 77] width 89 height 27
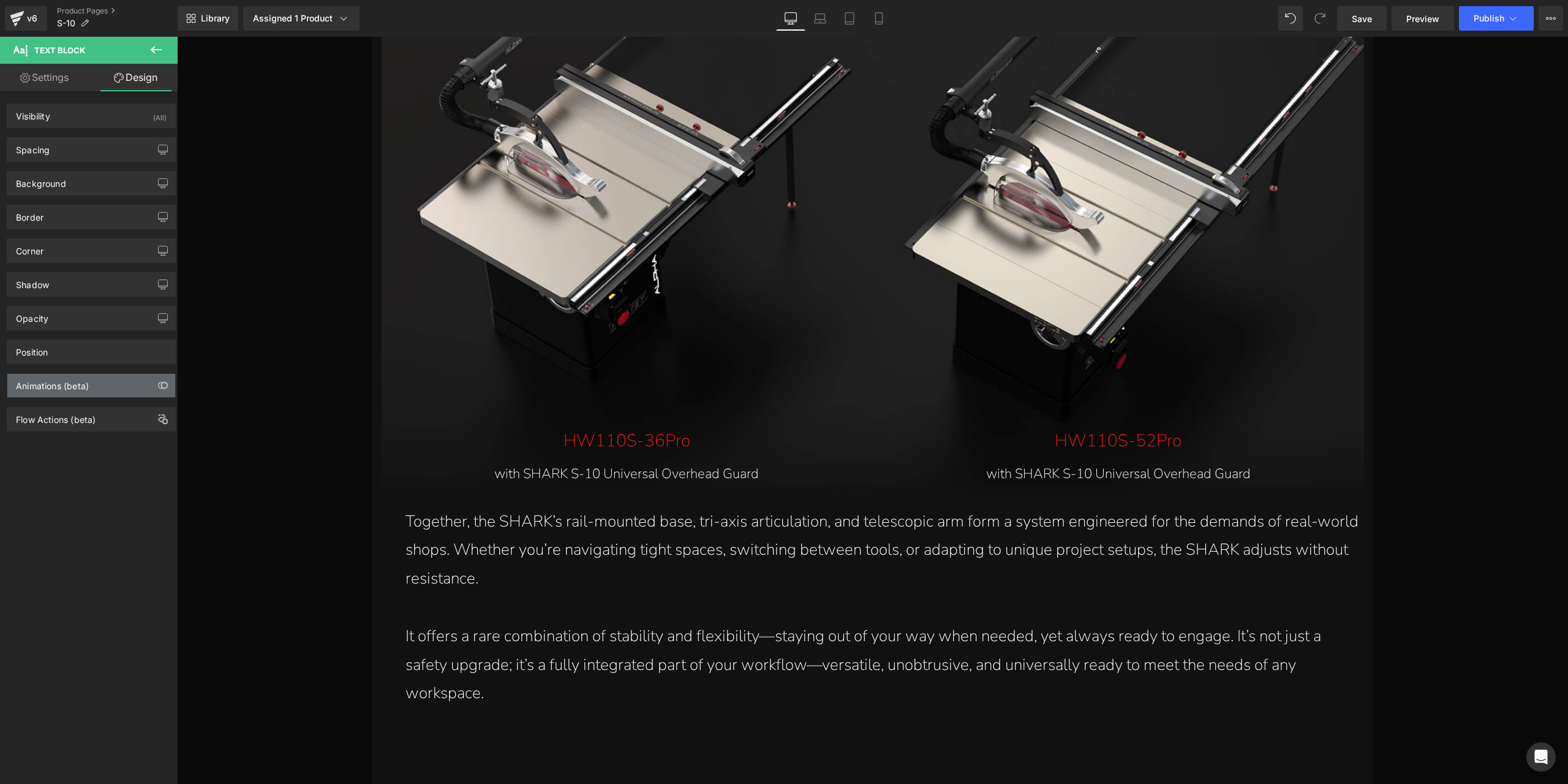
click at [99, 378] on div "Animations (beta)" at bounding box center [91, 385] width 168 height 23
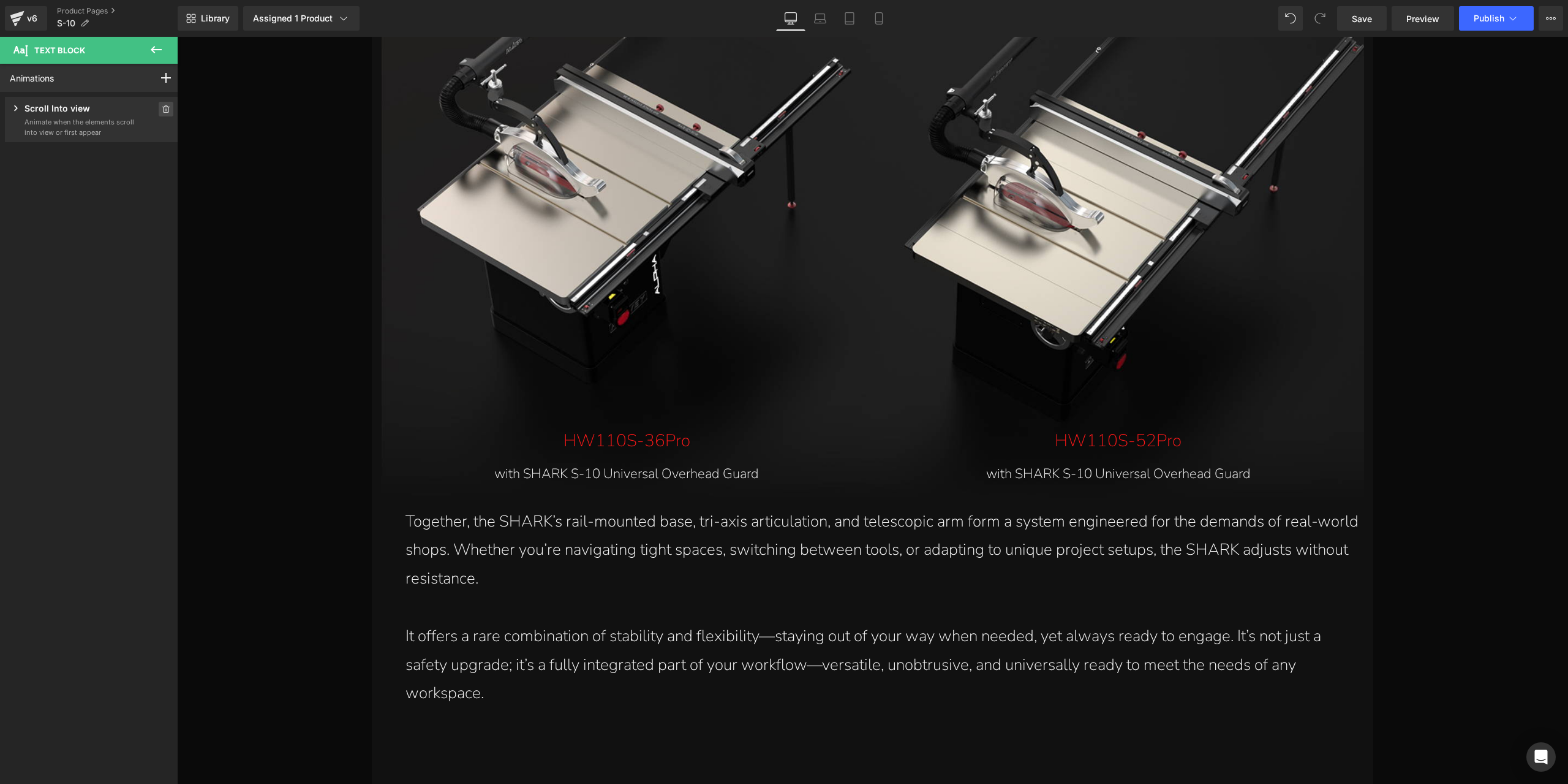
click at [162, 105] on icon at bounding box center [166, 109] width 8 height 8
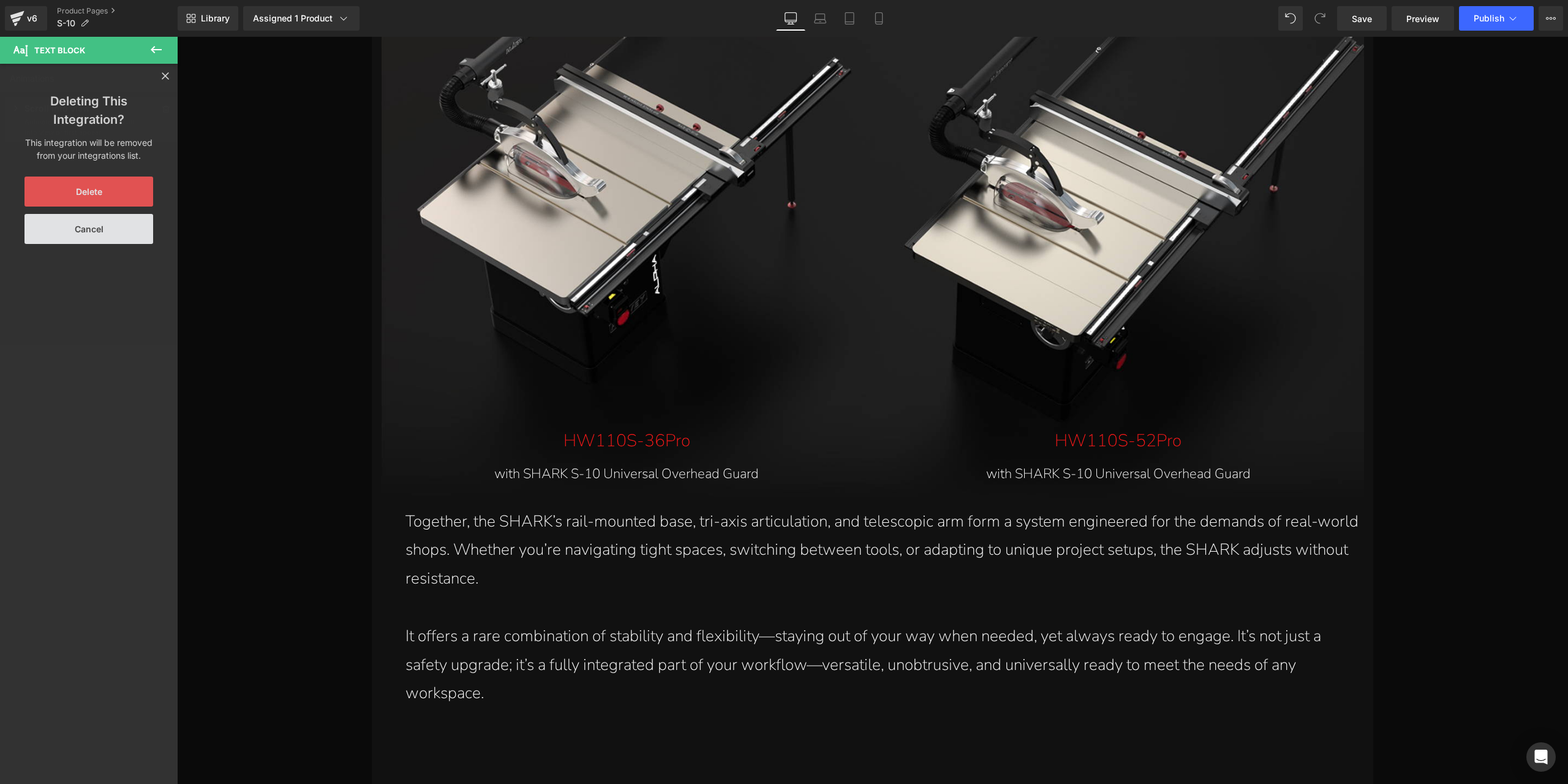
click at [126, 185] on button "Delete" at bounding box center [89, 191] width 129 height 30
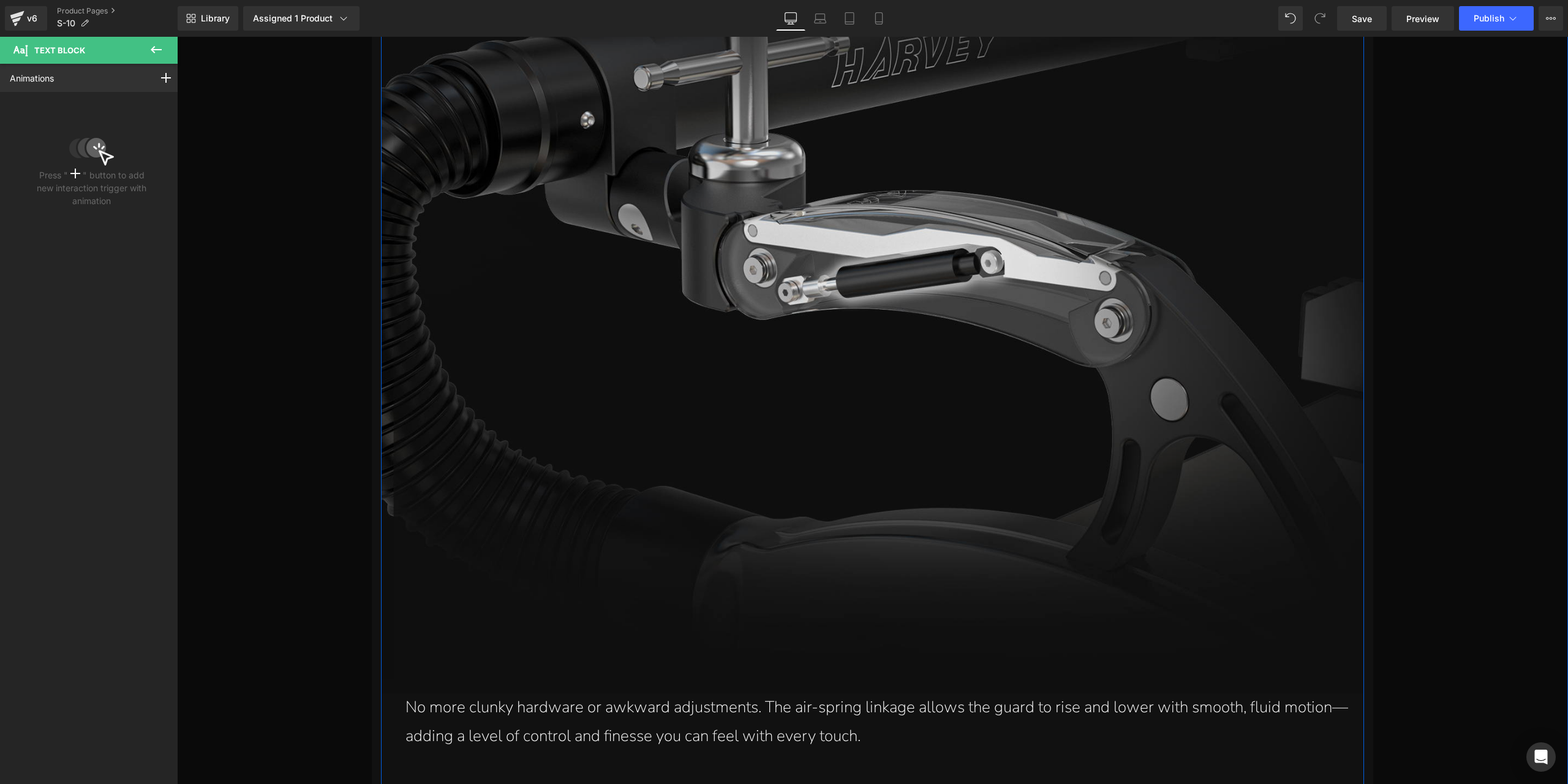
scroll to position [9830, 0]
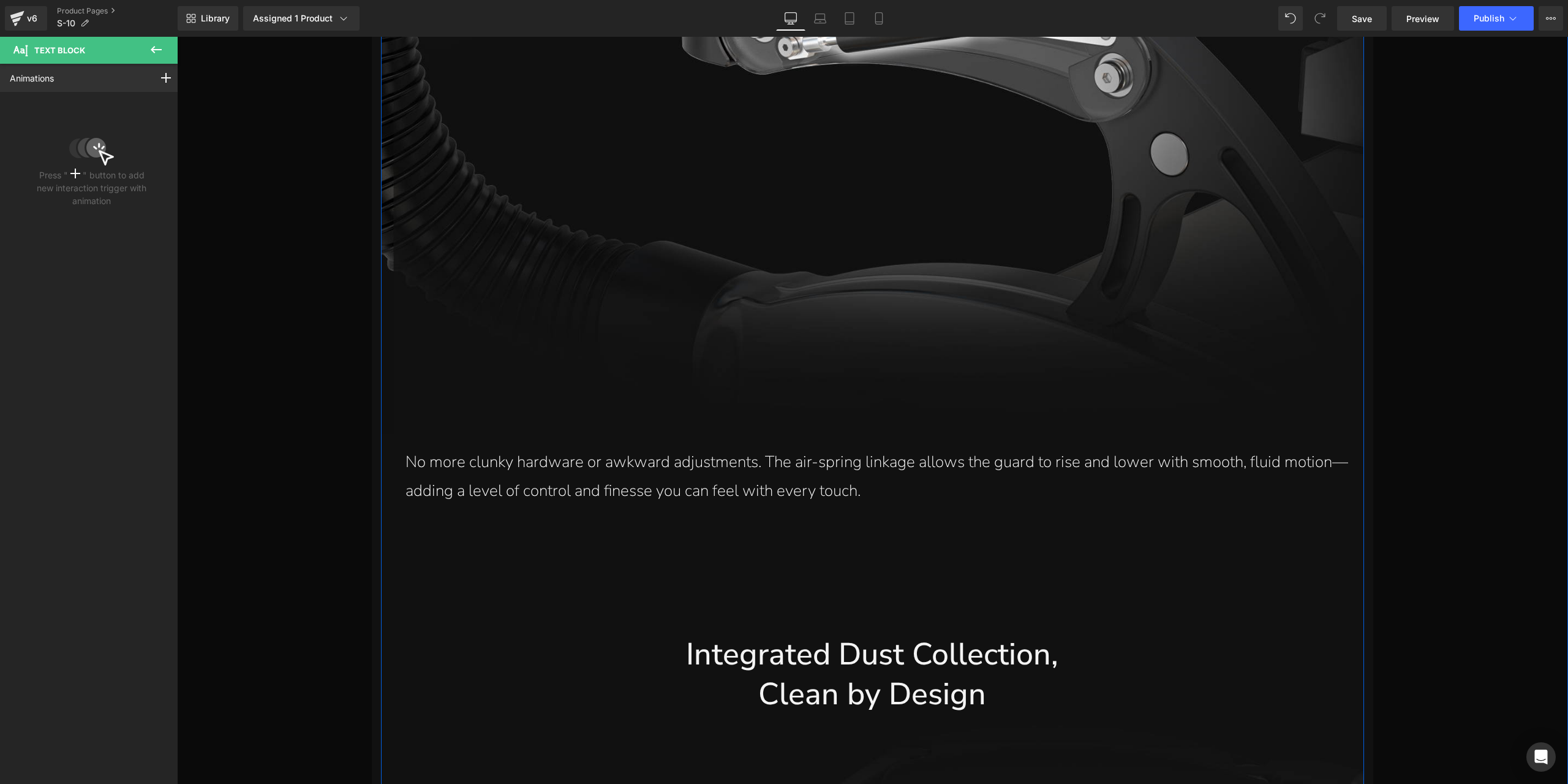
click at [685, 482] on p "No more clunky hardware or awkward adjustments. The air-spring linkage allows t…" at bounding box center [885, 477] width 959 height 58
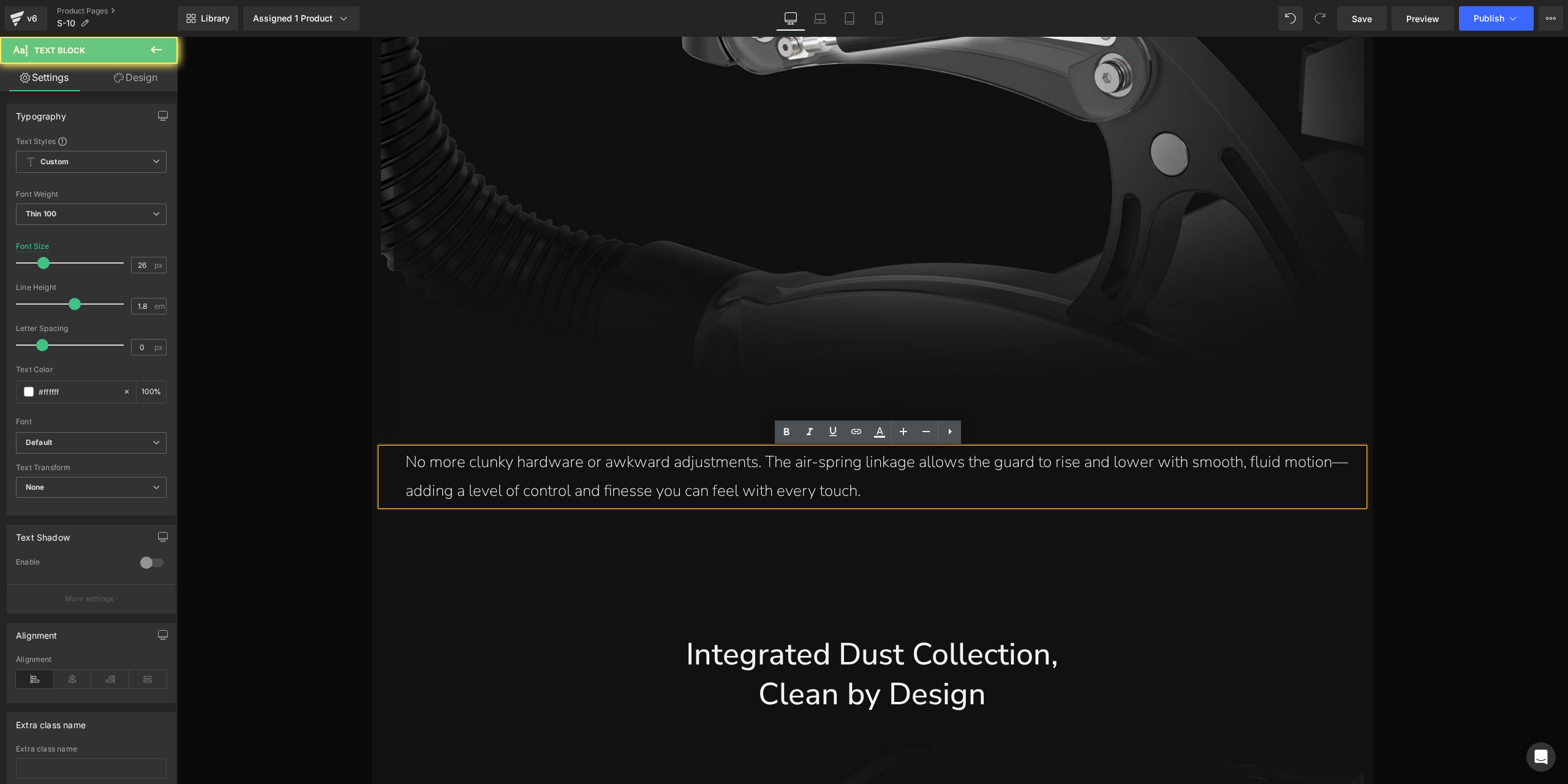
click at [712, 497] on p "No more clunky hardware or awkward adjustments. The air-spring linkage allows t…" at bounding box center [885, 477] width 959 height 58
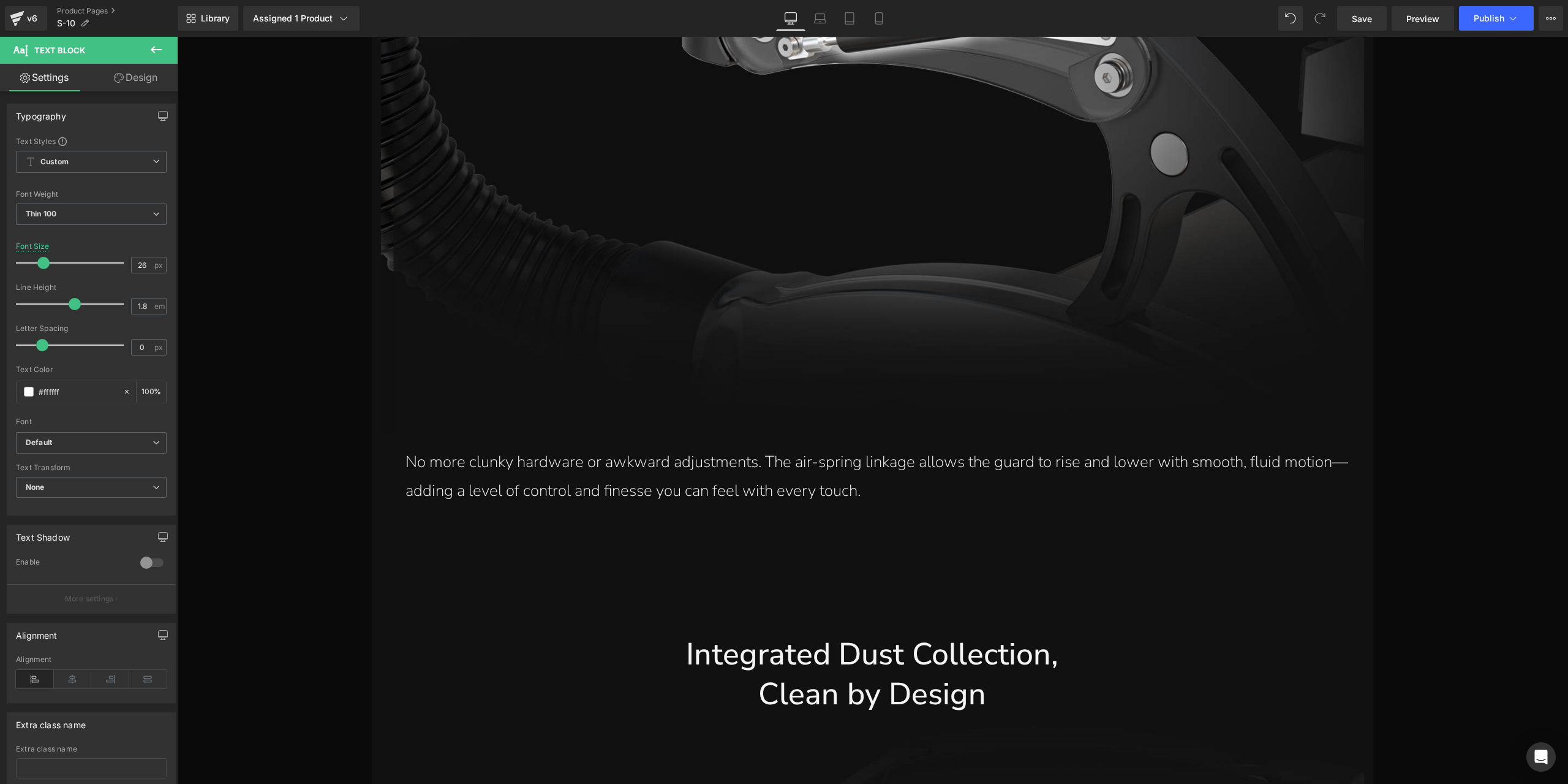
click at [137, 88] on link "Design" at bounding box center [136, 77] width 89 height 27
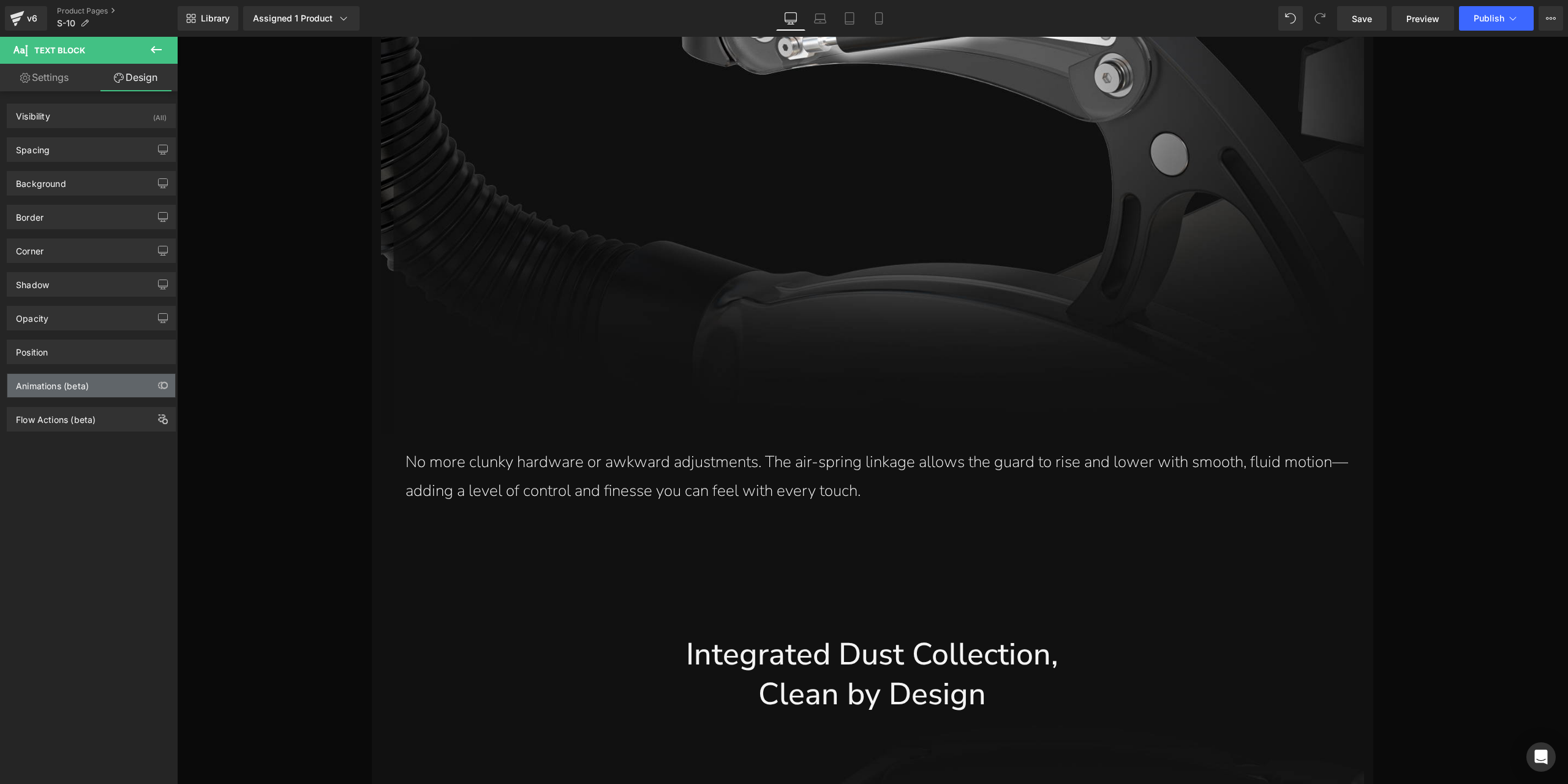
click at [79, 381] on div "Animations (beta)" at bounding box center [52, 382] width 73 height 17
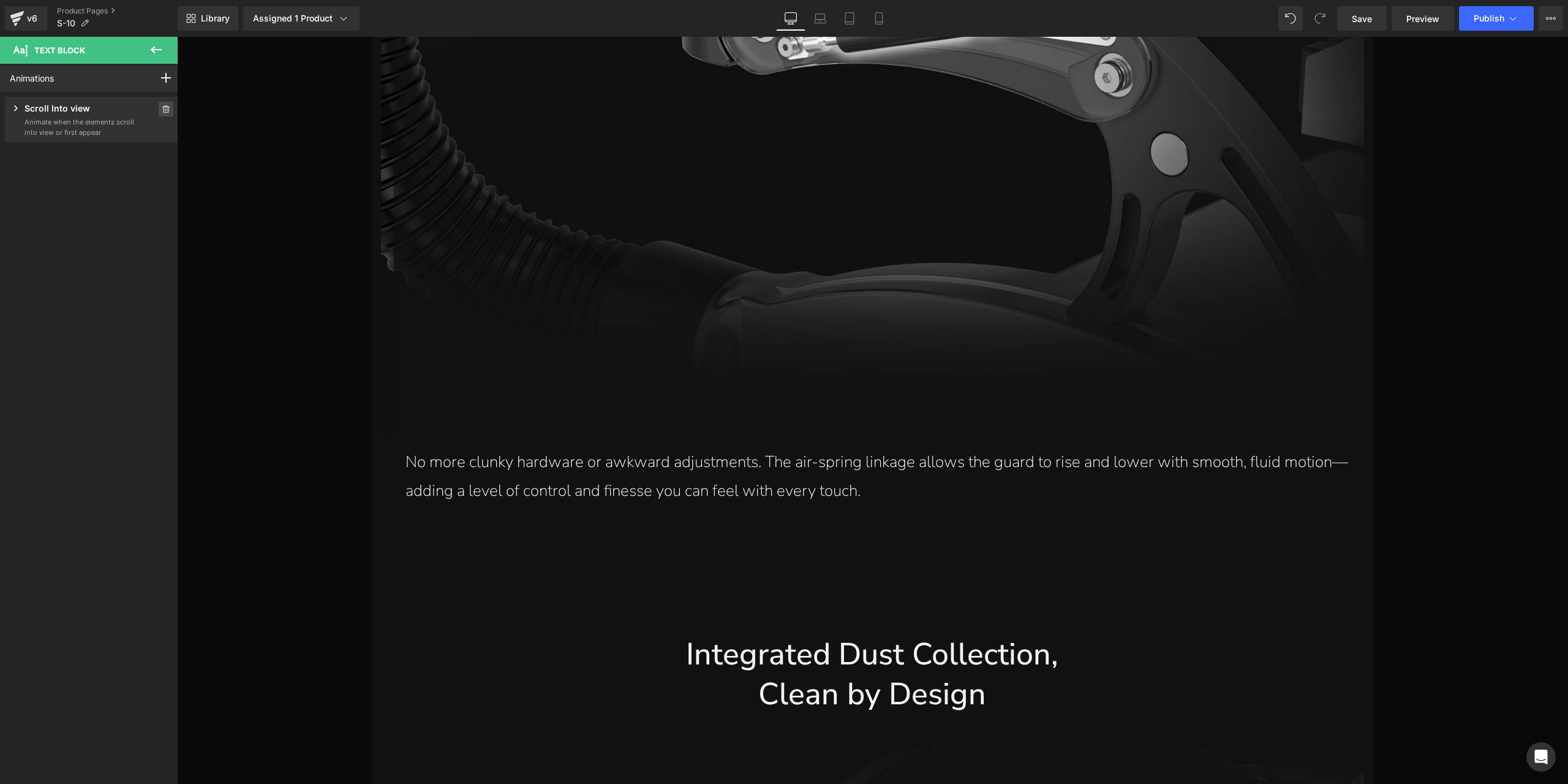
click at [159, 113] on span at bounding box center [166, 109] width 15 height 15
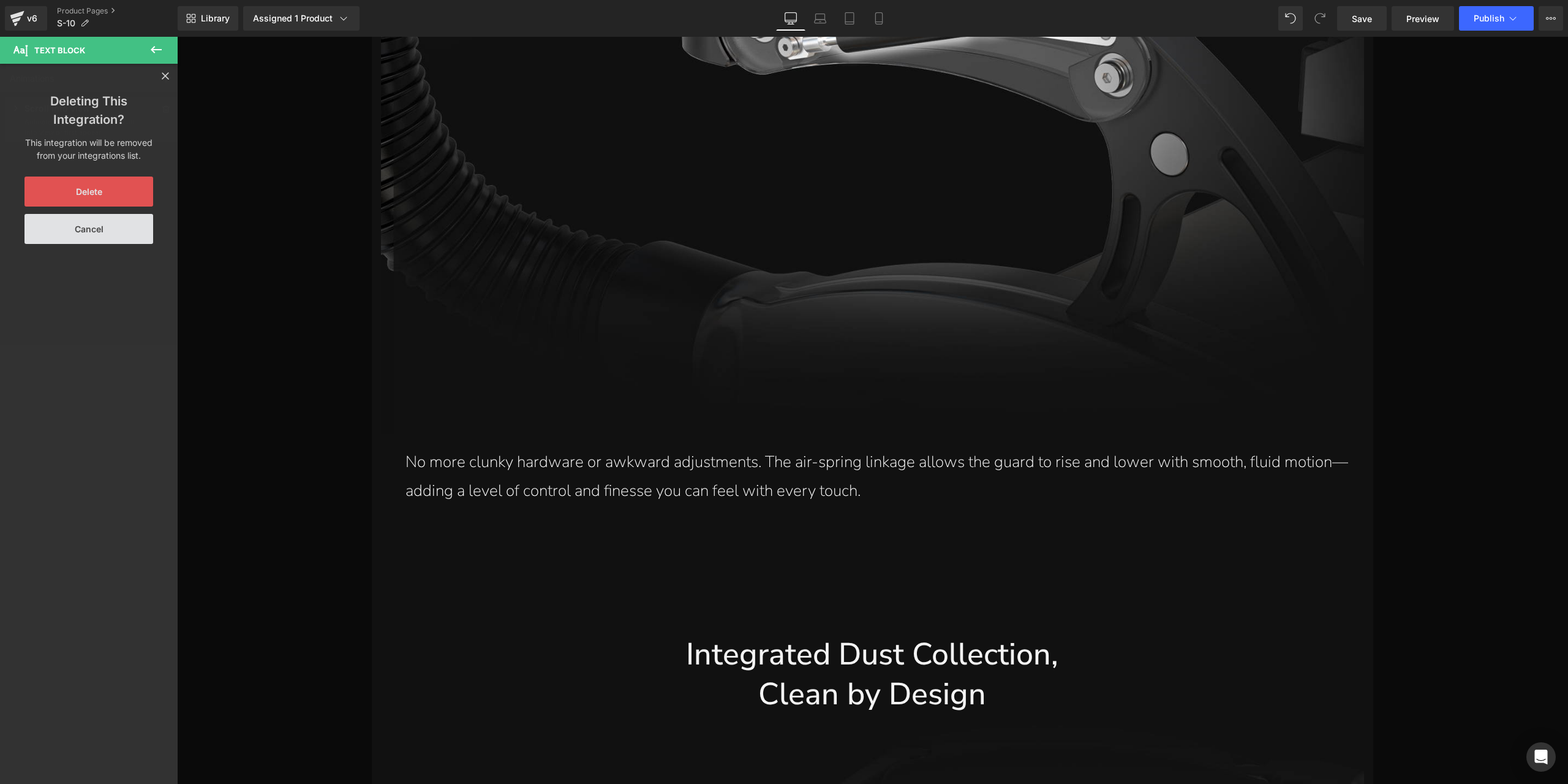
drag, startPoint x: 121, startPoint y: 196, endPoint x: 44, endPoint y: 183, distance: 78.1
click at [121, 196] on button "Delete" at bounding box center [89, 191] width 129 height 30
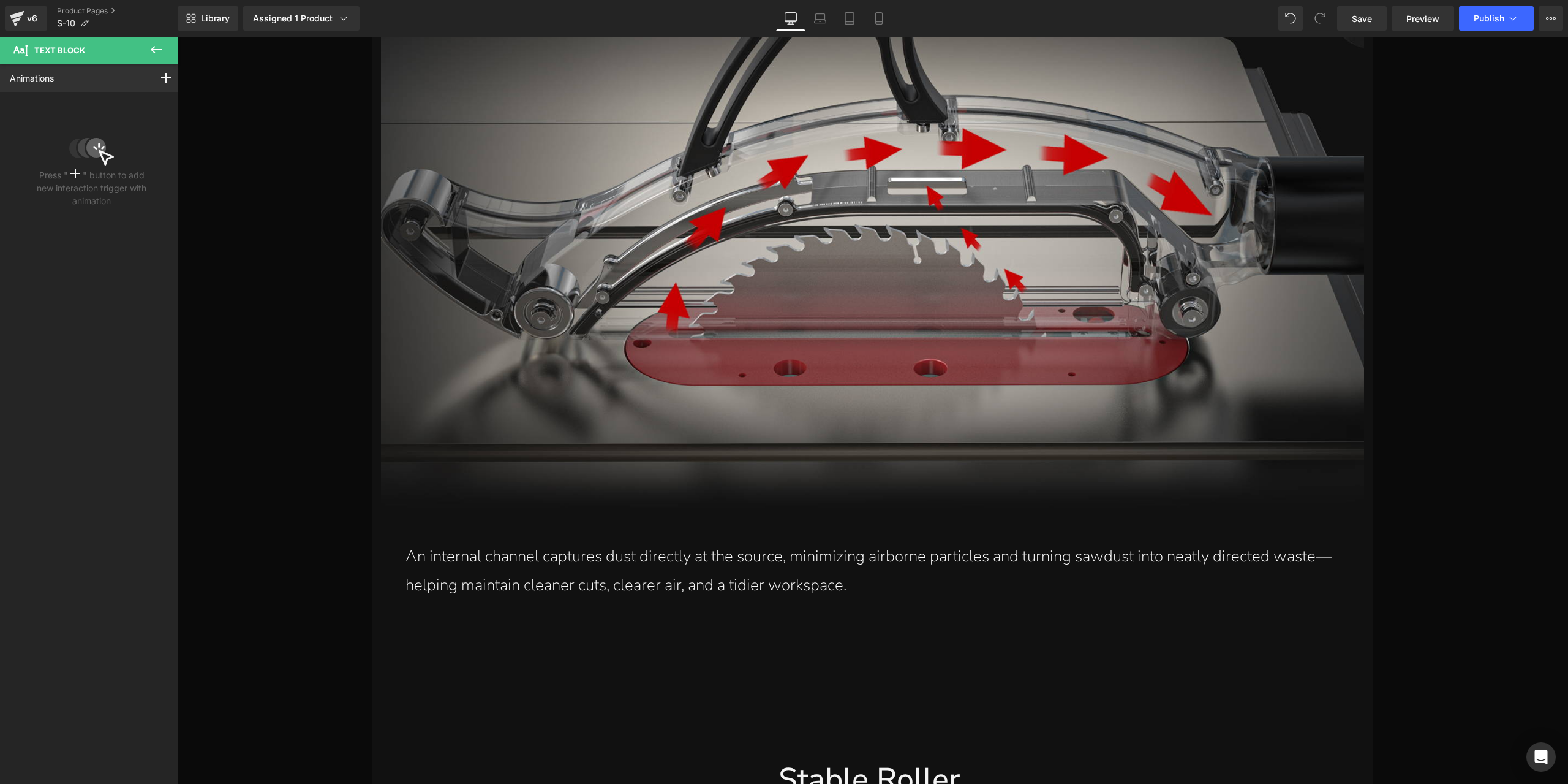
scroll to position [10749, 0]
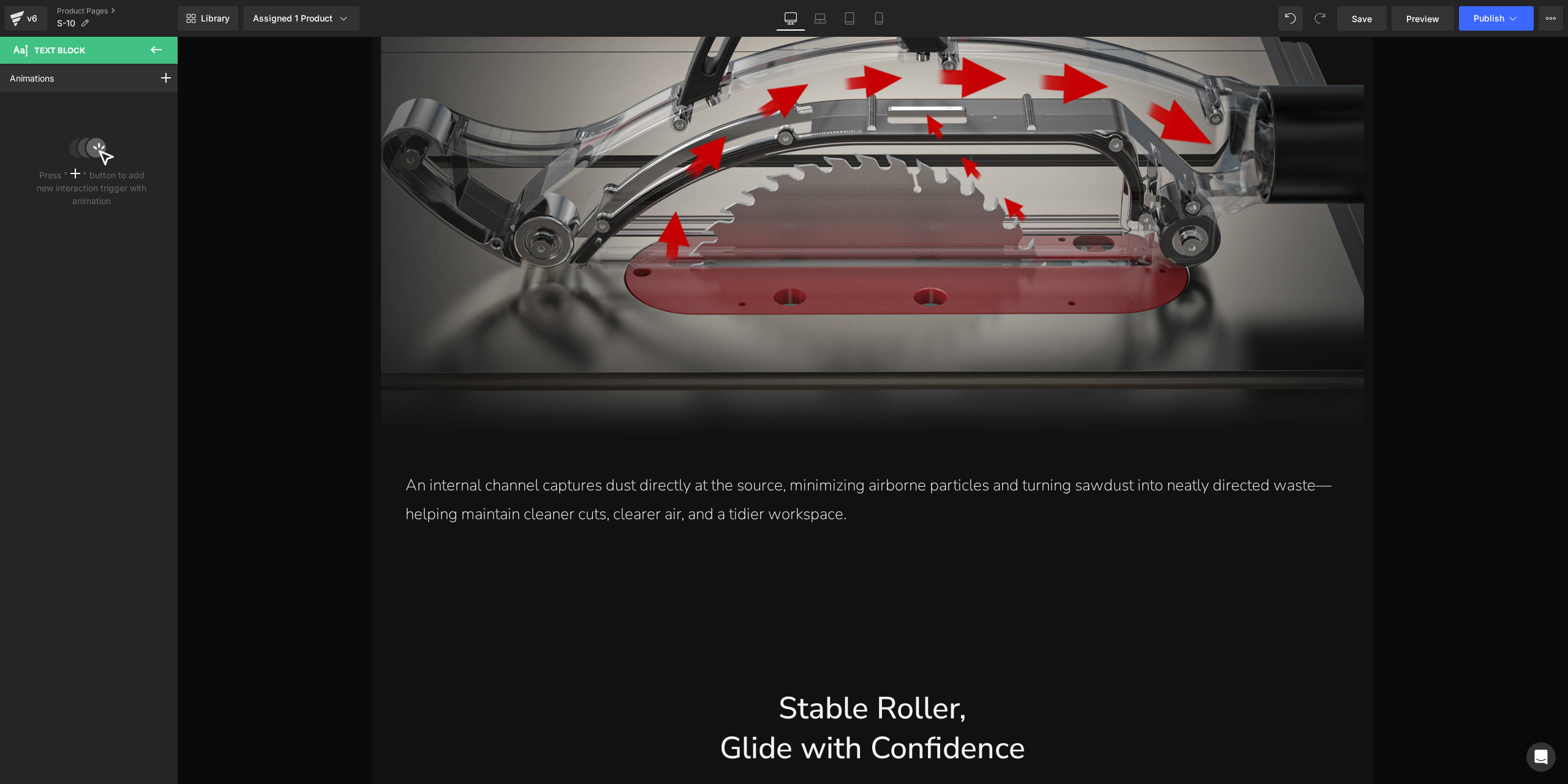
click at [842, 502] on div "An internal channel captures dust directly at the source, minimizing airborne p…" at bounding box center [872, 500] width 983 height 58
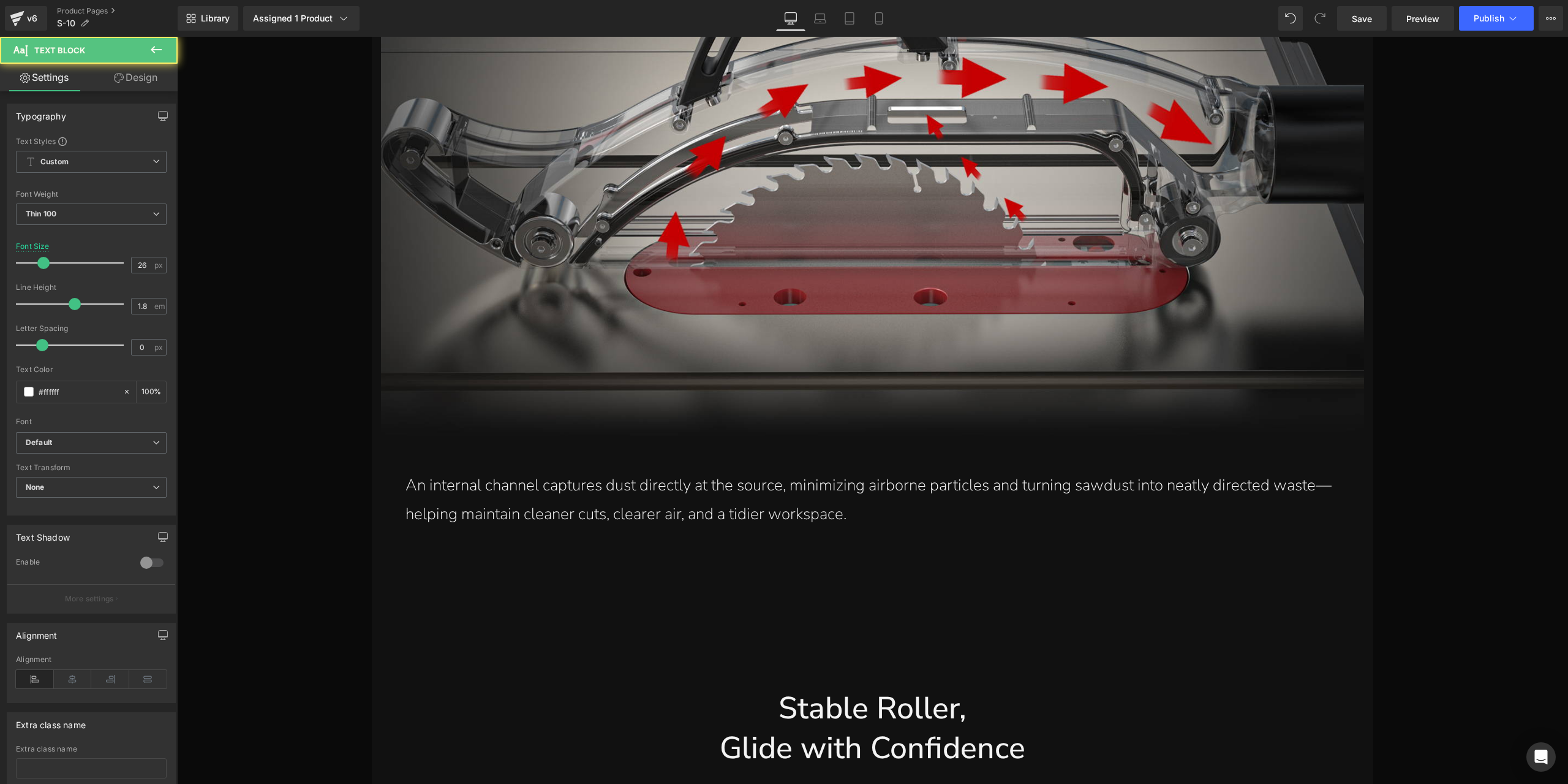
click at [162, 77] on link "Design" at bounding box center [136, 77] width 89 height 27
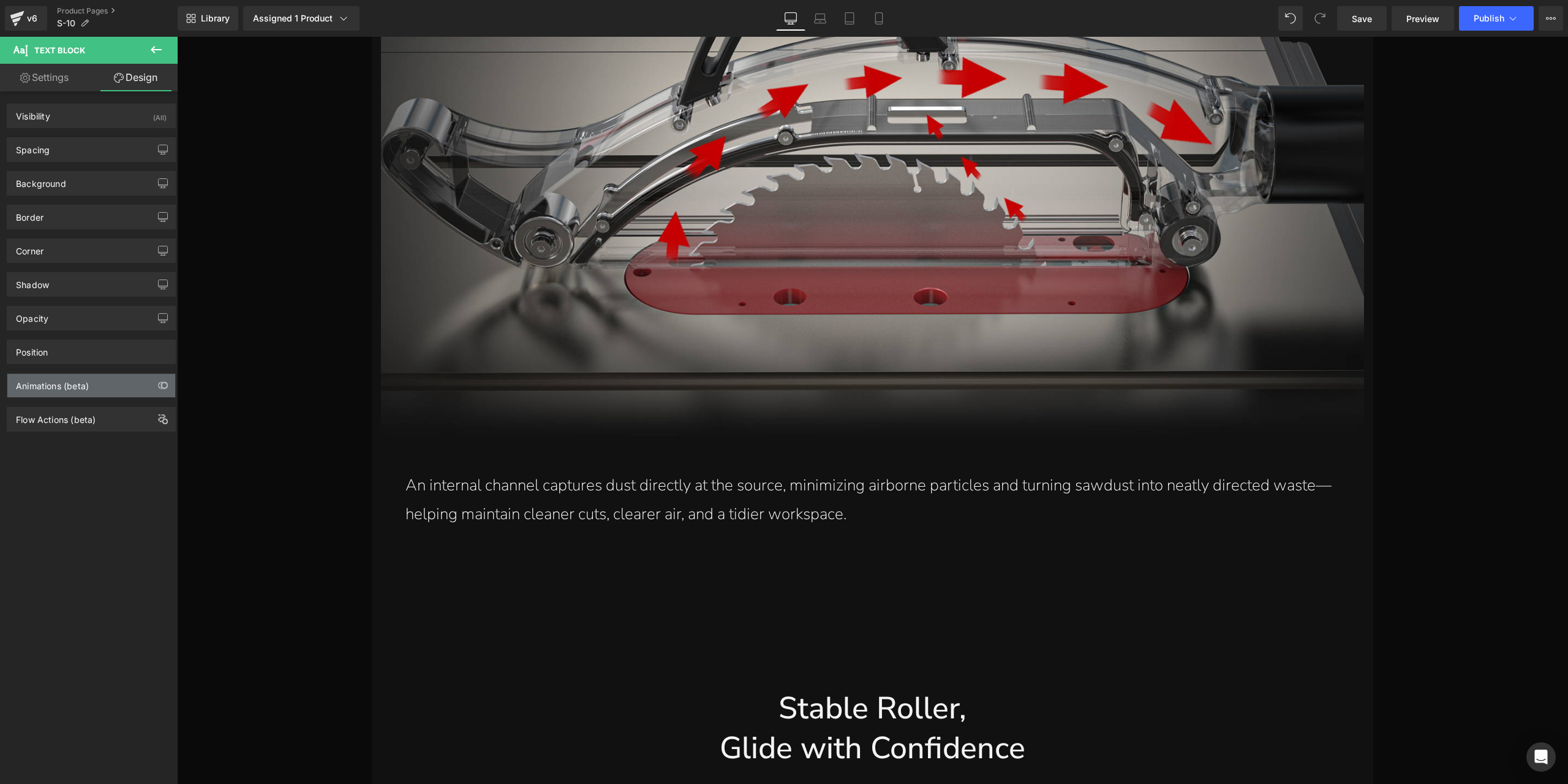
click at [114, 383] on div "Animations (beta)" at bounding box center [91, 385] width 168 height 23
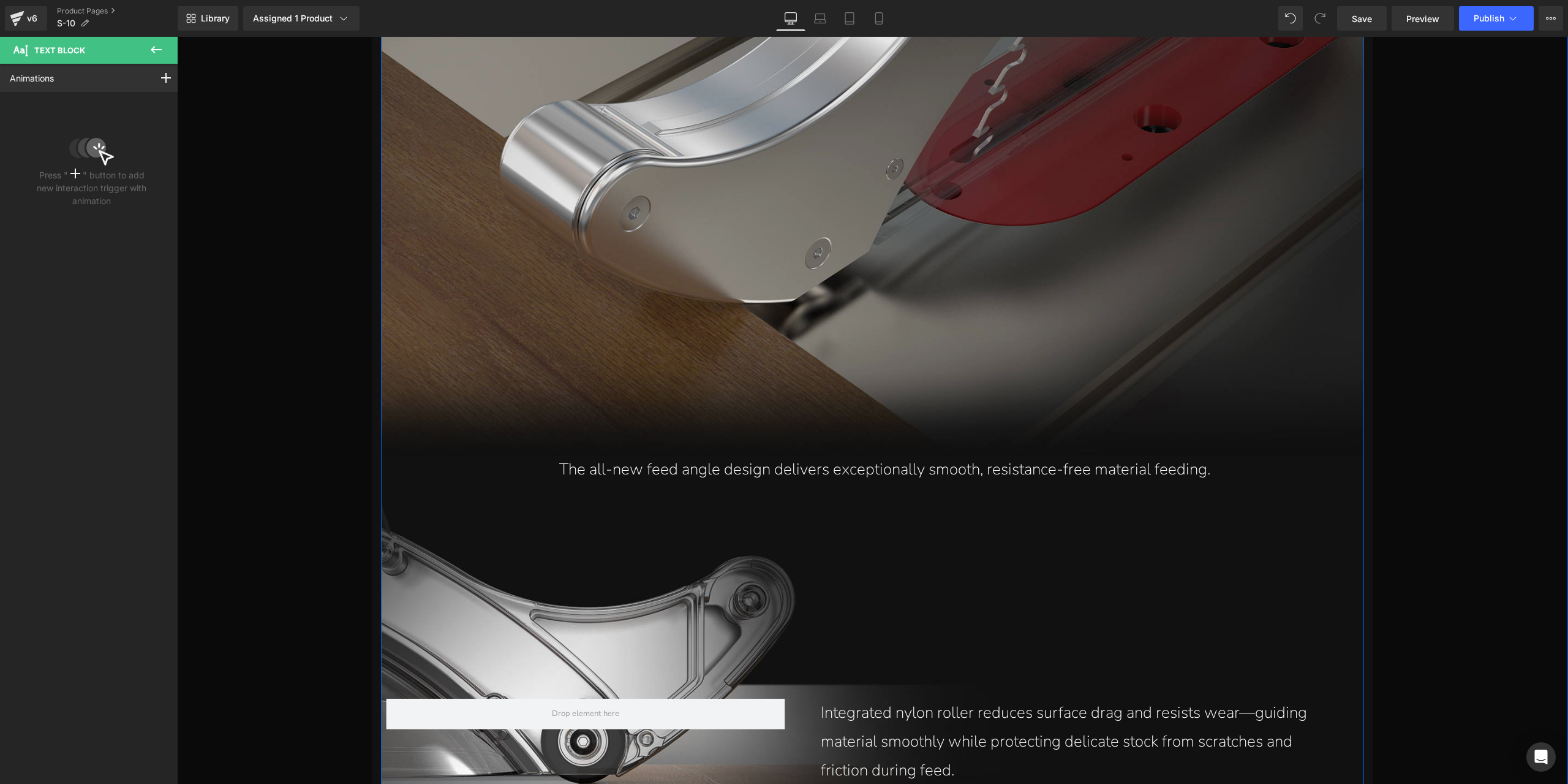
scroll to position [12036, 0]
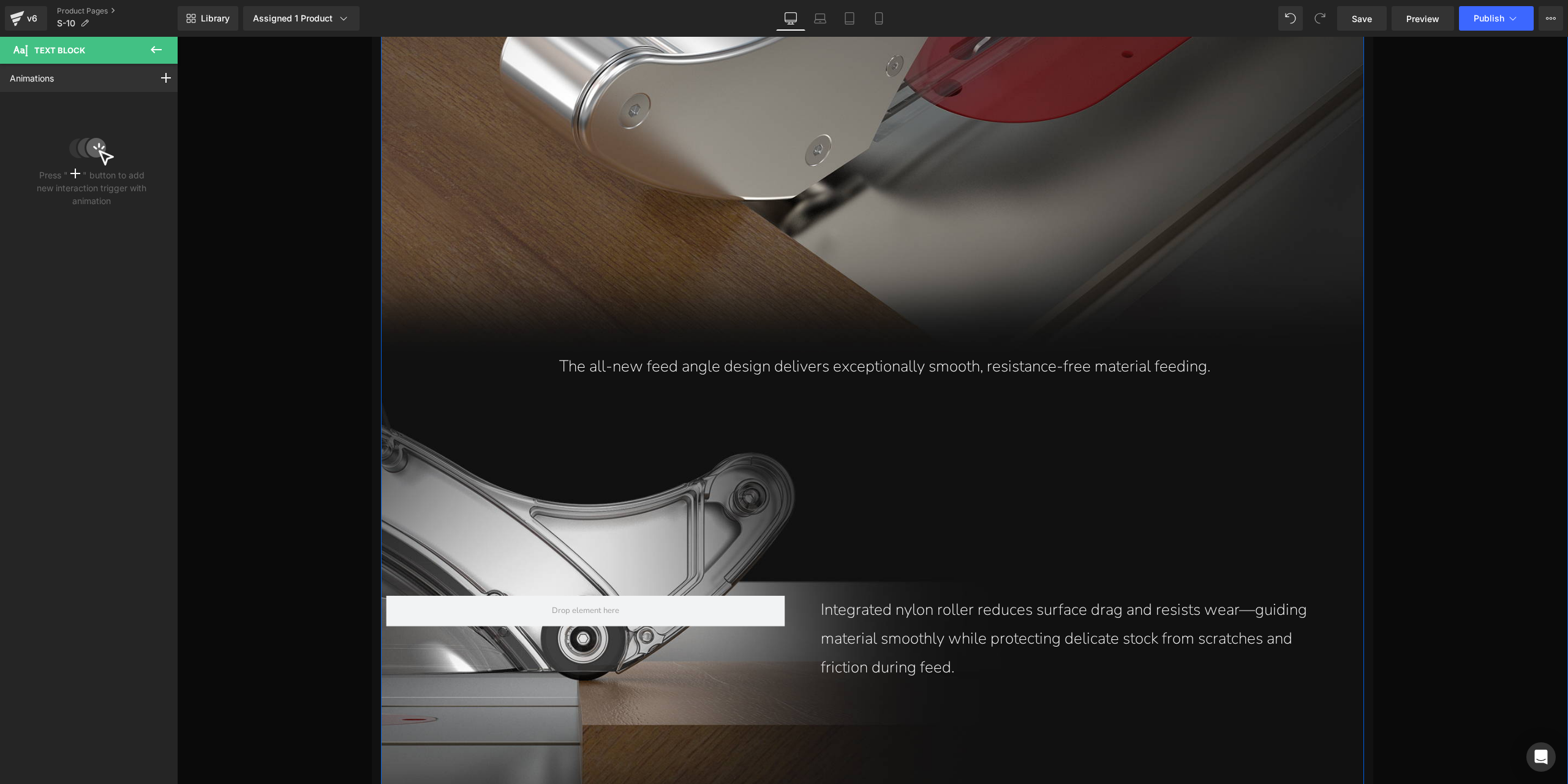
click at [725, 362] on p "The all-new feed angle design delivers exceptionally smooth, resistance-free ma…" at bounding box center [885, 366] width 959 height 29
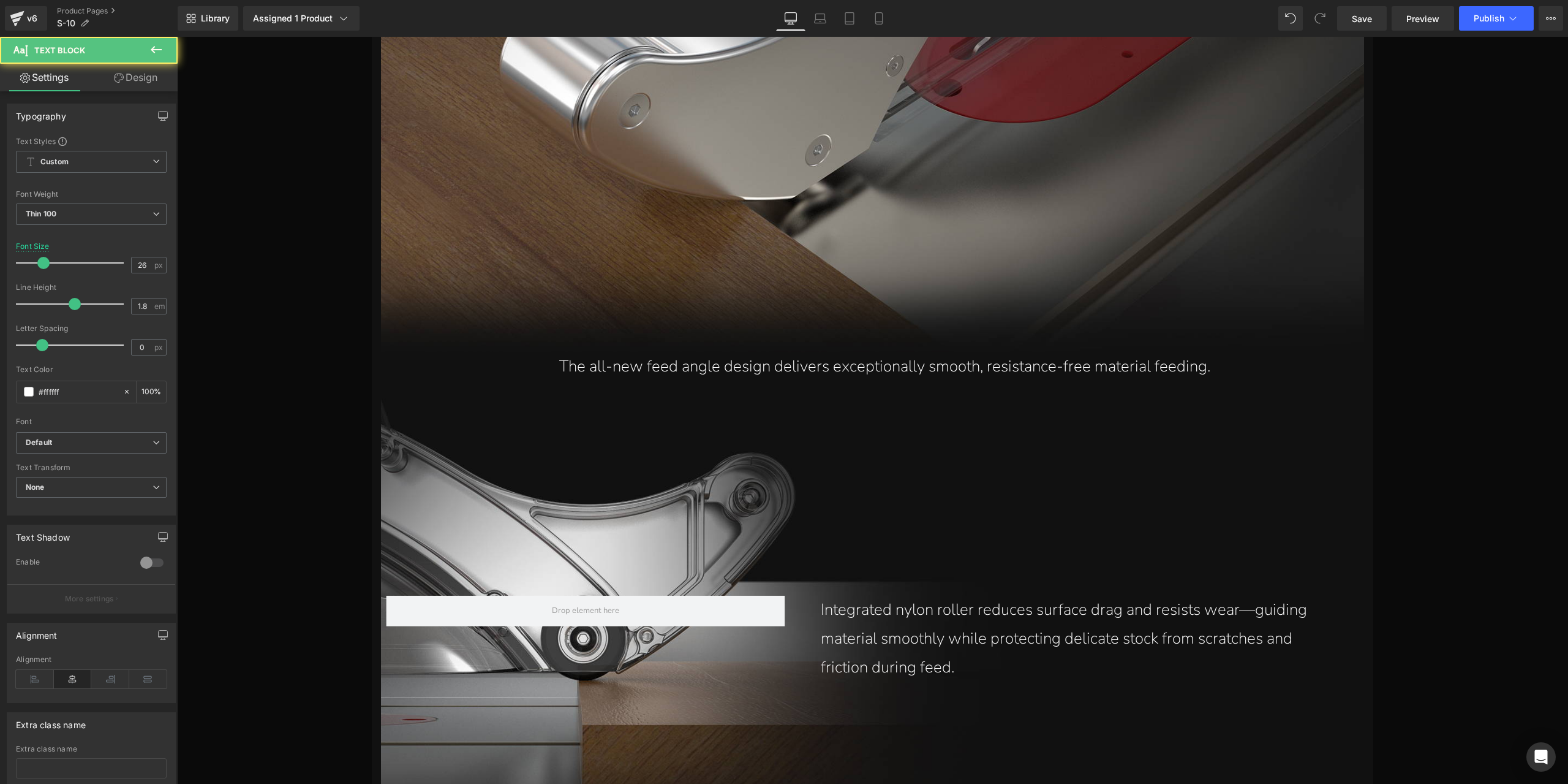
click at [140, 70] on link "Design" at bounding box center [136, 77] width 89 height 27
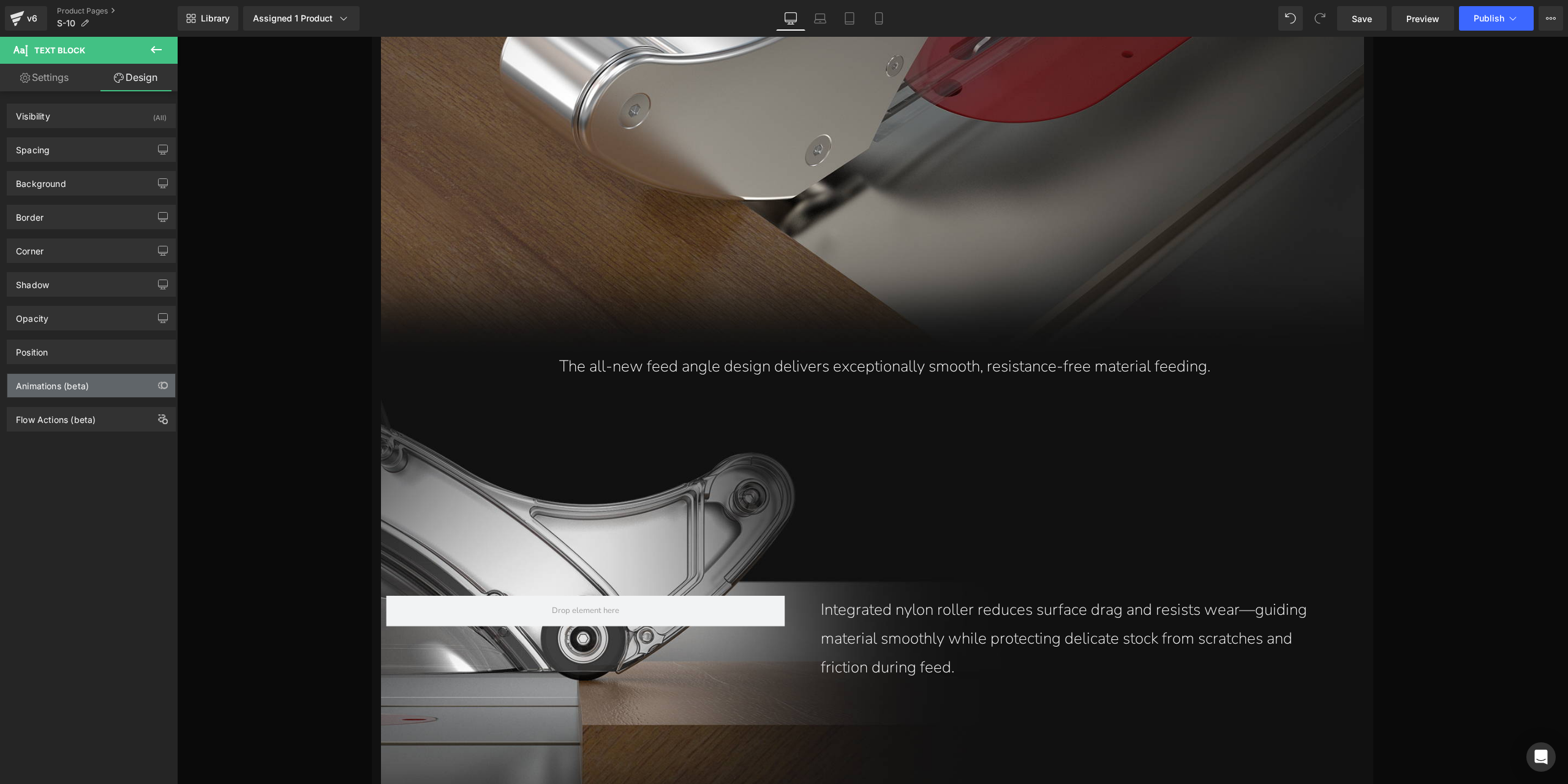
click at [79, 383] on div "Animations (beta)" at bounding box center [52, 382] width 73 height 17
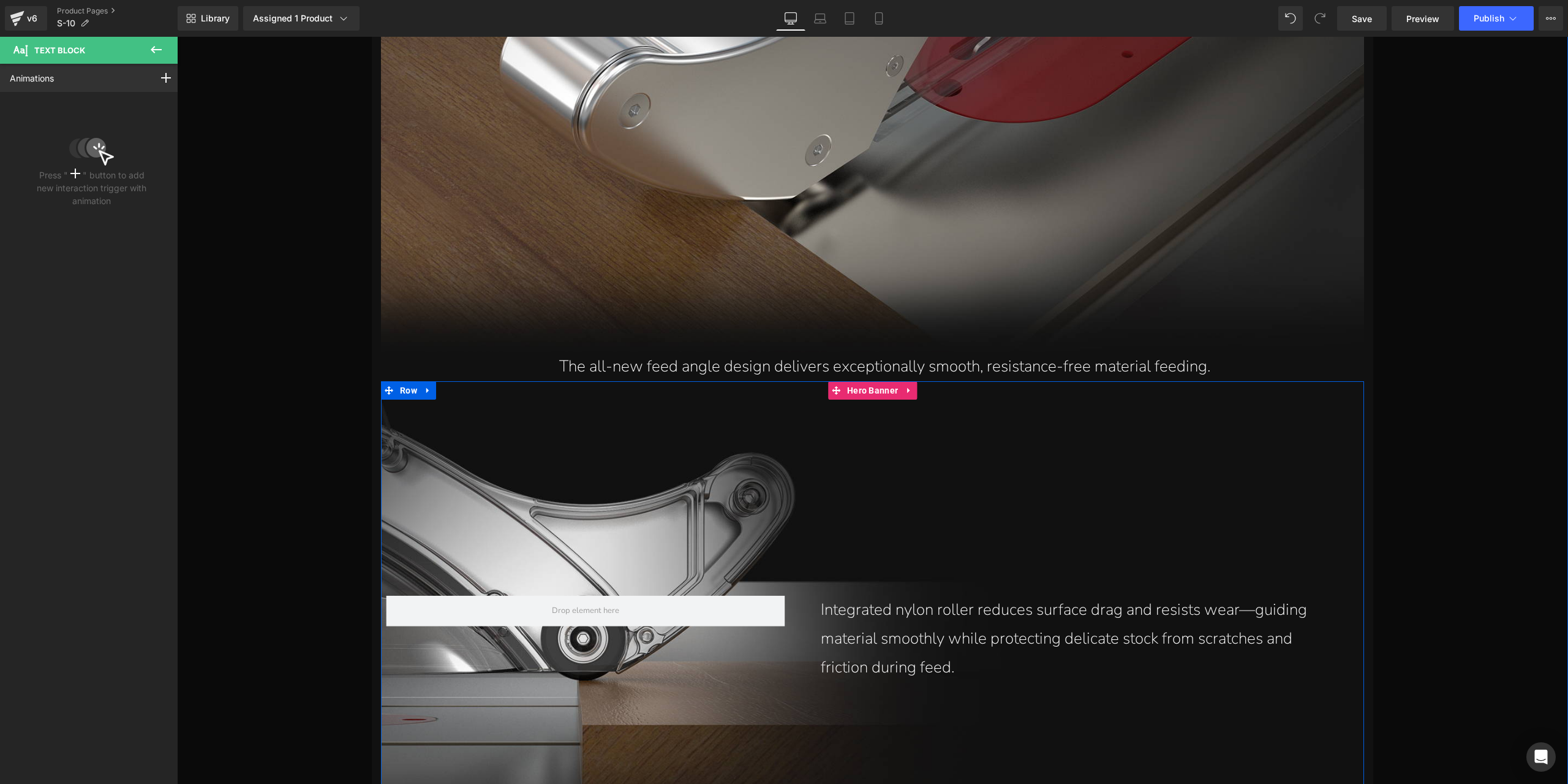
click at [915, 637] on p "Integrated nylon roller reduces surface drag and resists wear—guiding material …" at bounding box center [1080, 638] width 520 height 86
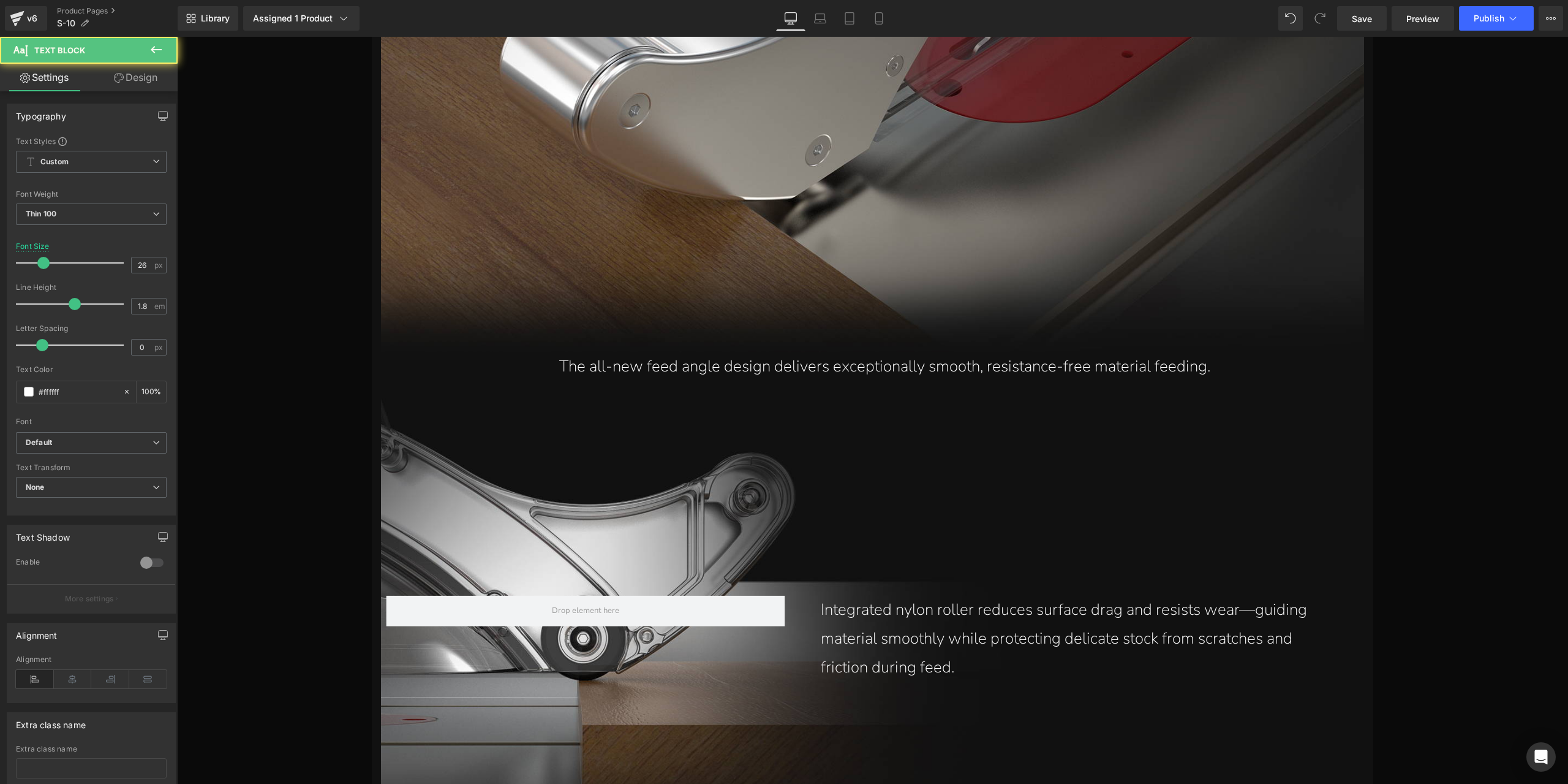
click at [150, 76] on link "Design" at bounding box center [136, 77] width 89 height 27
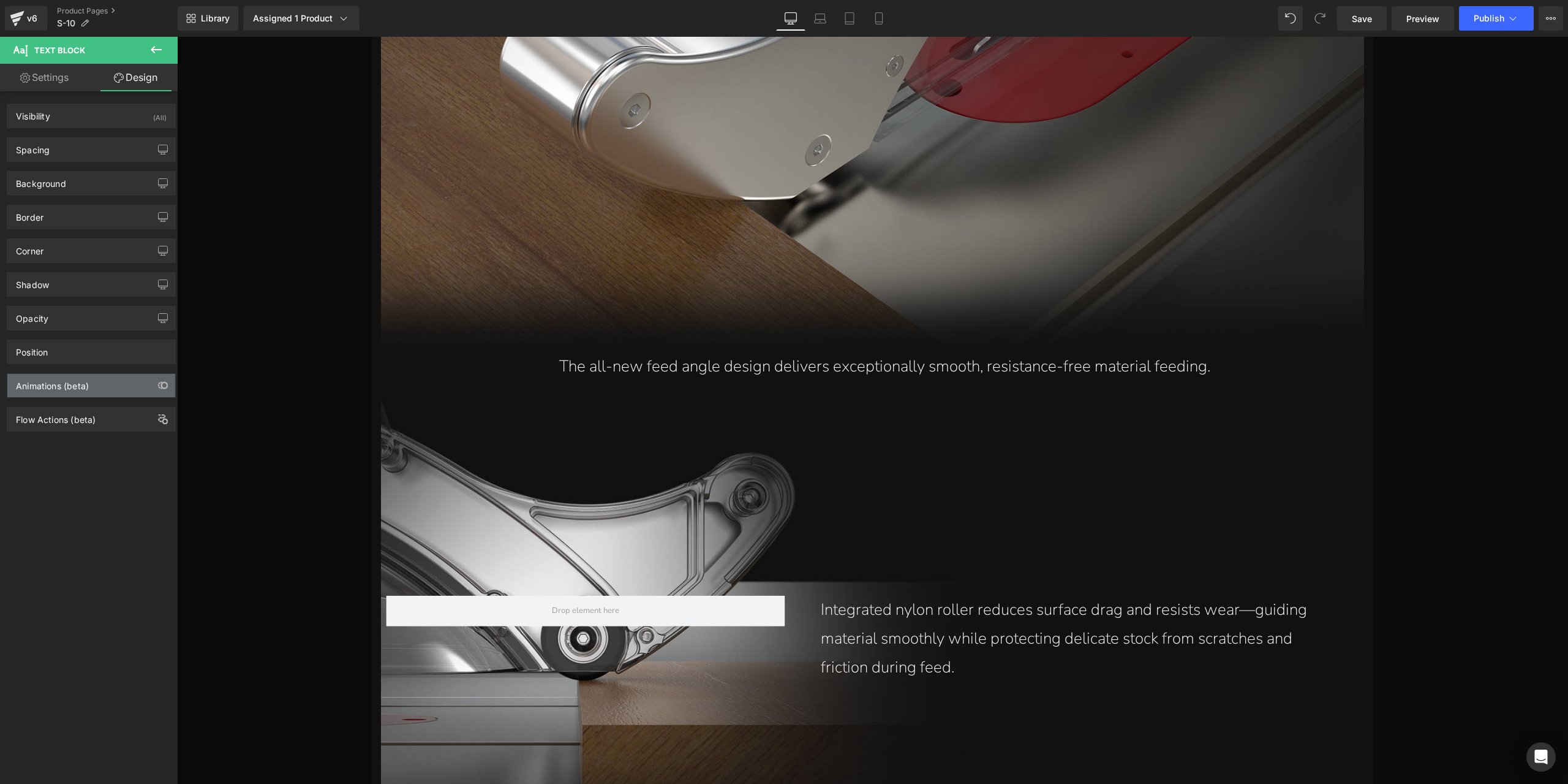
click at [93, 389] on div "Animations (beta)" at bounding box center [91, 385] width 168 height 23
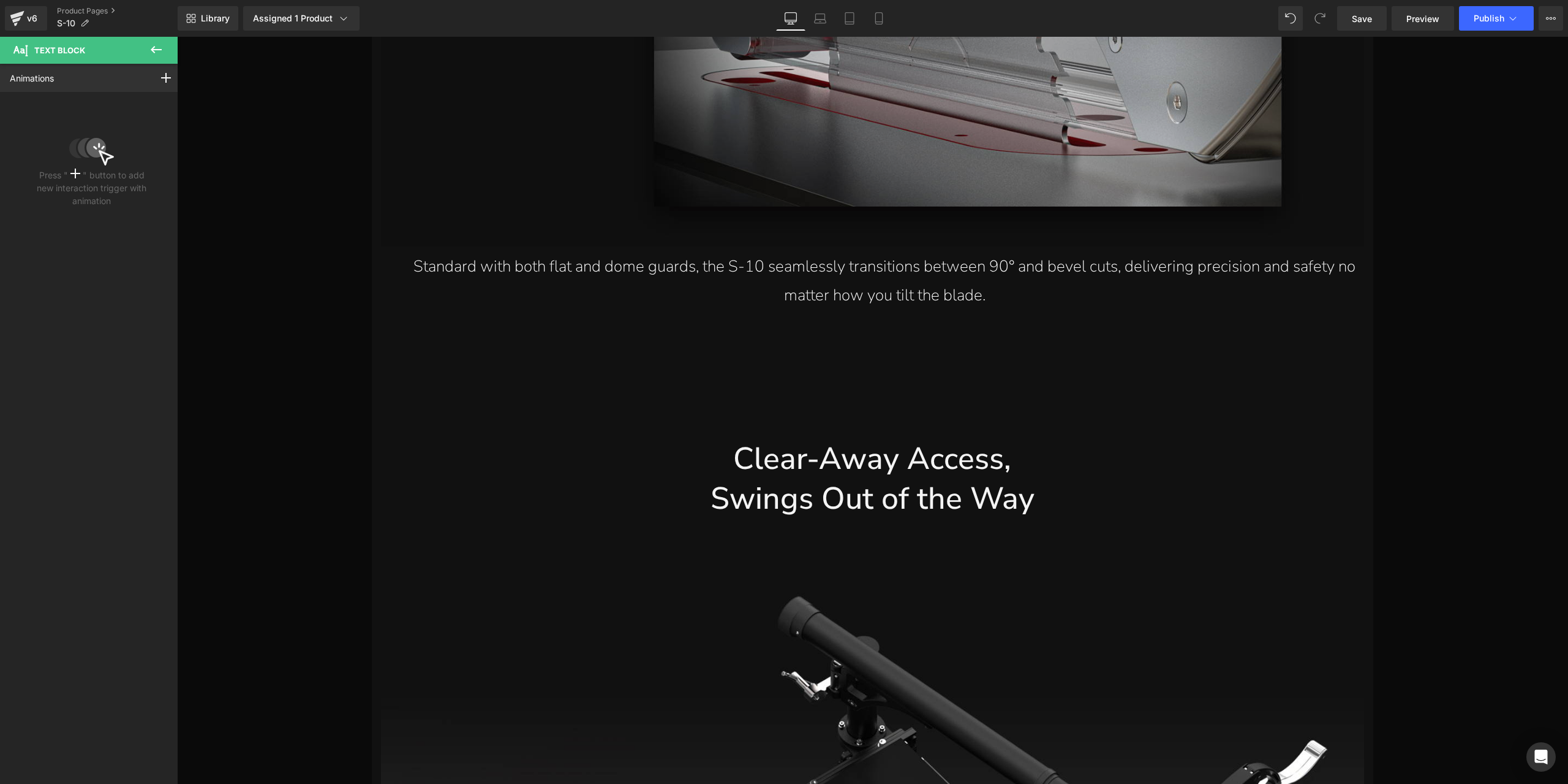
scroll to position [14119, 0]
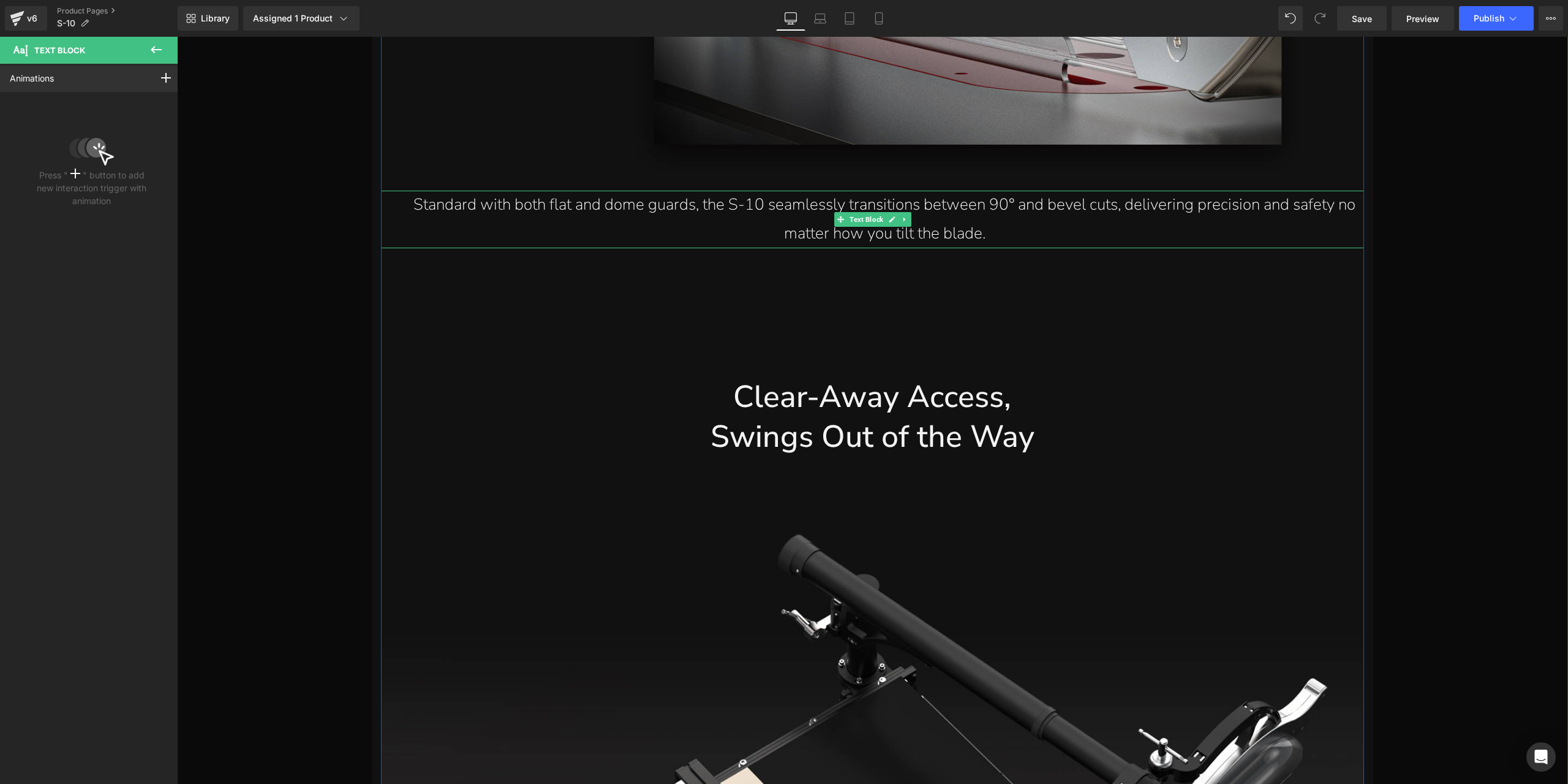
click at [785, 206] on p "Standard with both flat and dome guards, the S-10 seamlessly transitions betwee…" at bounding box center [885, 219] width 959 height 58
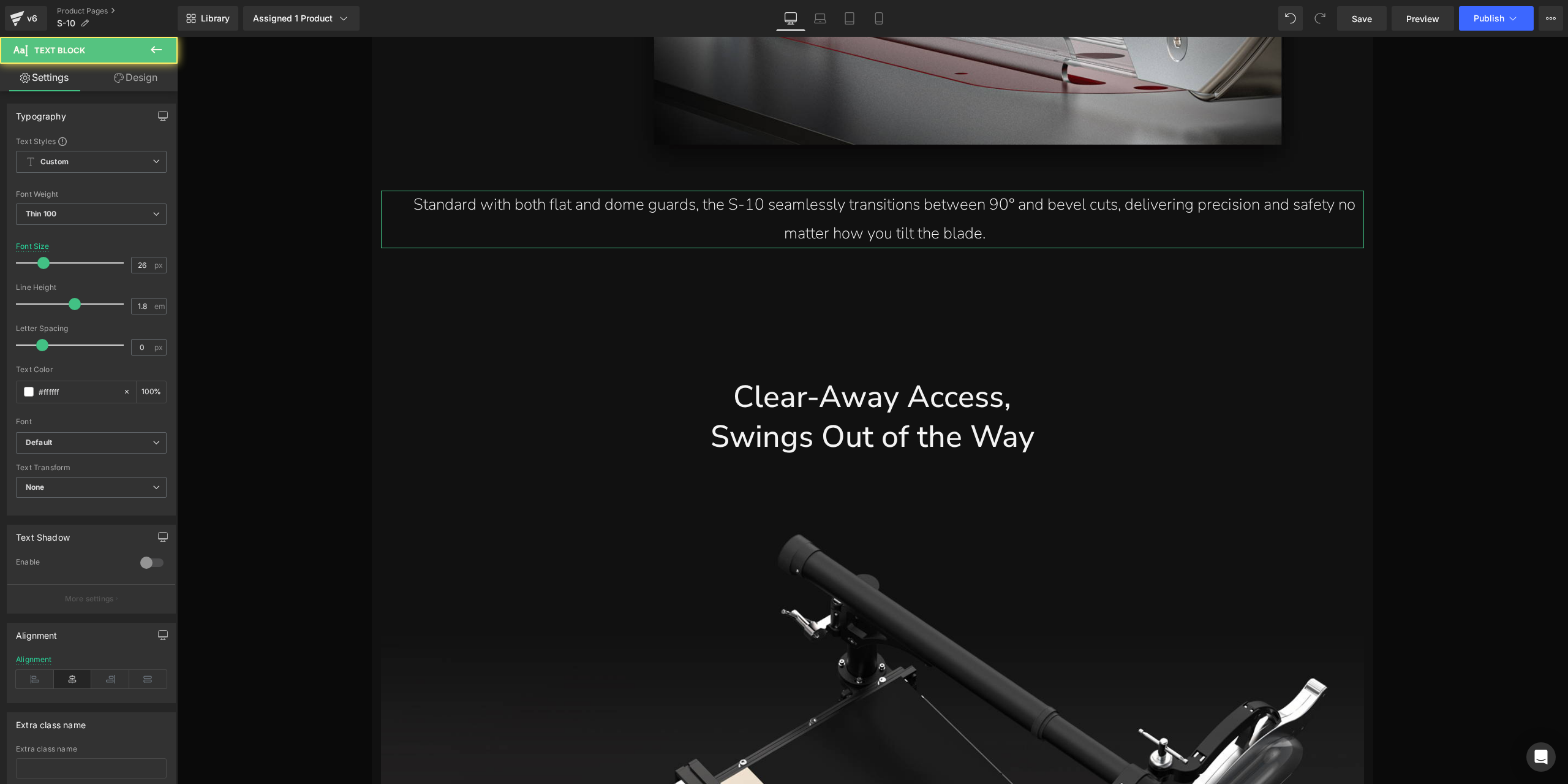
click at [113, 90] on link "Design" at bounding box center [136, 77] width 89 height 27
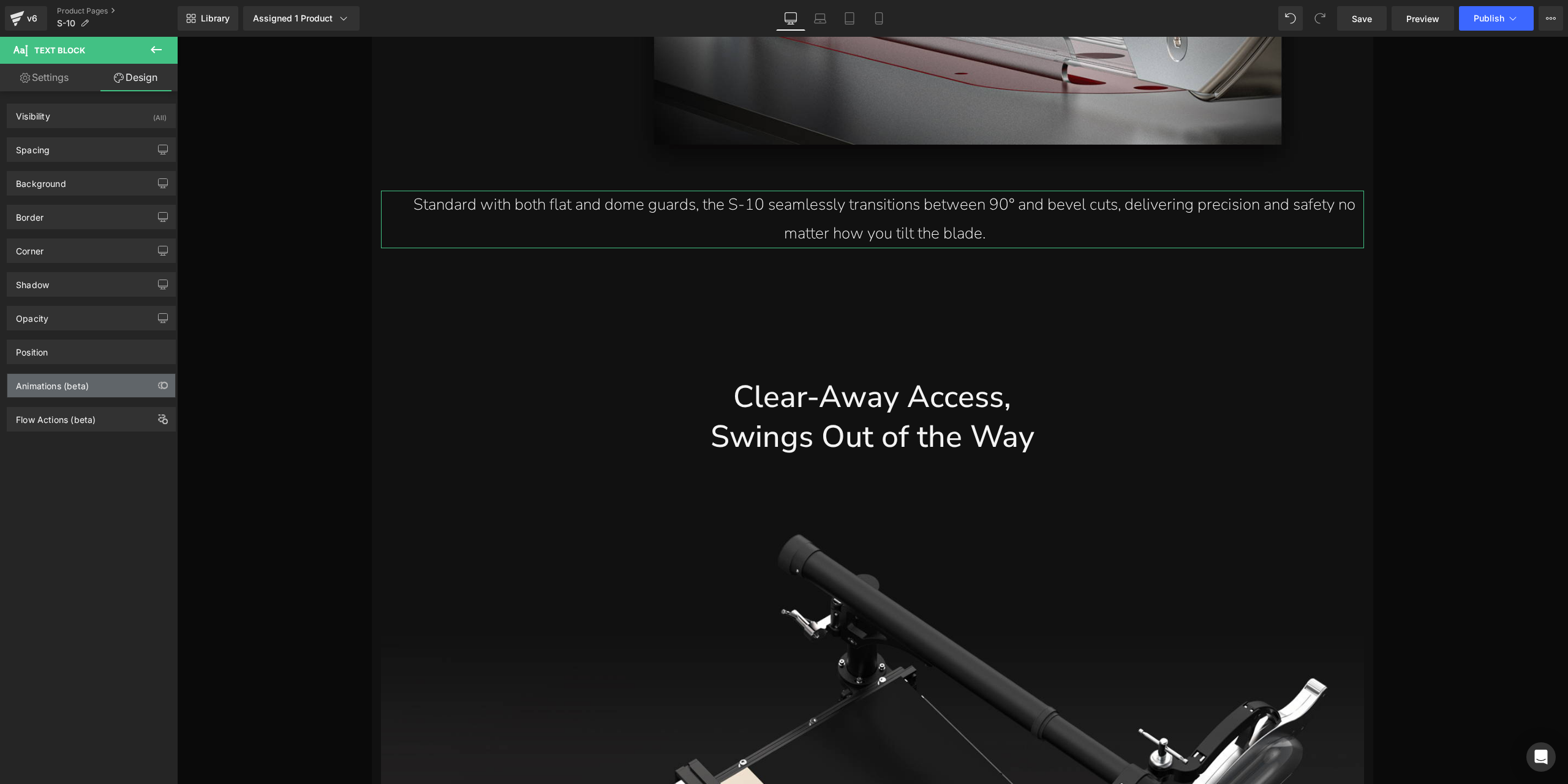
click at [92, 376] on div "Animations (beta)" at bounding box center [91, 385] width 168 height 23
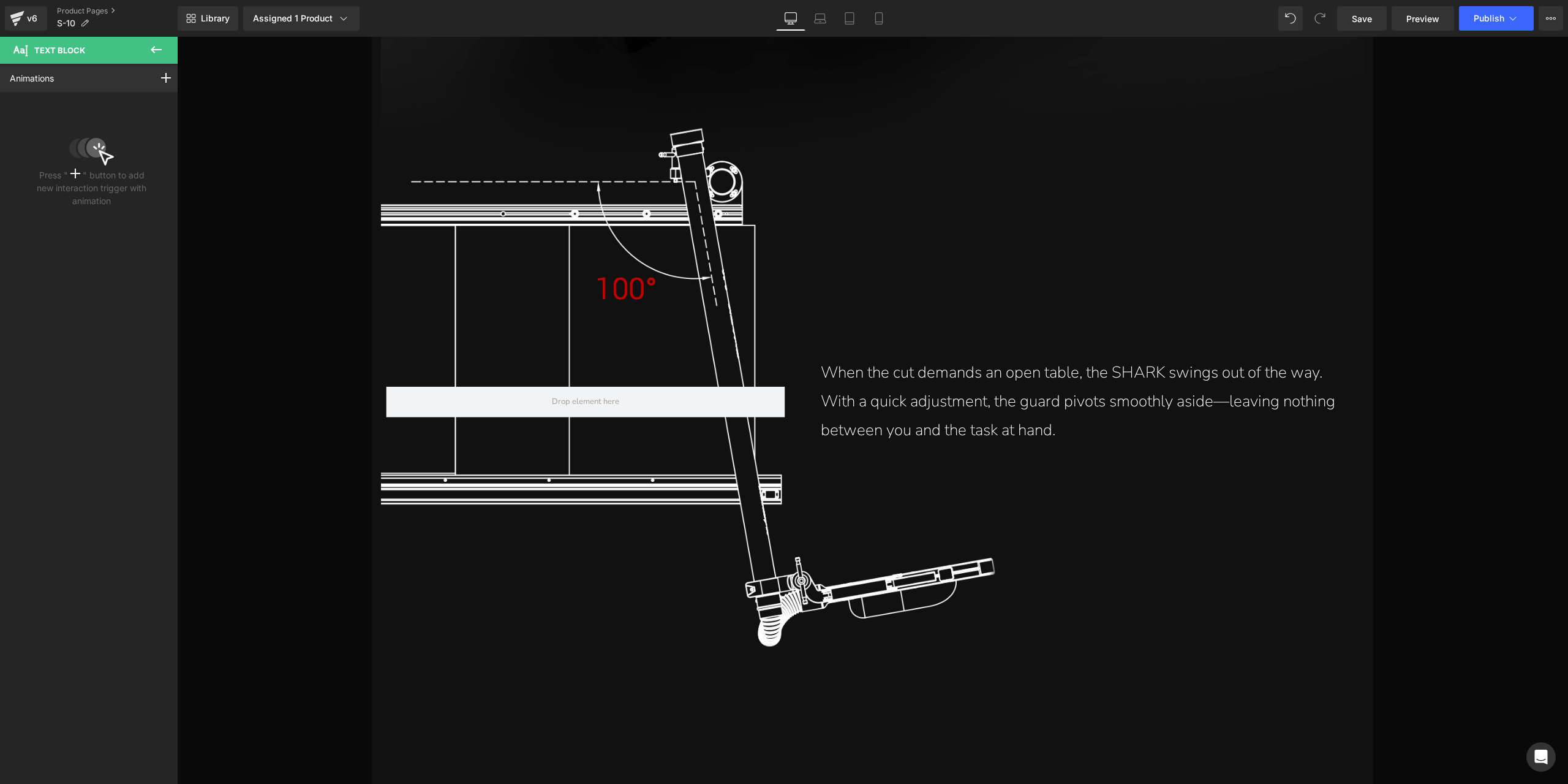
scroll to position [15406, 0]
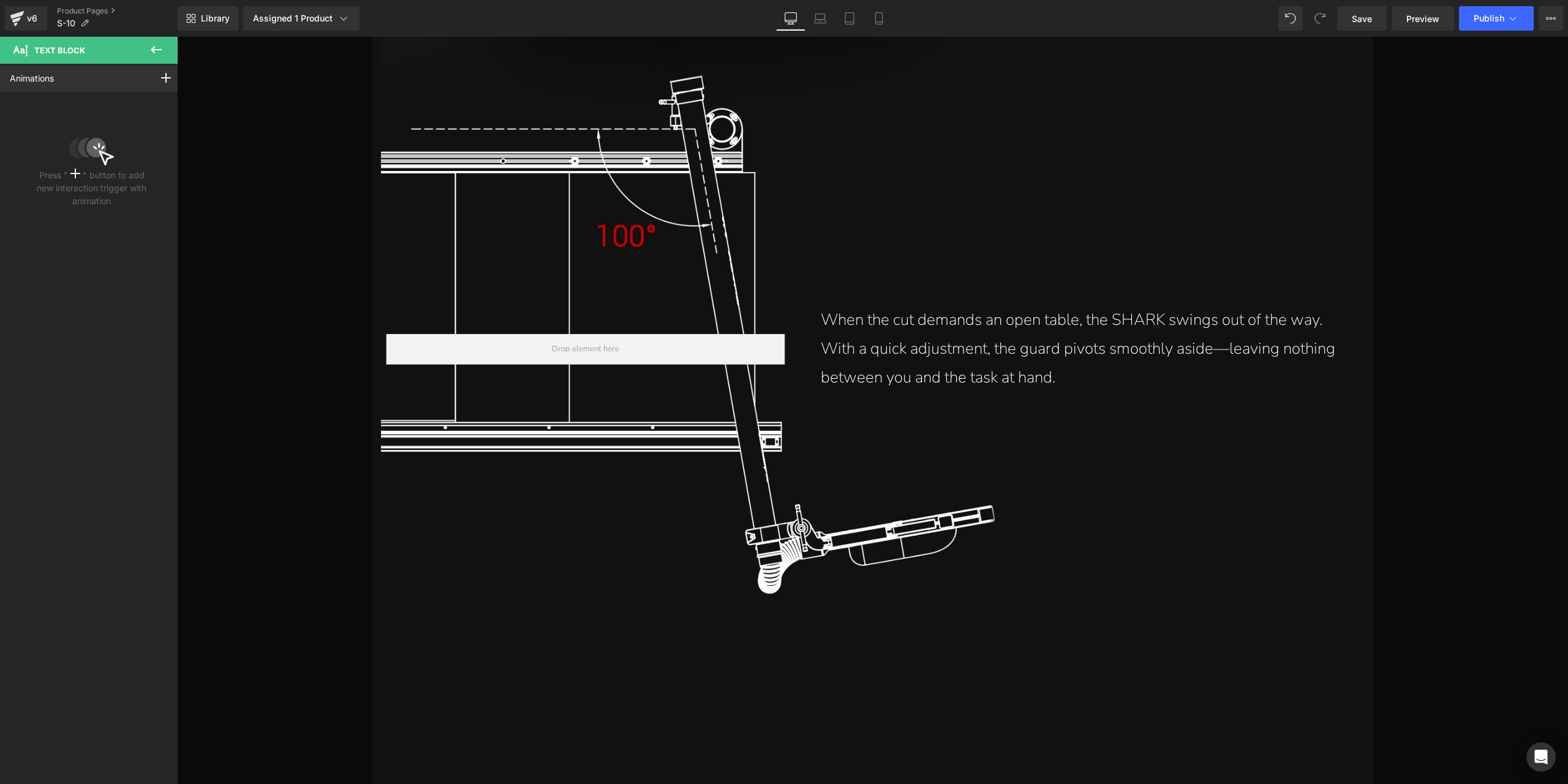
click at [952, 351] on p "When the cut demands an open table, the SHARK swings out of the way. With a qui…" at bounding box center [1080, 349] width 520 height 86
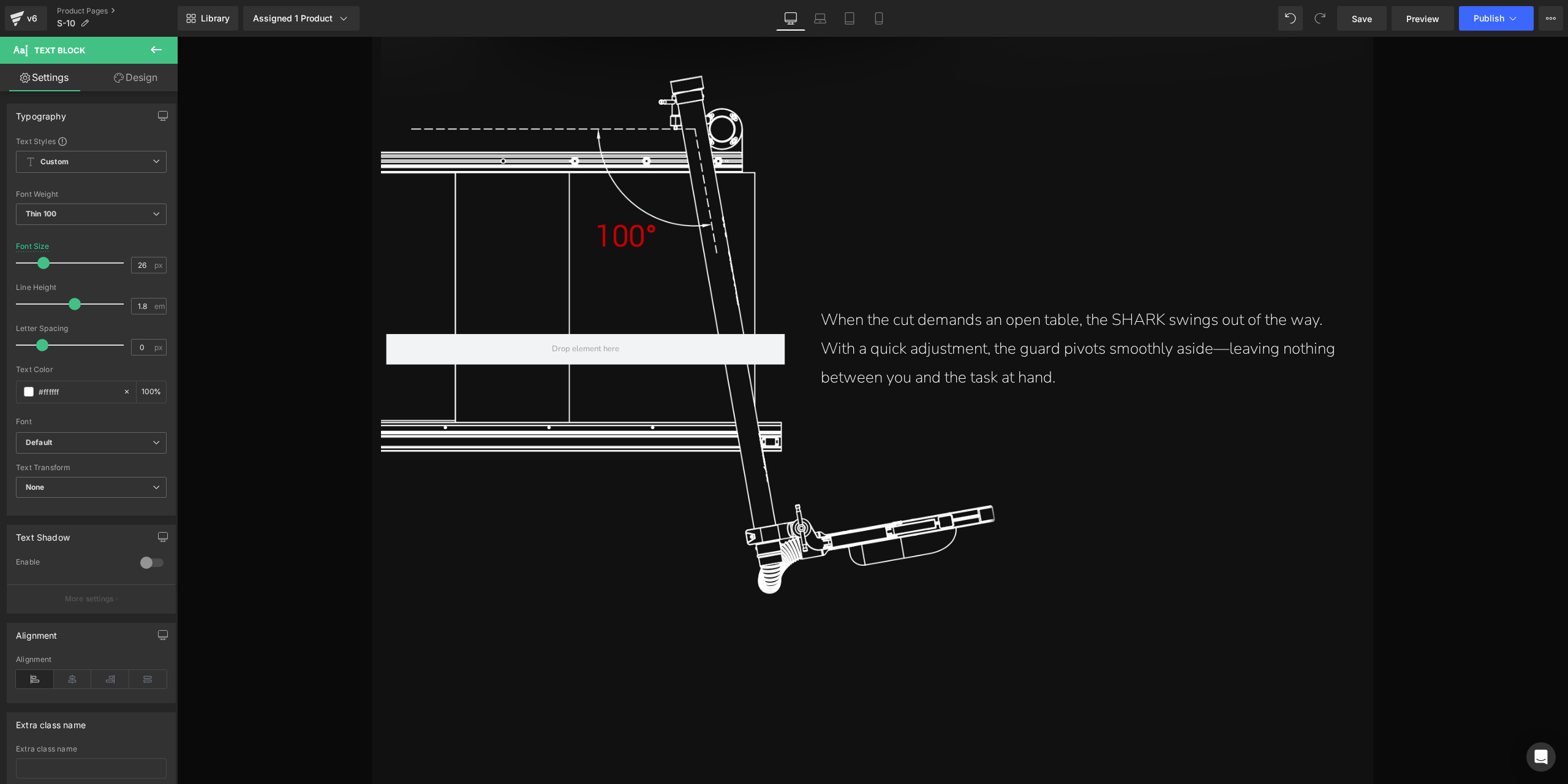
click at [150, 84] on link "Design" at bounding box center [136, 77] width 89 height 27
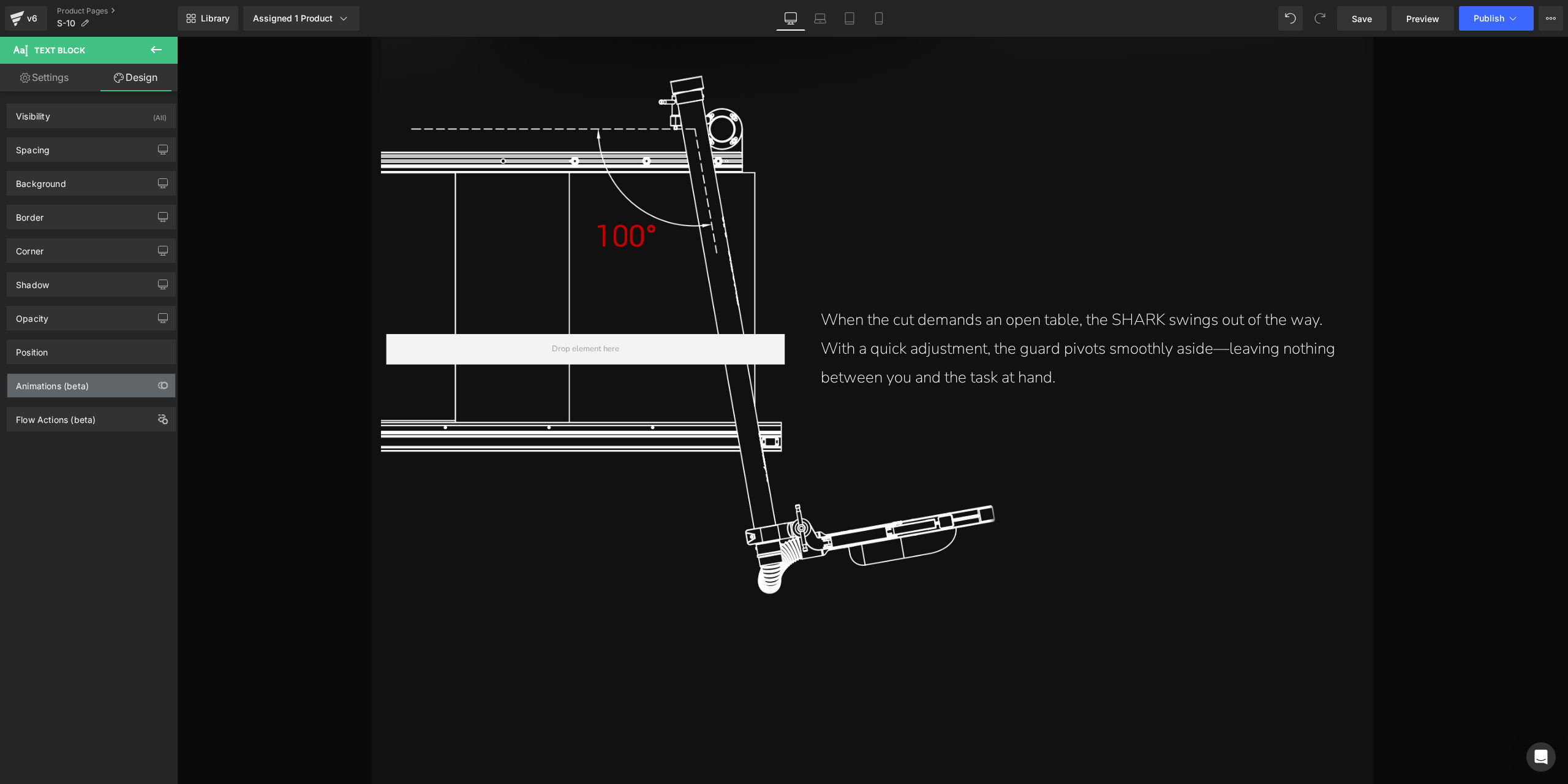
click at [84, 385] on div "Animations (beta)" at bounding box center [52, 382] width 73 height 17
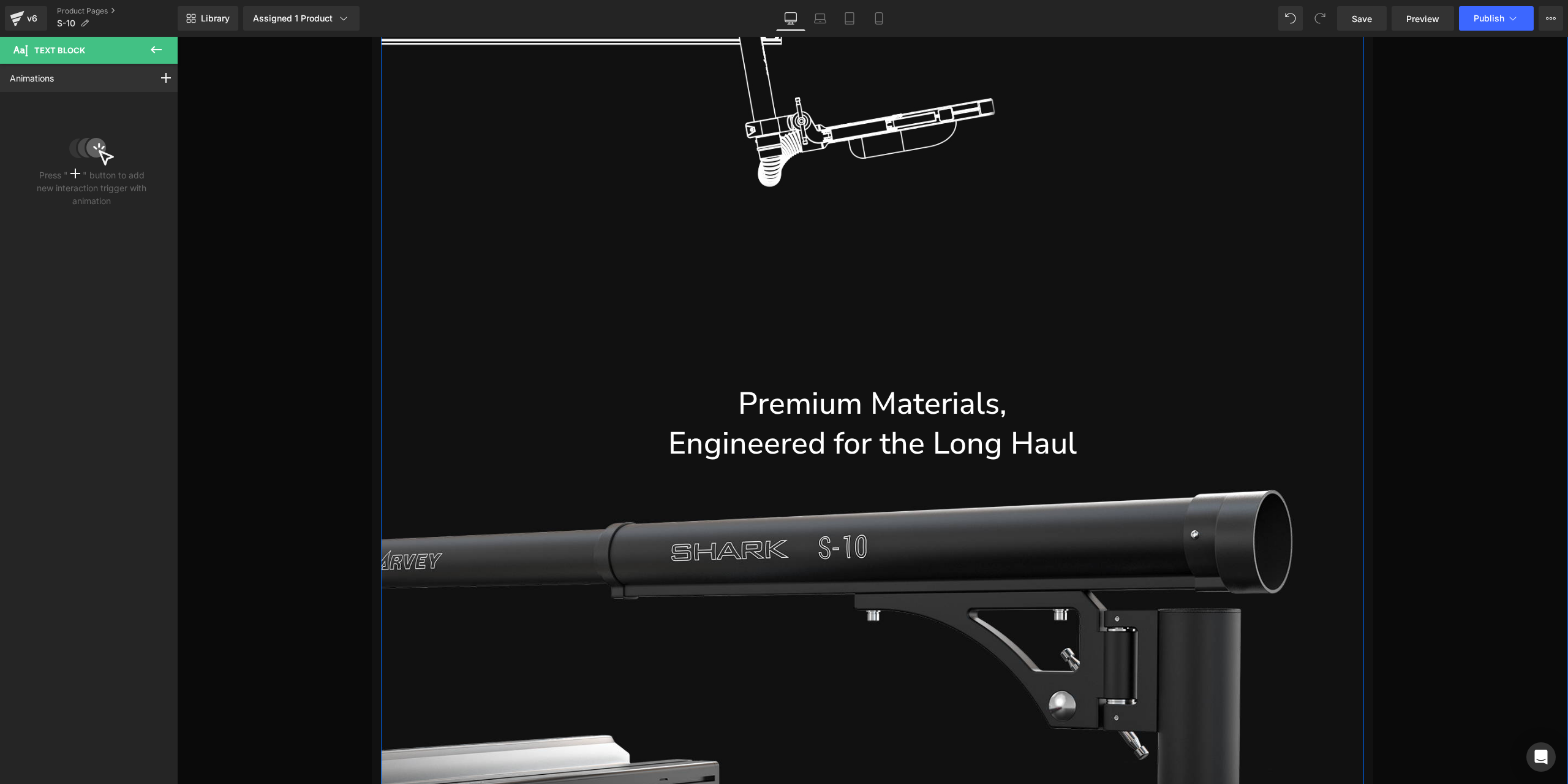
scroll to position [16080, 0]
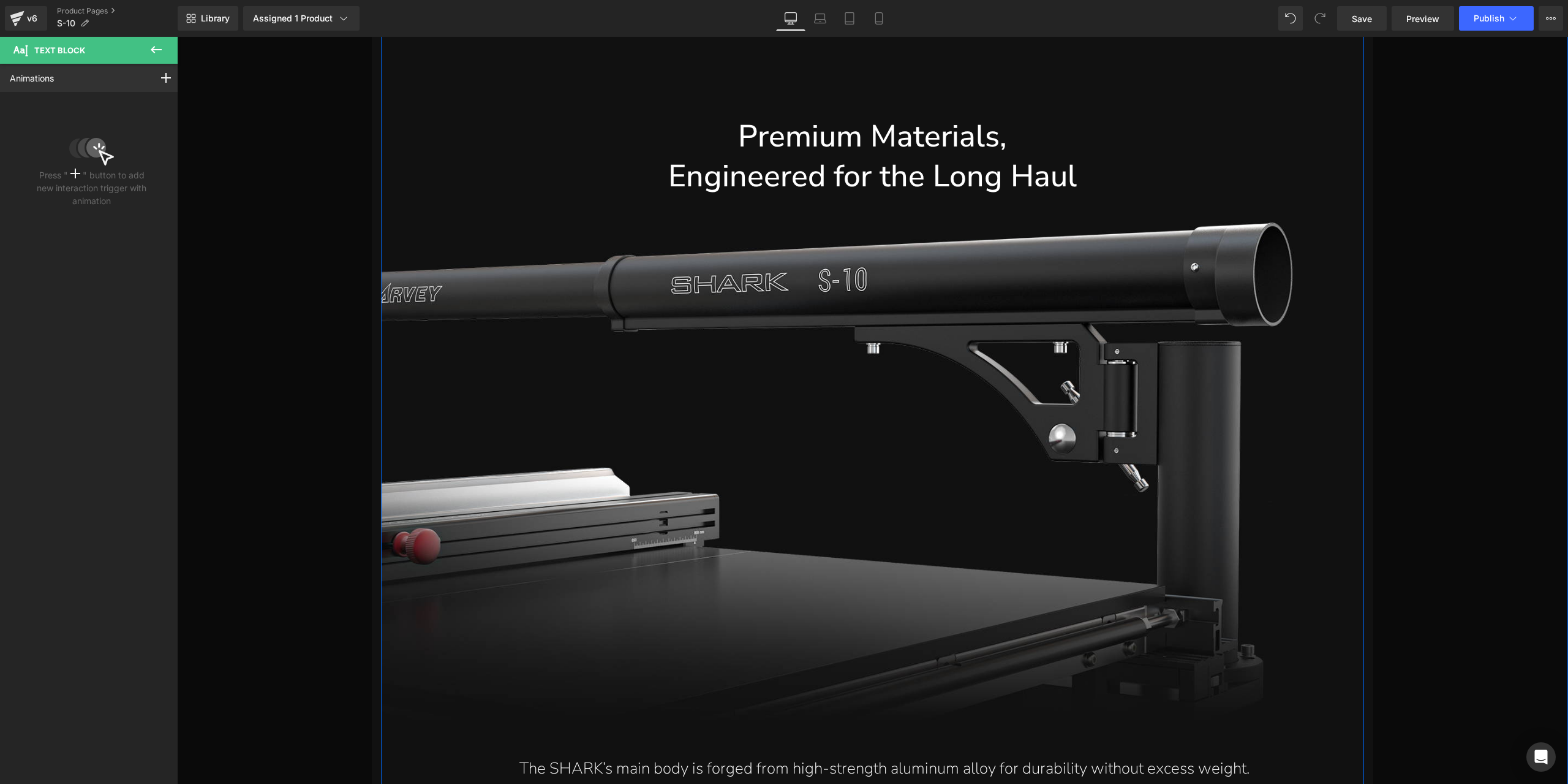
click at [841, 188] on h1 "Engineered for the Long Haul" at bounding box center [872, 176] width 983 height 40
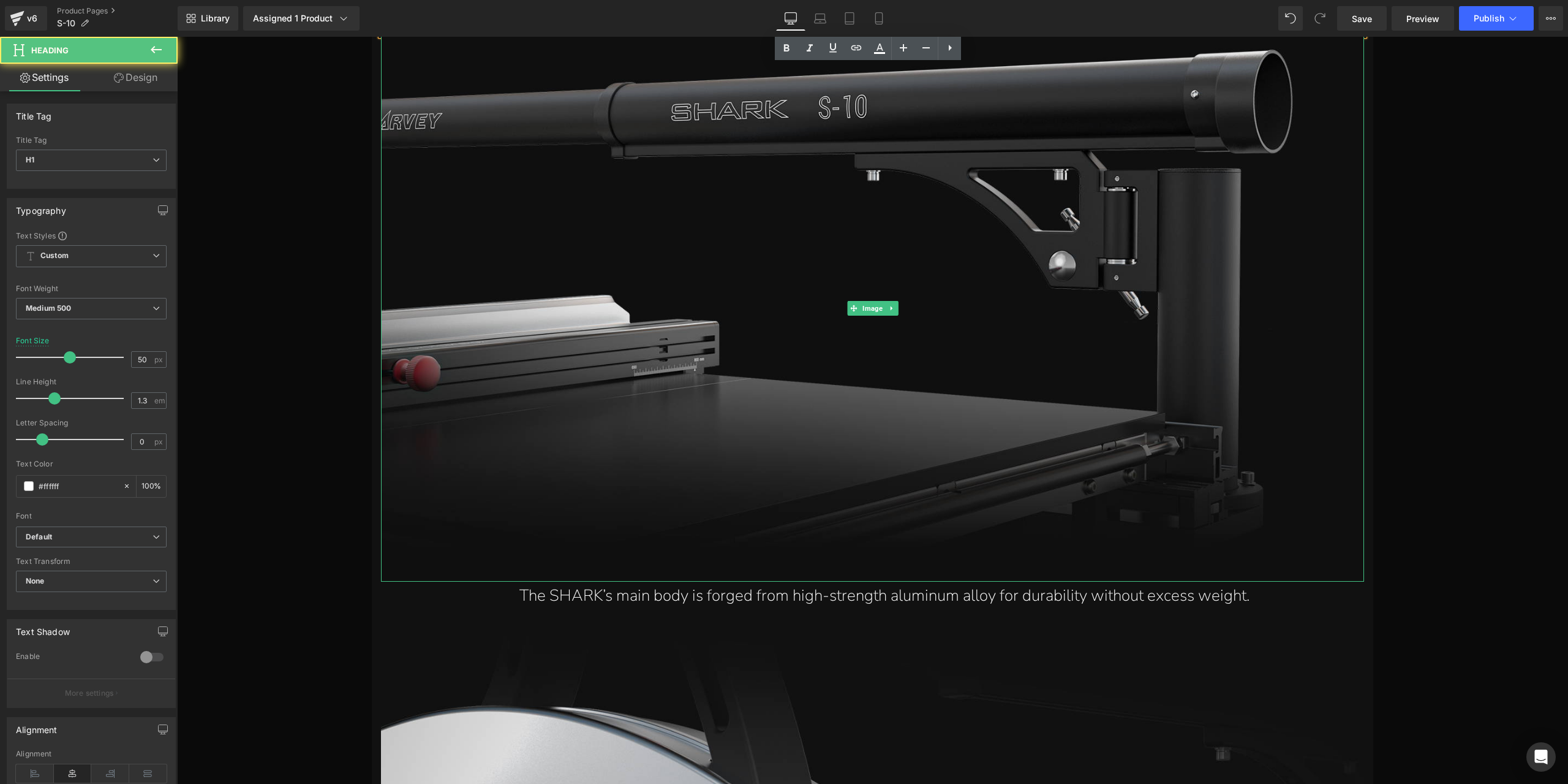
scroll to position [16264, 0]
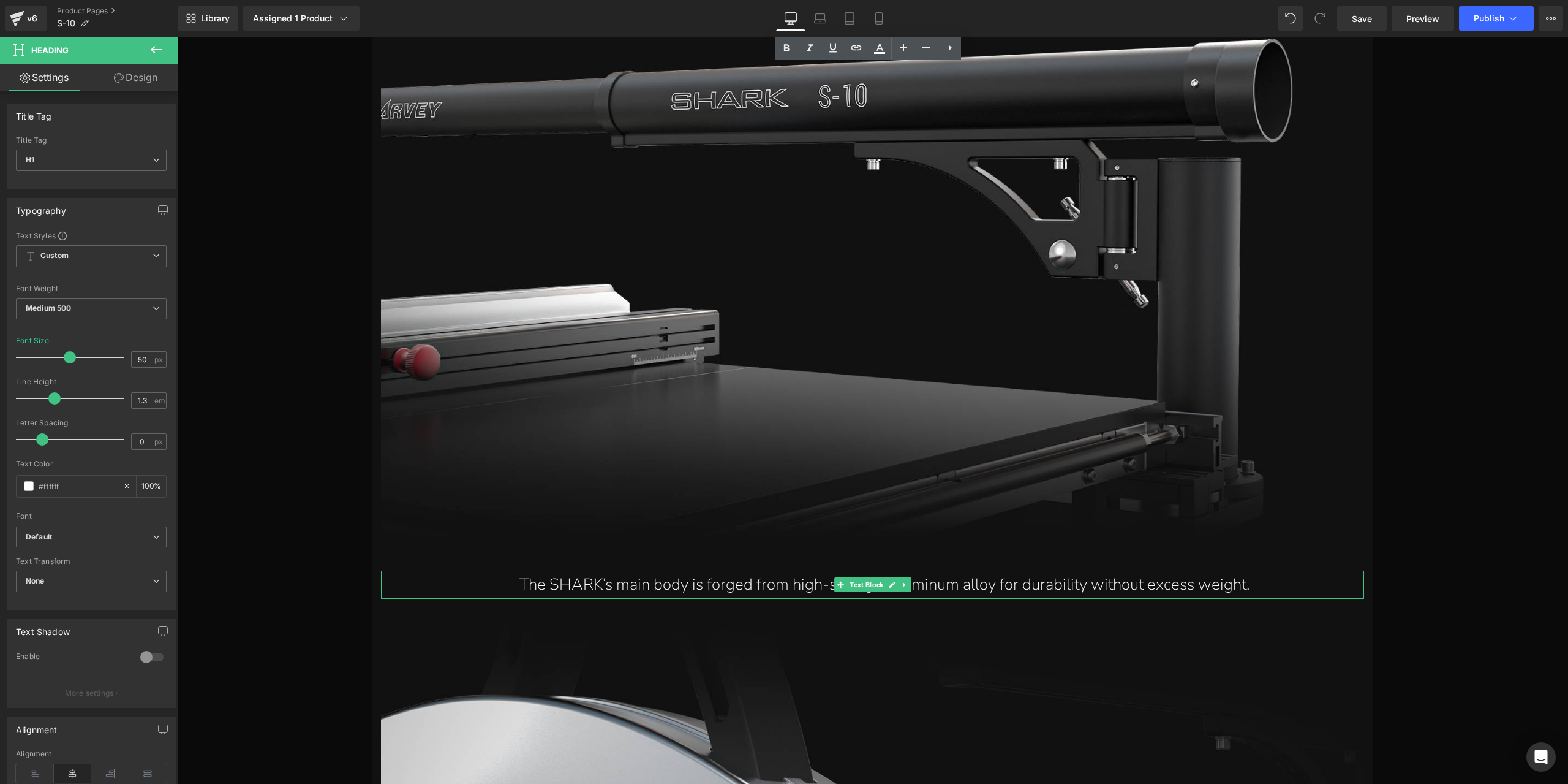
click at [778, 583] on p "The SHARK’s main body is forged from high-strength aluminum alloy for durabilit…" at bounding box center [885, 585] width 959 height 29
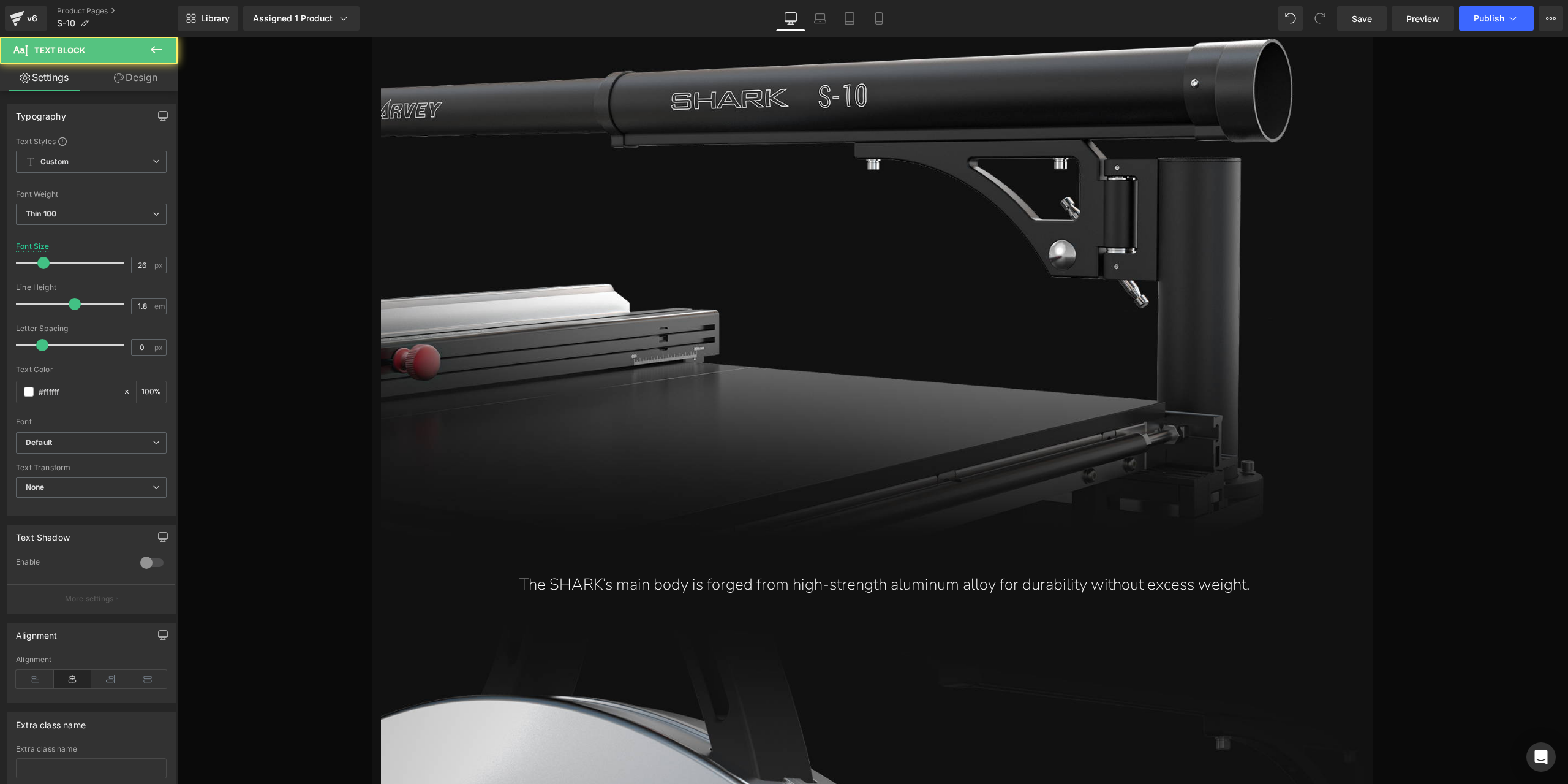
click at [136, 74] on link "Design" at bounding box center [136, 77] width 89 height 27
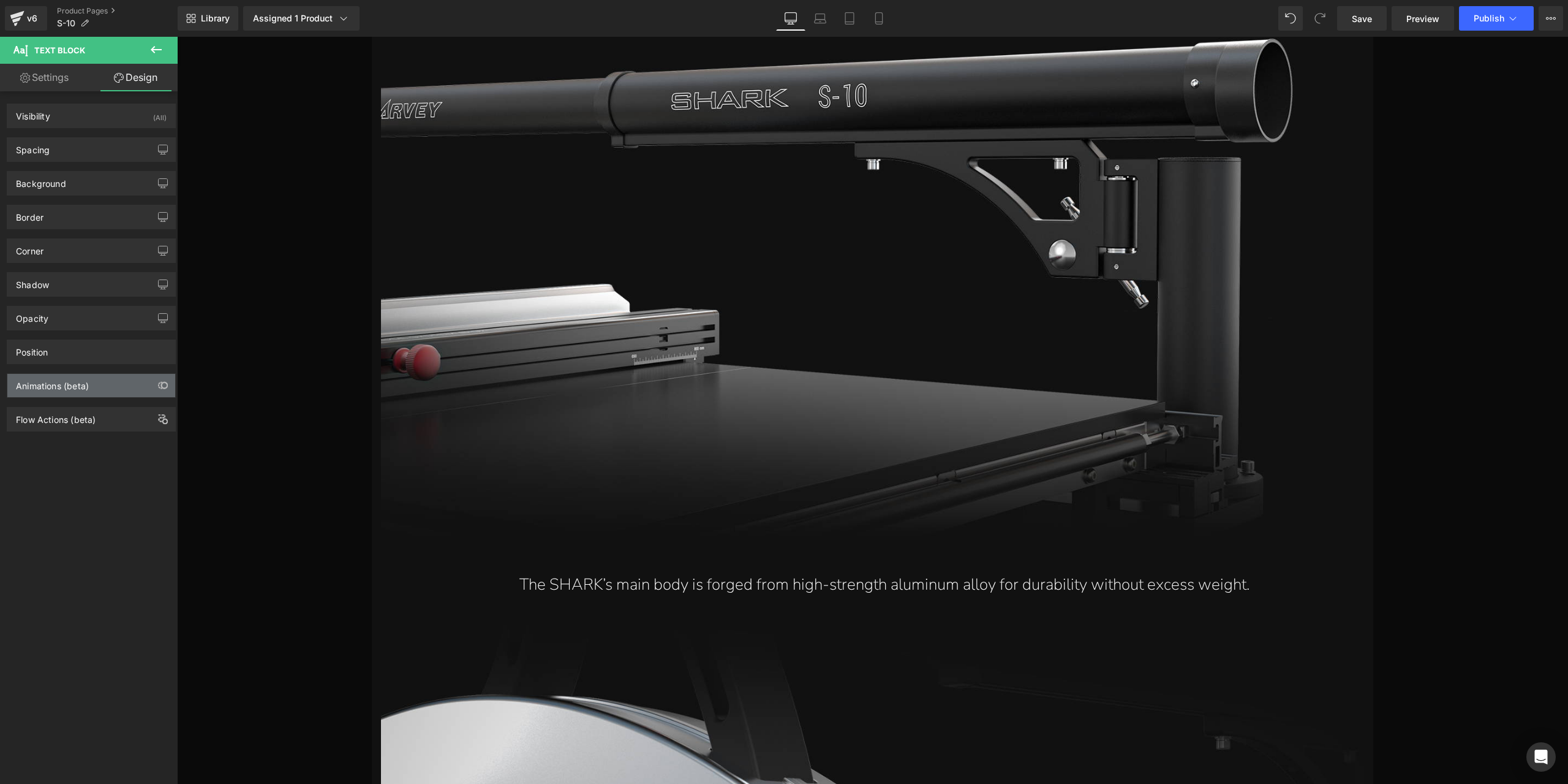
click at [85, 385] on div "Animations (beta)" at bounding box center [52, 382] width 73 height 17
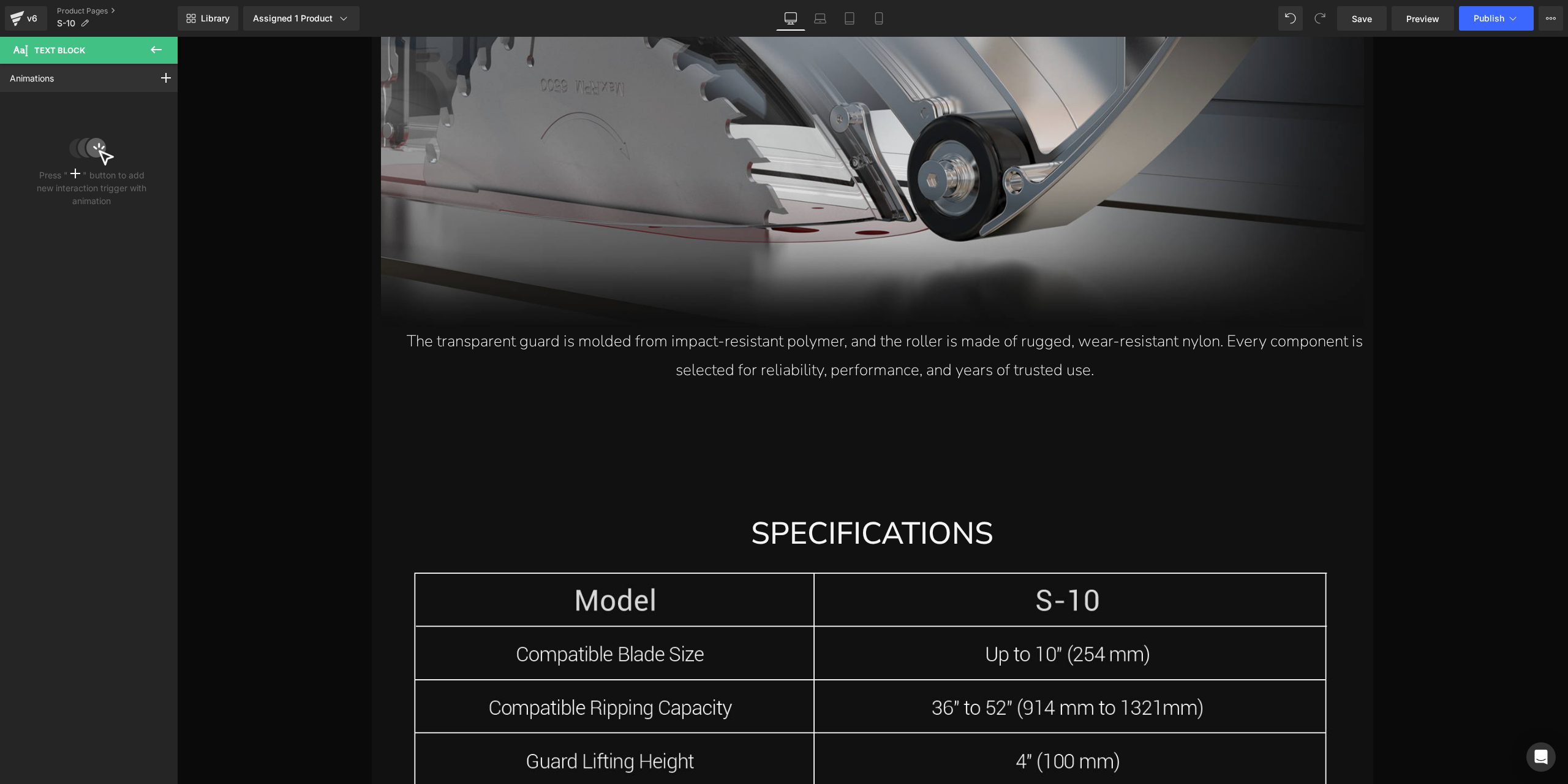
scroll to position [17244, 0]
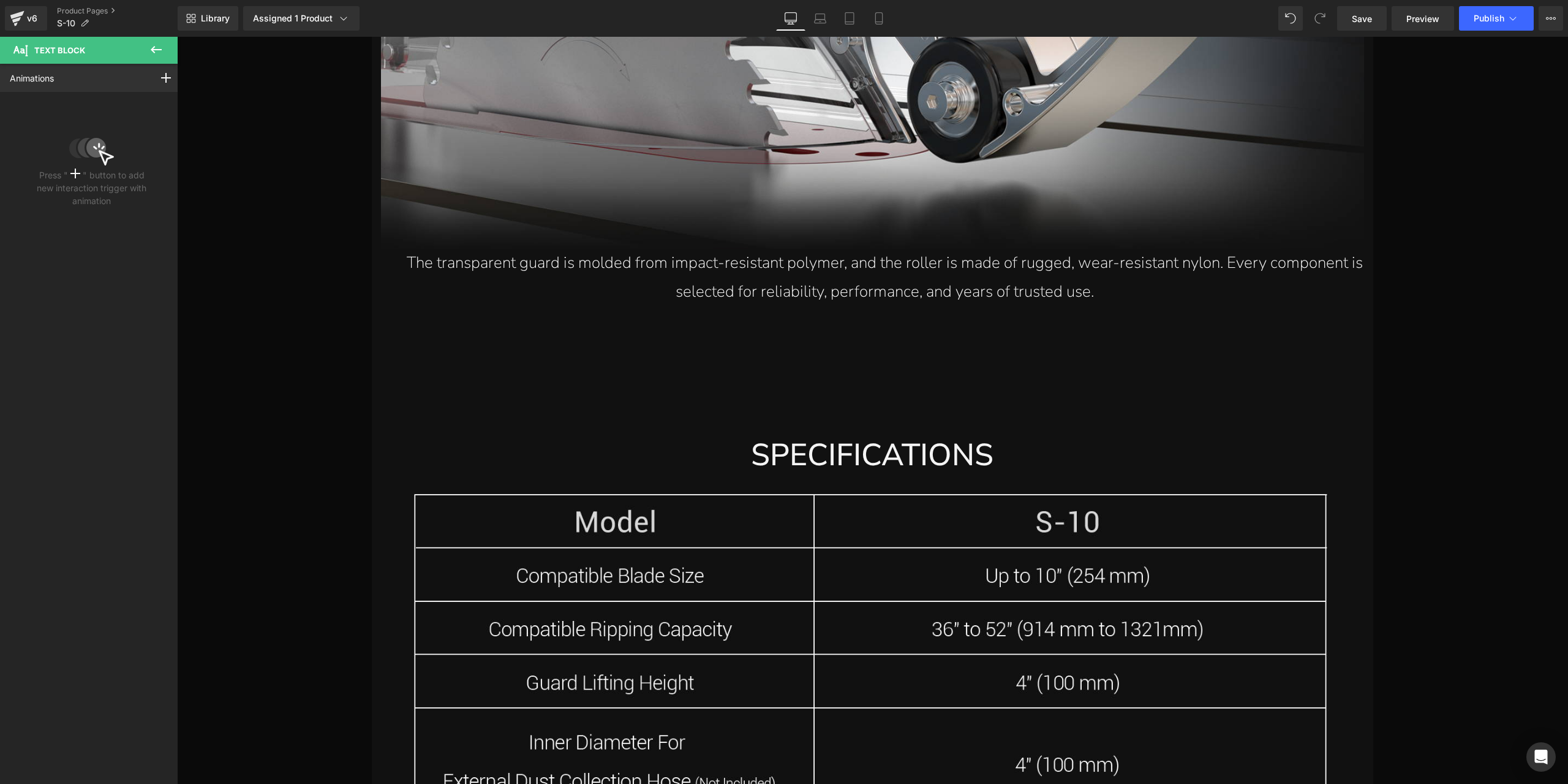
click at [899, 298] on p "The transparent guard is molded from impact-resistant polymer, and the roller i…" at bounding box center [885, 277] width 959 height 58
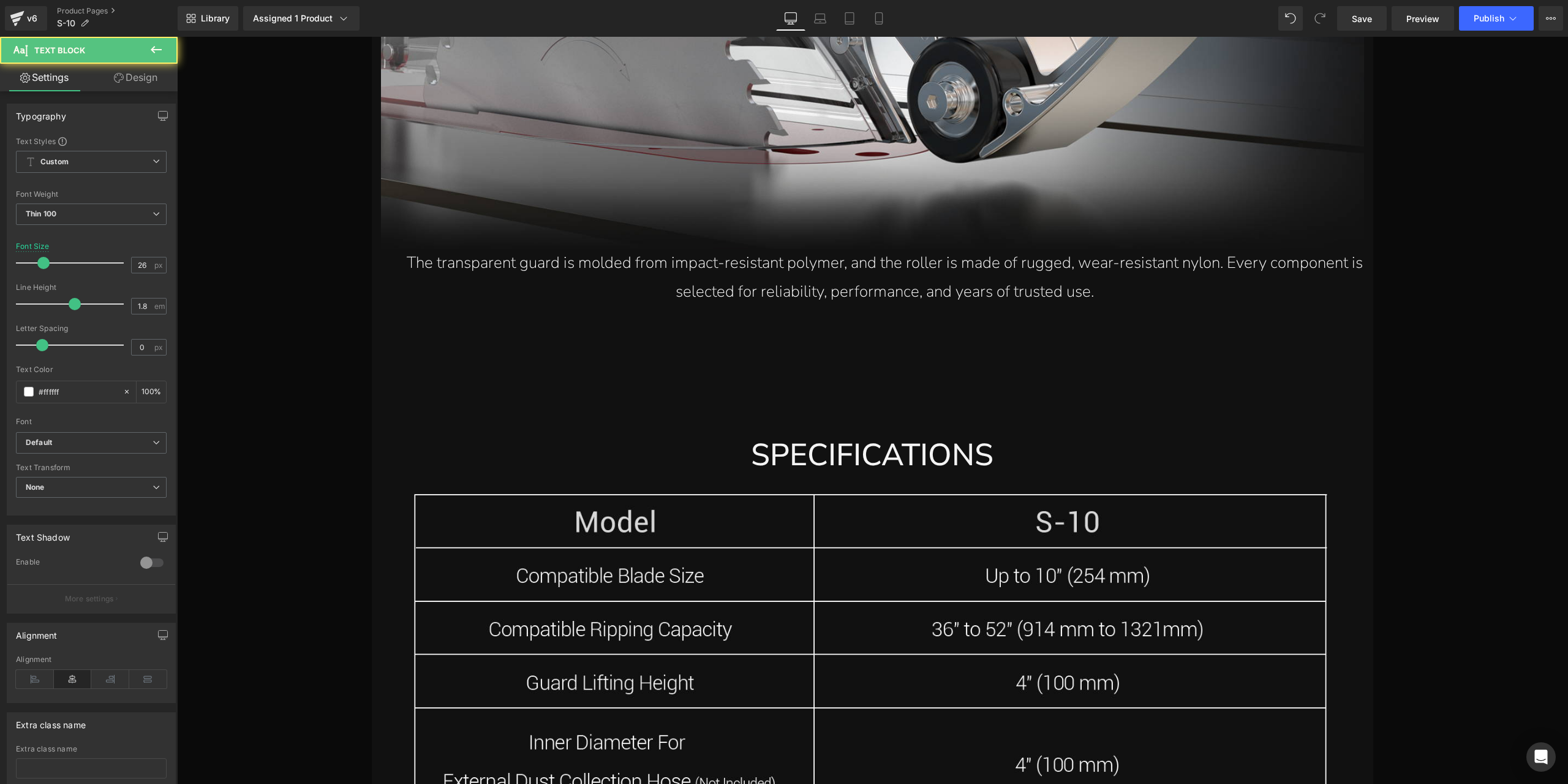
click at [140, 74] on link "Design" at bounding box center [136, 77] width 89 height 27
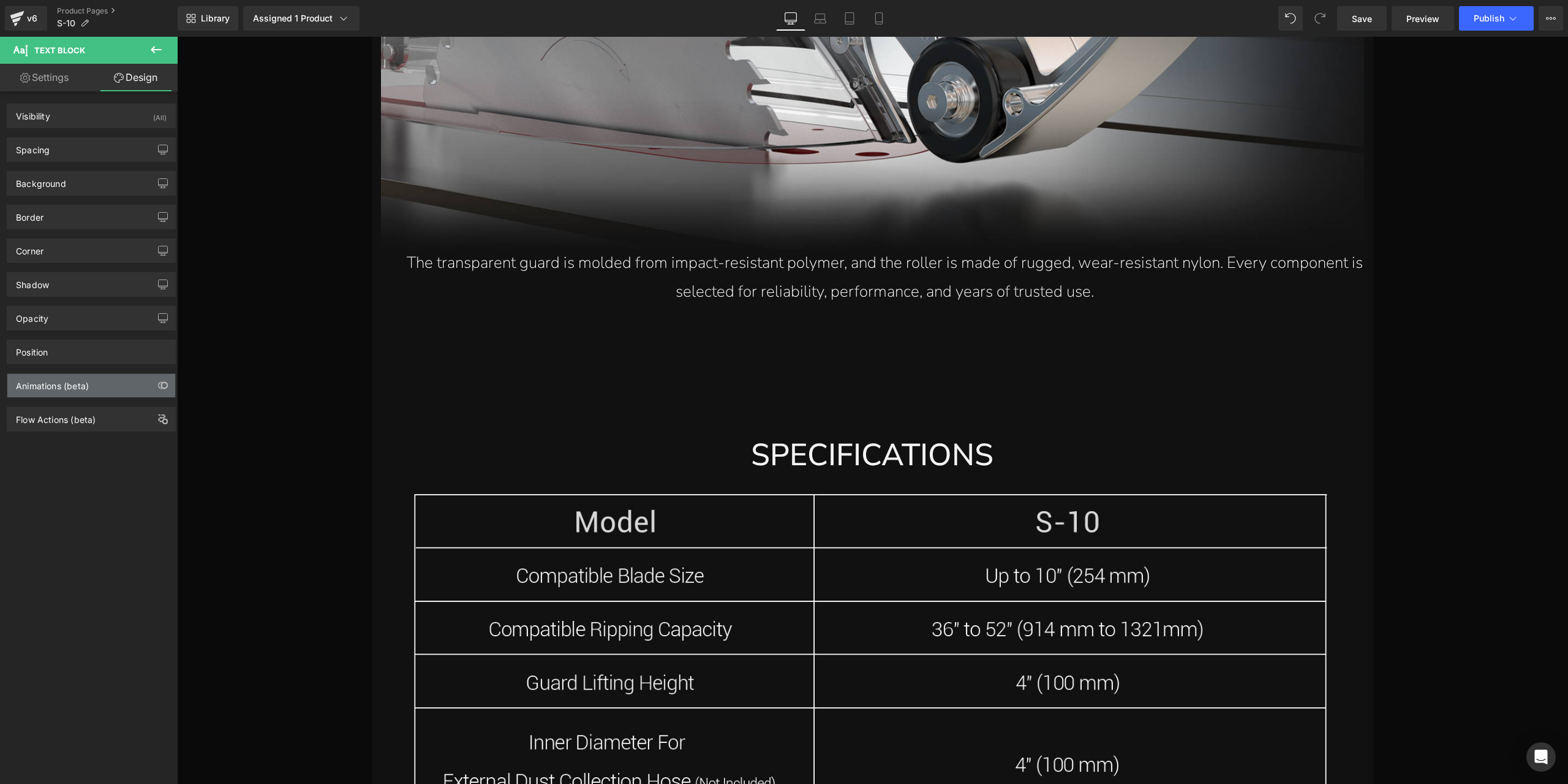
click at [92, 383] on div "Animations (beta)" at bounding box center [91, 385] width 168 height 23
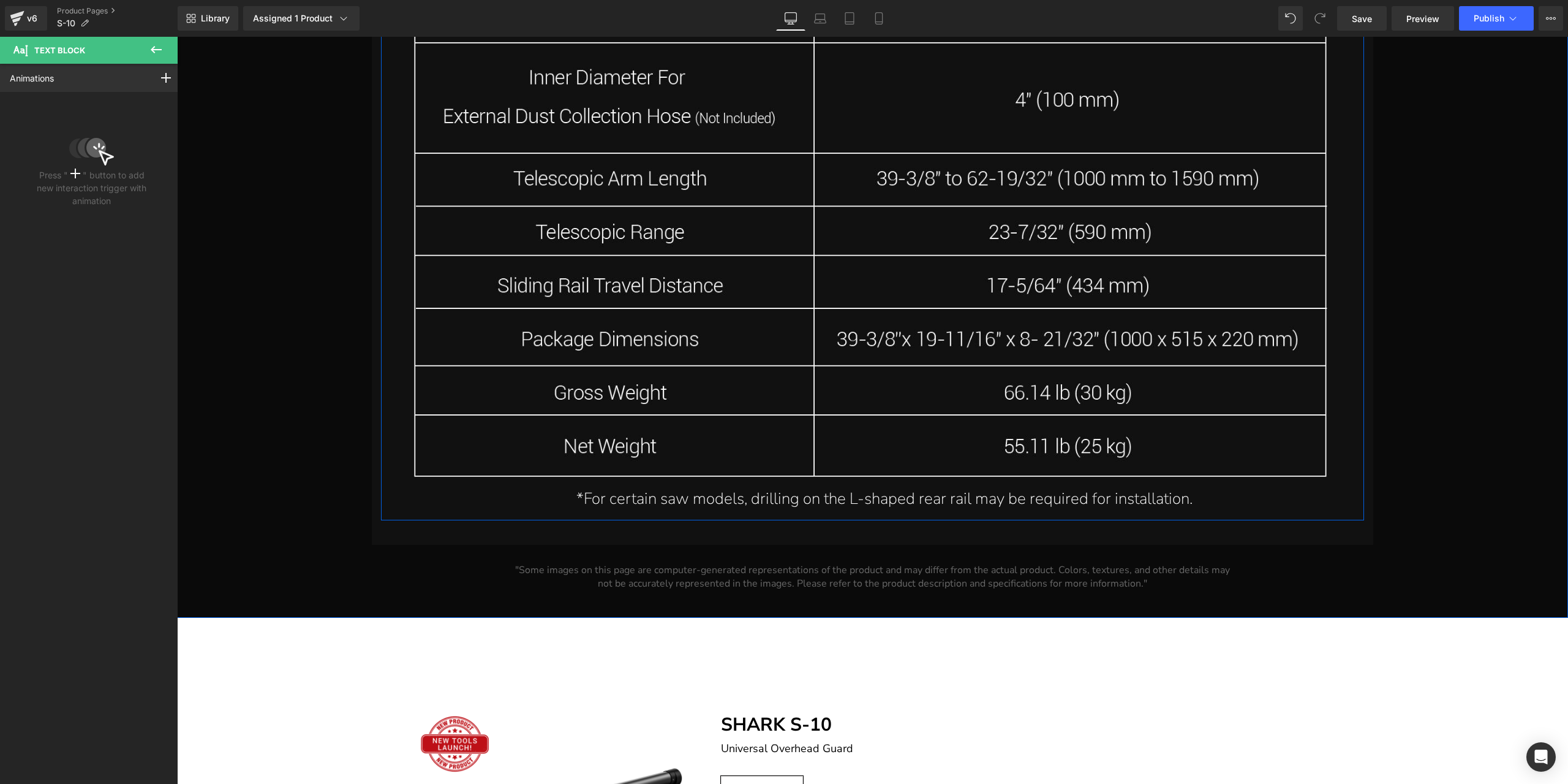
scroll to position [18041, 0]
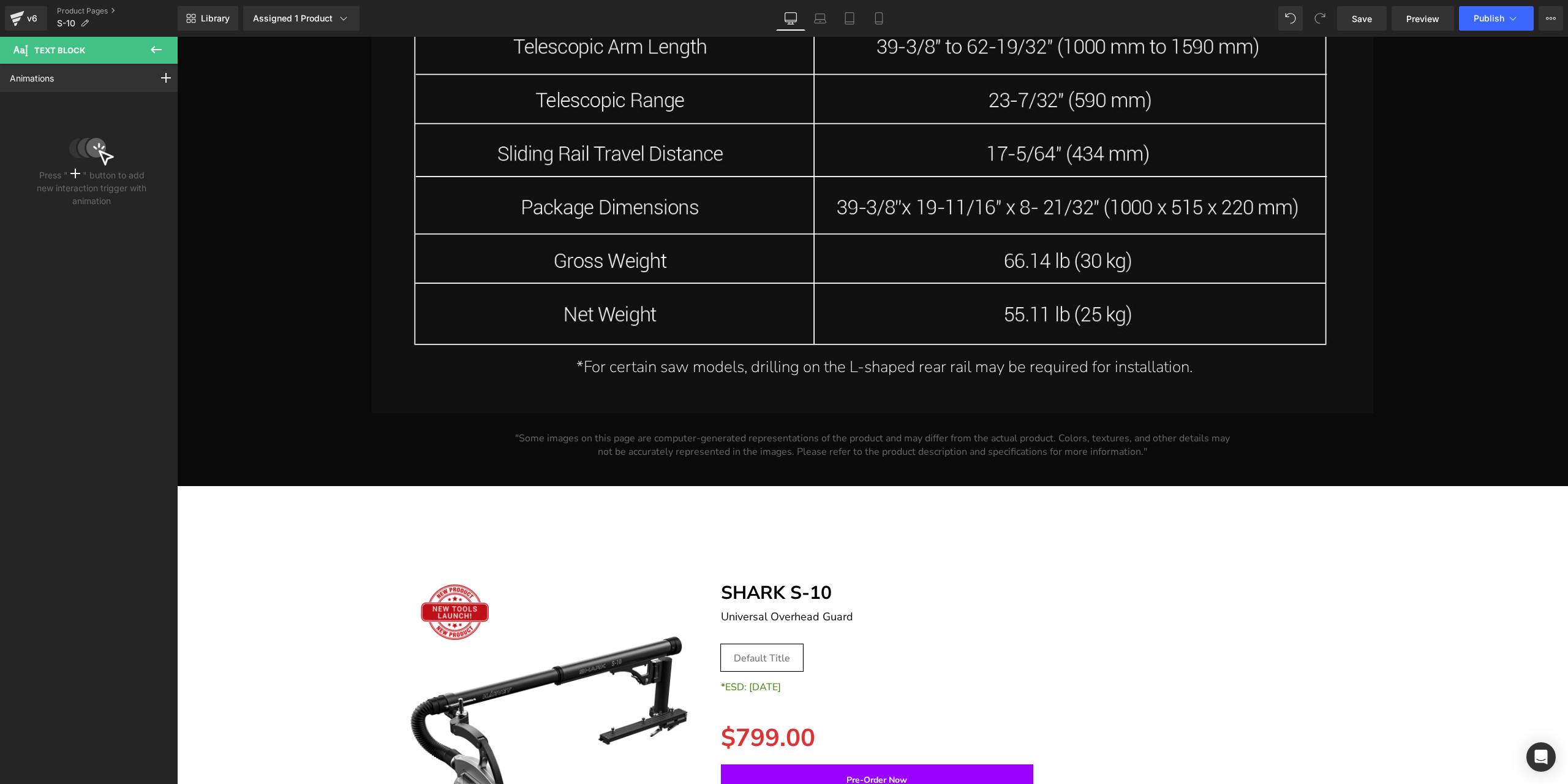
click at [1366, 33] on div "Library Assigned 1 Product Product Preview SHARK S-10 Universal Overhead Guard …" at bounding box center [873, 18] width 1390 height 37
click at [1366, 27] on link "Save" at bounding box center [1362, 18] width 49 height 25
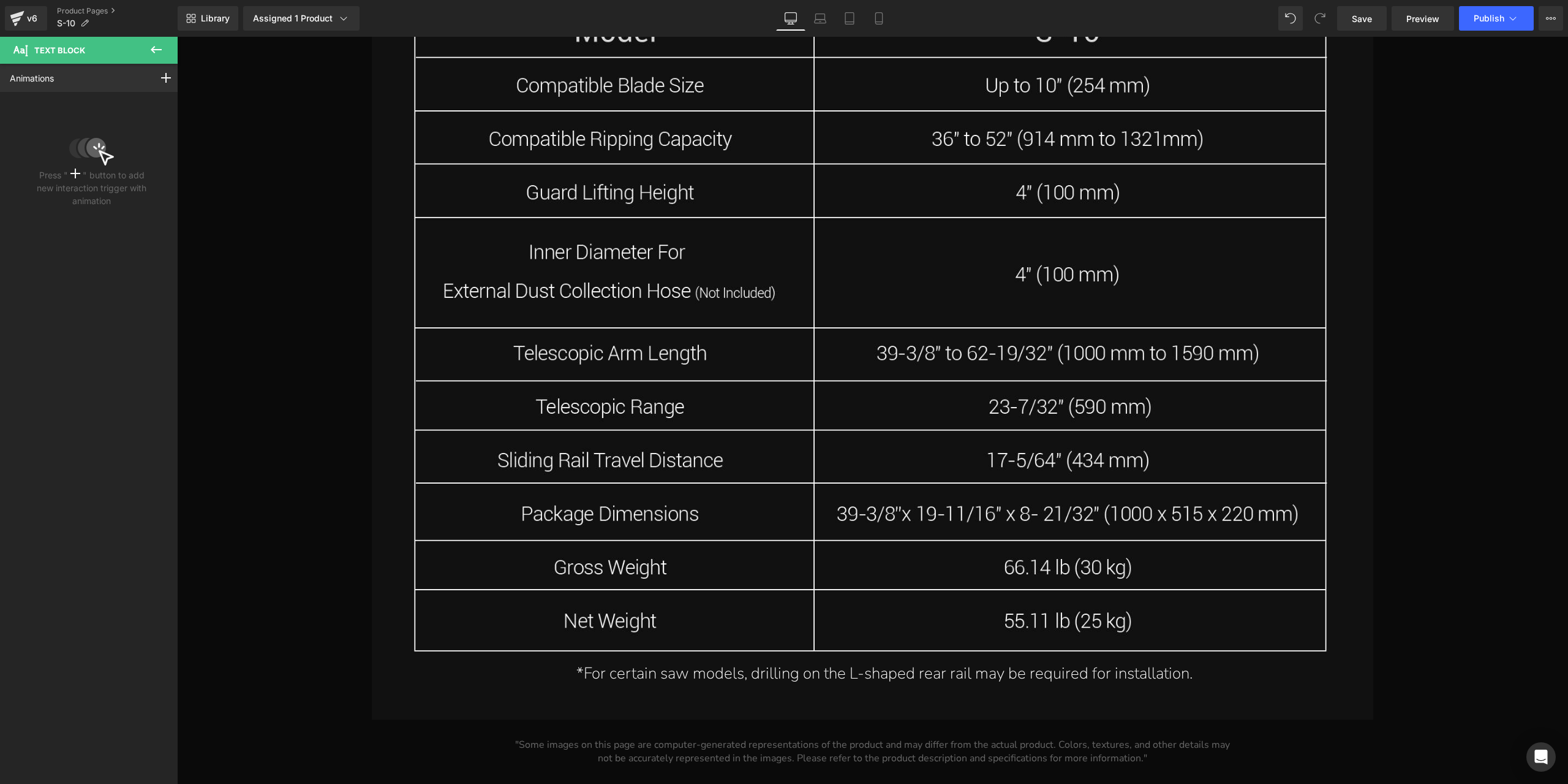
scroll to position [17428, 0]
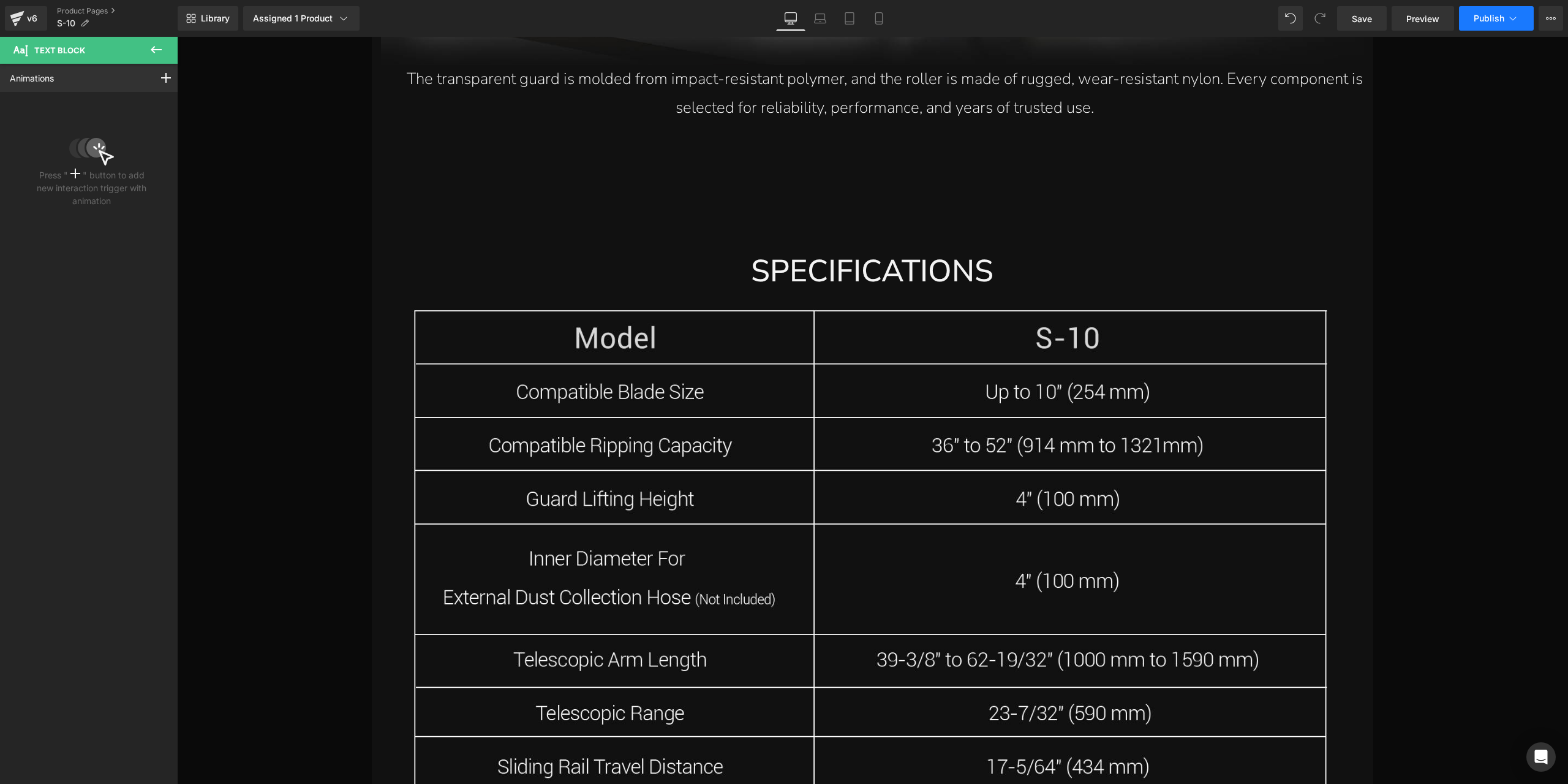
click at [1482, 20] on span "Publish" at bounding box center [1489, 18] width 30 height 10
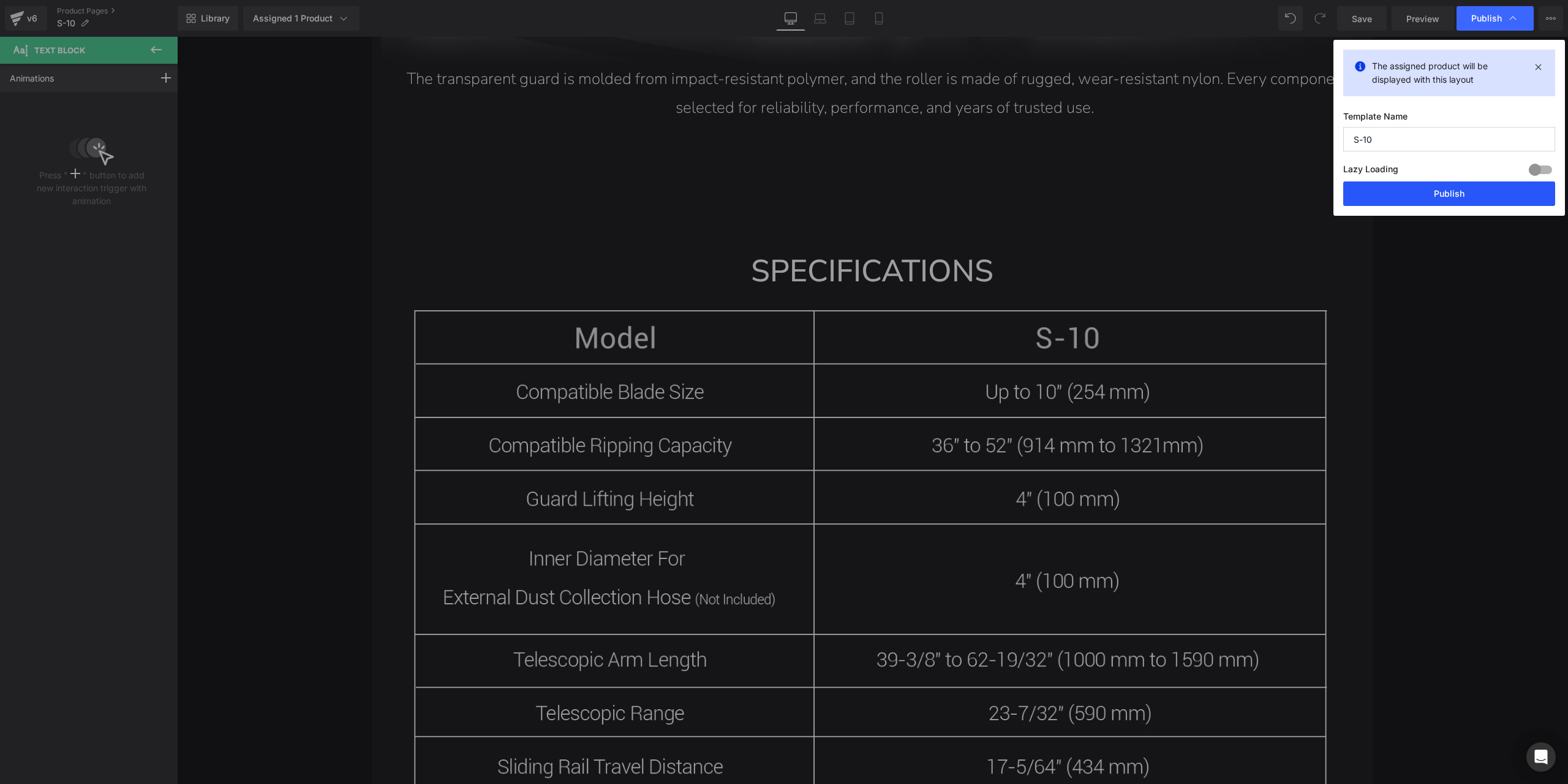
click at [1447, 194] on button "Publish" at bounding box center [1449, 194] width 212 height 25
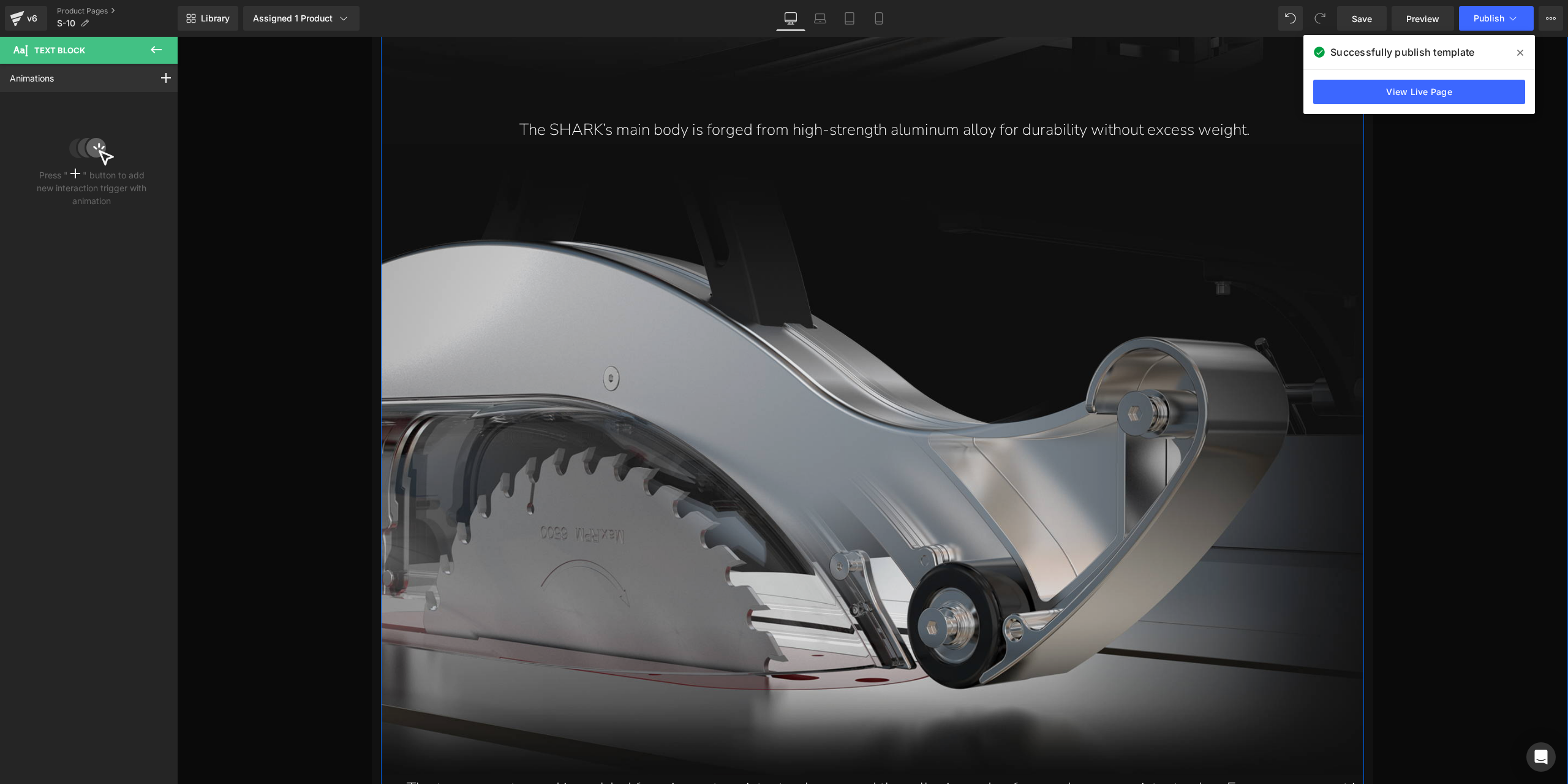
scroll to position [16693, 0]
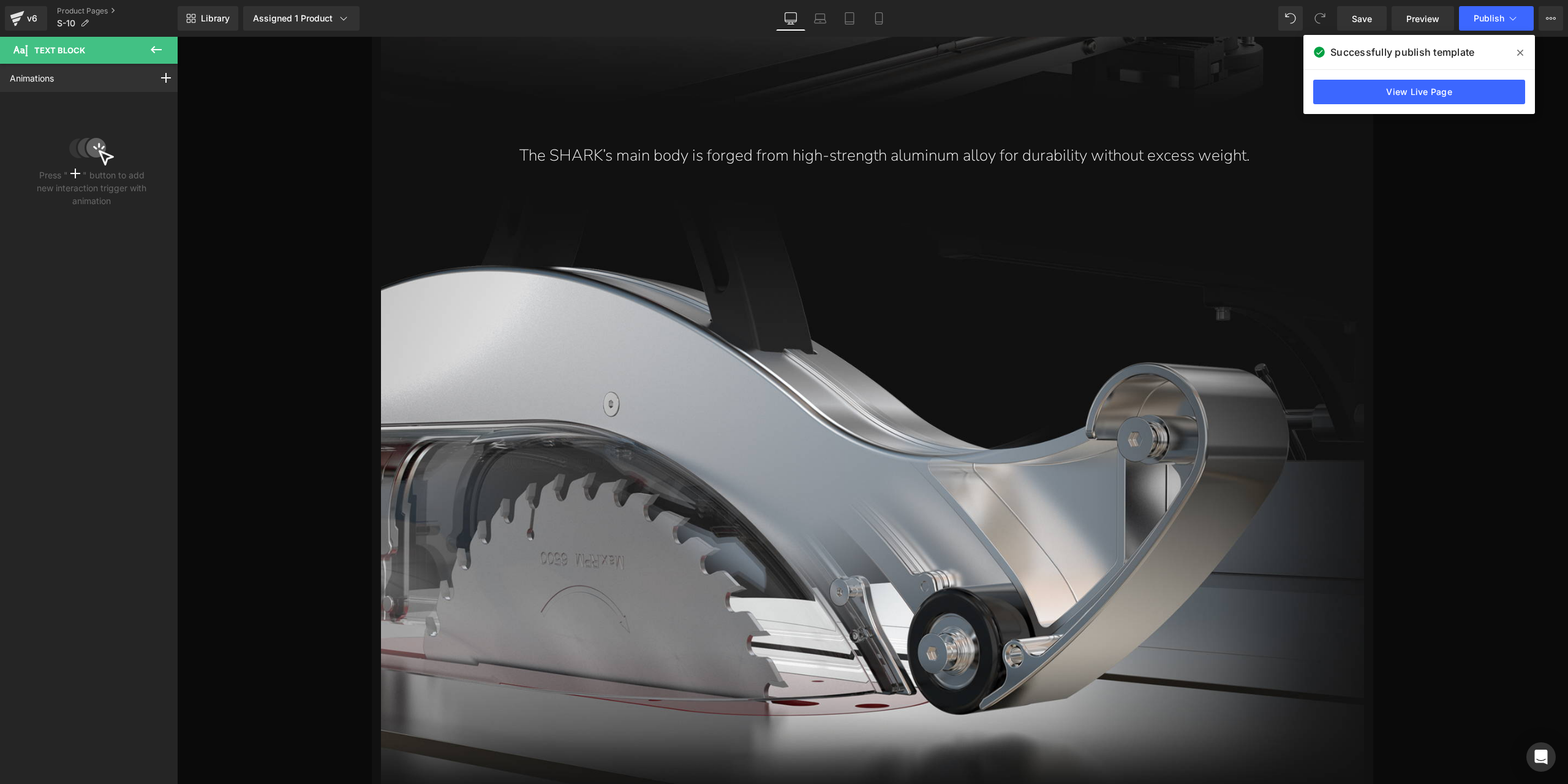
click at [1519, 53] on icon at bounding box center [1520, 53] width 6 height 6
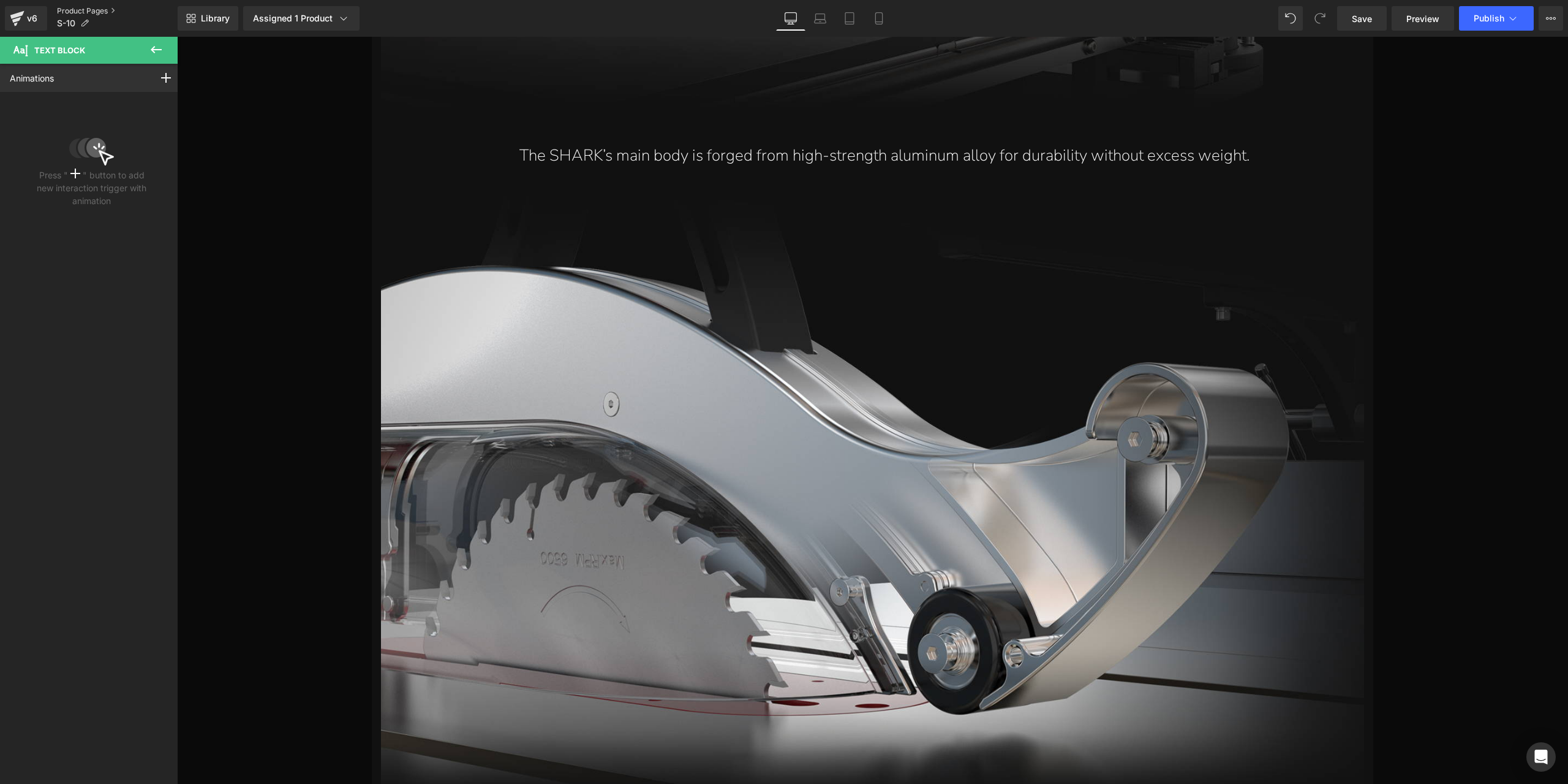
click at [109, 6] on link "Product Pages" at bounding box center [117, 11] width 121 height 10
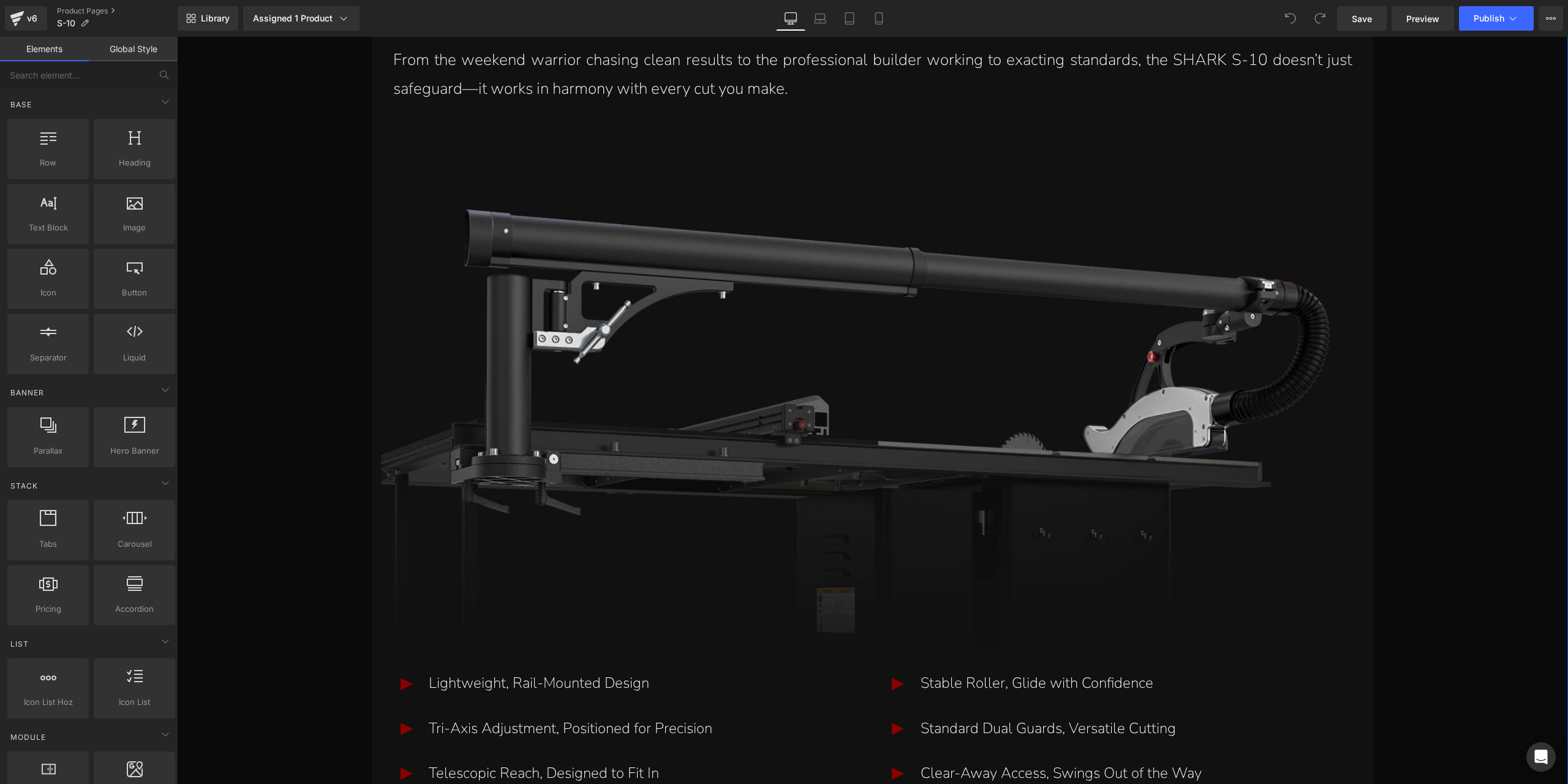
scroll to position [2819, 0]
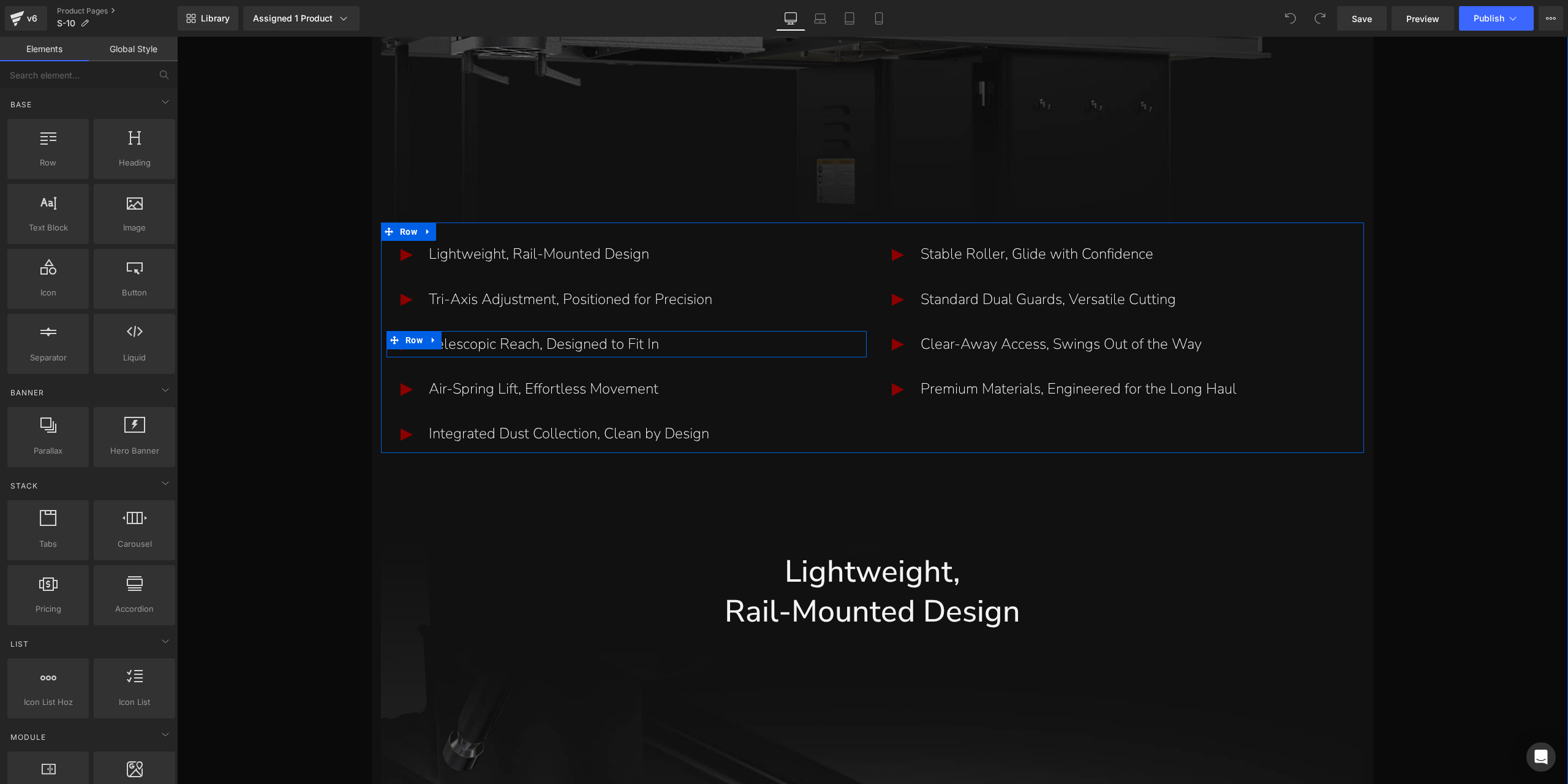
click at [552, 343] on p "Telescopic Reach, Designed to Fit In" at bounding box center [647, 344] width 435 height 27
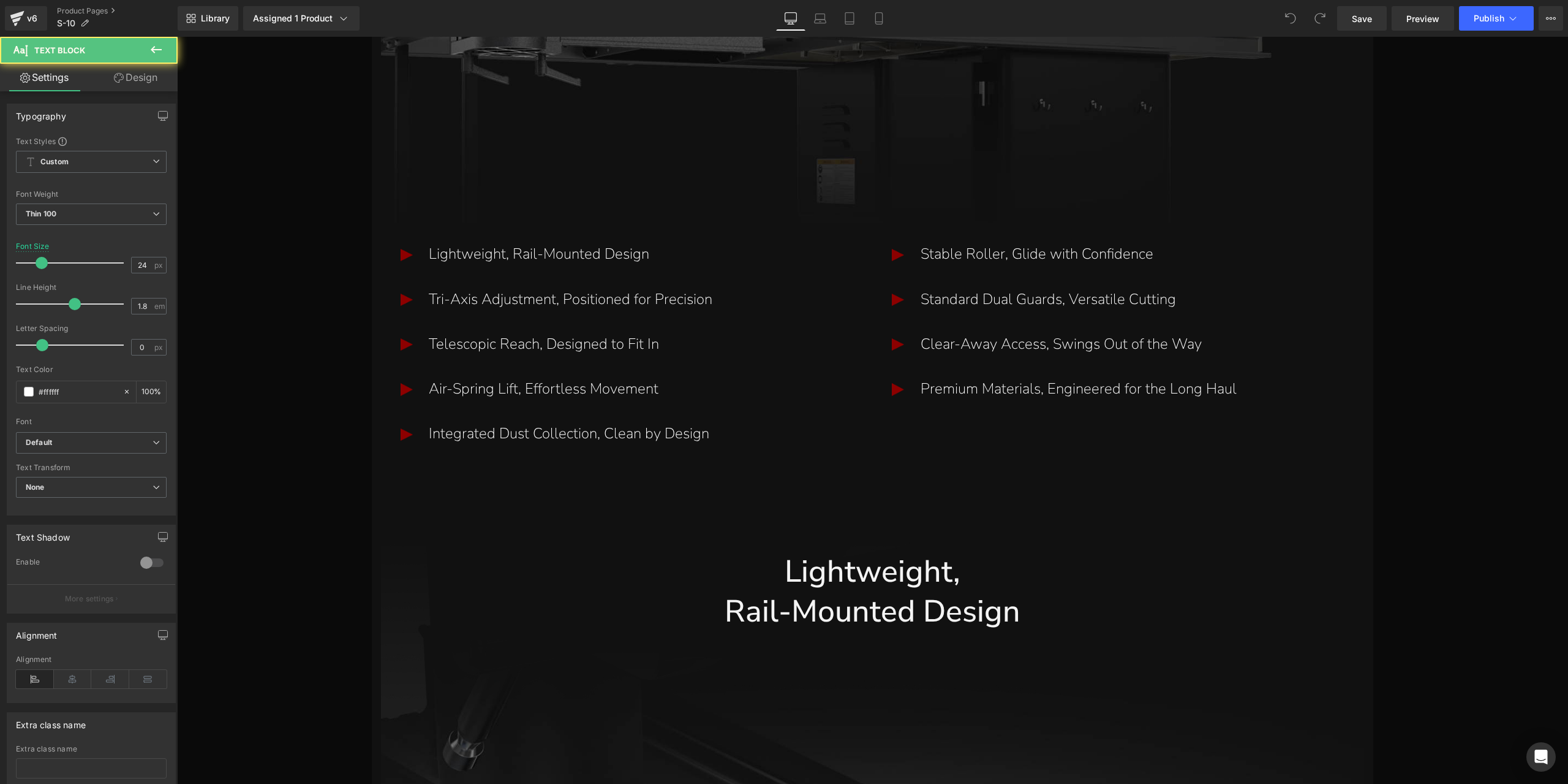
click at [133, 67] on link "Design" at bounding box center [136, 77] width 89 height 27
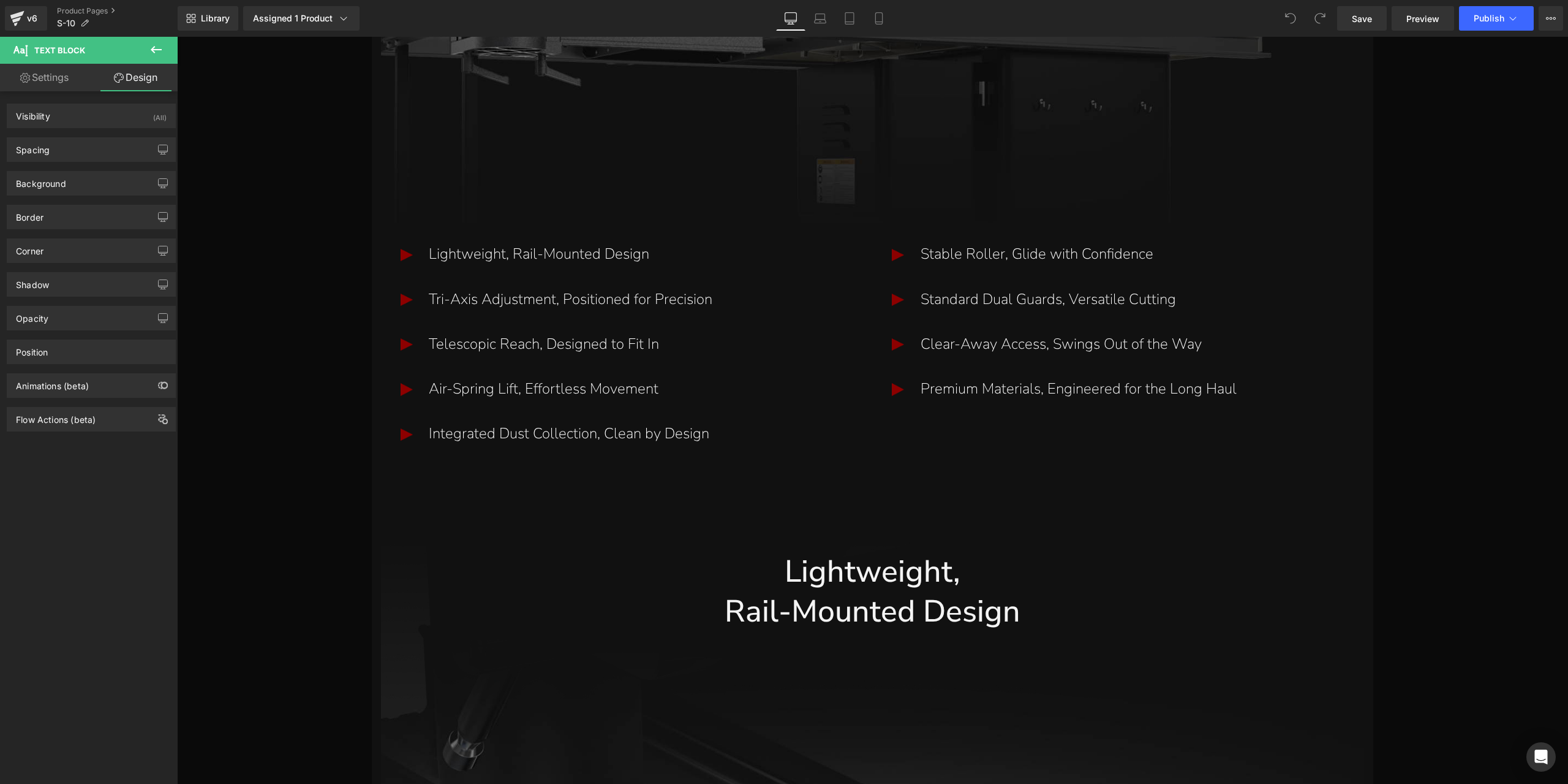
click at [79, 373] on div "Animations (beta)" at bounding box center [91, 385] width 169 height 25
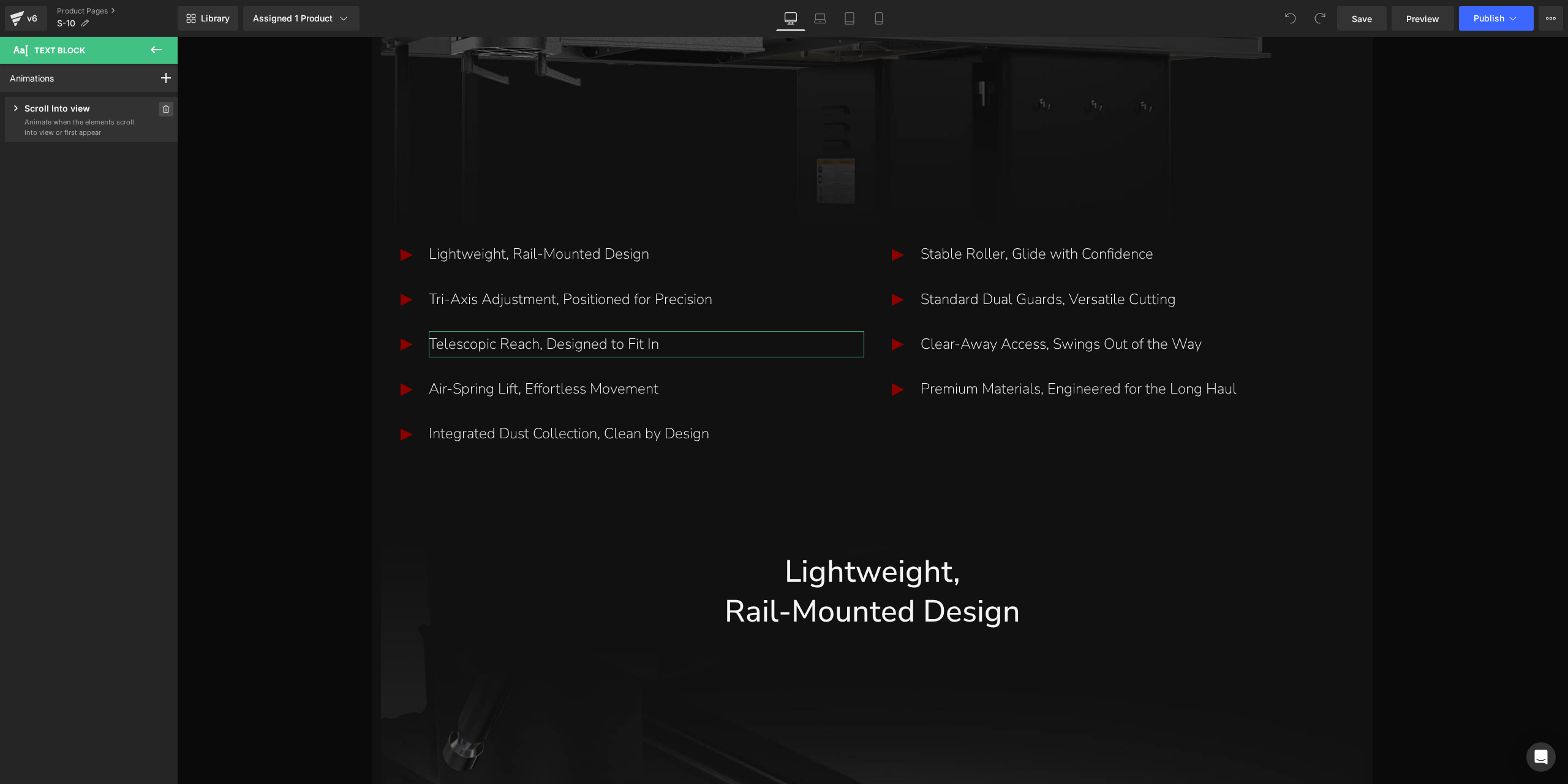
click at [159, 111] on span at bounding box center [166, 109] width 15 height 15
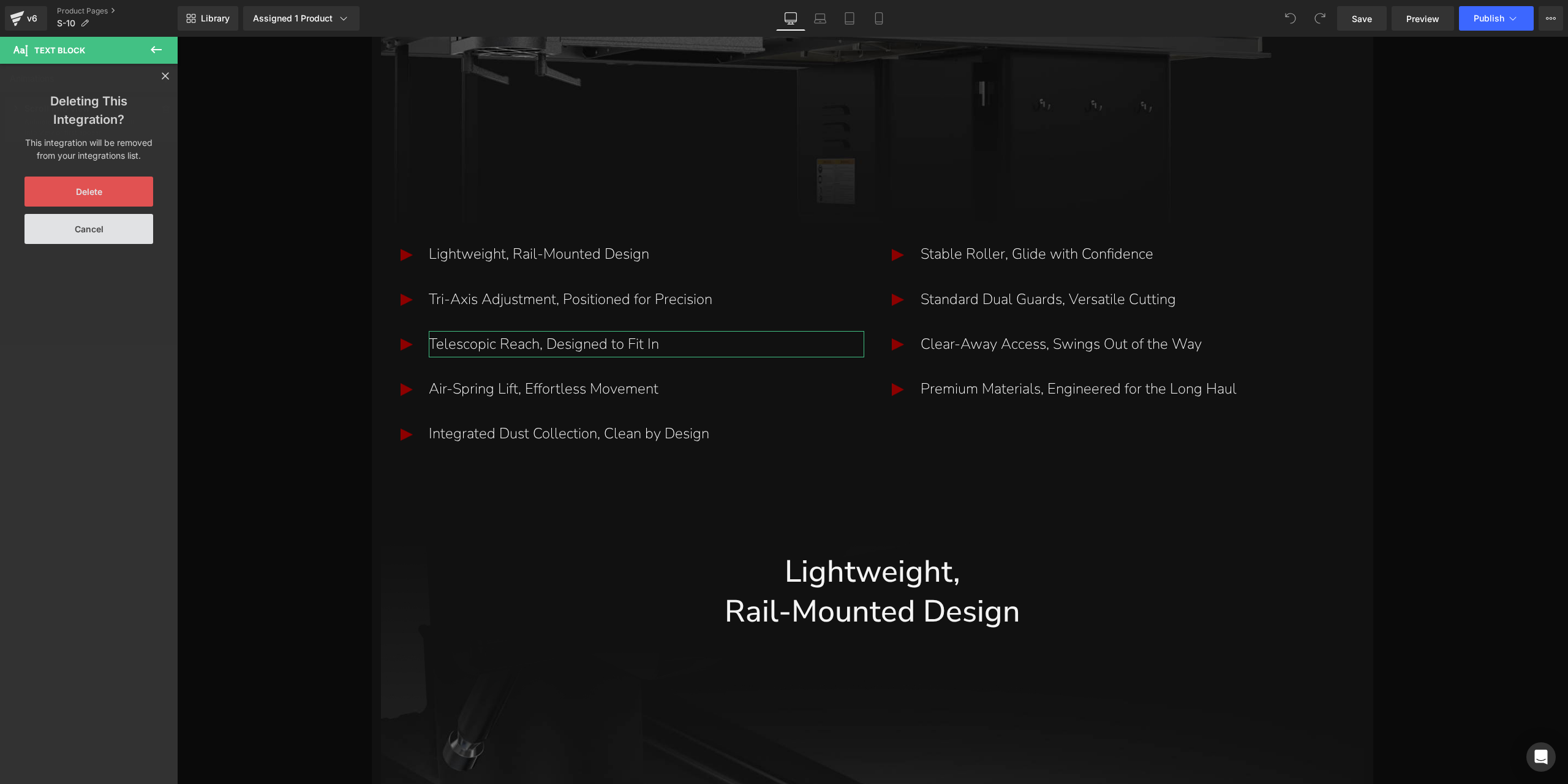
click at [114, 183] on button "Delete" at bounding box center [89, 191] width 129 height 30
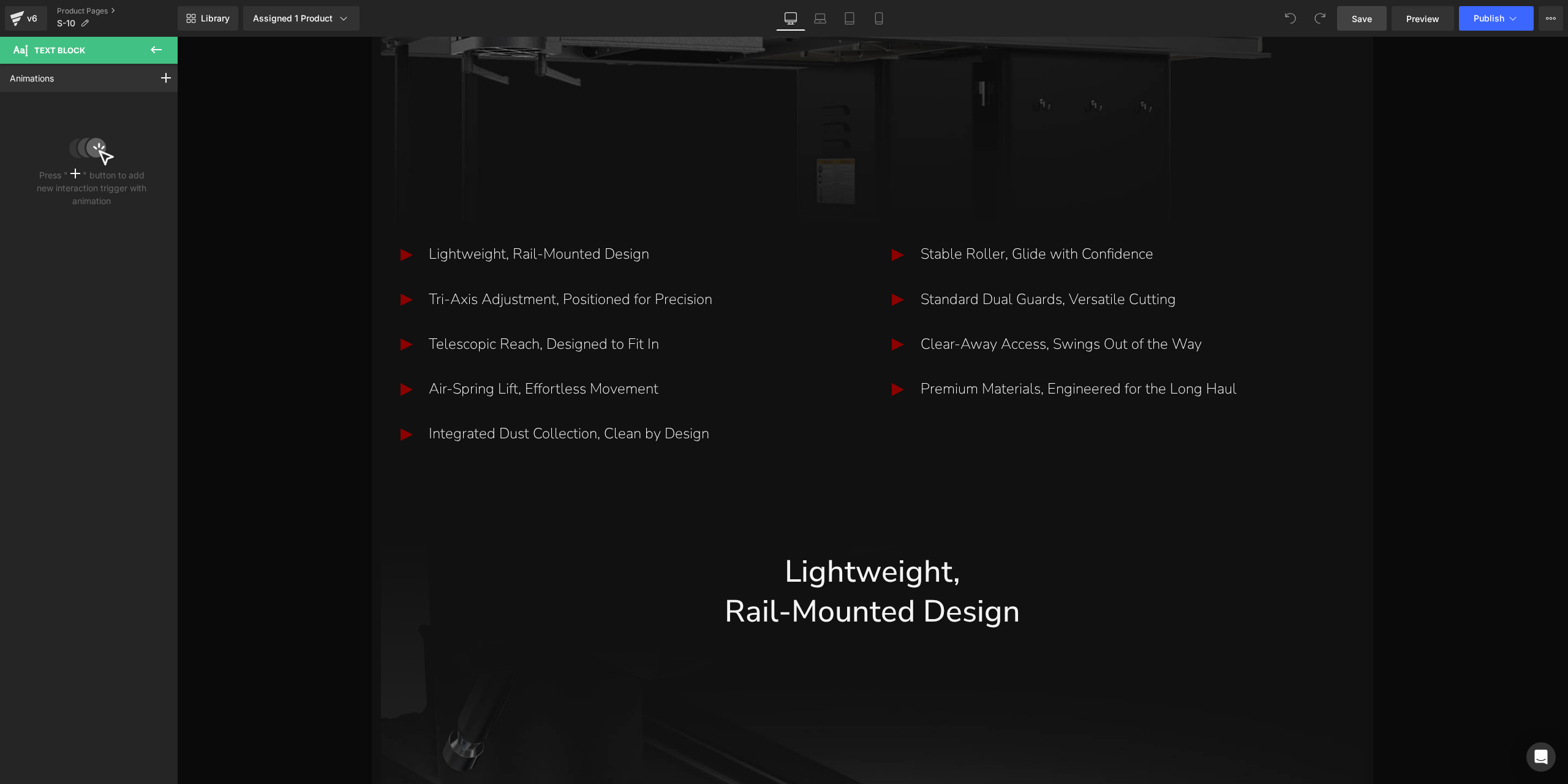
drag, startPoint x: 1376, startPoint y: 22, endPoint x: 1215, endPoint y: 23, distance: 161.0
click at [1376, 22] on link "Save" at bounding box center [1362, 18] width 49 height 25
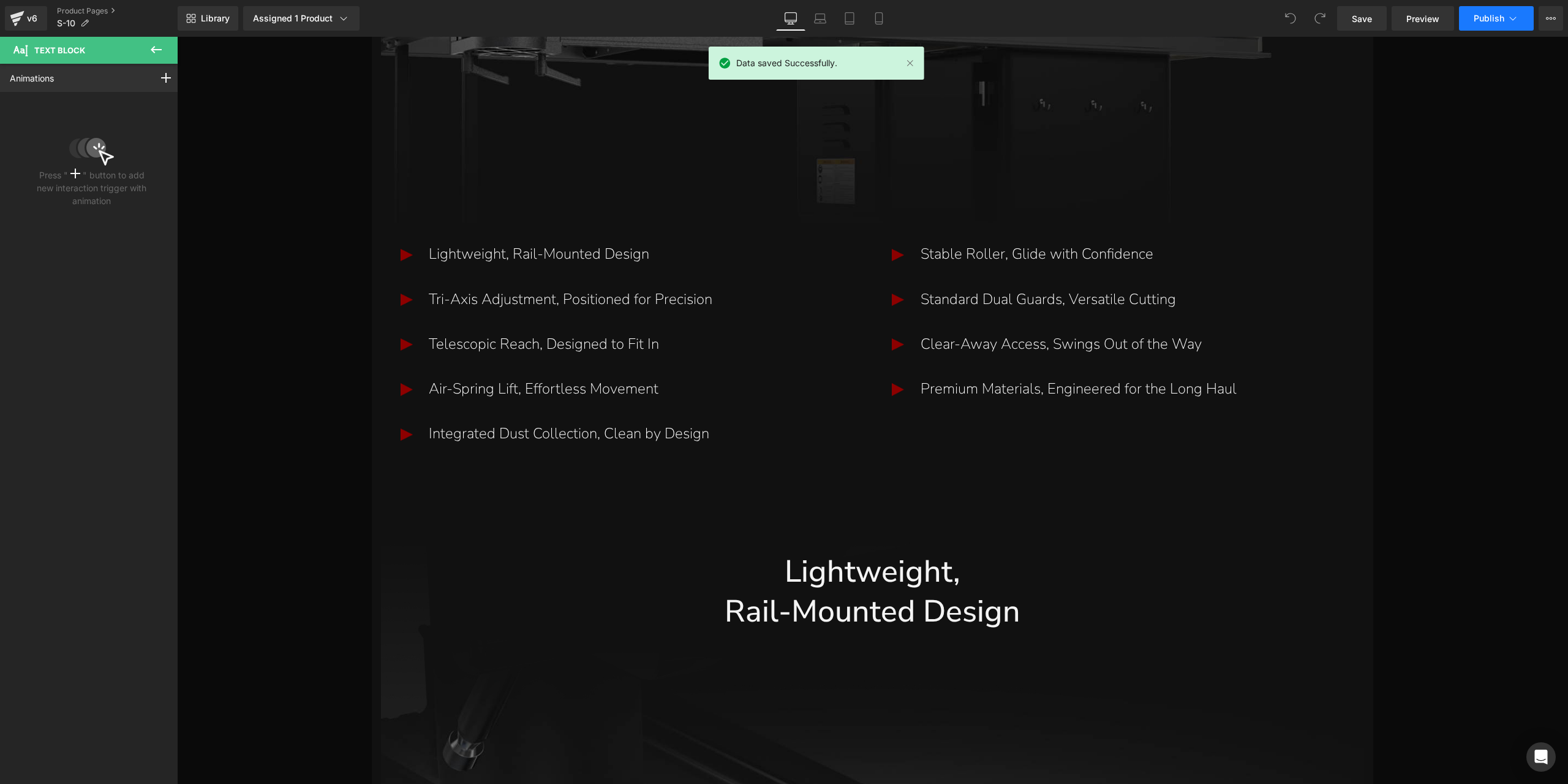
click at [1486, 20] on span "Publish" at bounding box center [1489, 18] width 30 height 10
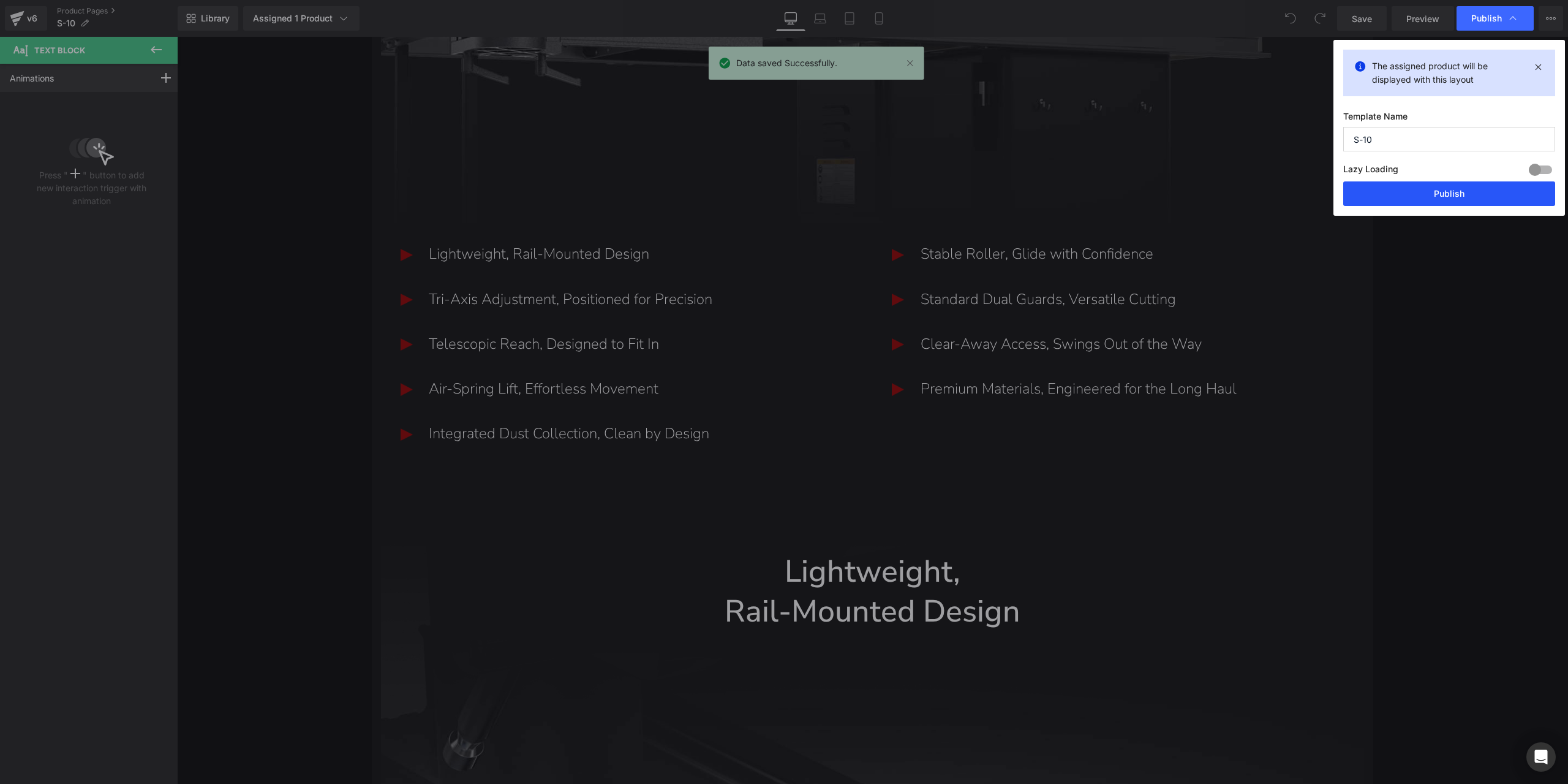
click at [1443, 189] on button "Publish" at bounding box center [1449, 194] width 212 height 25
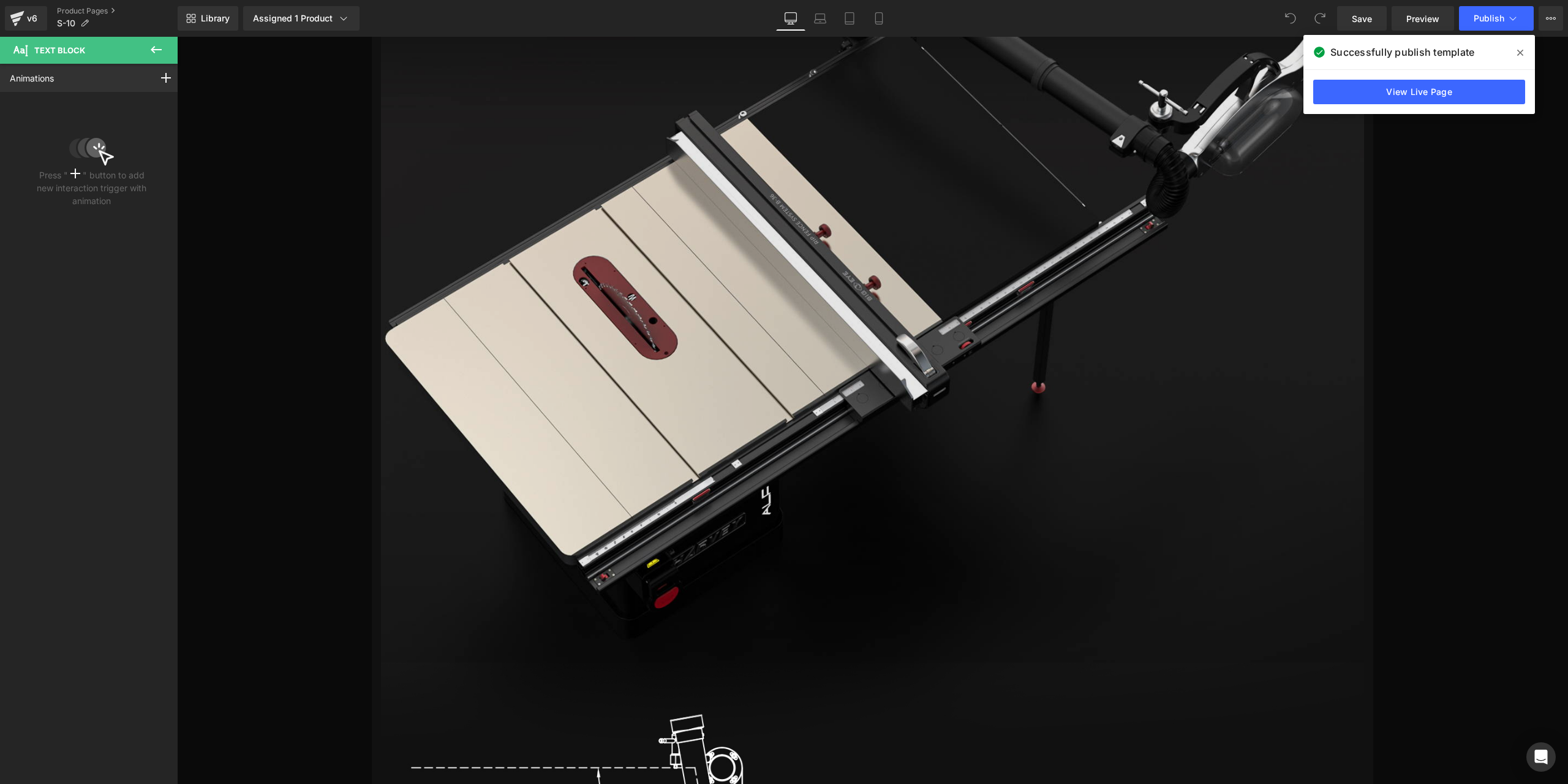
scroll to position [15196, 0]
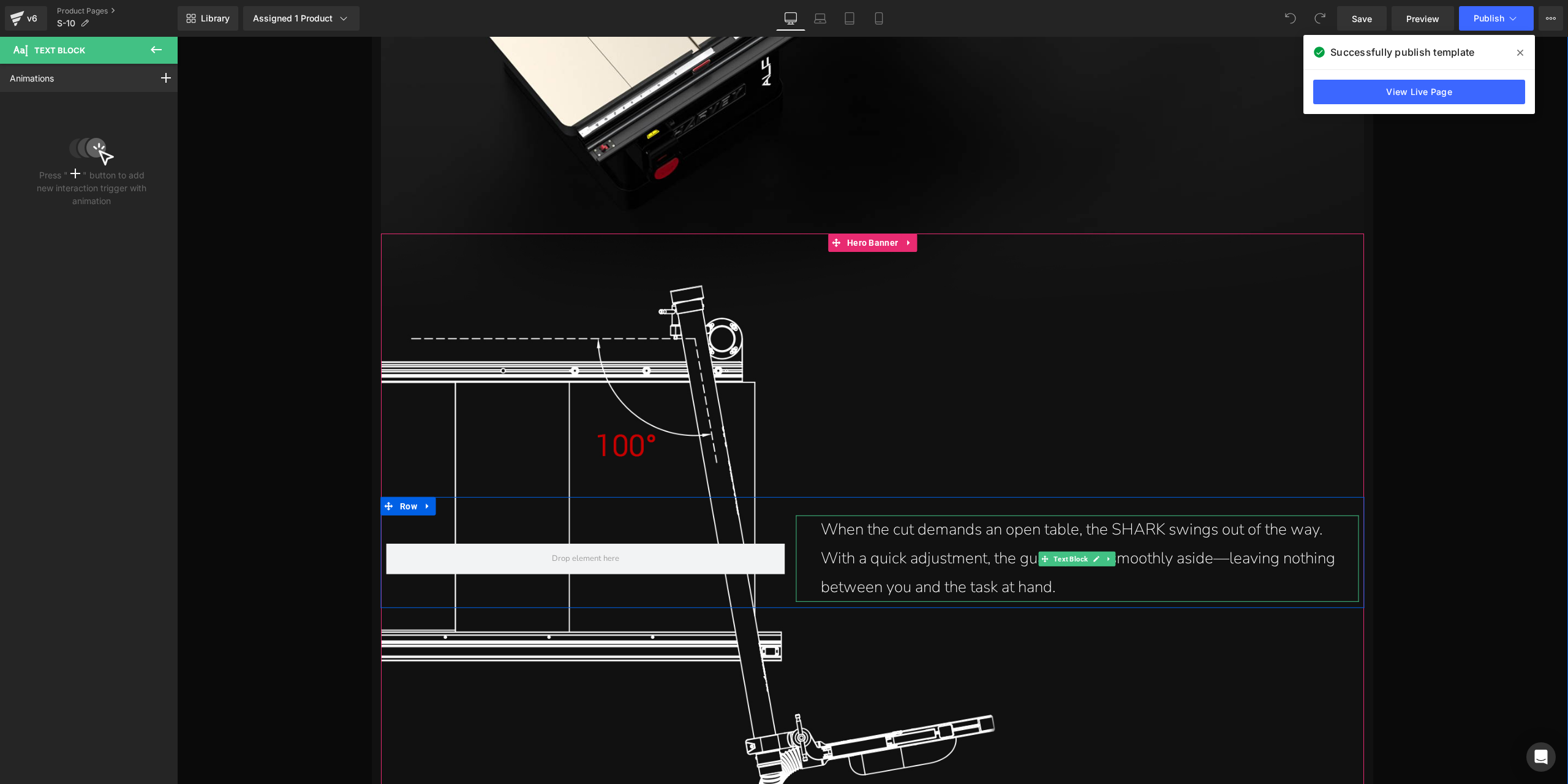
click at [879, 533] on p "When the cut demands an open table, the SHARK swings out of the way. With a qui…" at bounding box center [1080, 558] width 520 height 86
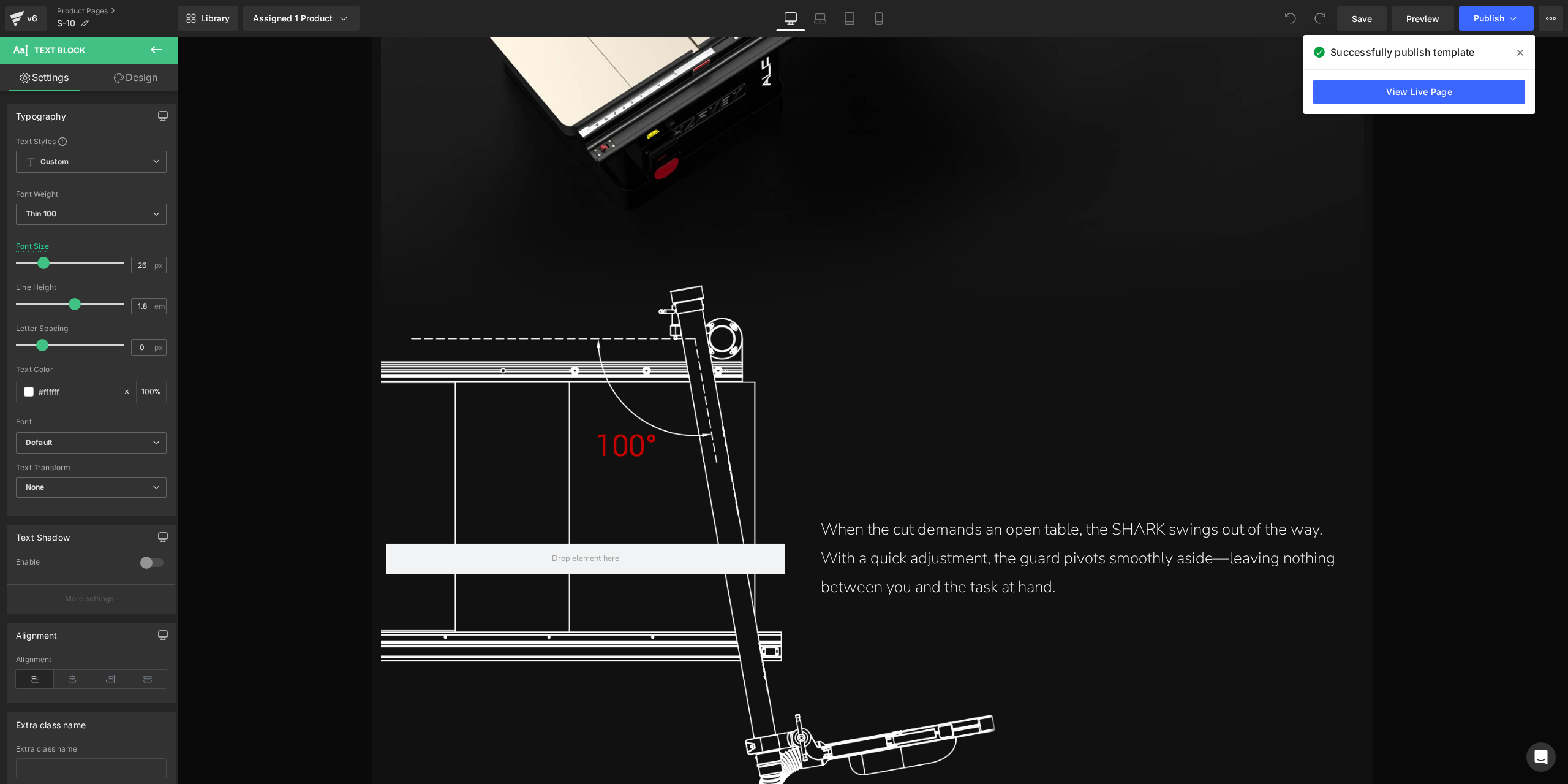
click at [144, 77] on link "Design" at bounding box center [136, 77] width 89 height 27
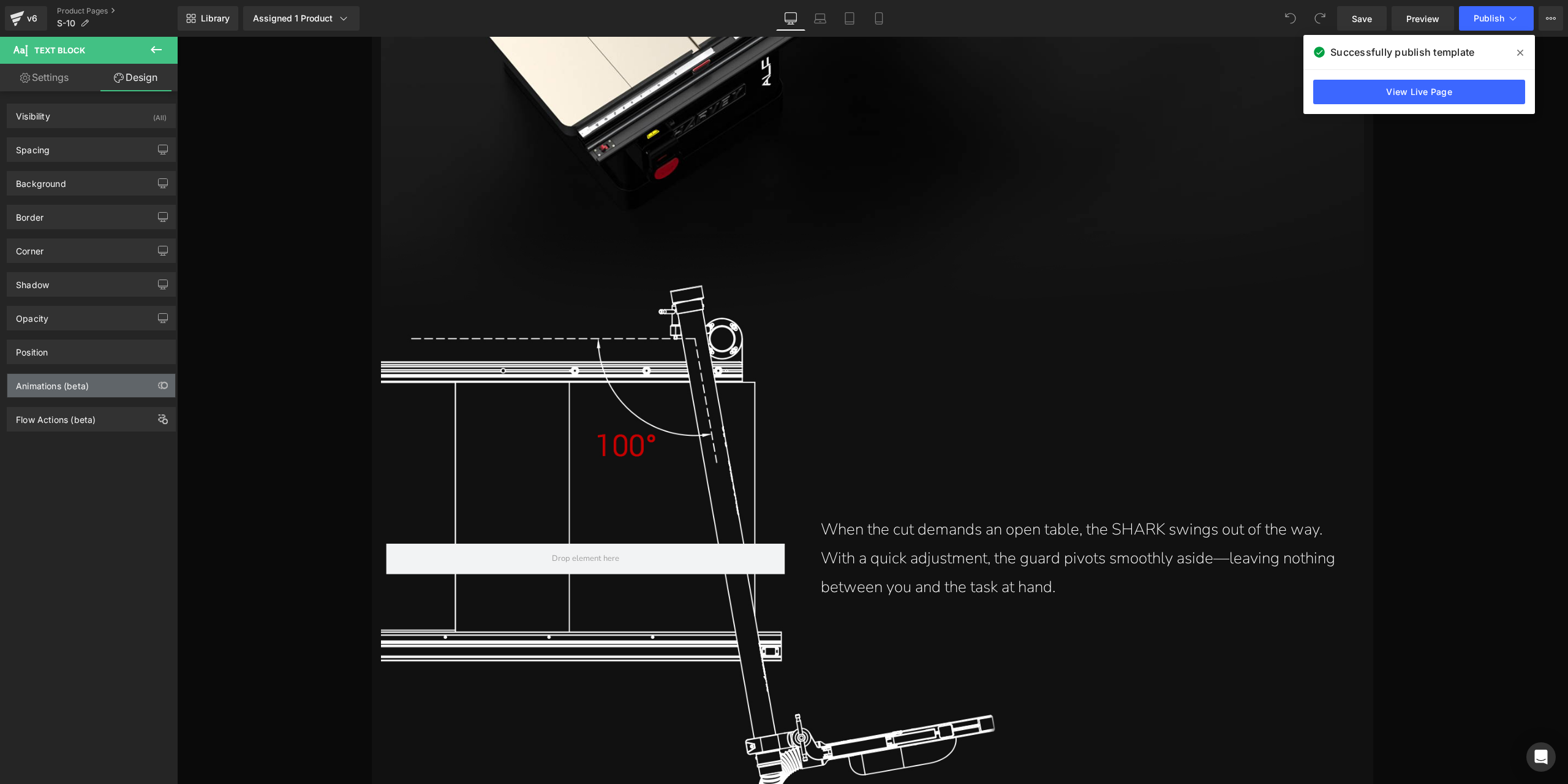
click at [73, 383] on div "Animations (beta)" at bounding box center [52, 382] width 73 height 17
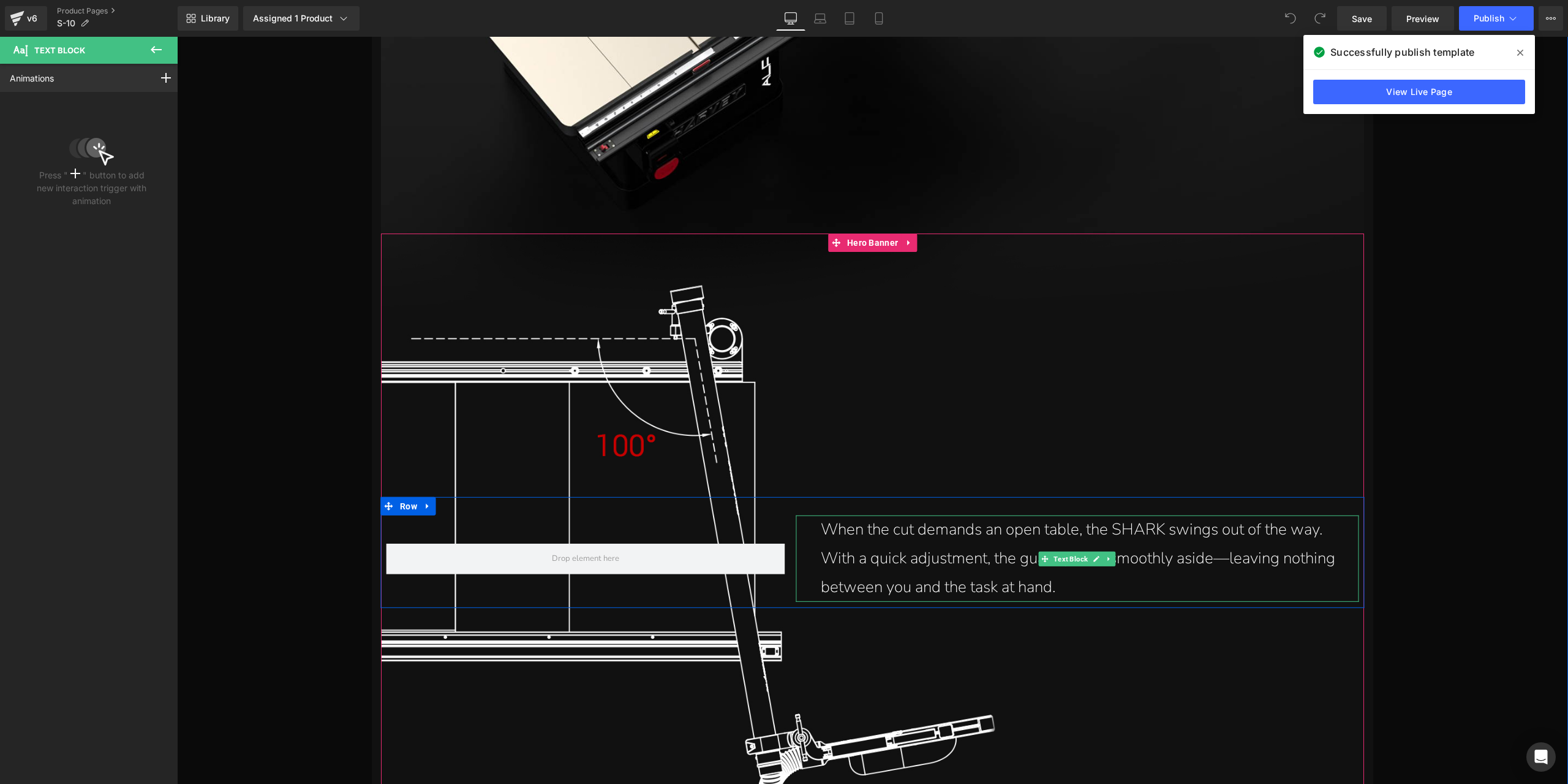
click at [912, 561] on p "When the cut demands an open table, the SHARK swings out of the way. With a qui…" at bounding box center [1080, 558] width 520 height 86
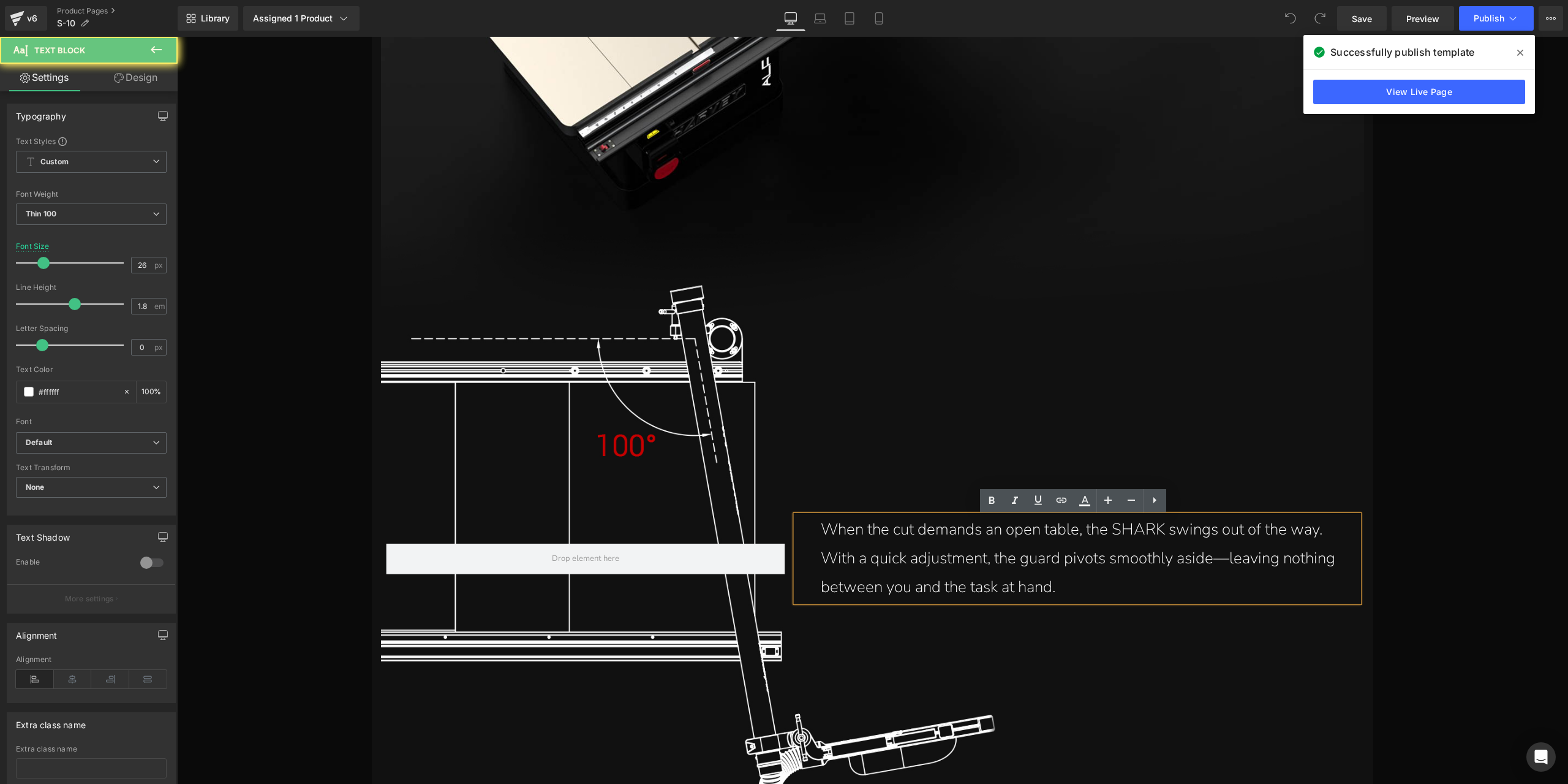
click at [944, 558] on p "When the cut demands an open table, the SHARK swings out of the way. With a qui…" at bounding box center [1080, 558] width 520 height 86
click at [148, 81] on link "Design" at bounding box center [136, 77] width 89 height 27
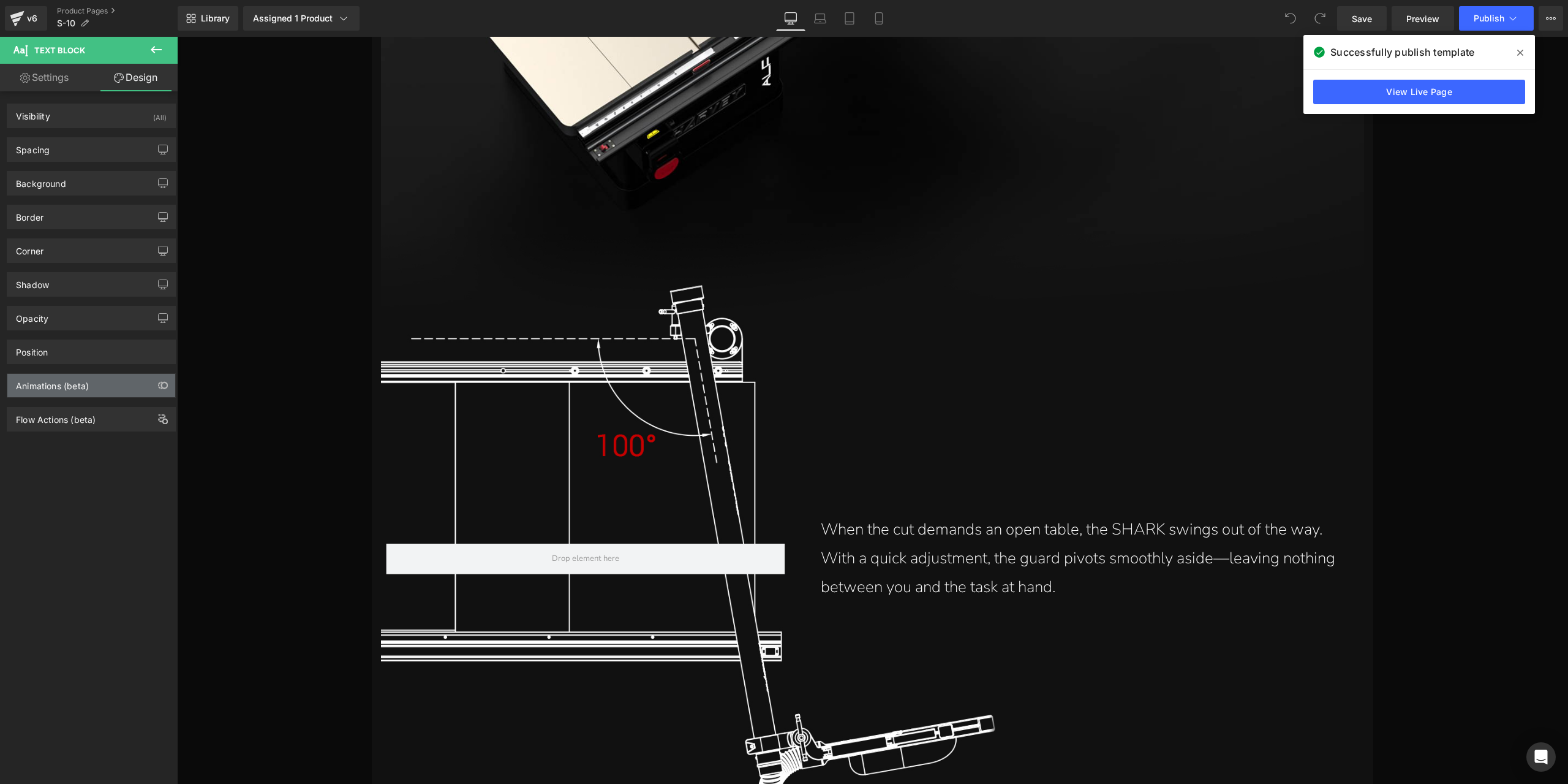
click at [98, 382] on div "Animations (beta)" at bounding box center [91, 385] width 168 height 23
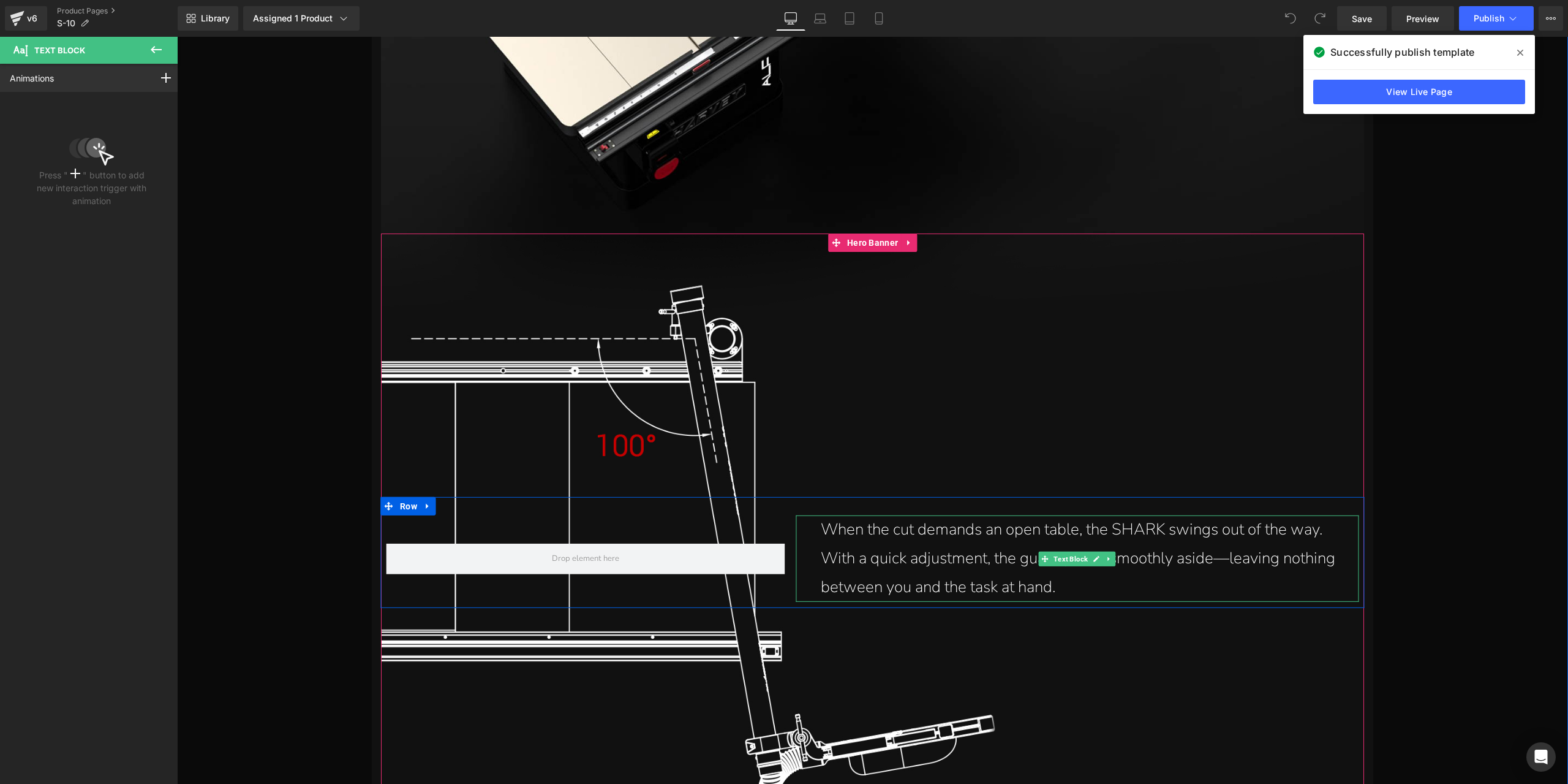
click at [900, 547] on p "When the cut demands an open table, the SHARK swings out of the way. With a qui…" at bounding box center [1080, 558] width 520 height 86
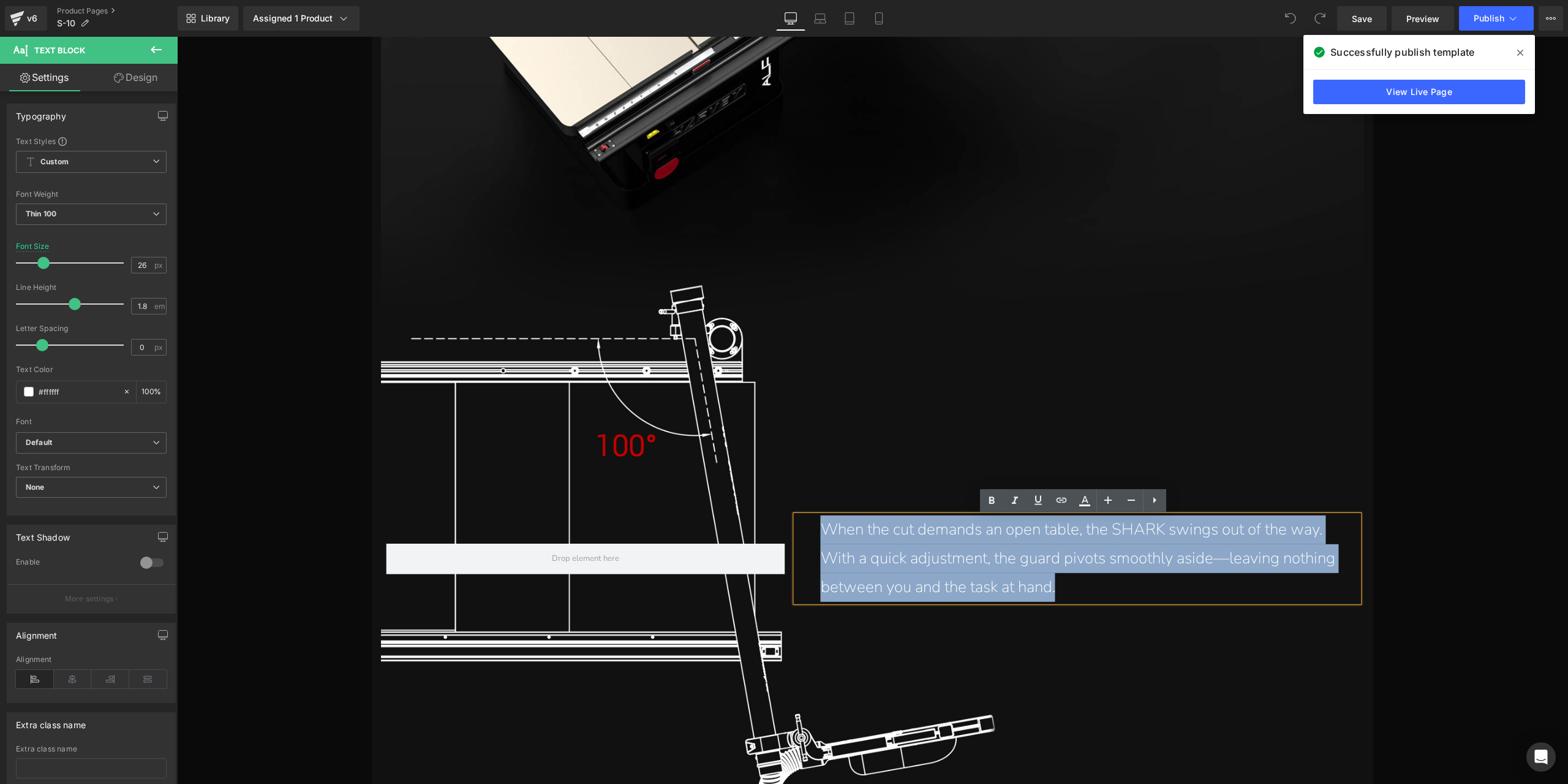
drag, startPoint x: 810, startPoint y: 524, endPoint x: 1104, endPoint y: 602, distance: 304.2
click at [1104, 601] on div "When the cut demands an open table, the SHARK swings out of the way. With a qui…" at bounding box center [1077, 558] width 562 height 86
click at [881, 536] on p "When the cut demands an open table, the SHARK swings out of the way. With a qui…" at bounding box center [1080, 558] width 520 height 86
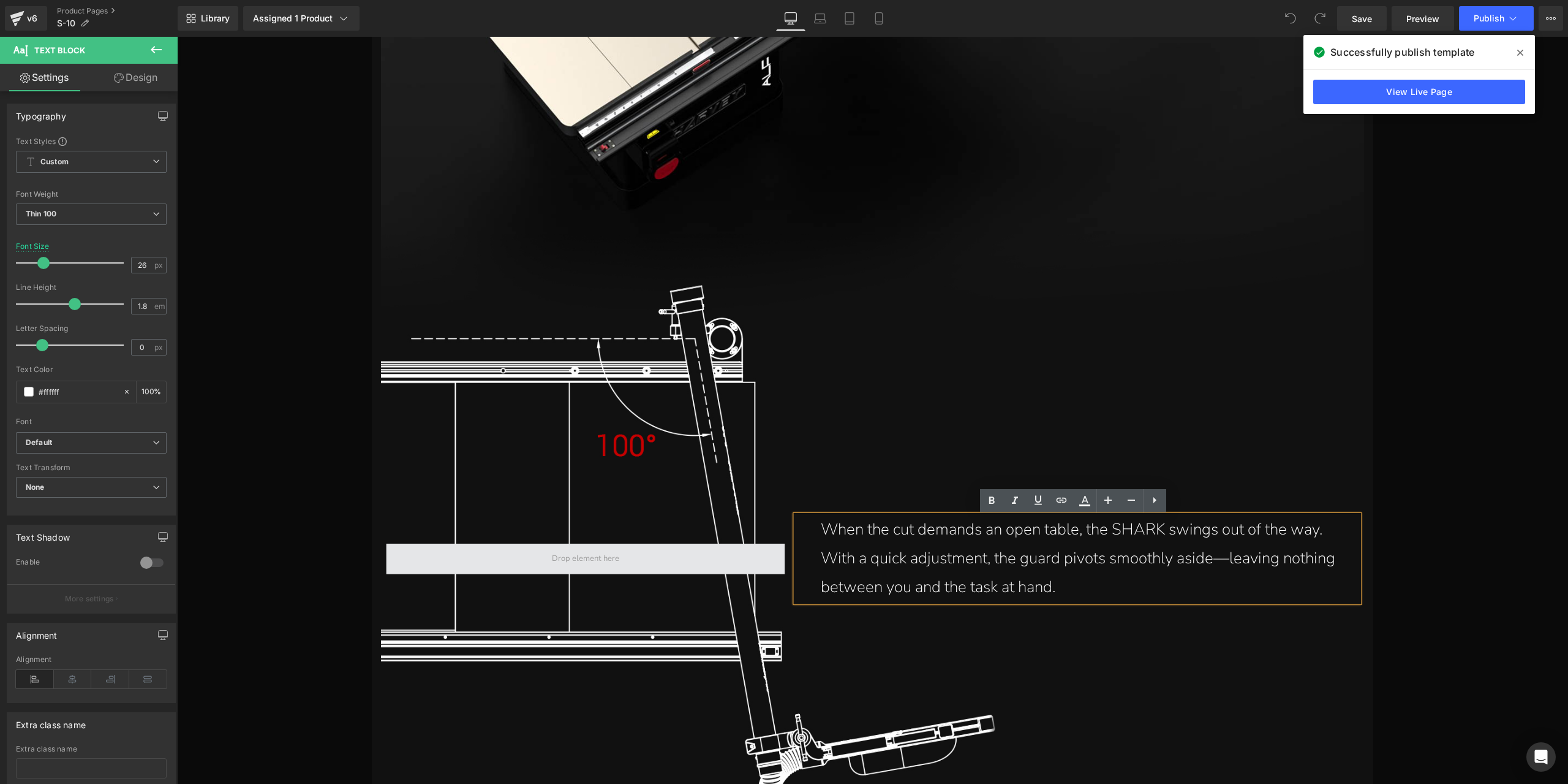
click at [427, 563] on span at bounding box center [586, 558] width 399 height 30
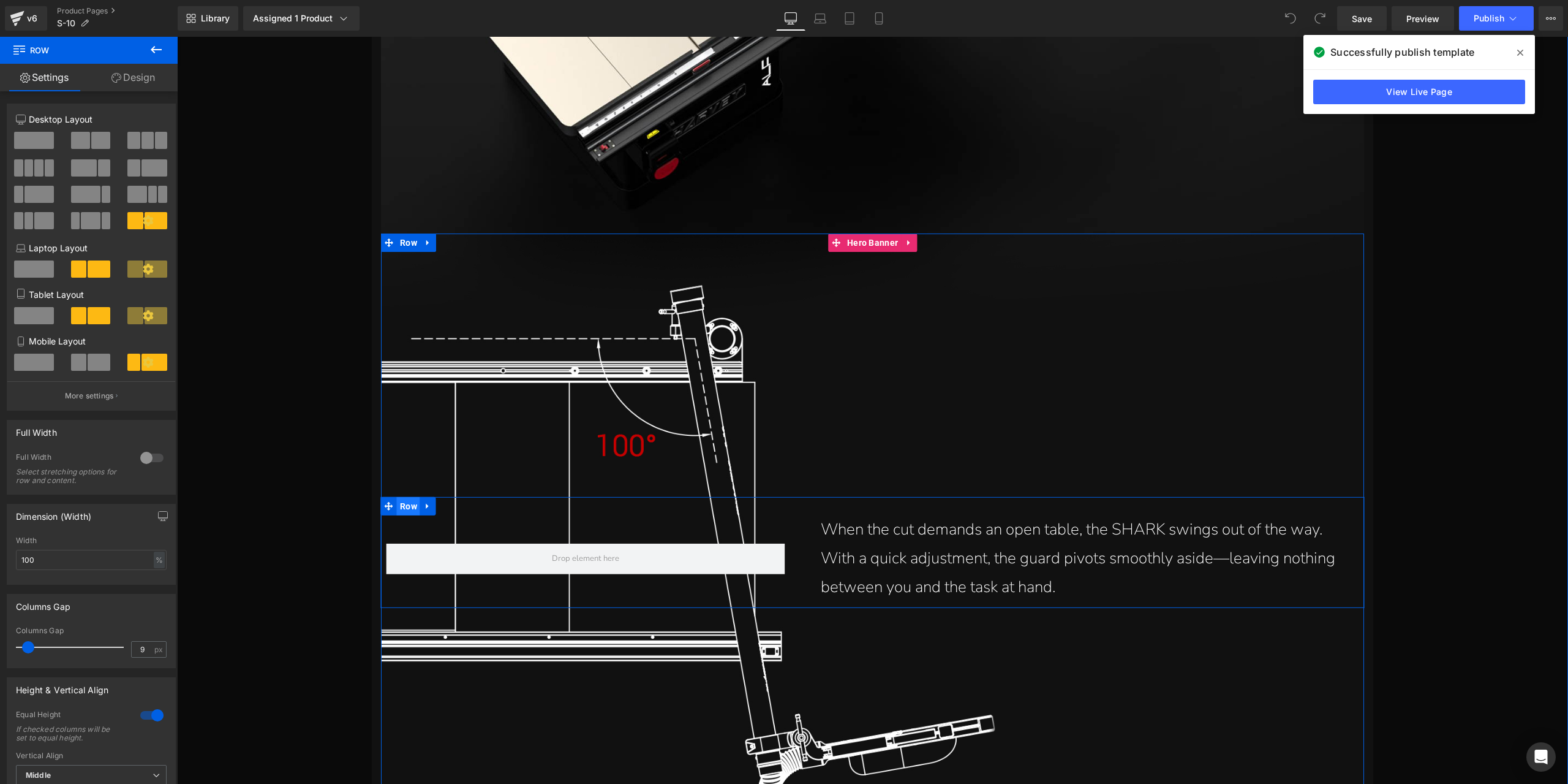
click at [407, 510] on span "Row" at bounding box center [408, 506] width 23 height 18
click at [142, 400] on button "More settings" at bounding box center [91, 395] width 168 height 29
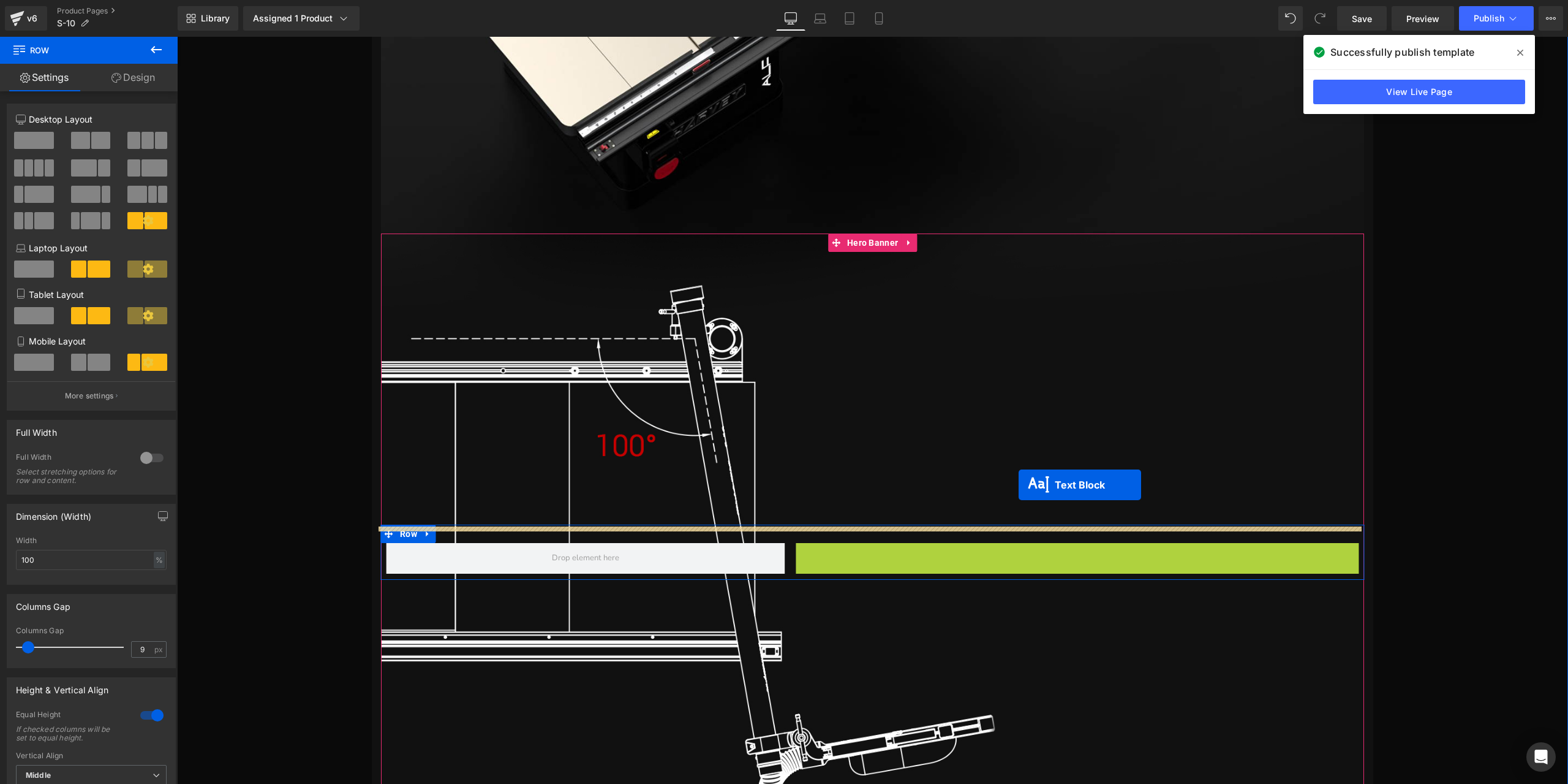
drag, startPoint x: 1043, startPoint y: 561, endPoint x: 1018, endPoint y: 485, distance: 80.0
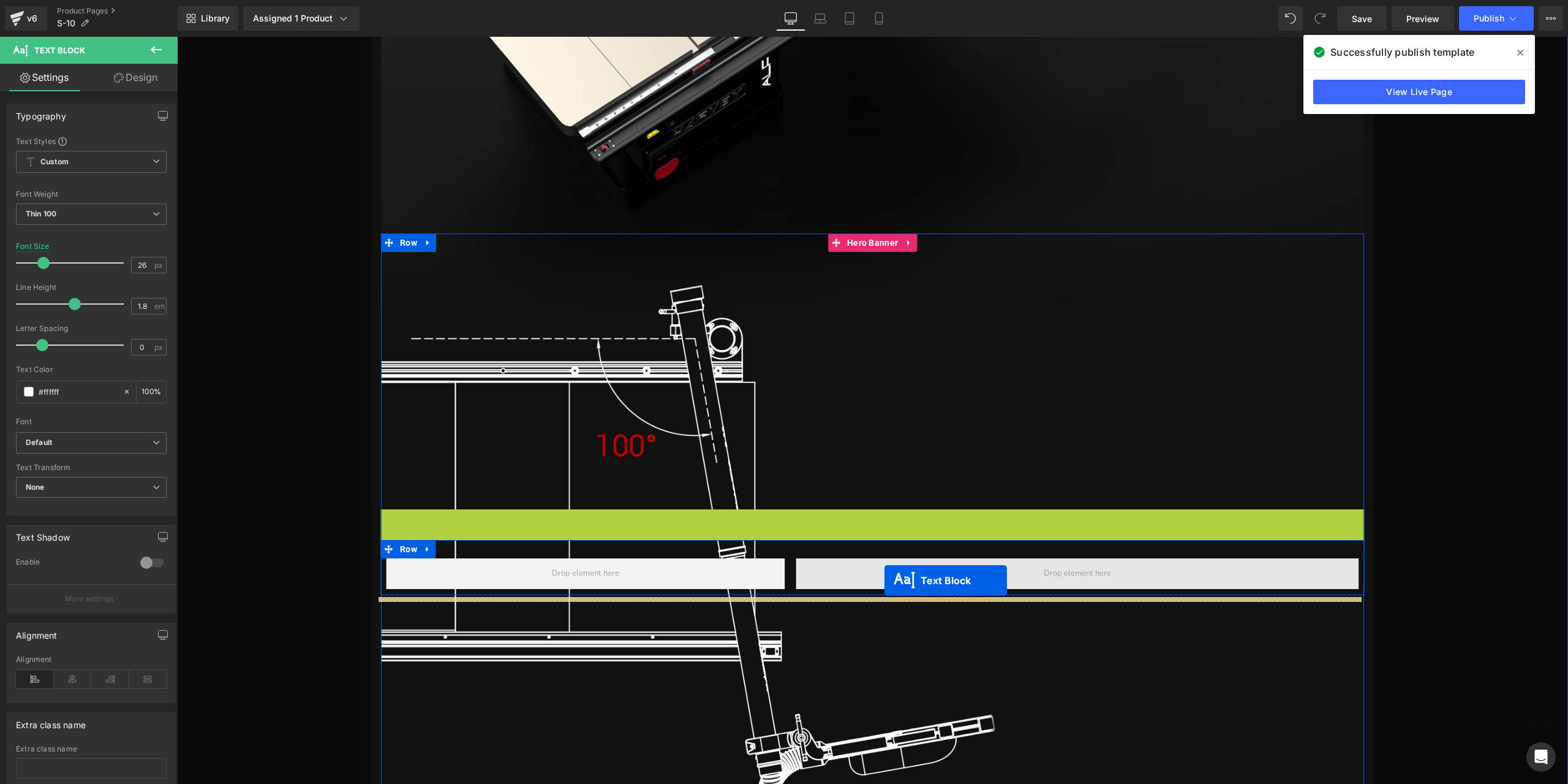
drag, startPoint x: 841, startPoint y: 525, endPoint x: 885, endPoint y: 580, distance: 70.4
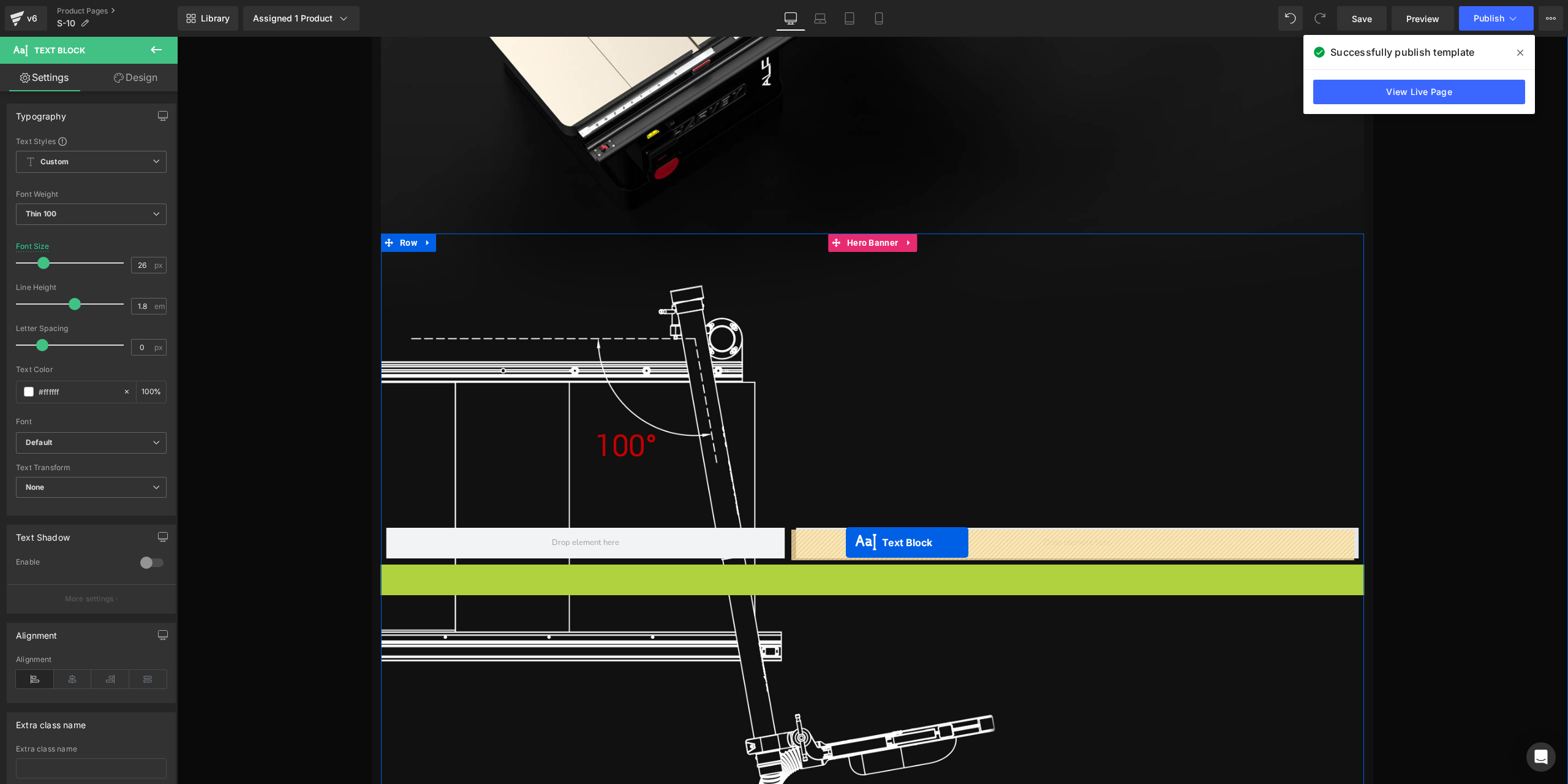
drag, startPoint x: 840, startPoint y: 581, endPoint x: 846, endPoint y: 542, distance: 39.5
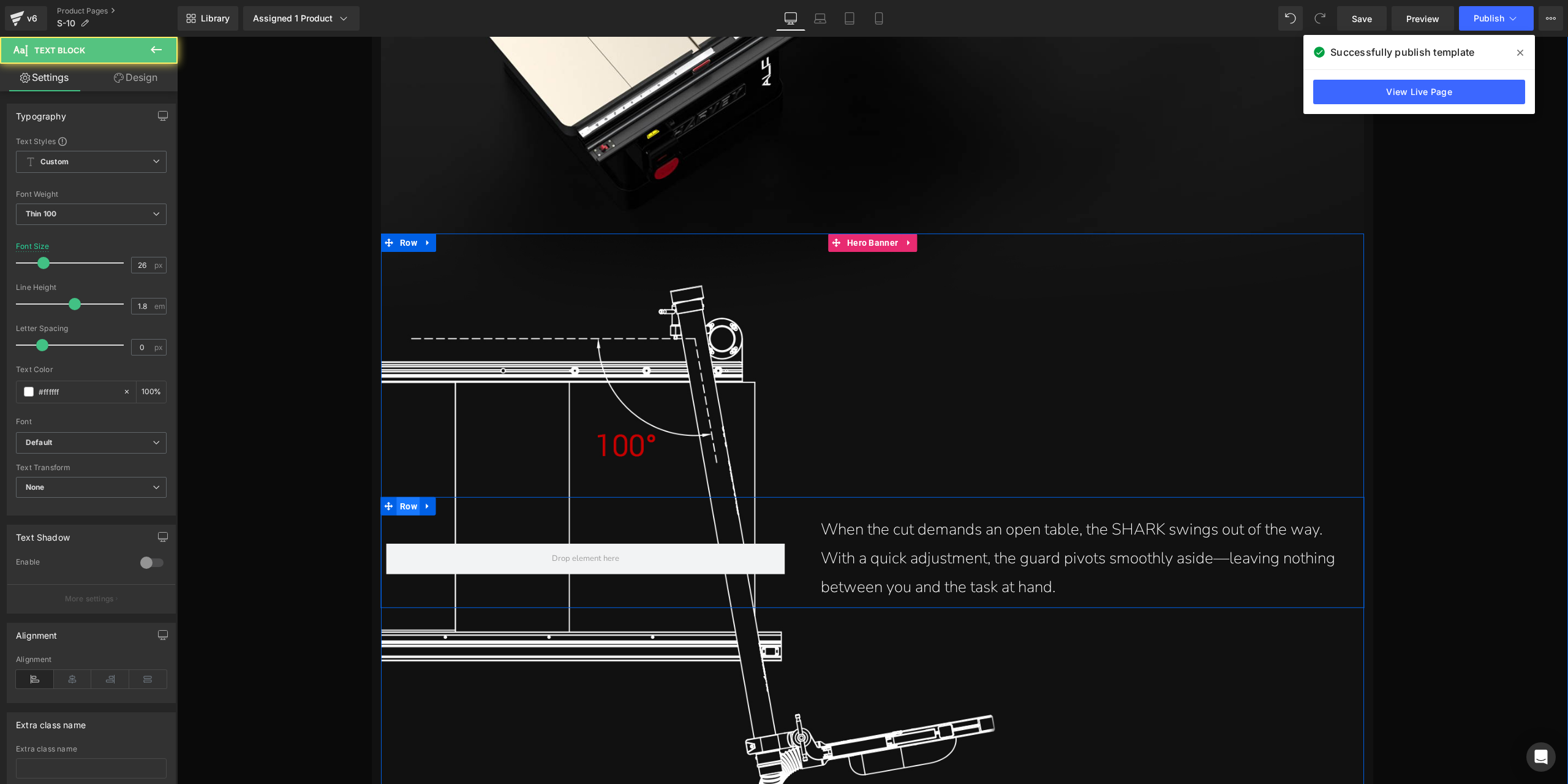
click at [408, 512] on span "Row" at bounding box center [408, 506] width 23 height 18
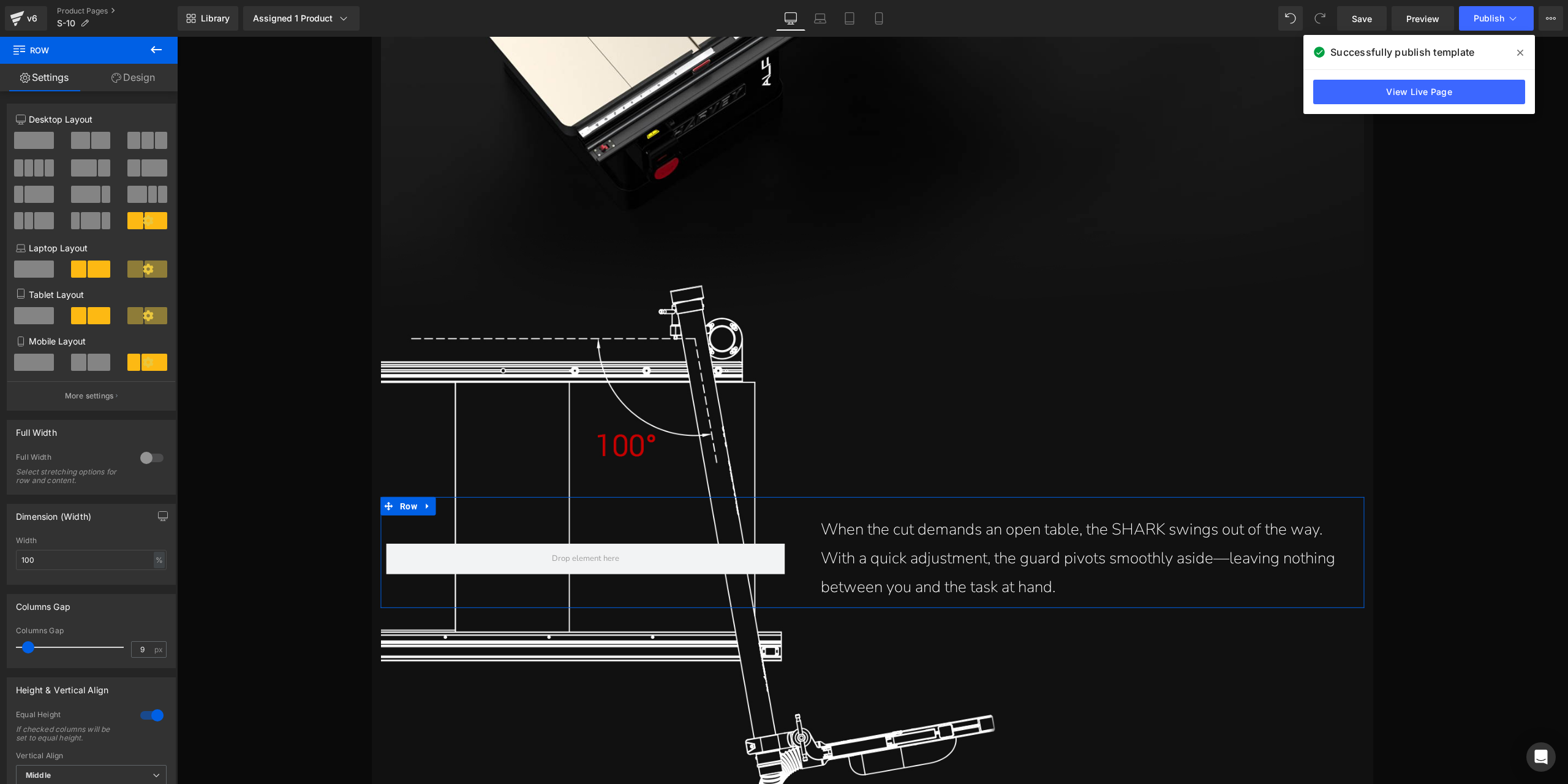
click at [128, 79] on link "Design" at bounding box center [133, 77] width 89 height 27
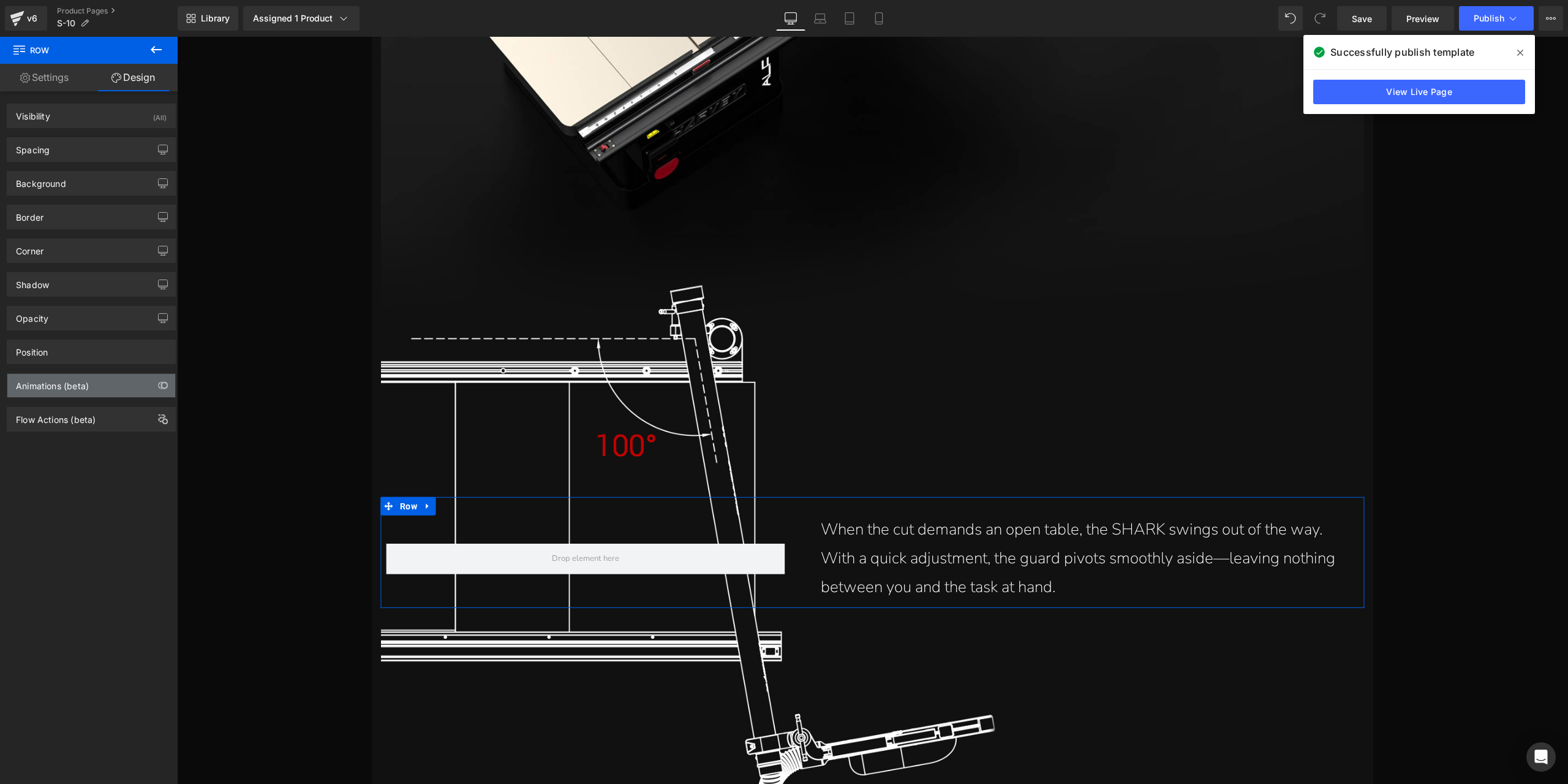
click at [76, 377] on div "Animations (beta)" at bounding box center [52, 382] width 73 height 17
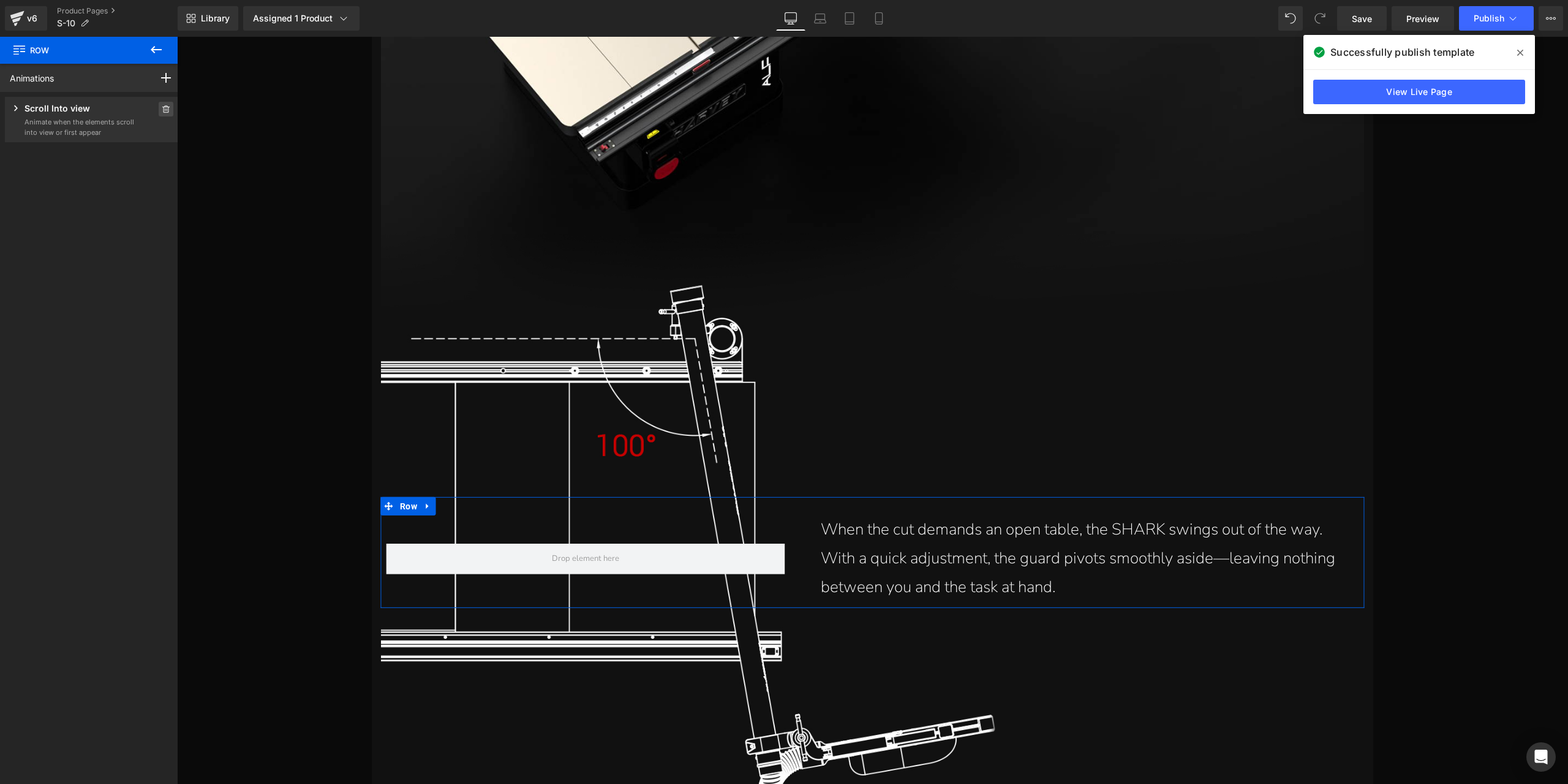
click at [164, 110] on icon at bounding box center [166, 109] width 8 height 8
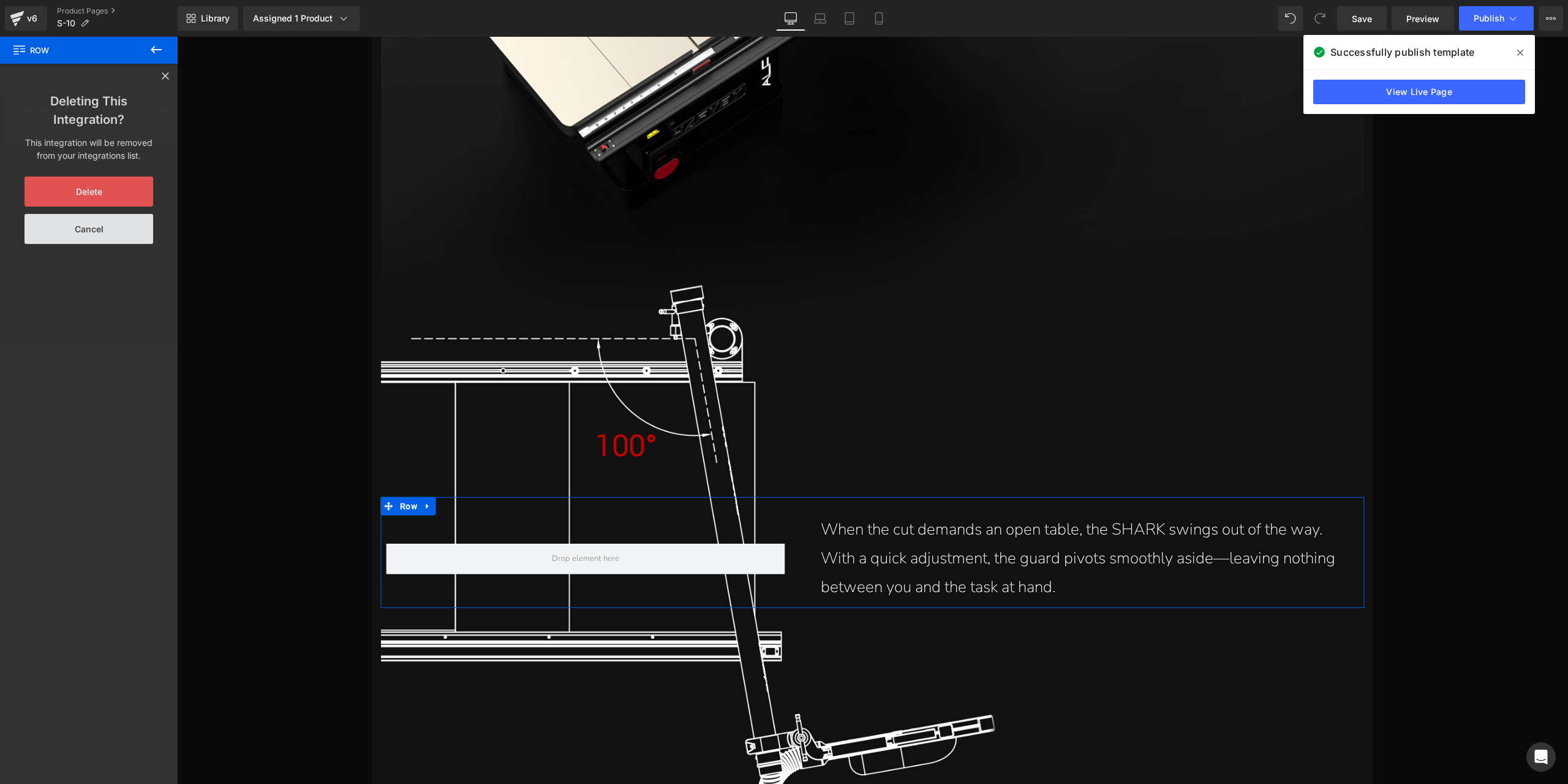
click at [99, 187] on button "Delete" at bounding box center [89, 191] width 129 height 30
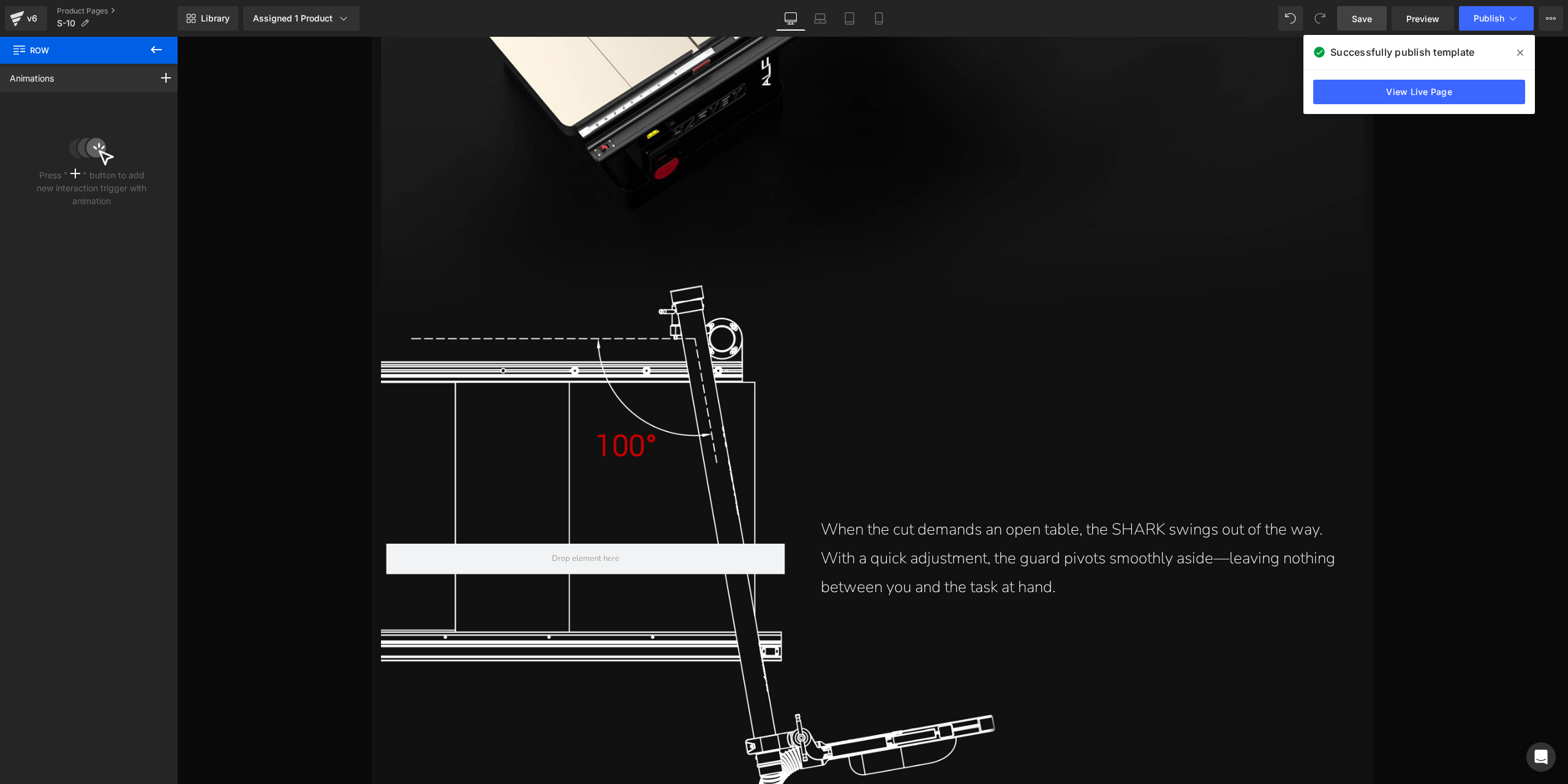
click at [1359, 14] on span "Save" at bounding box center [1362, 18] width 20 height 13
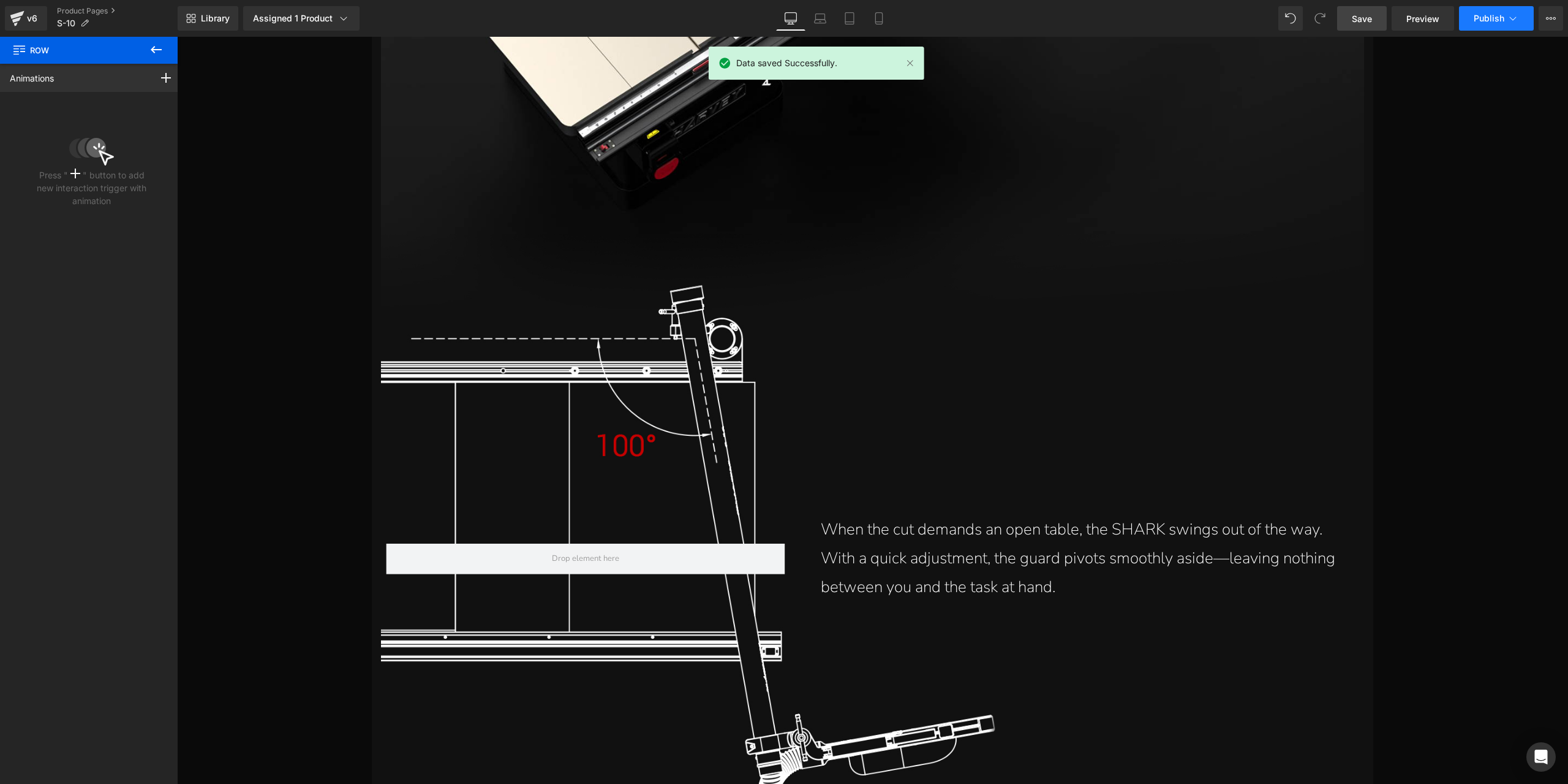
click at [1492, 23] on button "Publish" at bounding box center [1496, 18] width 75 height 25
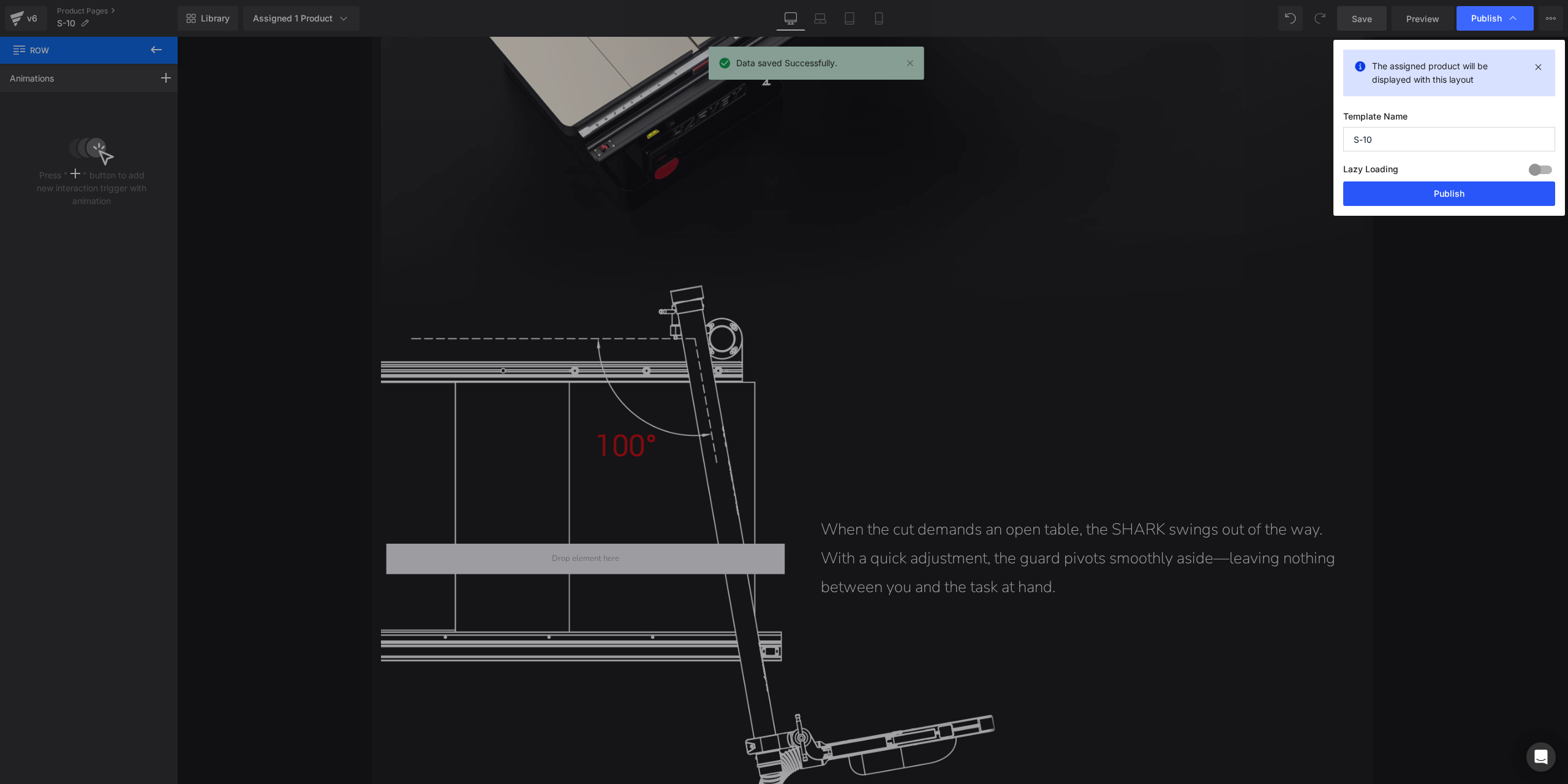
click at [1462, 199] on button "Publish" at bounding box center [1449, 194] width 212 height 25
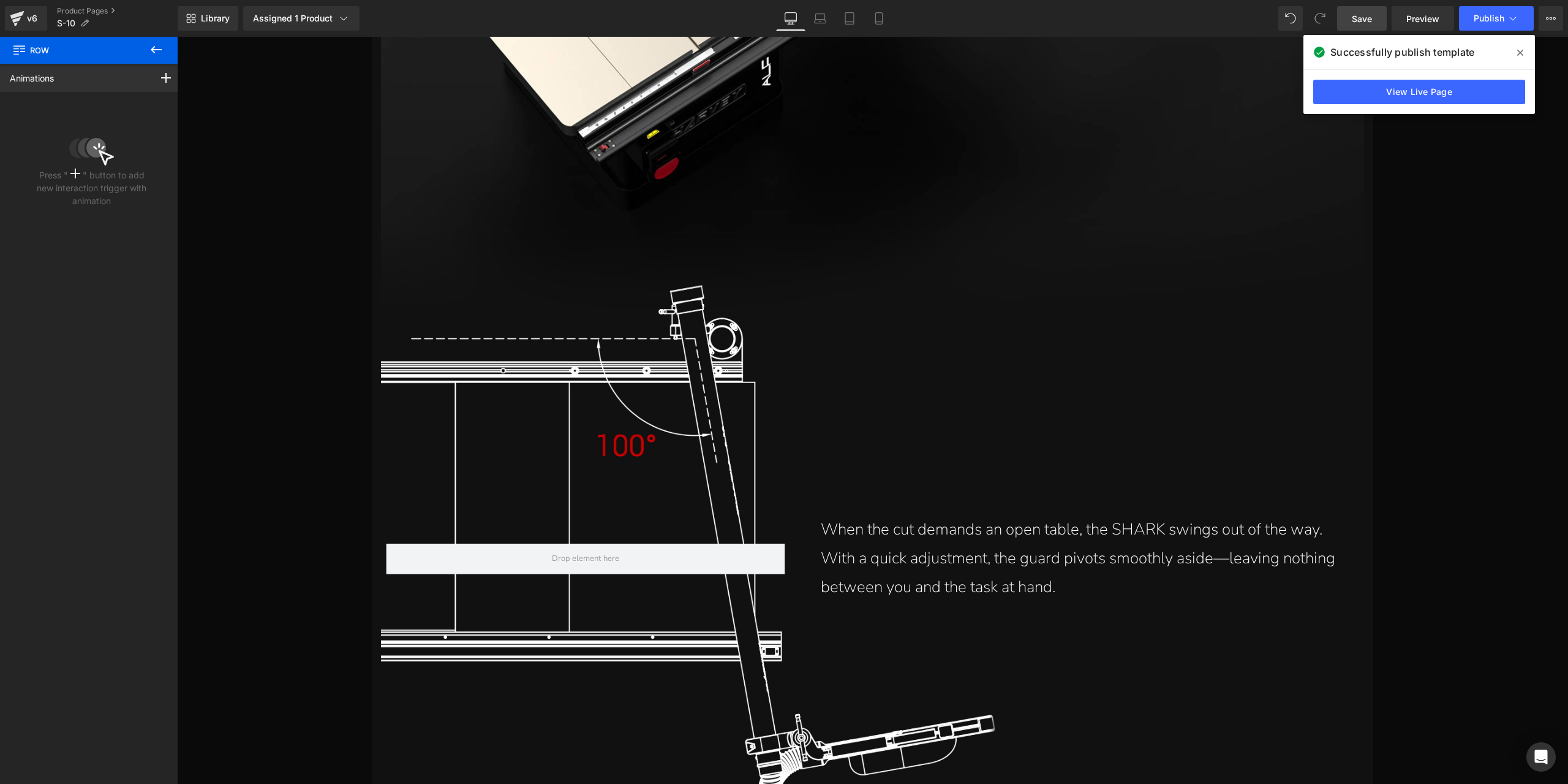
click at [1515, 50] on span at bounding box center [1520, 53] width 20 height 20
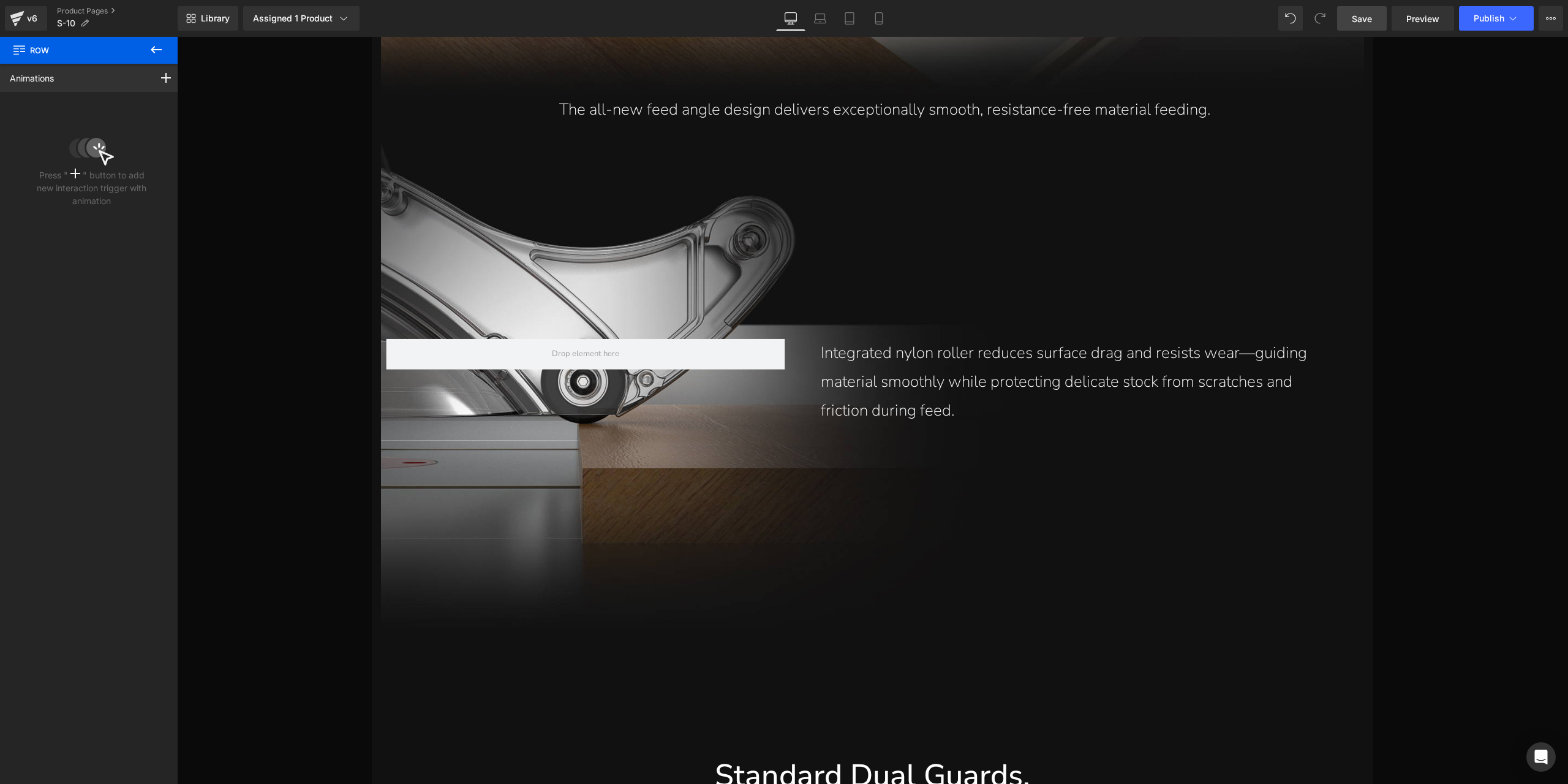
scroll to position [12260, 0]
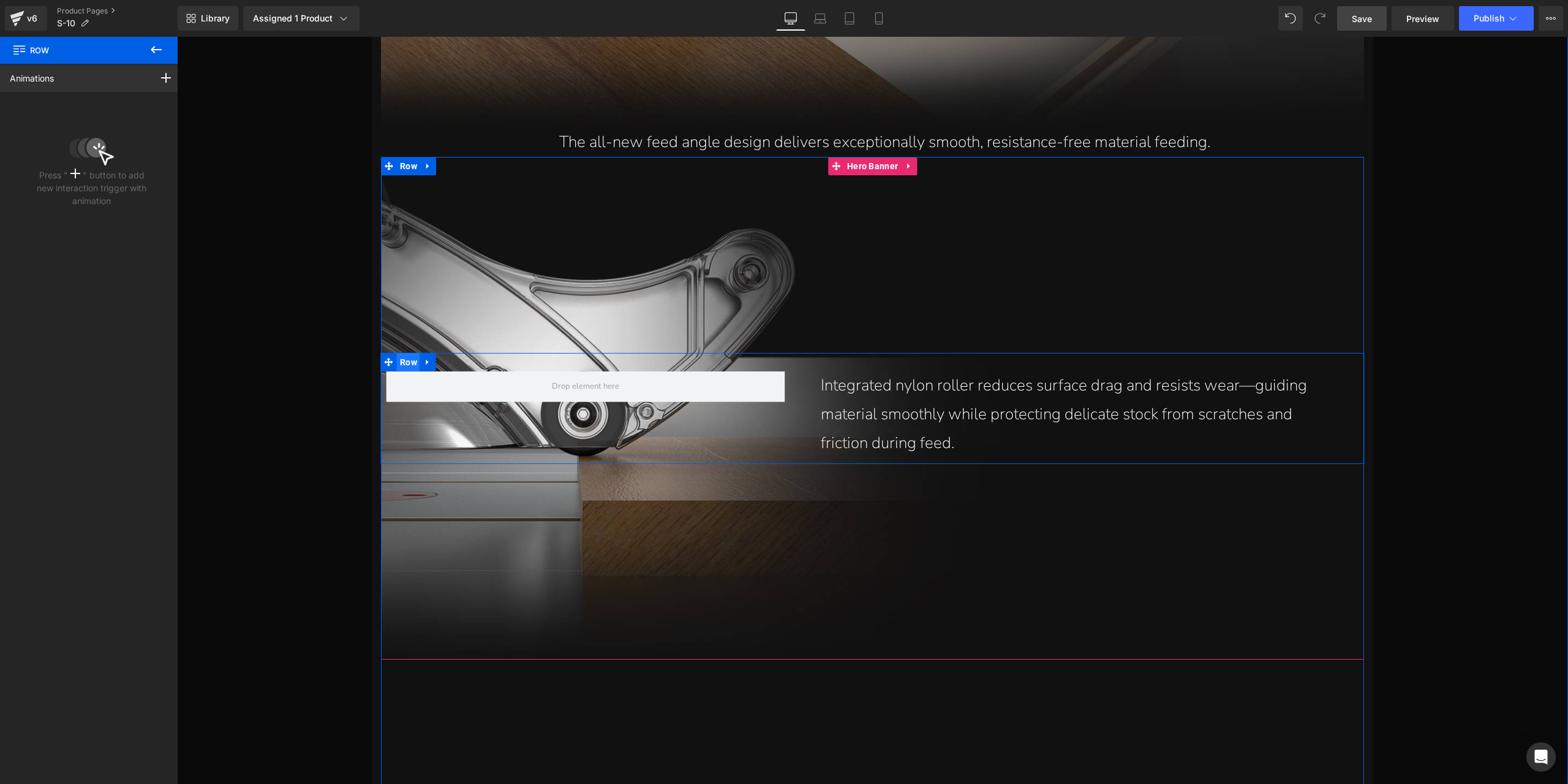
click at [405, 364] on span "Row" at bounding box center [408, 362] width 23 height 18
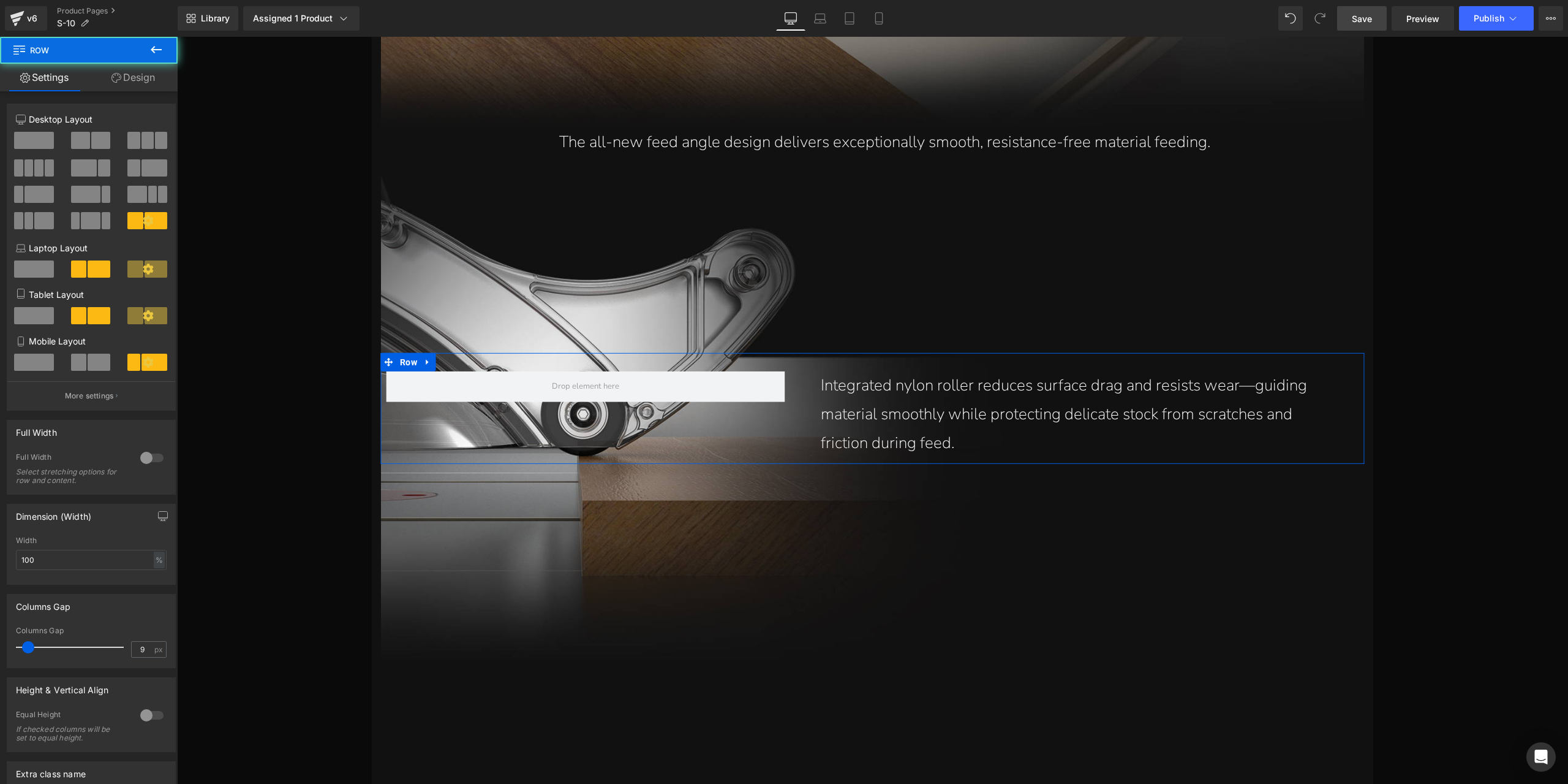
click at [145, 74] on link "Design" at bounding box center [133, 77] width 89 height 27
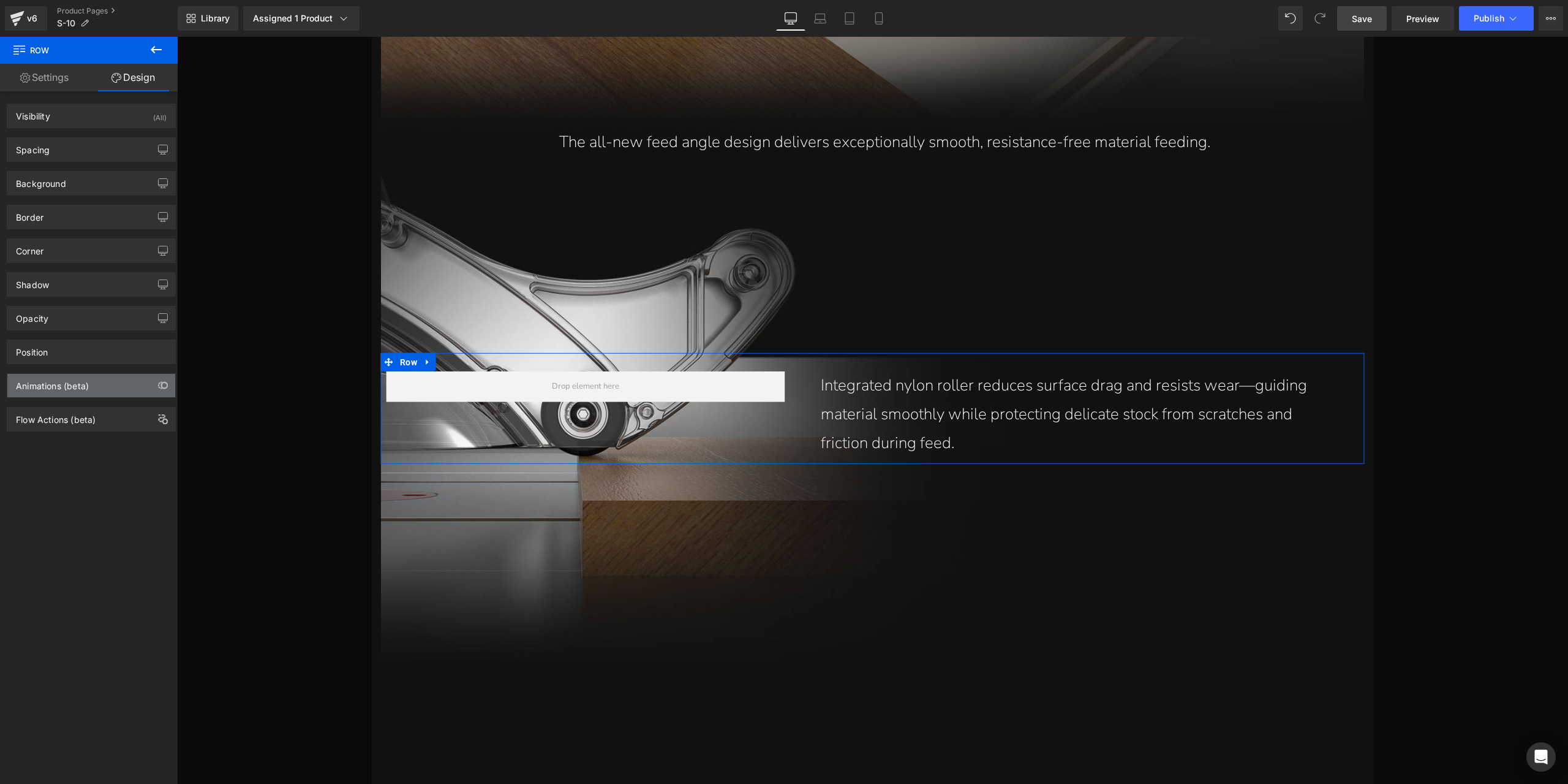
click at [82, 376] on div "Animations (beta)" at bounding box center [52, 382] width 73 height 17
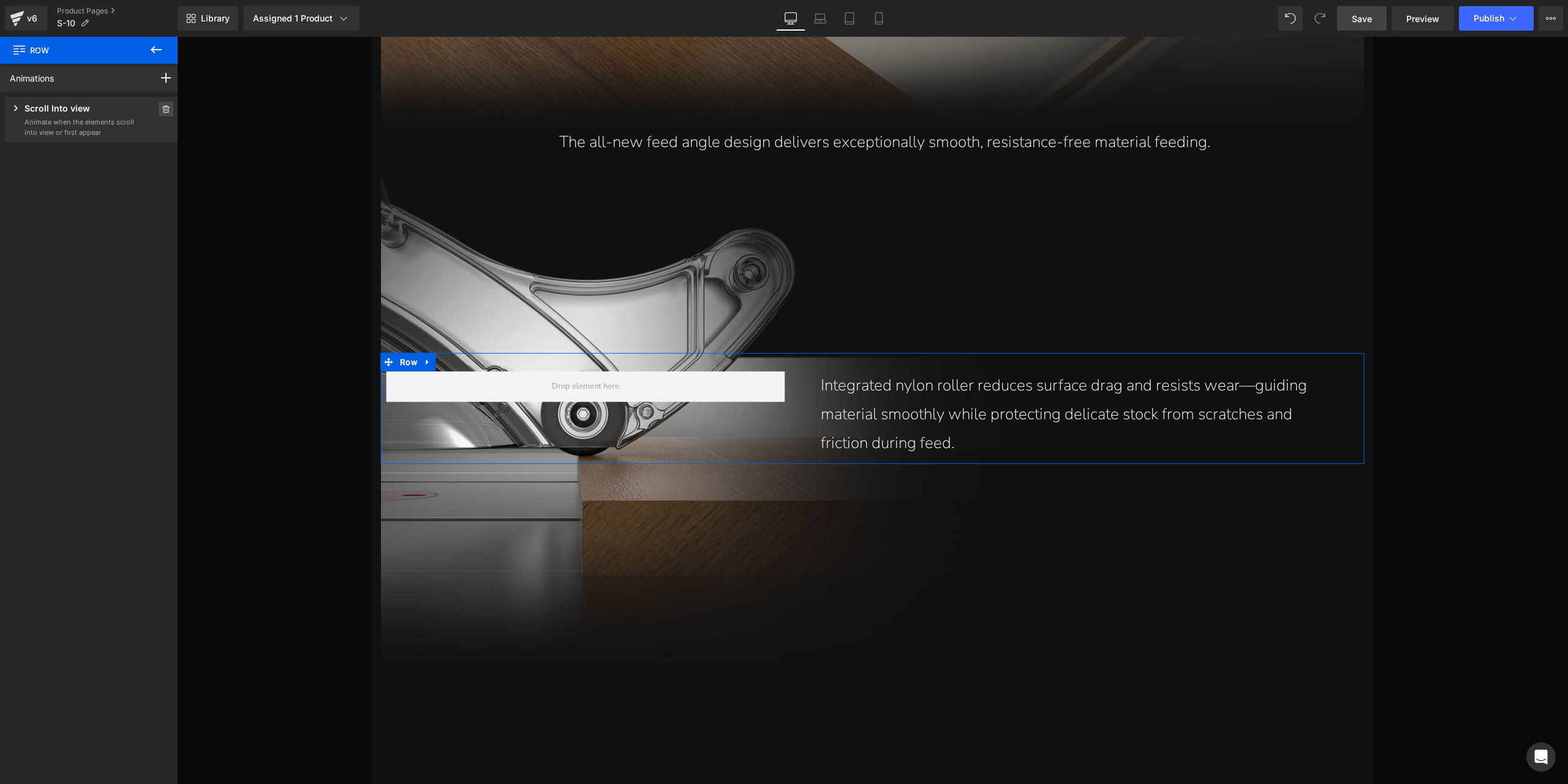
click at [162, 109] on icon at bounding box center [166, 109] width 9 height 8
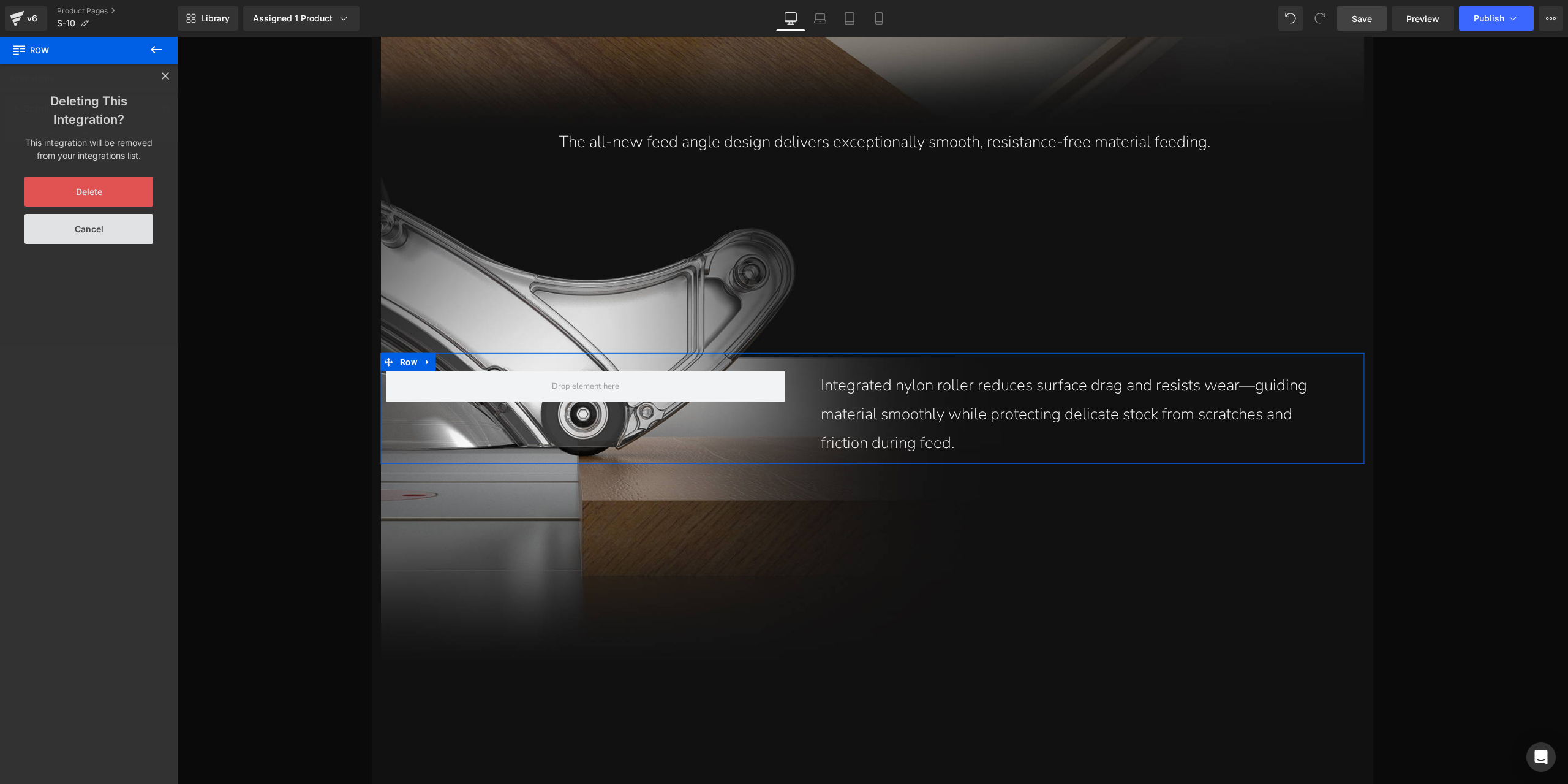
click at [96, 191] on button "Delete" at bounding box center [89, 191] width 129 height 30
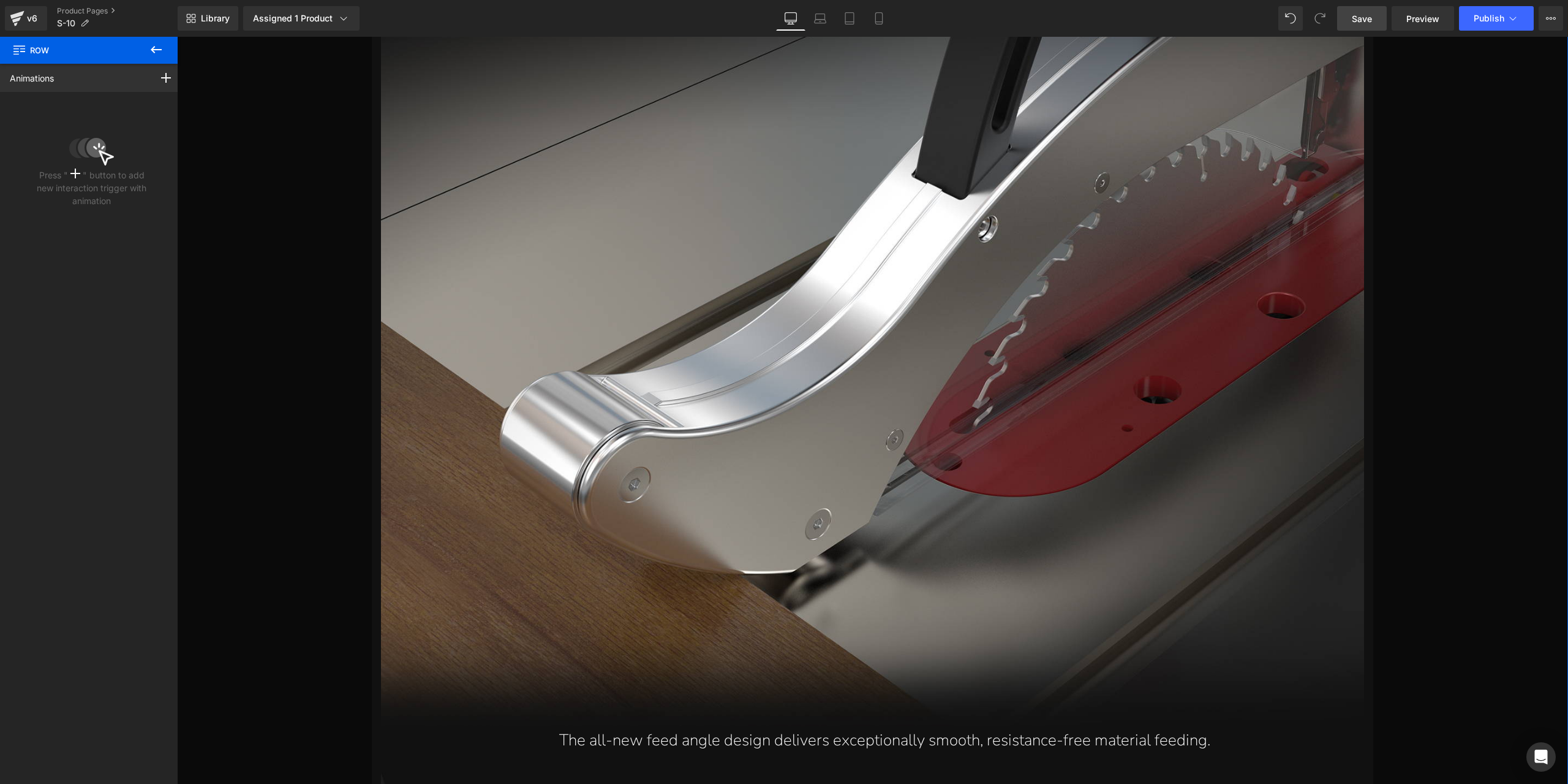
scroll to position [11586, 0]
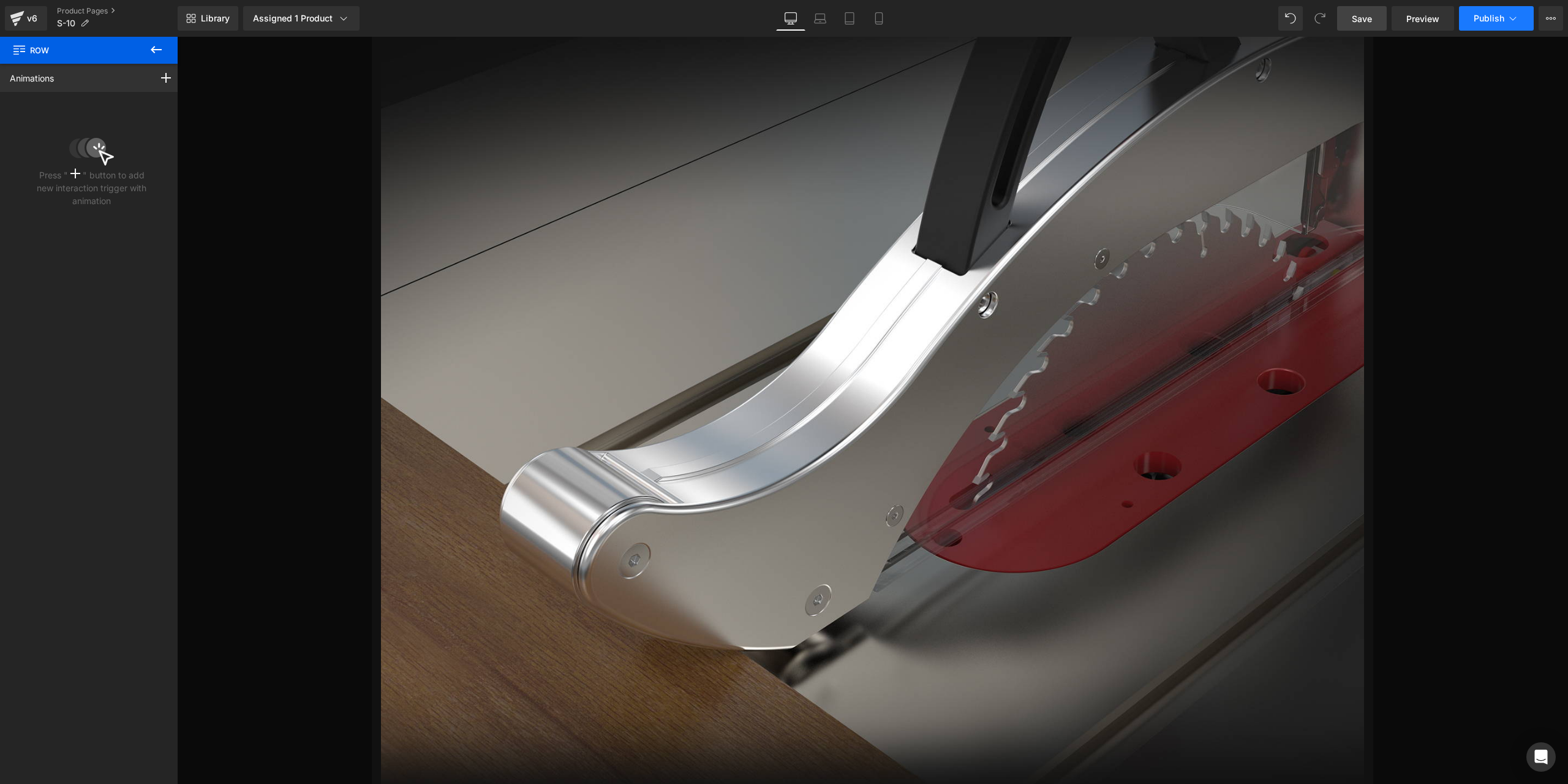
click at [1475, 22] on span "Publish" at bounding box center [1489, 18] width 30 height 10
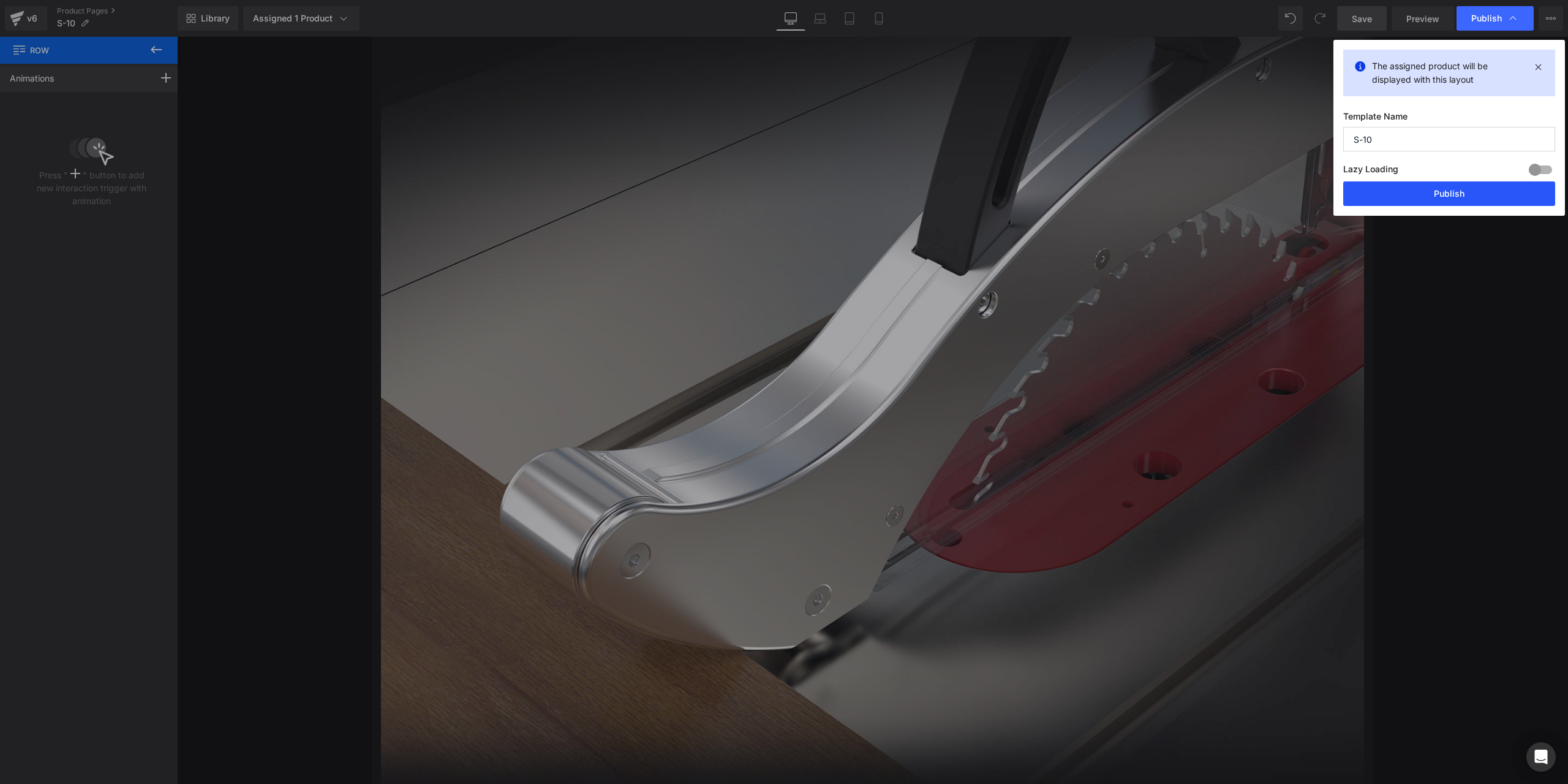
click at [1469, 195] on button "Publish" at bounding box center [1449, 194] width 212 height 25
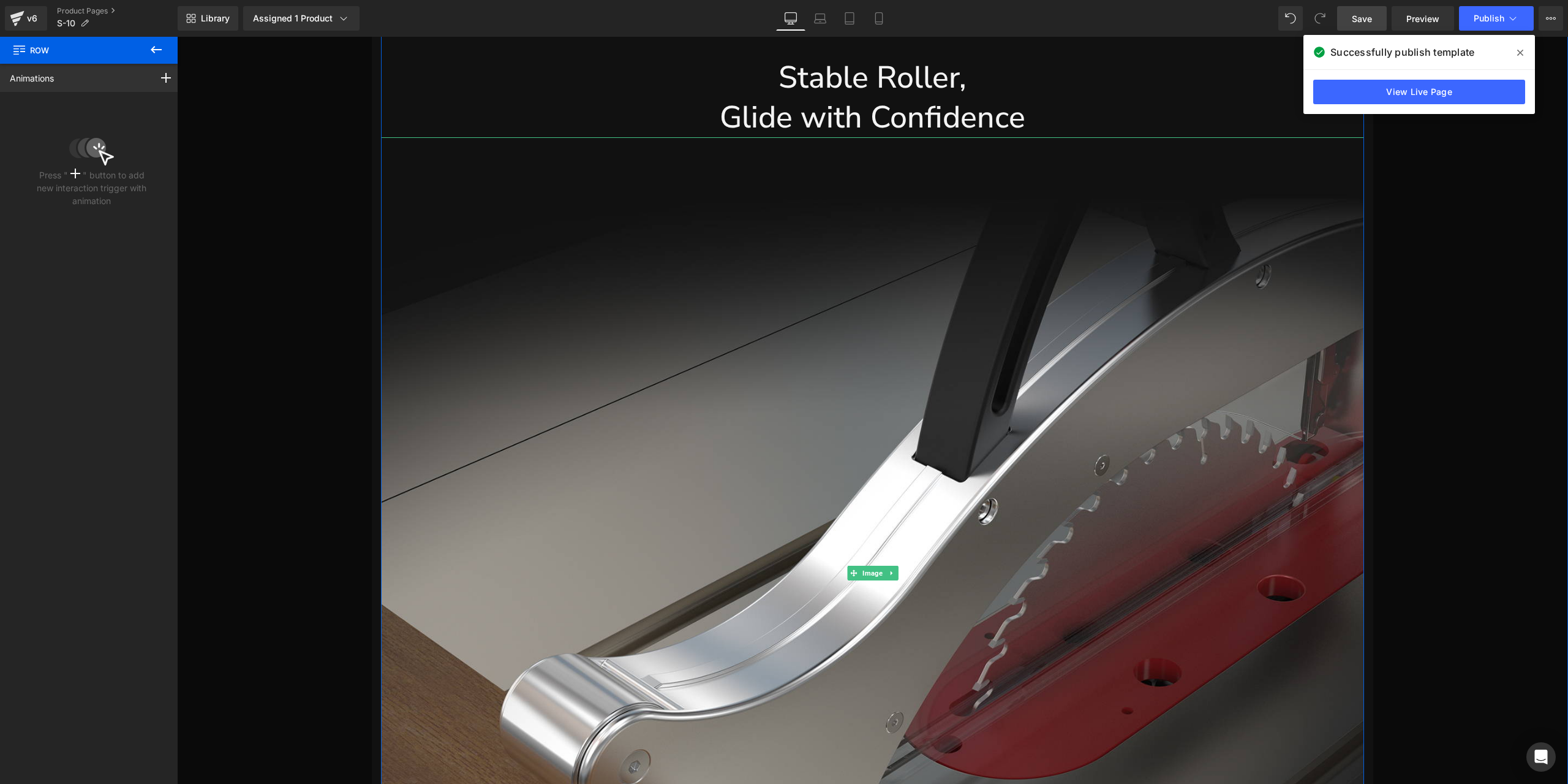
scroll to position [11279, 0]
